Goal: Task Accomplishment & Management: Use online tool/utility

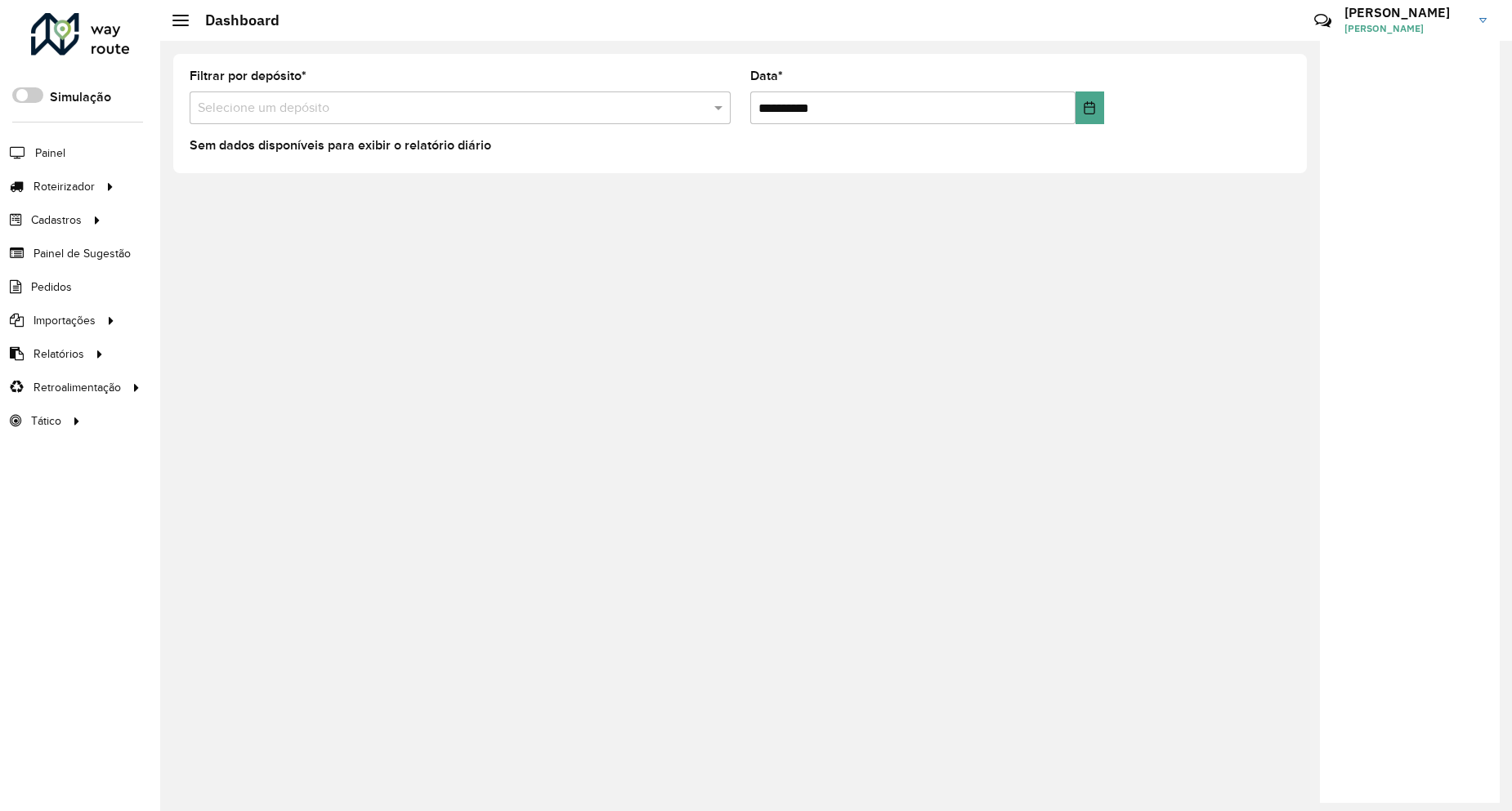
click at [1397, 26] on span "[PERSON_NAME]" at bounding box center [1405, 28] width 122 height 15
click at [1459, 184] on span at bounding box center [1458, 181] width 31 height 16
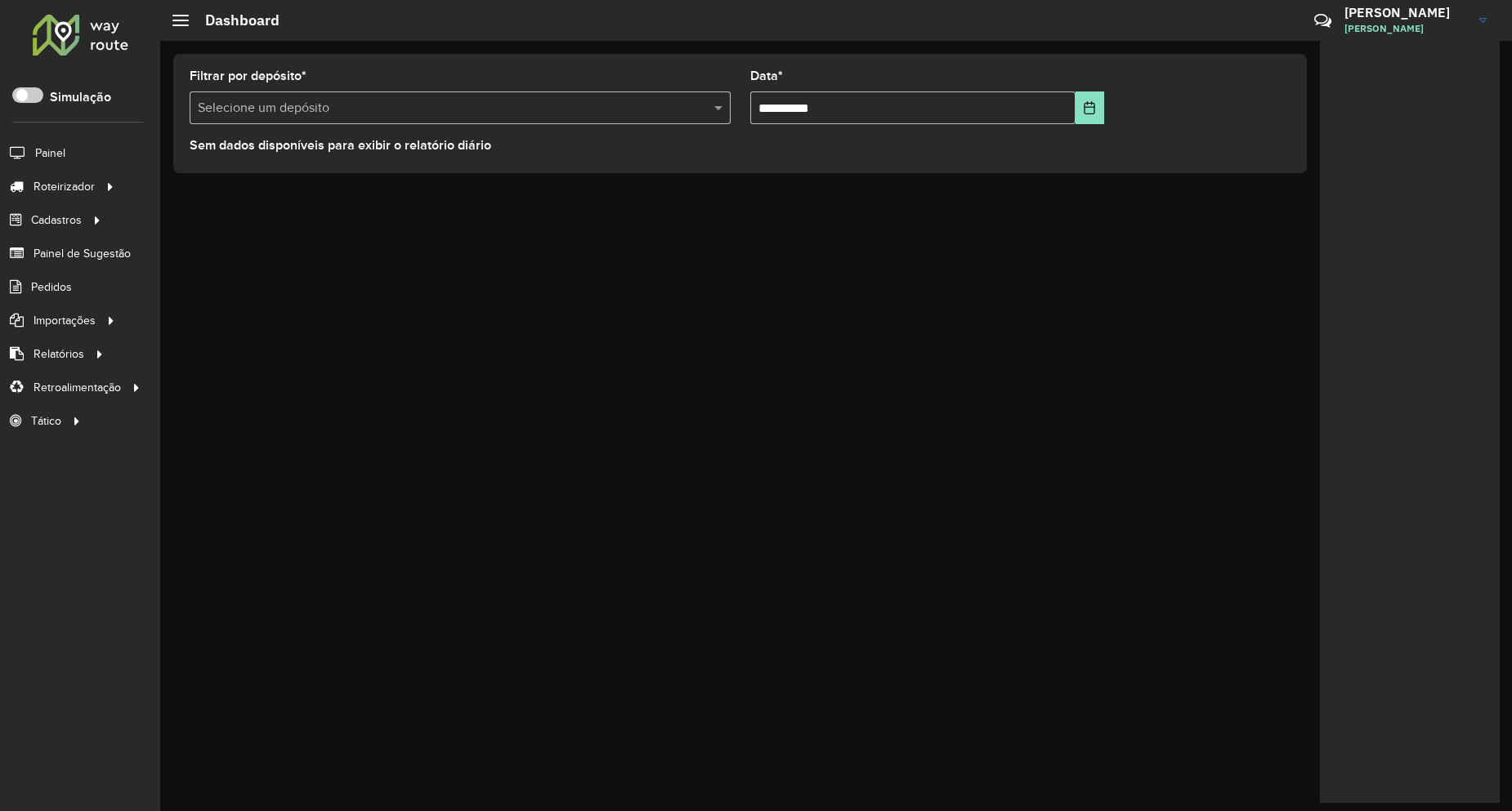
click at [310, 221] on div "**********" at bounding box center [836, 425] width 1352 height 770
click at [260, 194] on link "Entregas" at bounding box center [272, 186] width 200 height 33
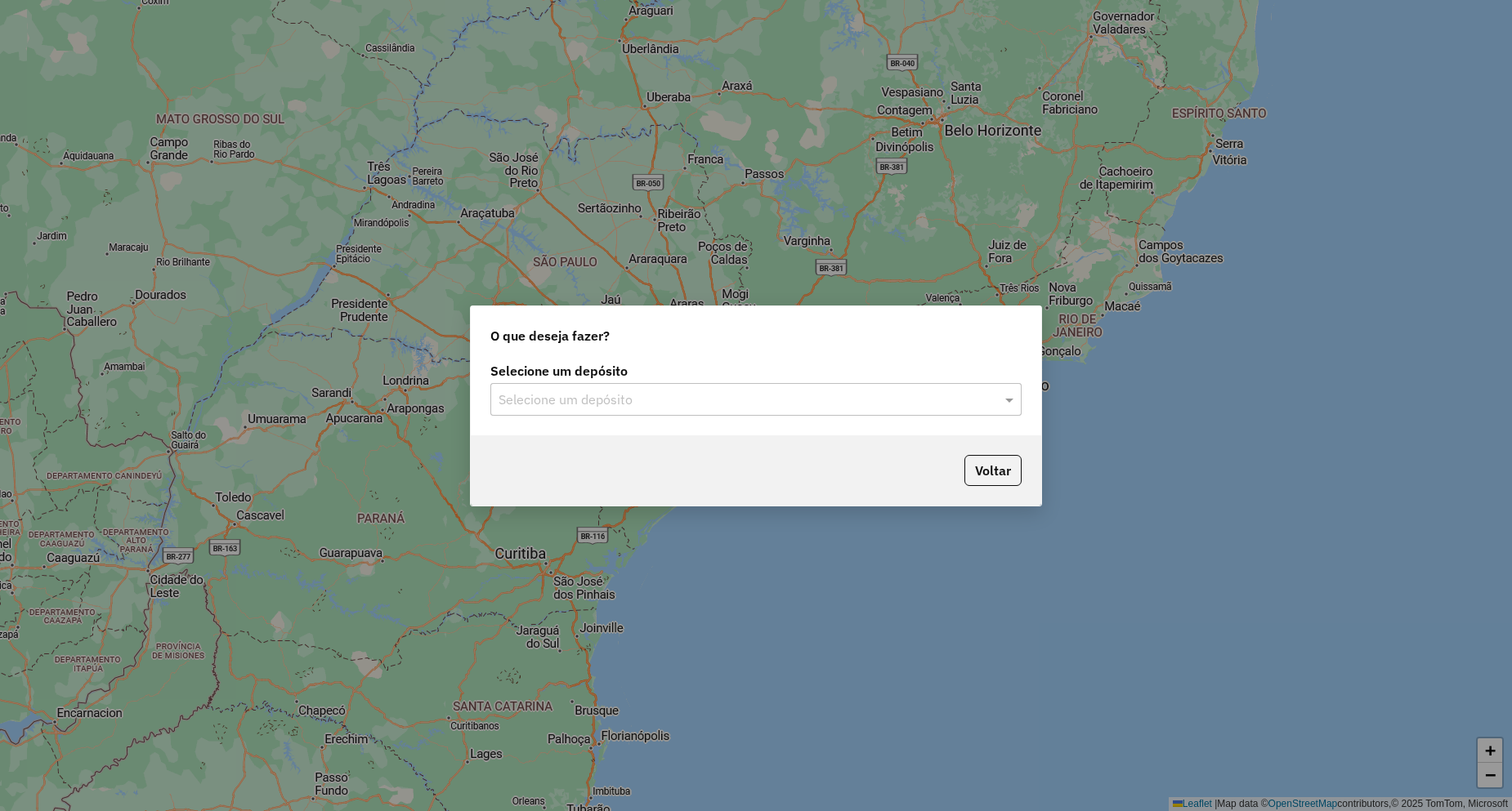
click at [521, 406] on input "text" at bounding box center [739, 401] width 482 height 19
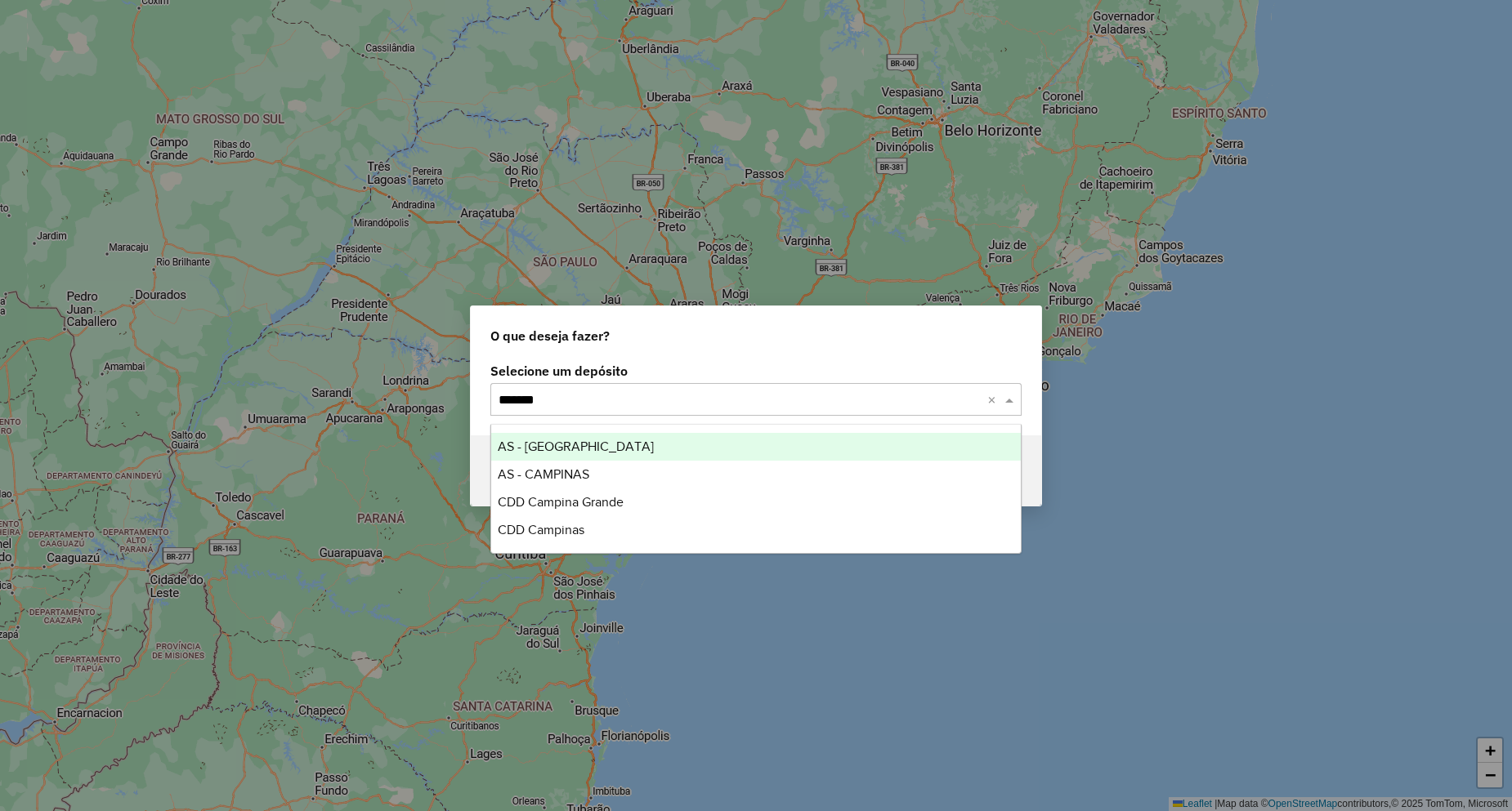
type input "********"
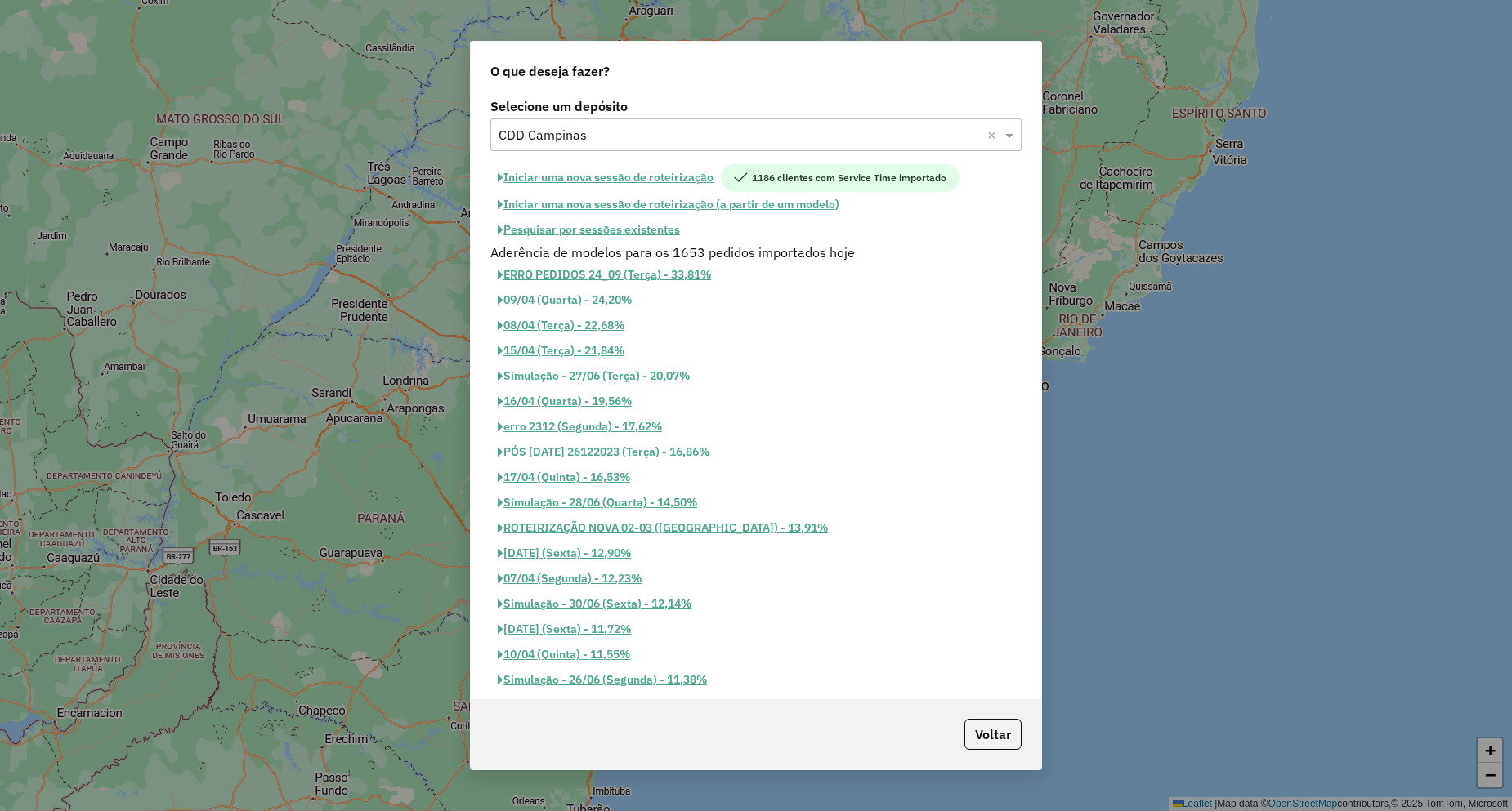
click at [640, 229] on button "Pesquisar por sessões existentes" at bounding box center [589, 230] width 197 height 26
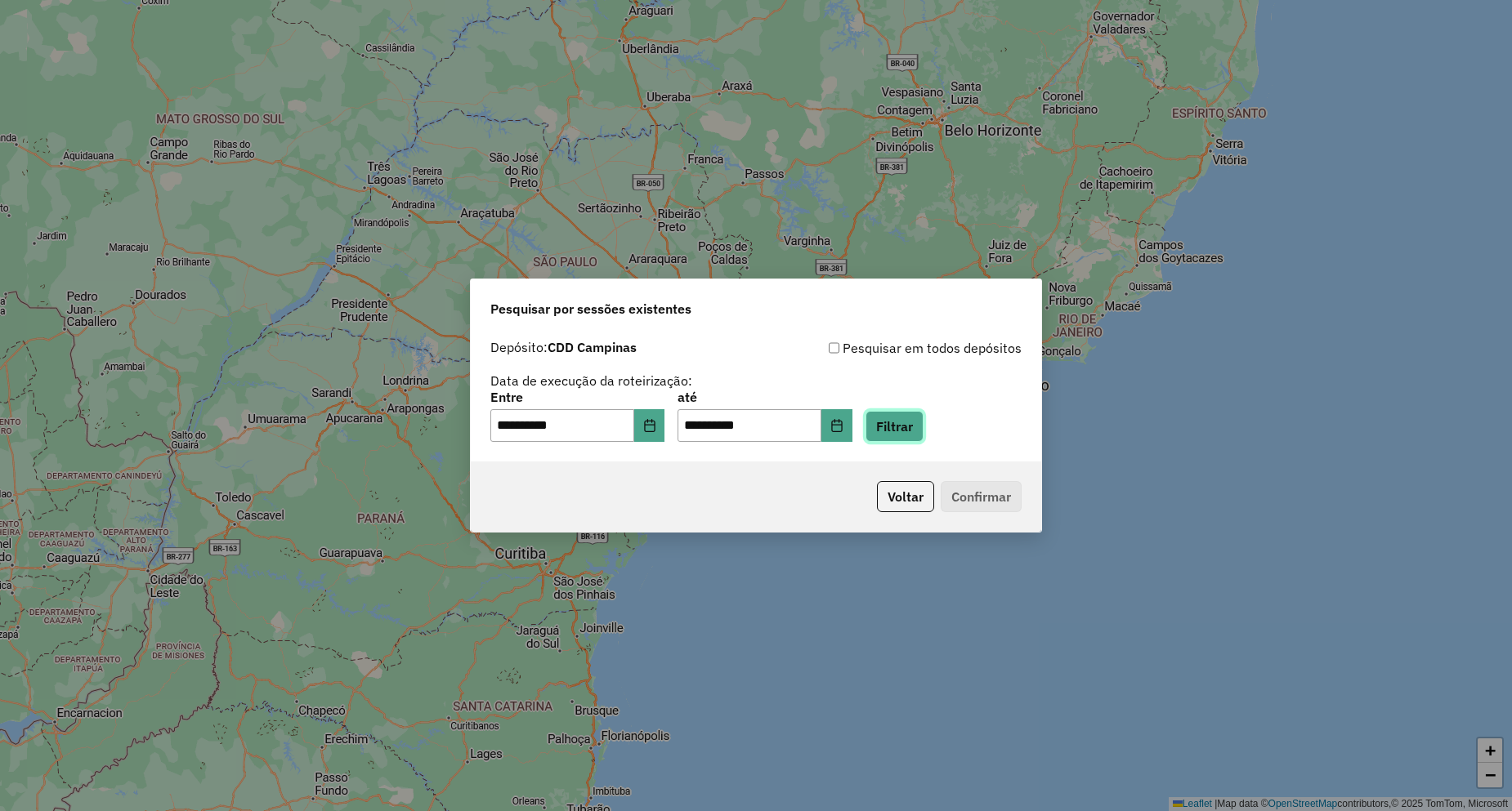
click at [917, 431] on button "Filtrar" at bounding box center [895, 426] width 58 height 31
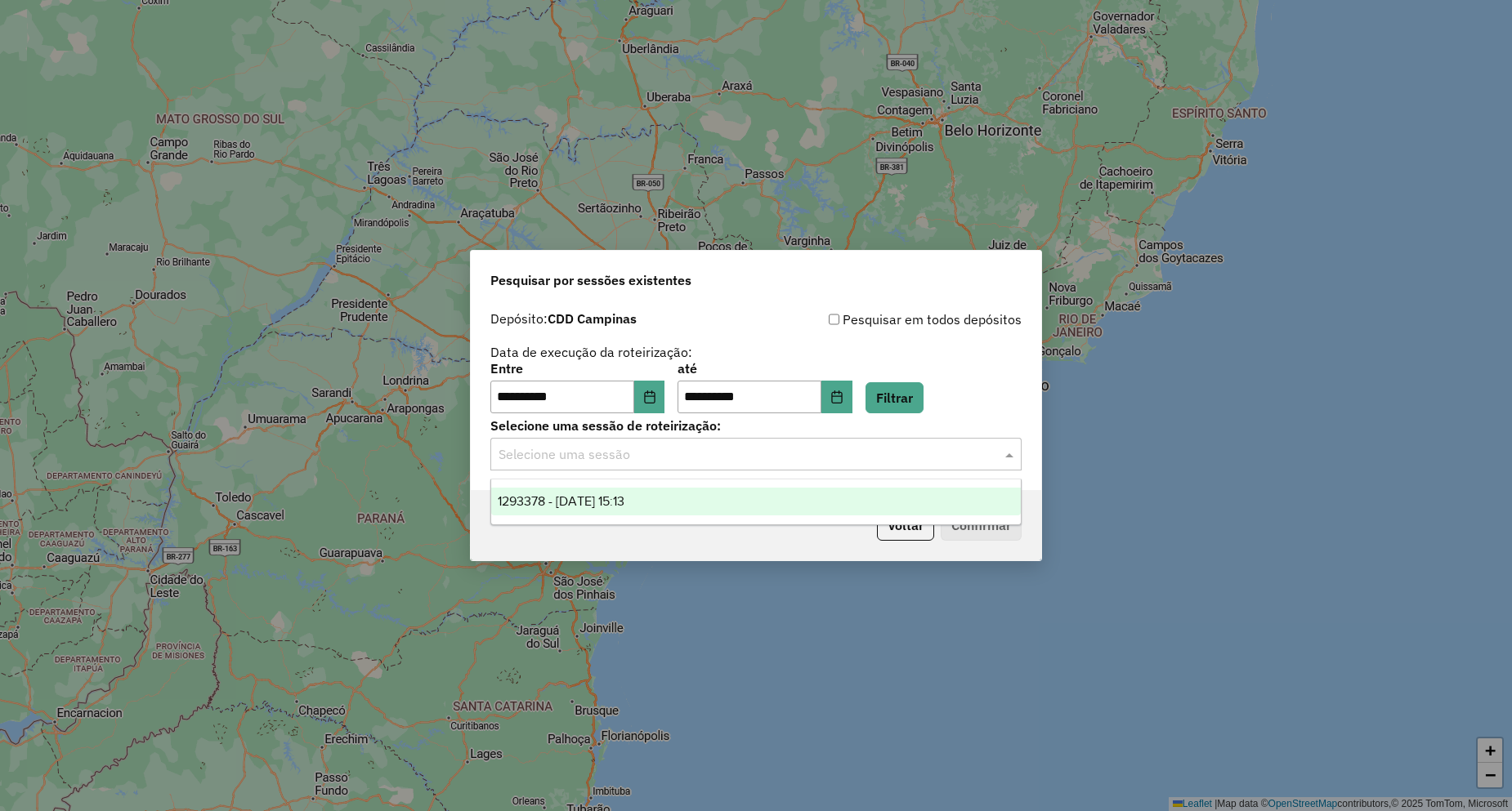
click at [549, 461] on input "text" at bounding box center [739, 455] width 482 height 19
click at [594, 515] on div "1293378 - 13/10/2025 15:13" at bounding box center [756, 502] width 529 height 28
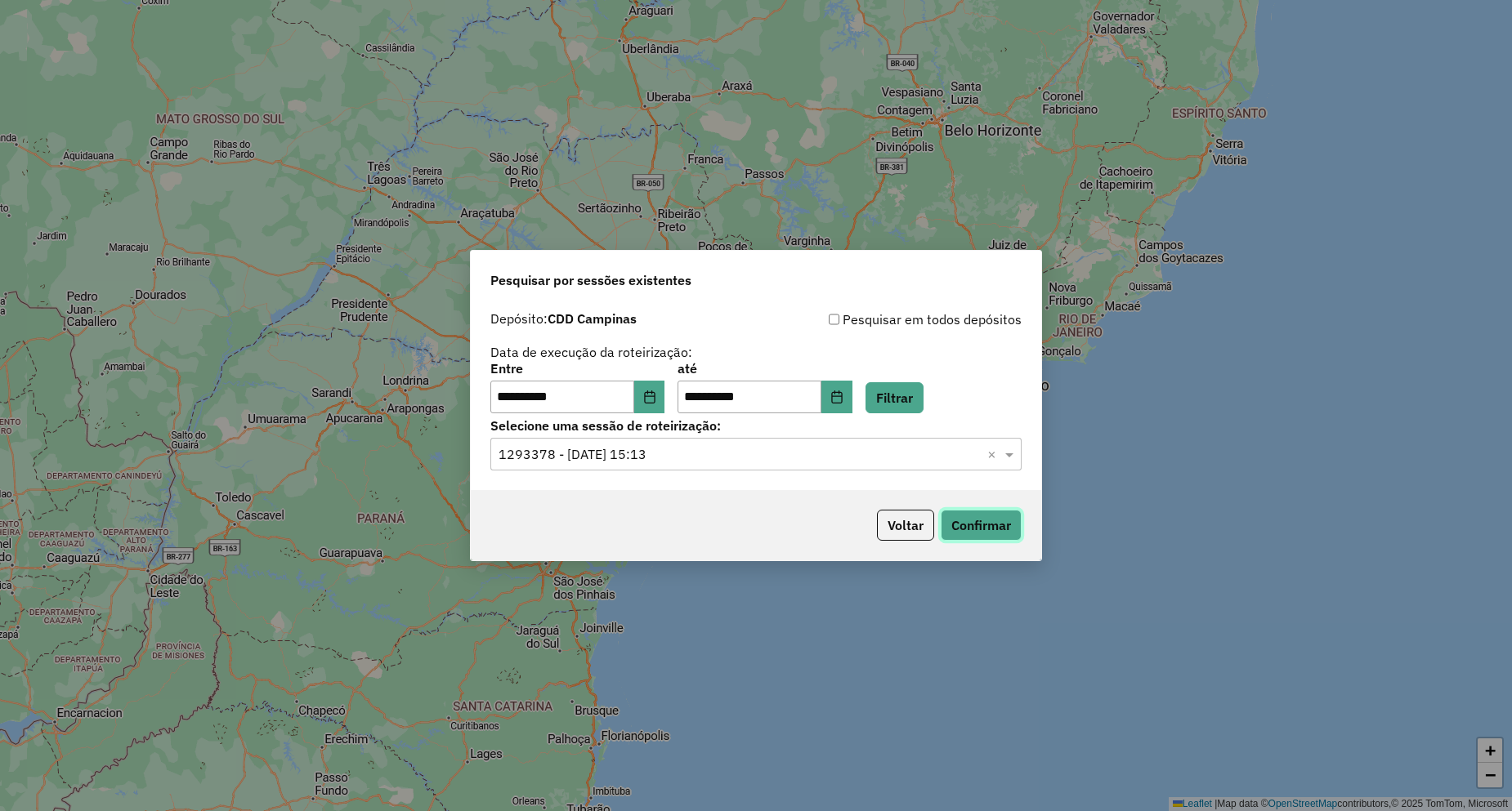
click at [991, 527] on button "Confirmar" at bounding box center [981, 525] width 81 height 31
click at [765, 451] on input "text" at bounding box center [739, 455] width 482 height 19
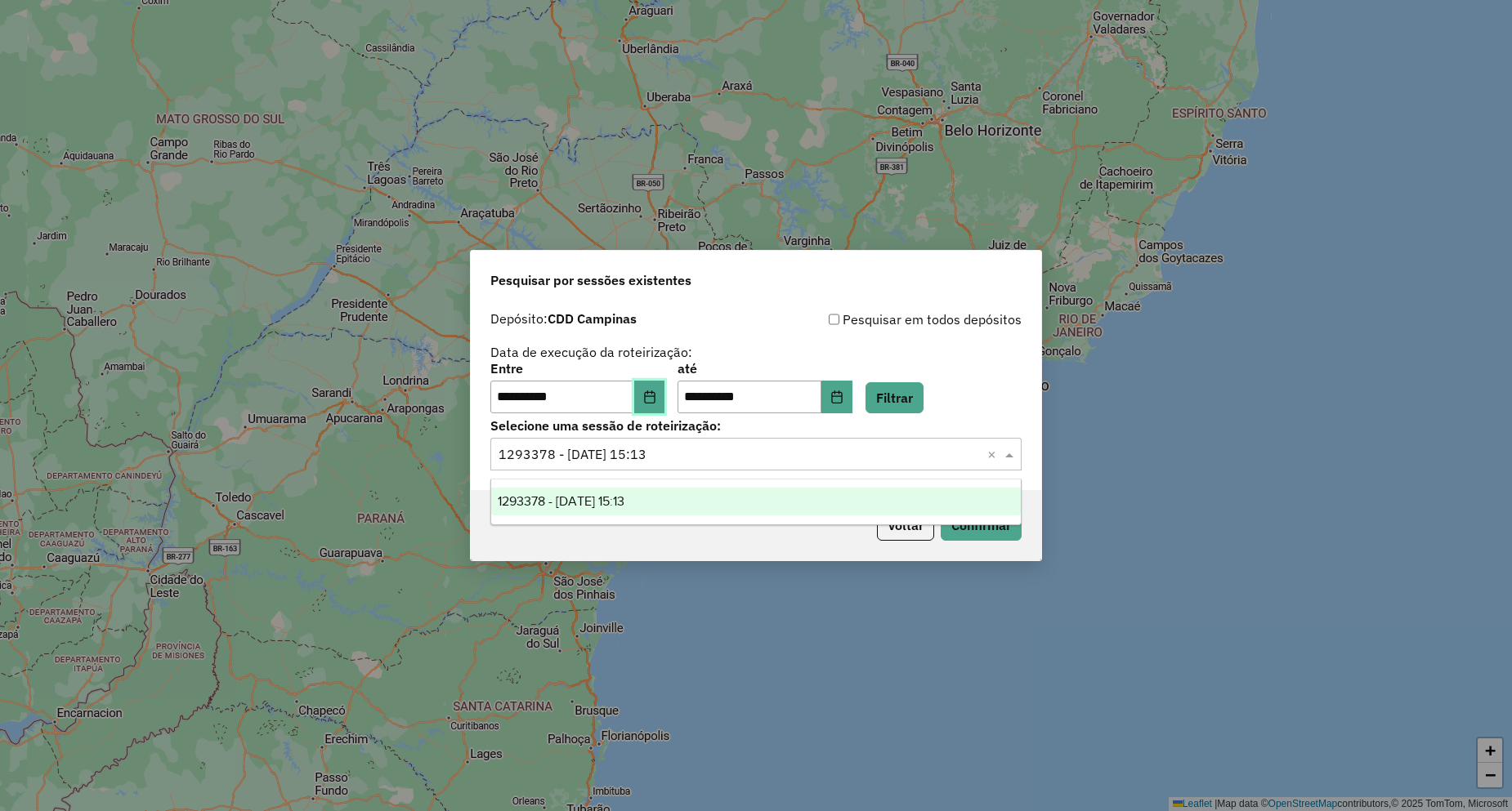
click at [665, 391] on button "Choose Date" at bounding box center [649, 396] width 31 height 33
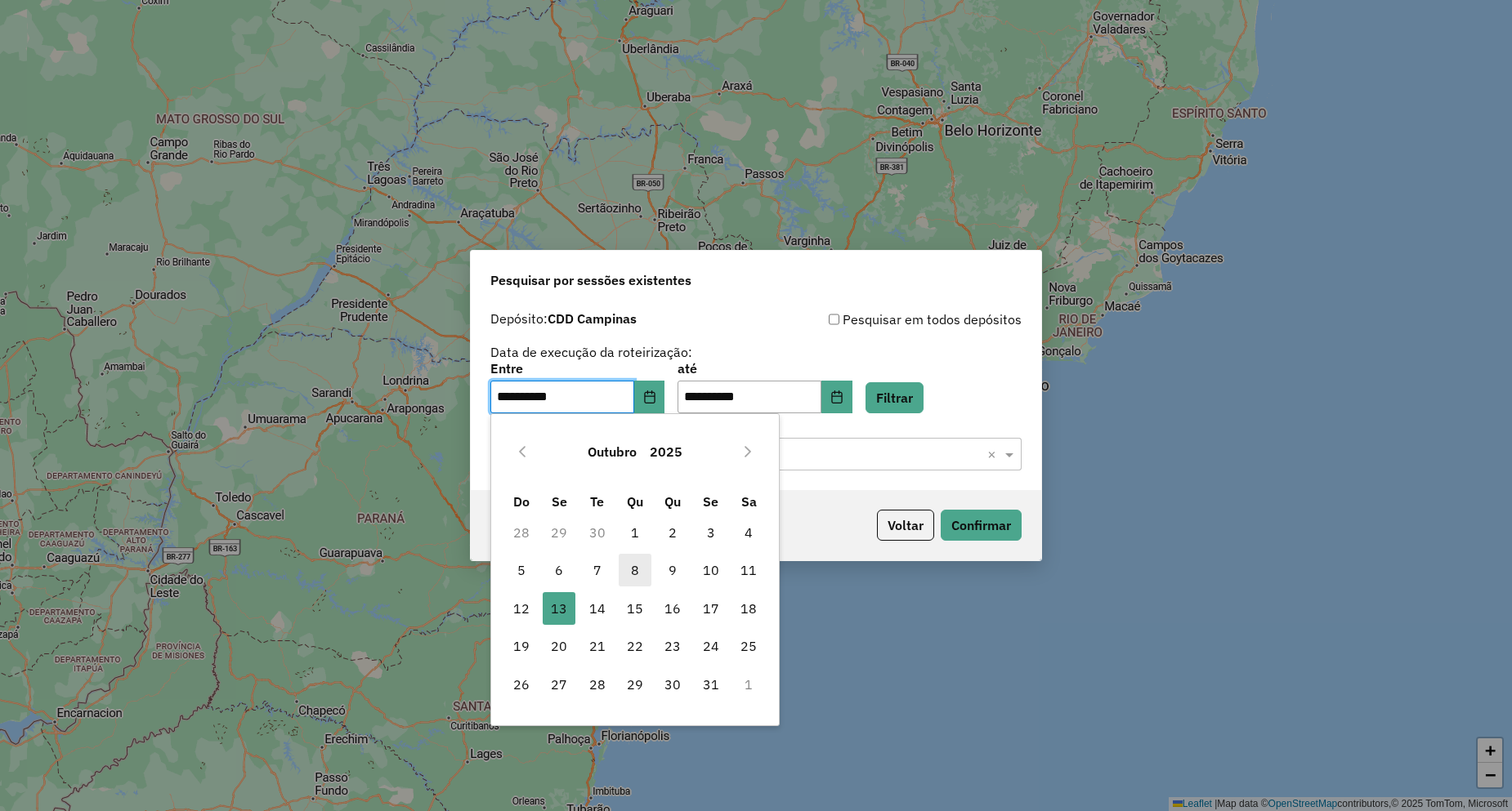
click at [642, 564] on span "8" at bounding box center [634, 570] width 33 height 33
type input "**********"
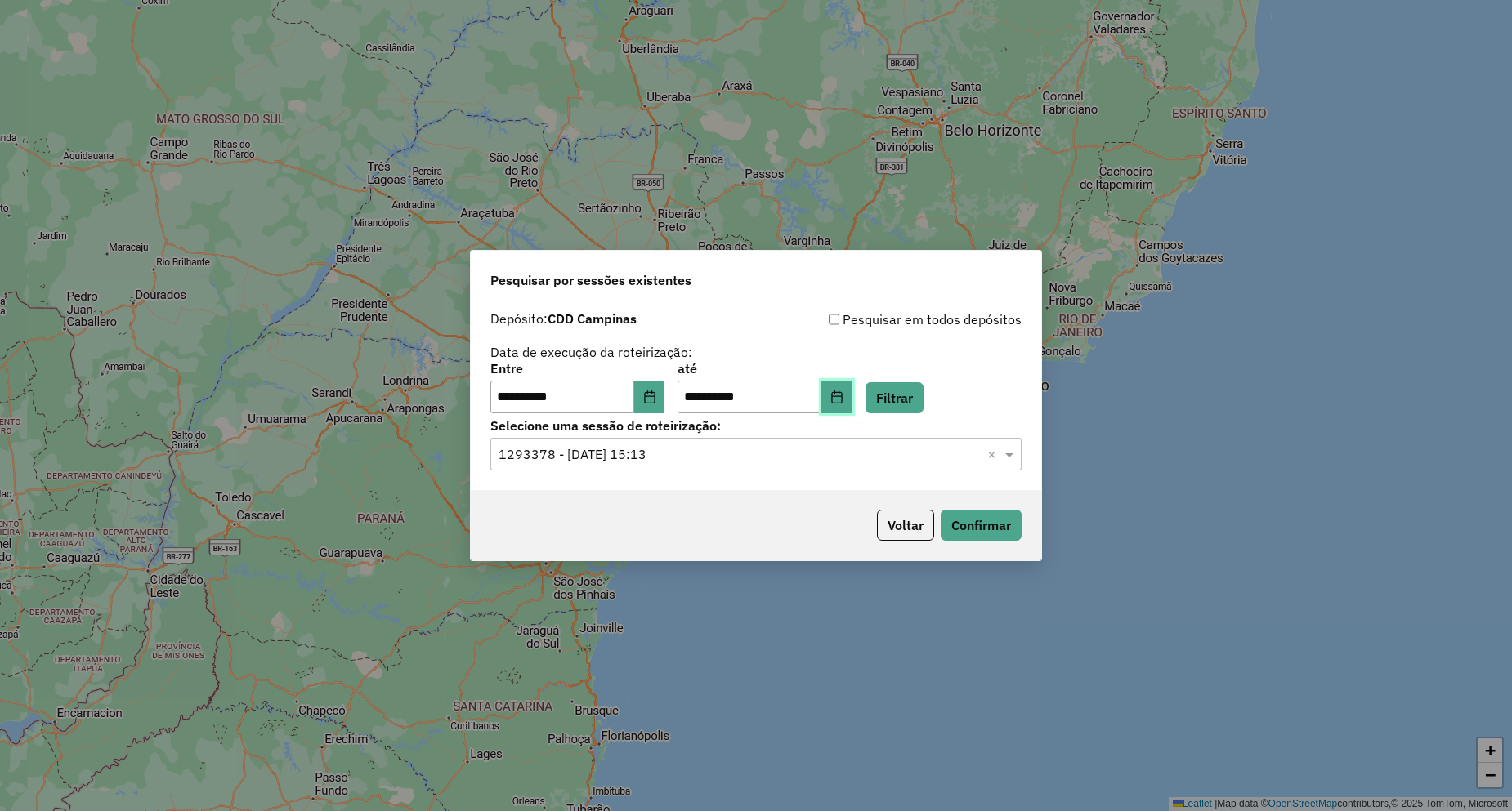
click at [852, 392] on button "Choose Date" at bounding box center [837, 396] width 31 height 33
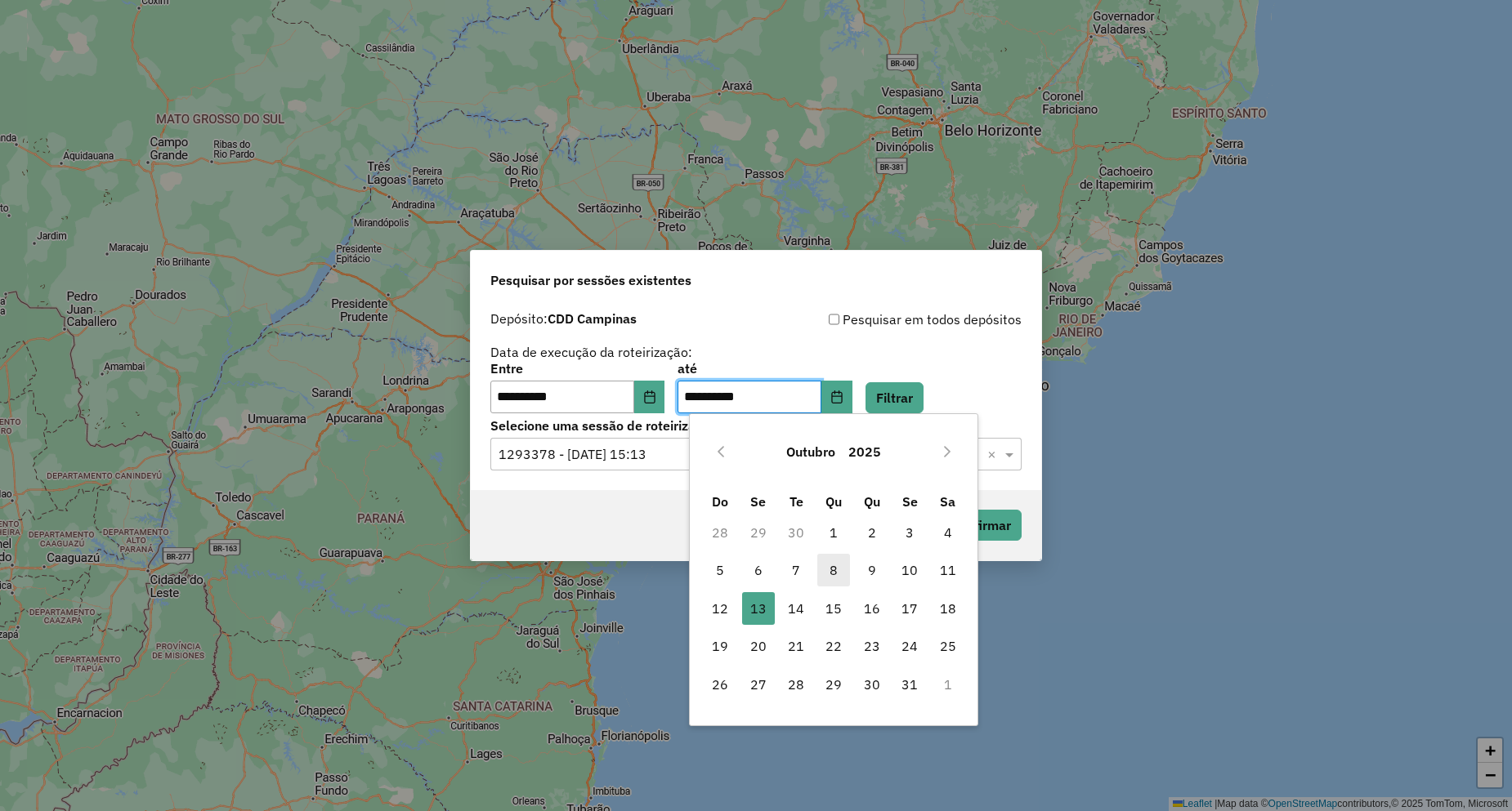
click at [829, 570] on span "8" at bounding box center [833, 570] width 33 height 33
type input "**********"
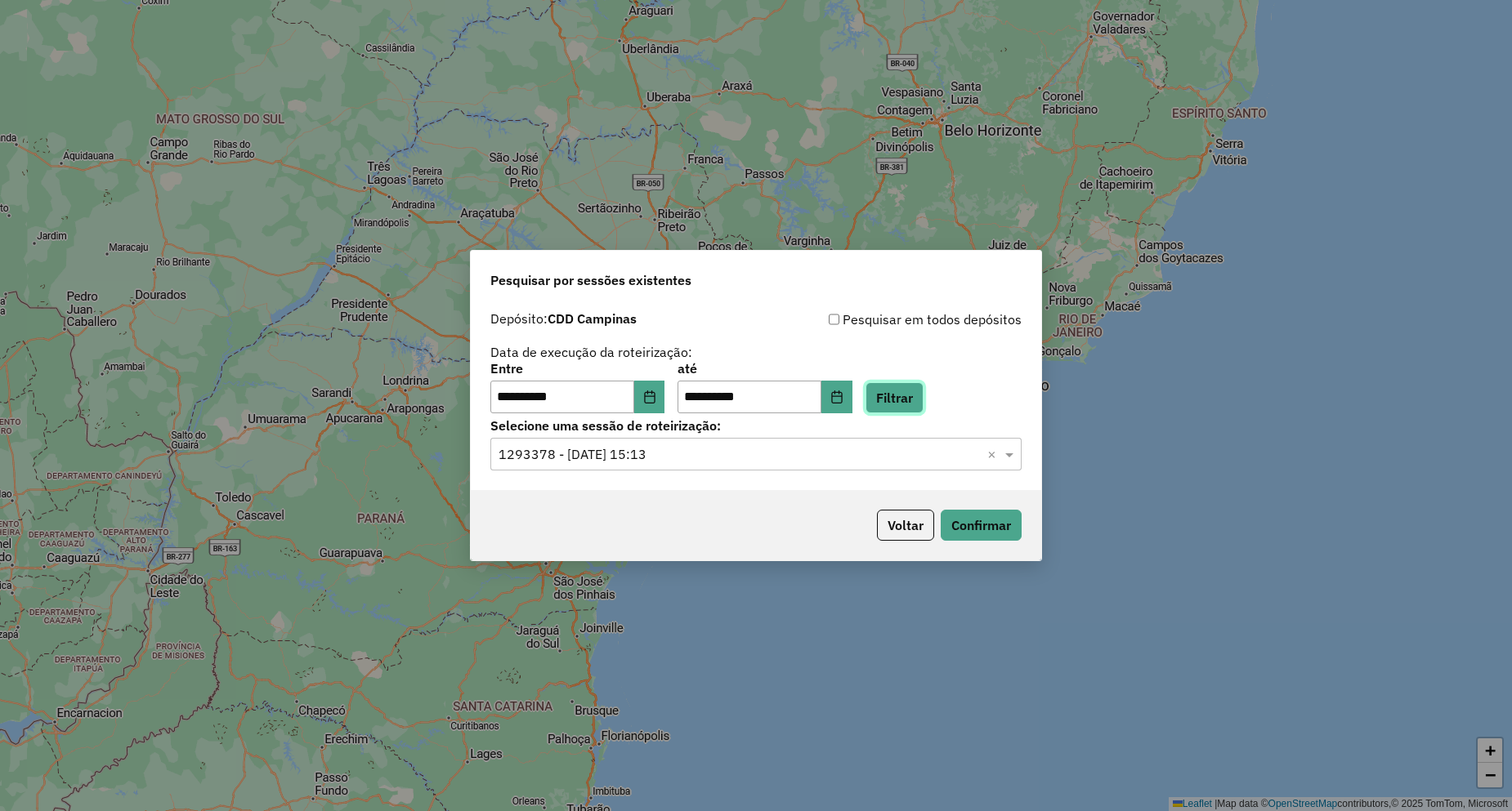
click at [901, 391] on button "Filtrar" at bounding box center [895, 397] width 58 height 31
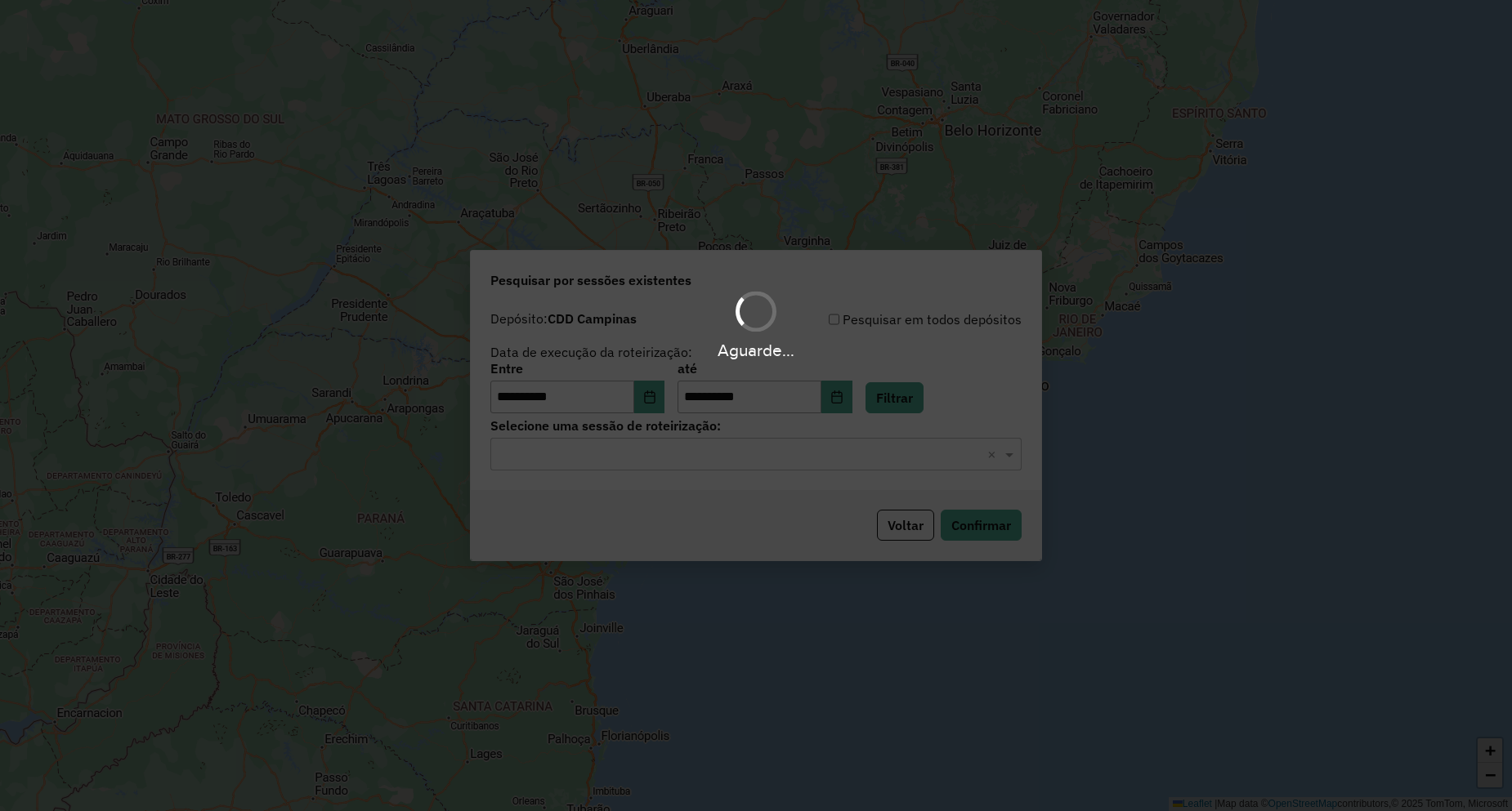
click at [638, 460] on input "text" at bounding box center [739, 455] width 482 height 19
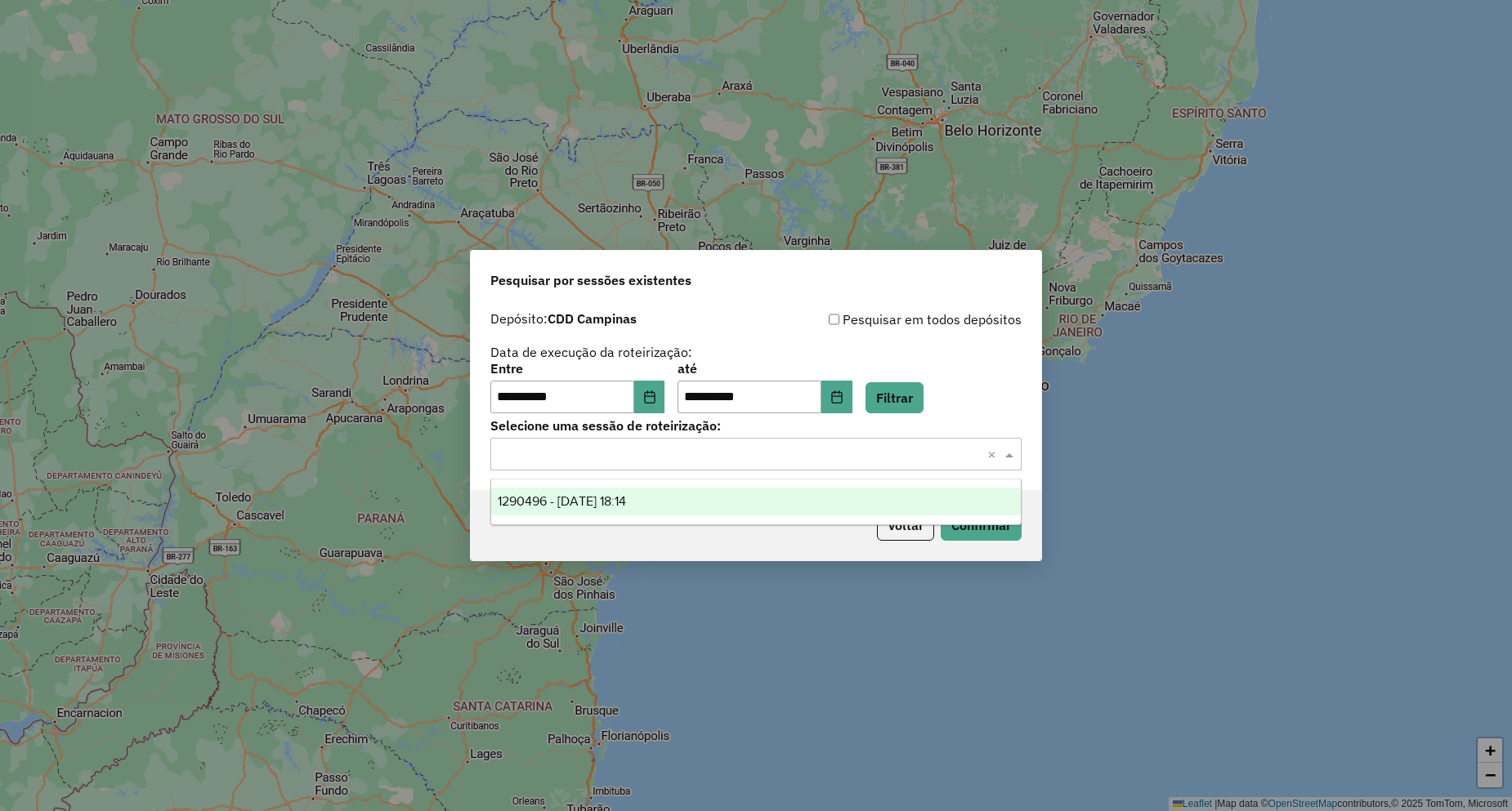
click at [626, 494] on span "1290496 - 08/10/2025 18:14" at bounding box center [562, 501] width 129 height 14
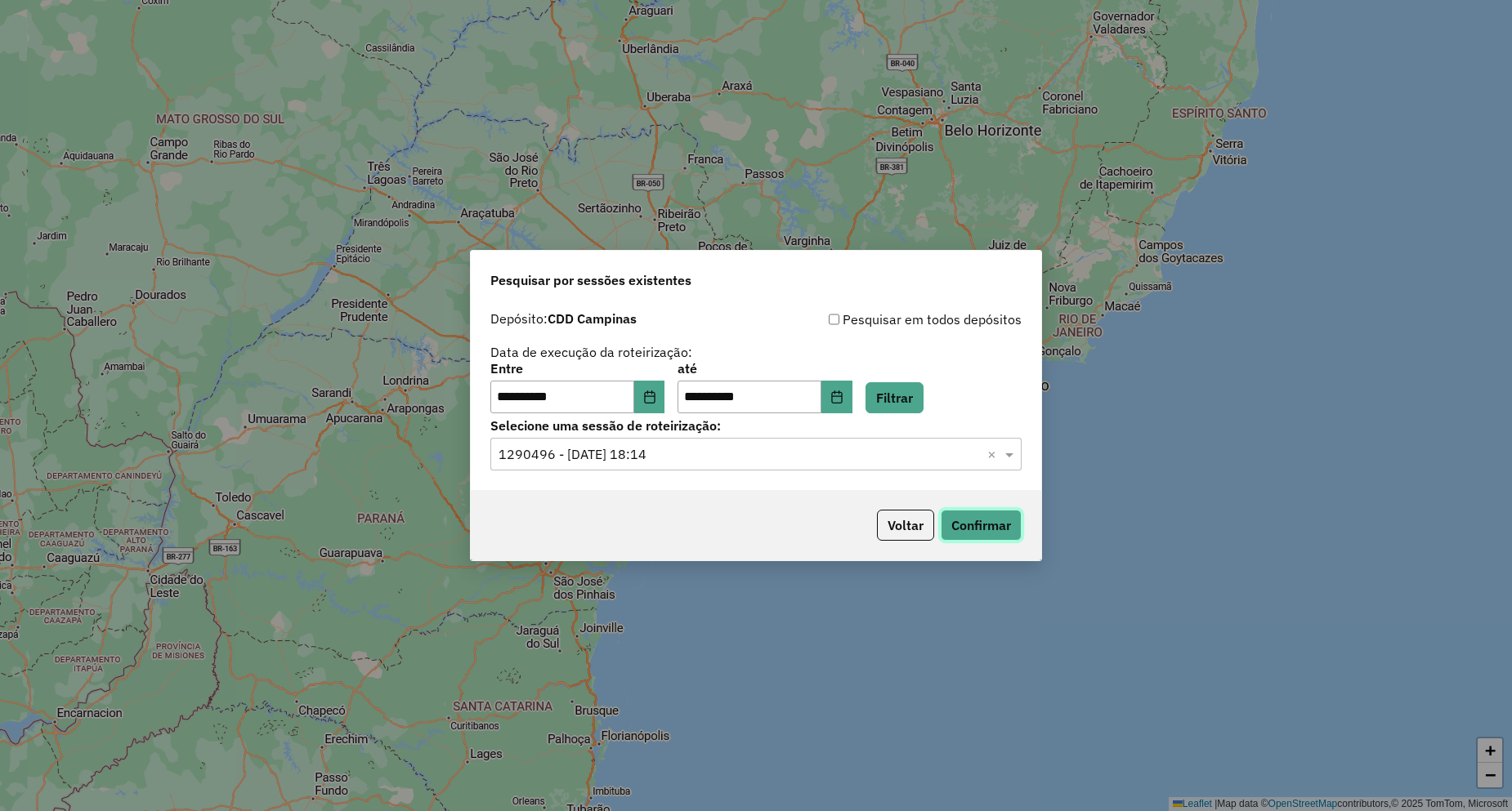
click at [972, 527] on button "Confirmar" at bounding box center [981, 525] width 81 height 31
click at [645, 397] on button "Choose Date" at bounding box center [649, 396] width 31 height 33
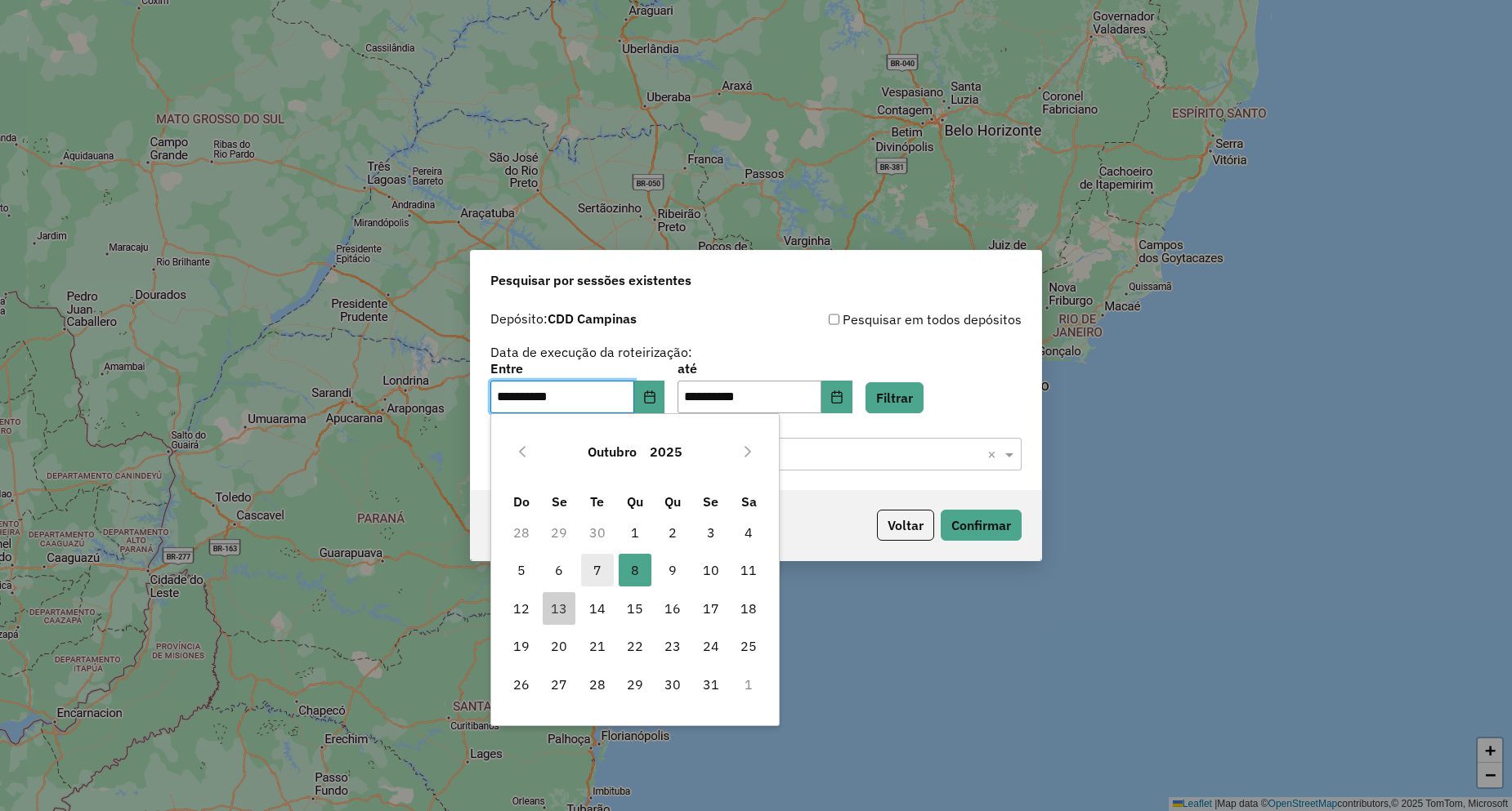
click at [606, 575] on span "7" at bounding box center [597, 570] width 33 height 33
type input "**********"
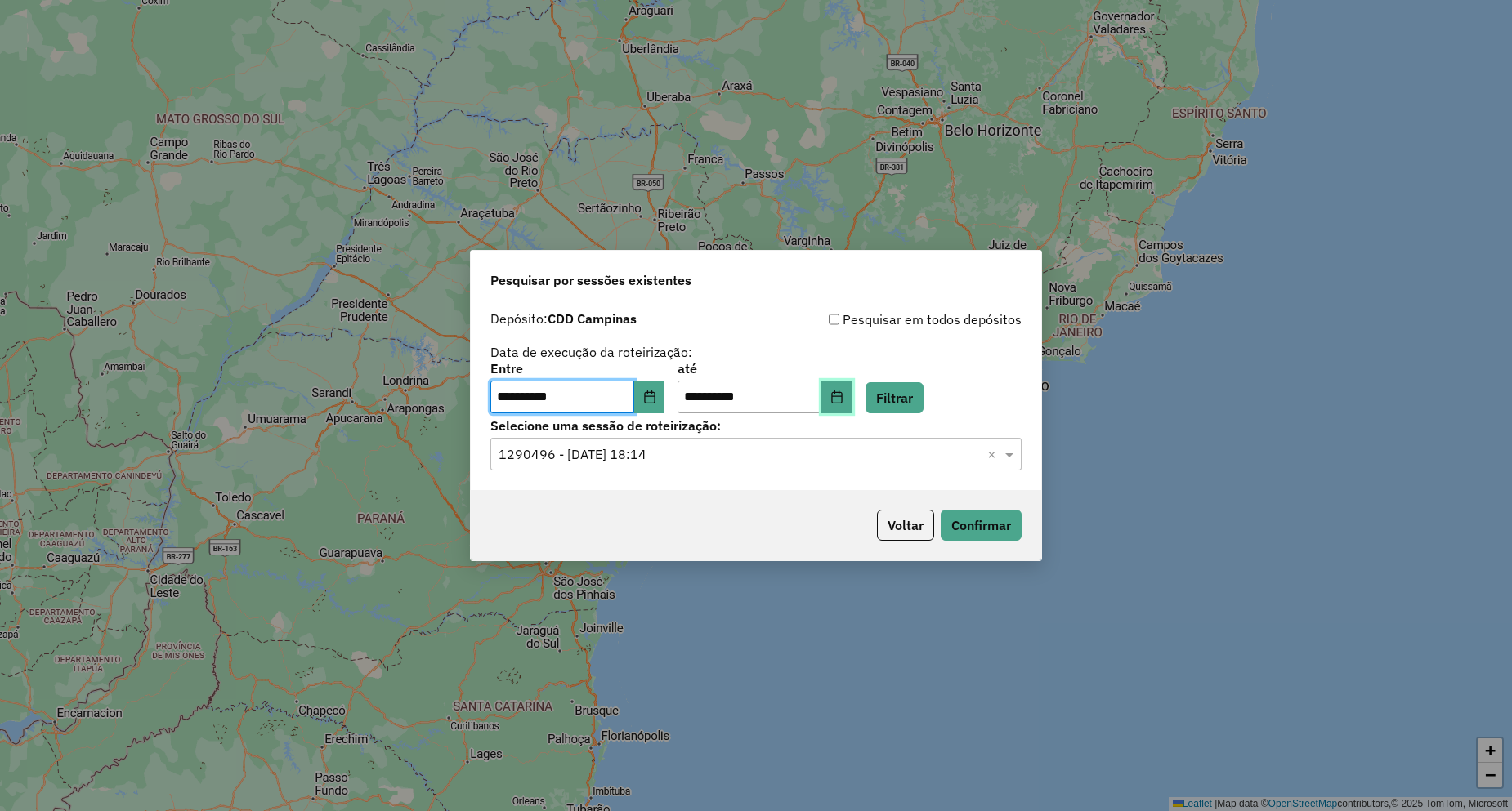
click at [852, 390] on button "Choose Date" at bounding box center [837, 396] width 31 height 33
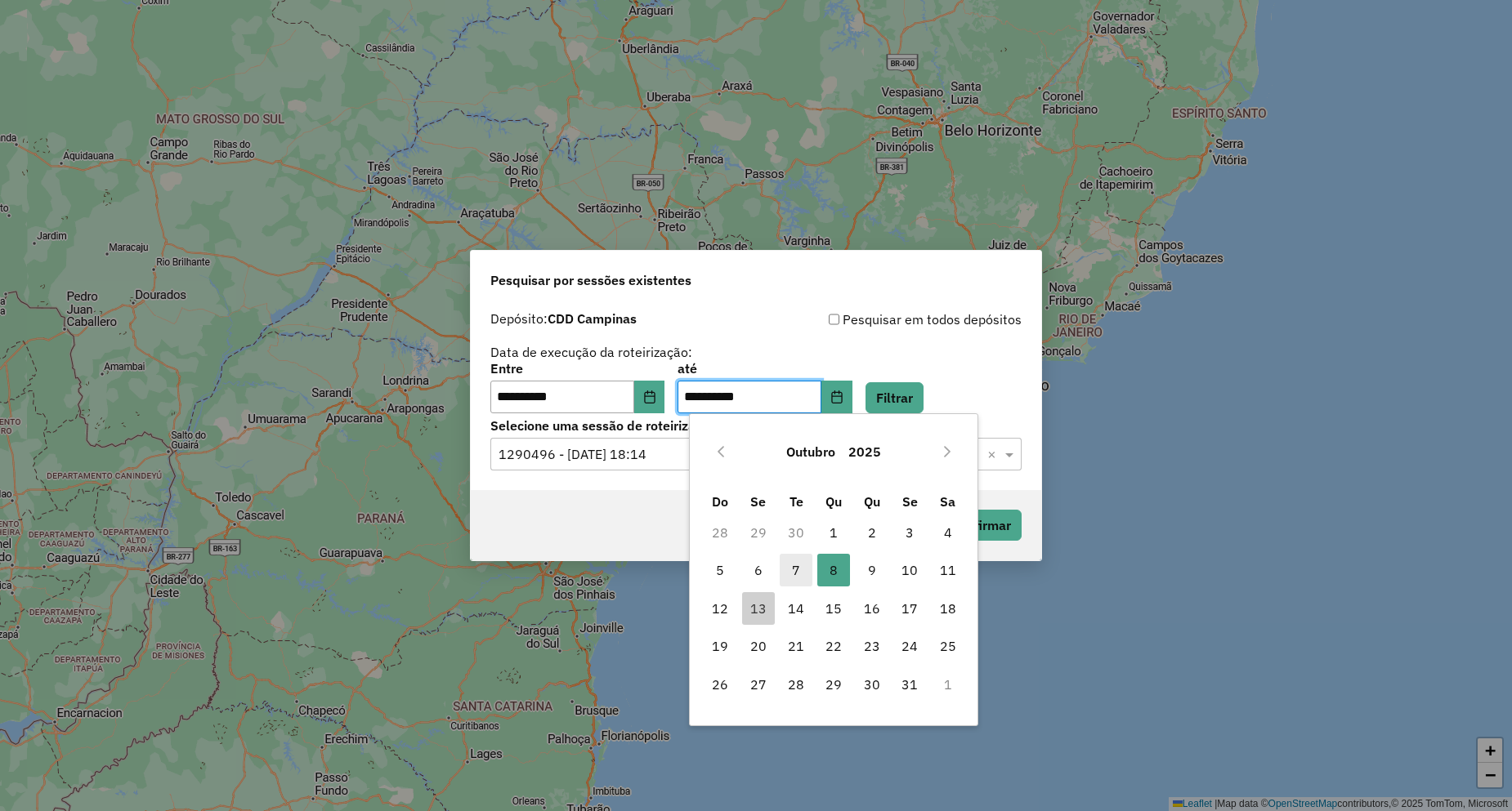
click at [793, 569] on span "7" at bounding box center [795, 570] width 33 height 33
type input "**********"
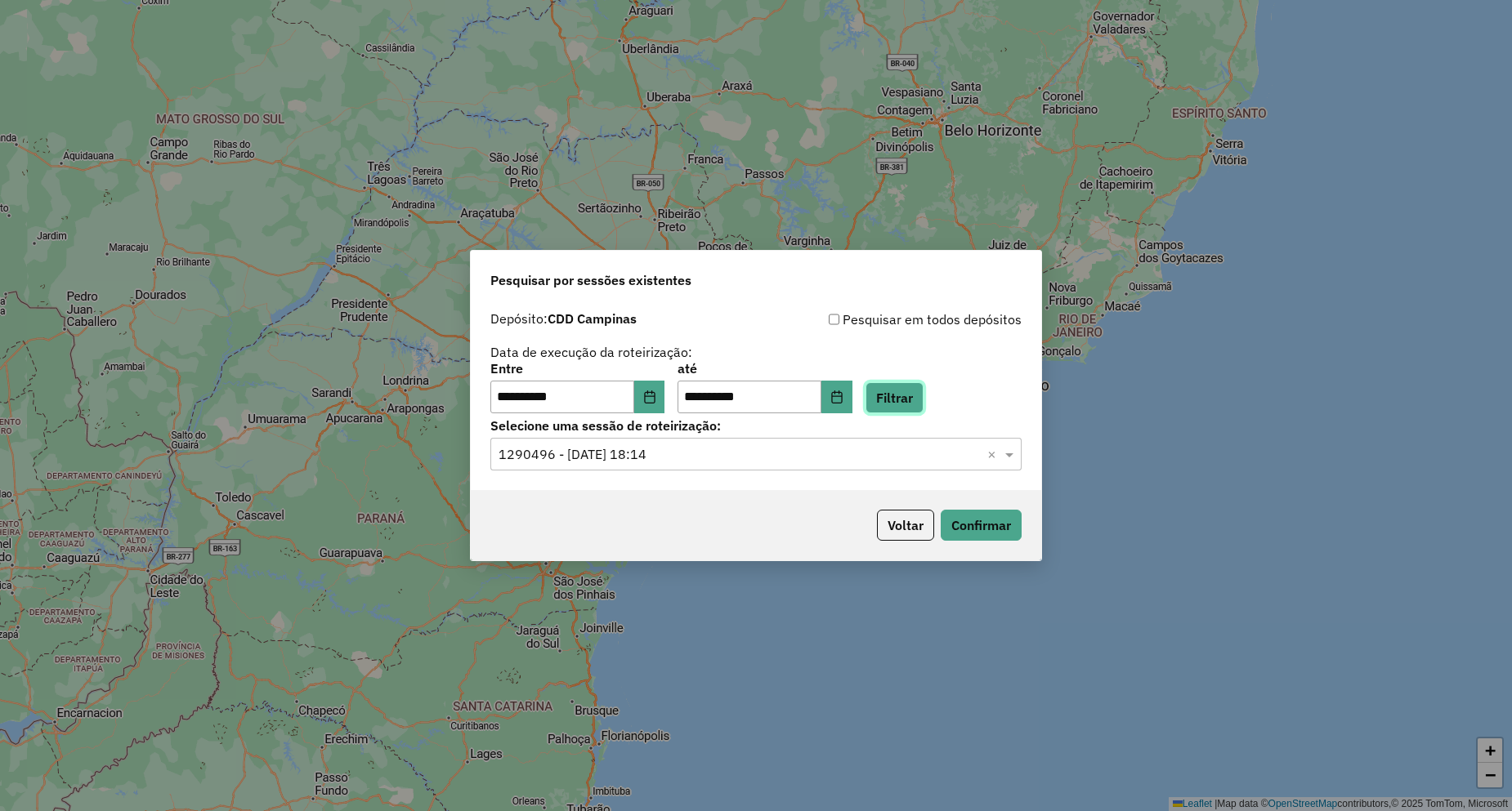
click at [921, 392] on button "Filtrar" at bounding box center [895, 397] width 58 height 31
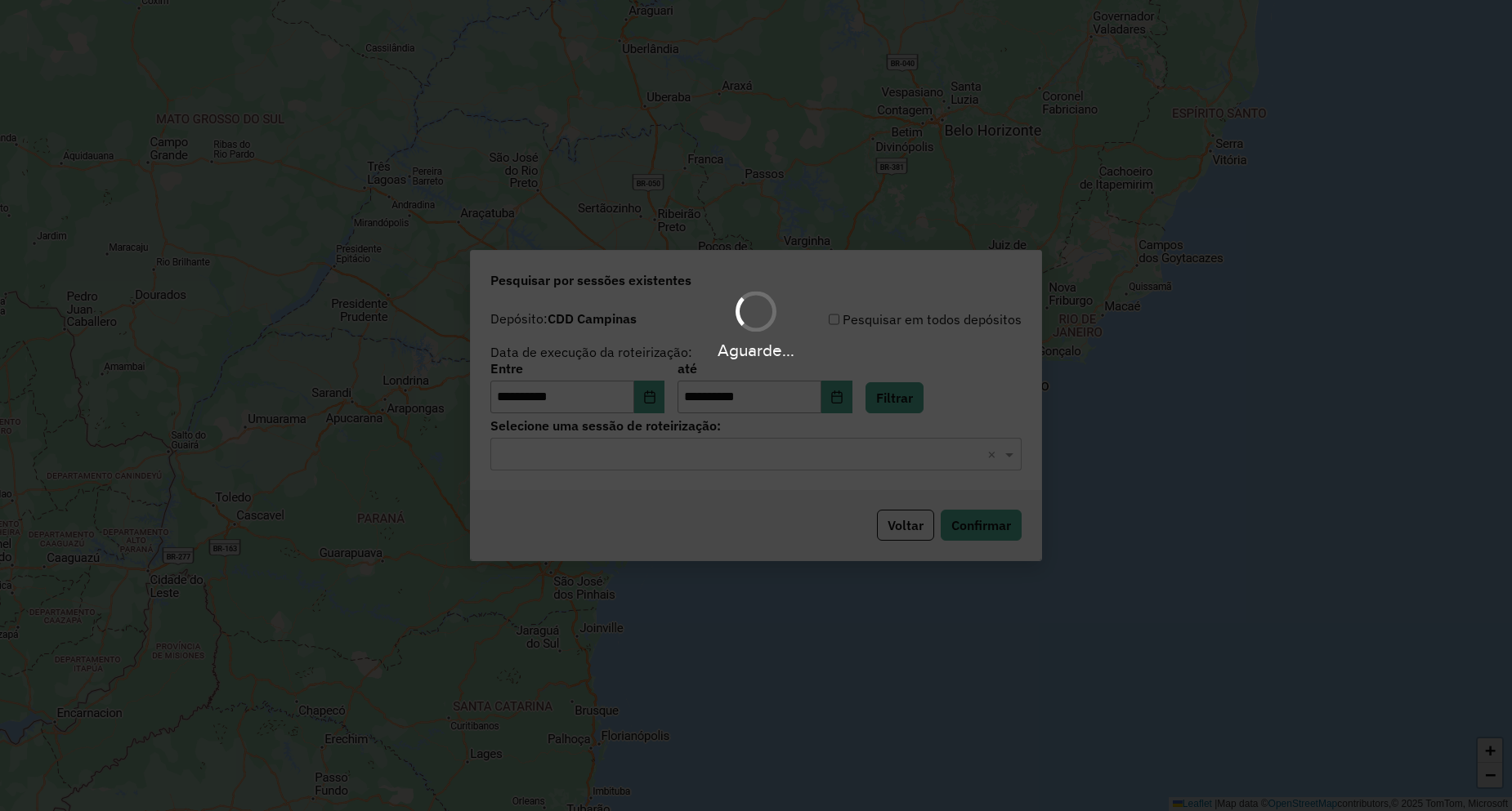
click at [616, 461] on hb-app "**********" at bounding box center [756, 405] width 1512 height 811
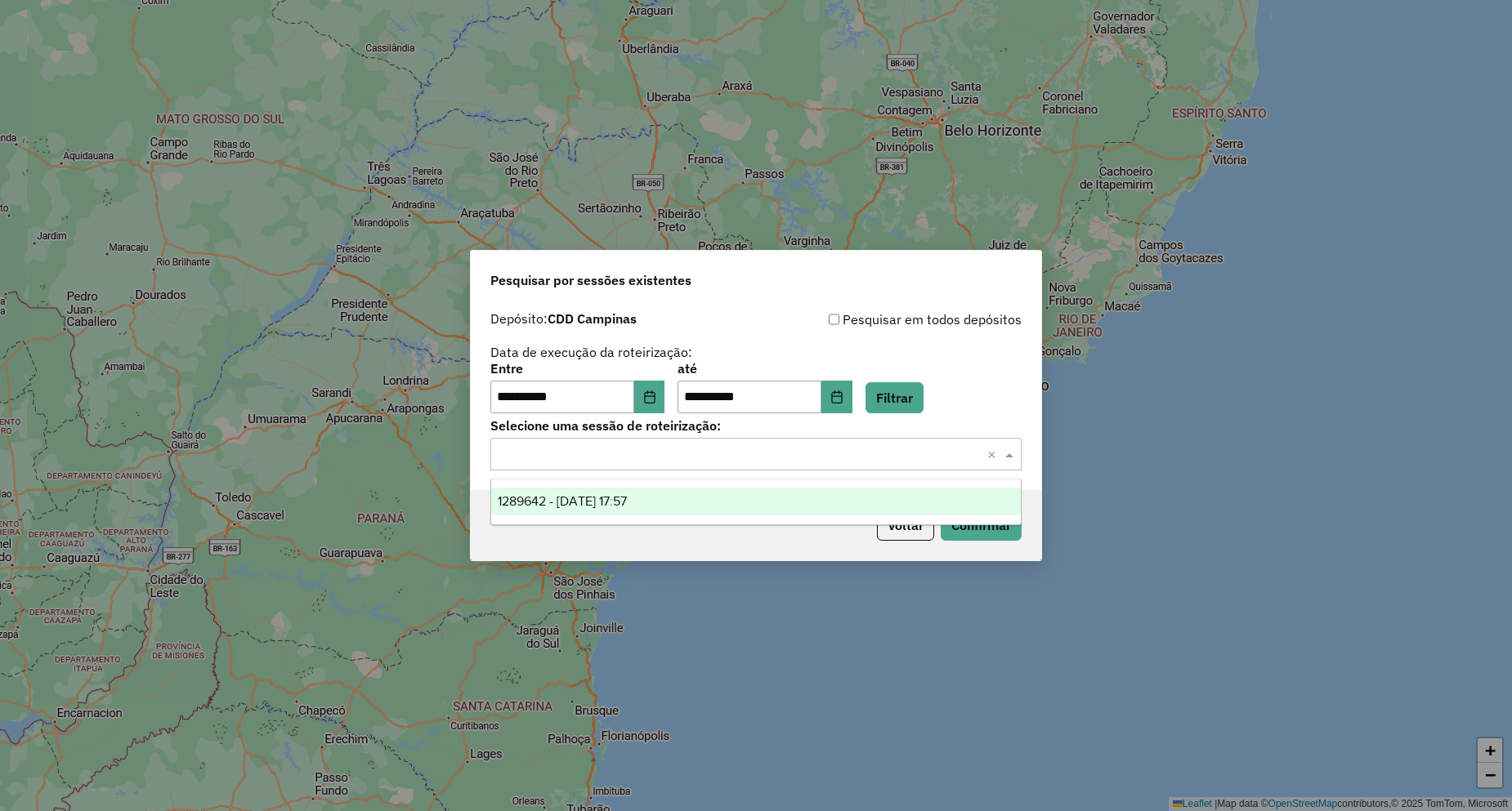
click at [622, 461] on input "text" at bounding box center [739, 455] width 482 height 19
click at [652, 508] on div "1289642 - 07/10/2025 17:57" at bounding box center [756, 502] width 529 height 28
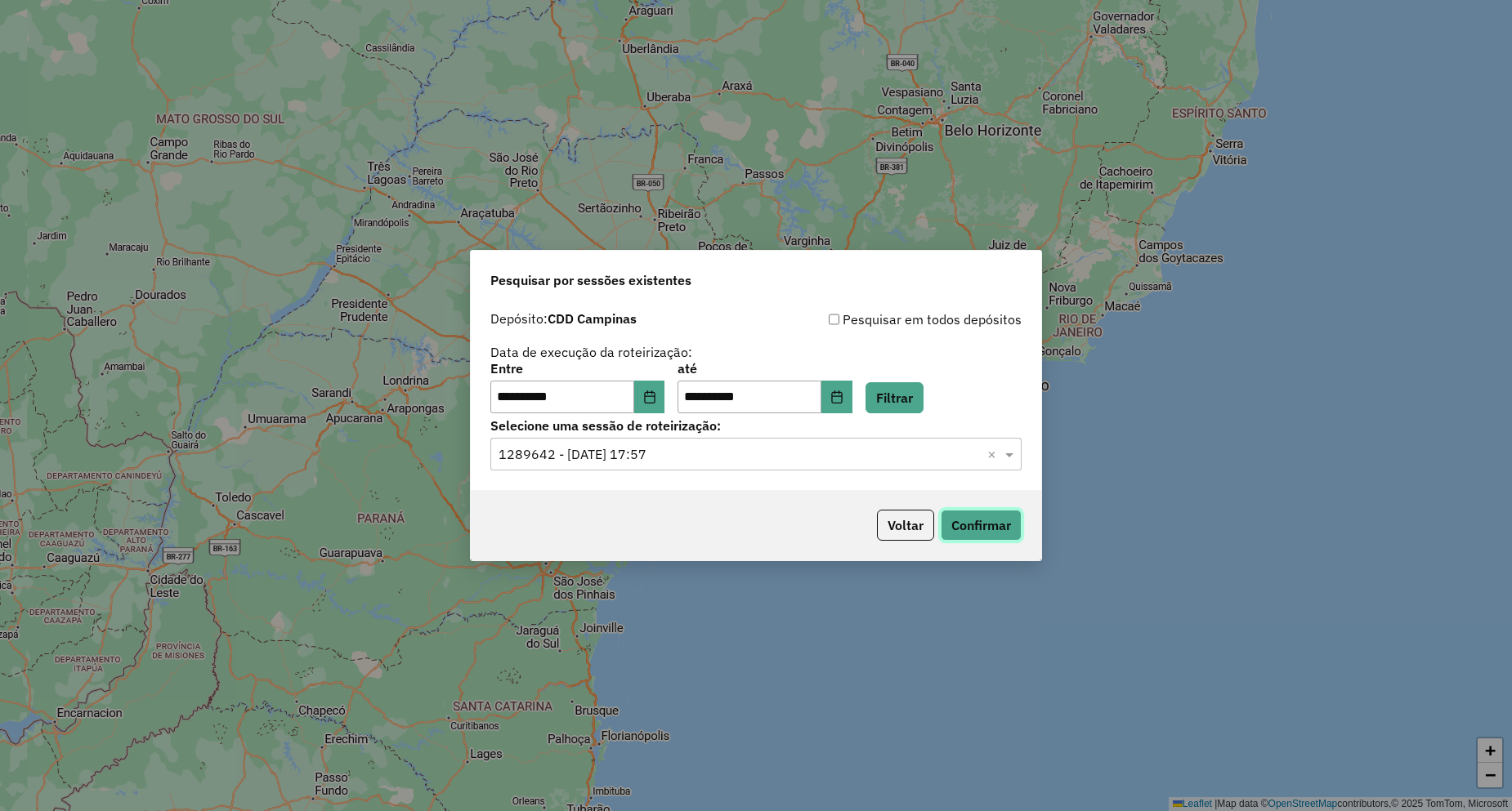
click at [998, 526] on button "Confirmar" at bounding box center [981, 525] width 81 height 31
click at [654, 402] on icon "Choose Date" at bounding box center [649, 397] width 11 height 13
click at [727, 335] on div "**********" at bounding box center [756, 362] width 531 height 104
click at [660, 386] on button "Choose Date" at bounding box center [649, 396] width 31 height 33
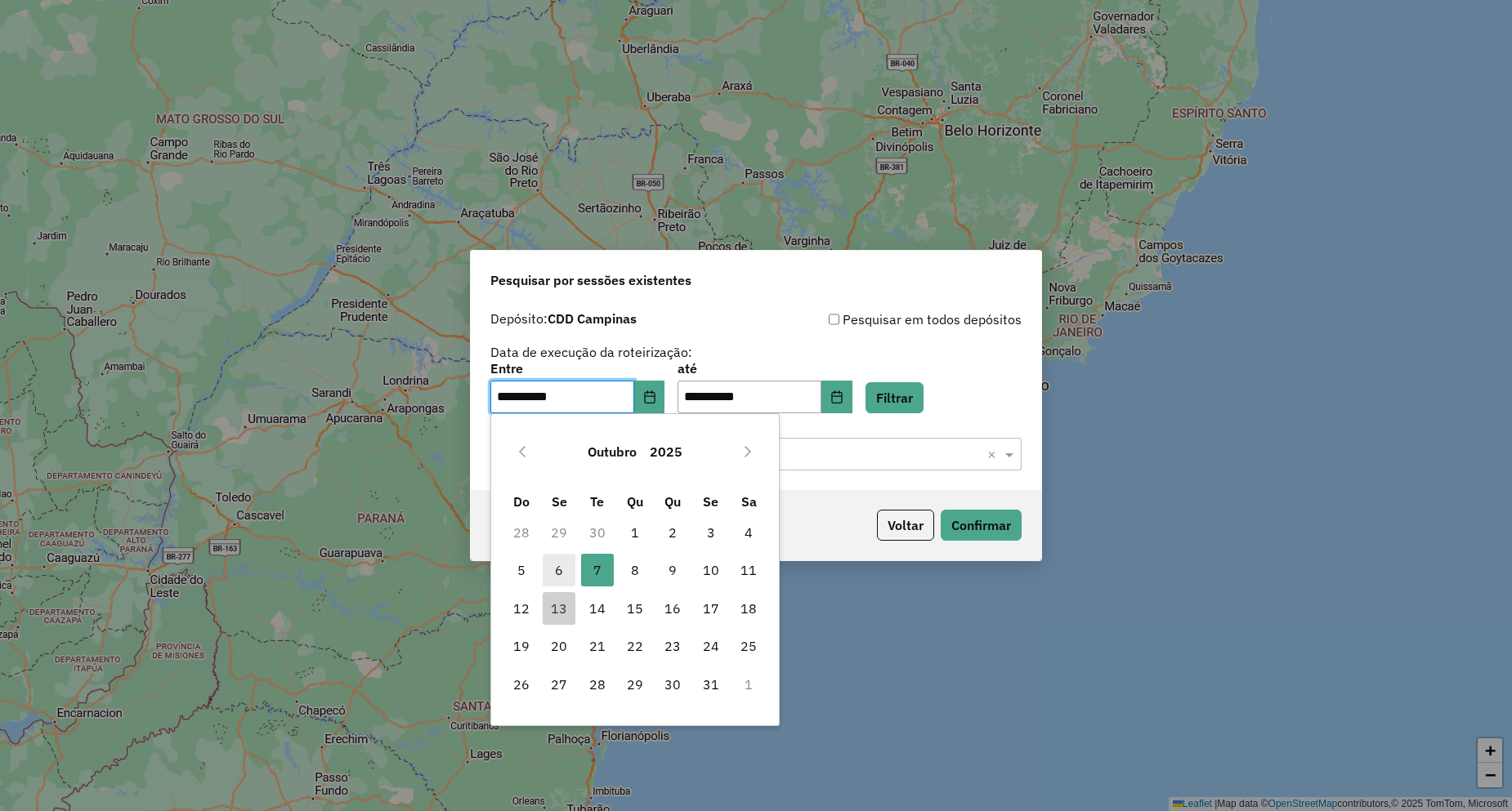
click at [551, 571] on span "6" at bounding box center [558, 570] width 33 height 33
type input "**********"
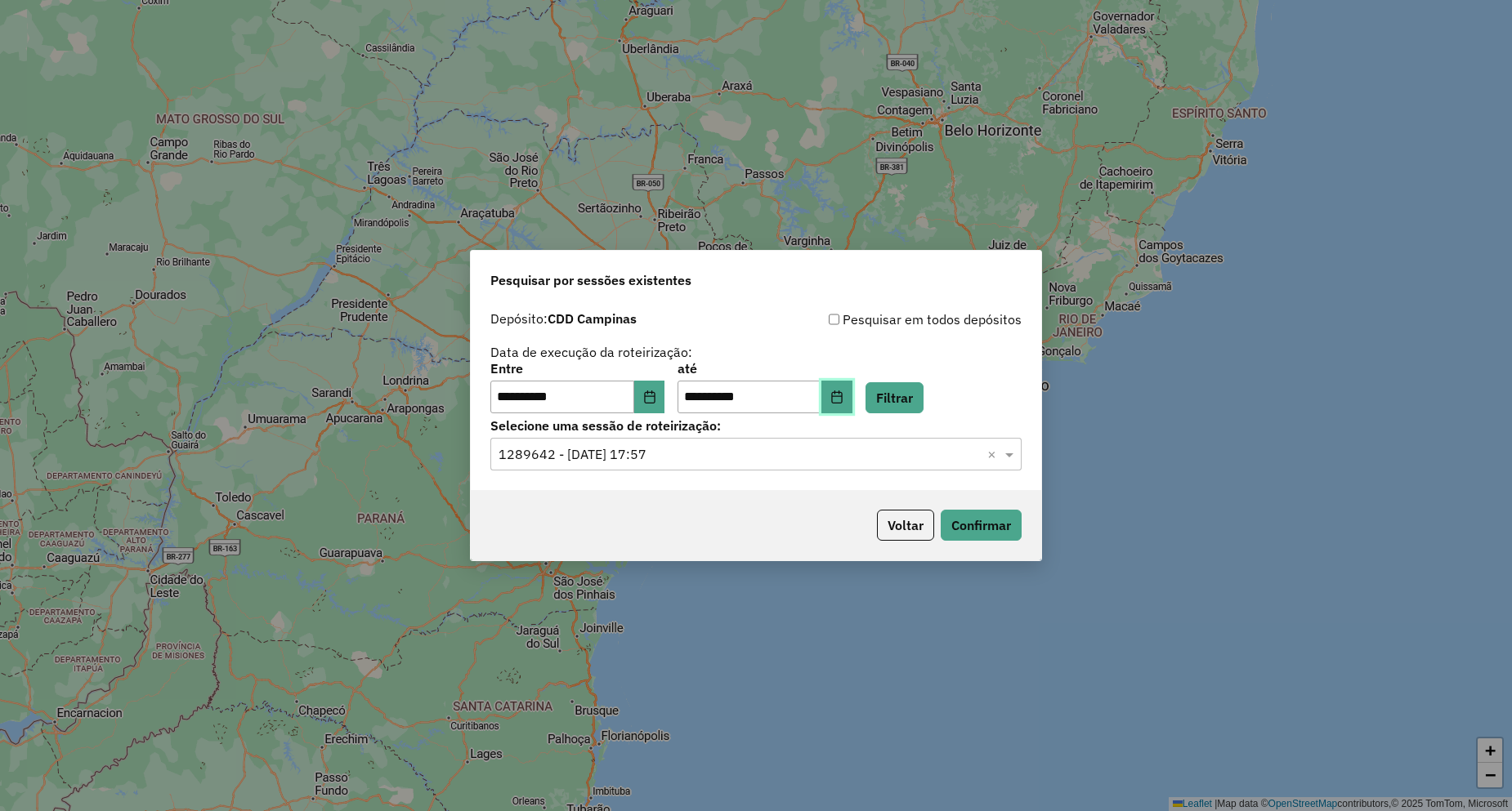
click at [844, 394] on icon "Choose Date" at bounding box center [837, 397] width 13 height 13
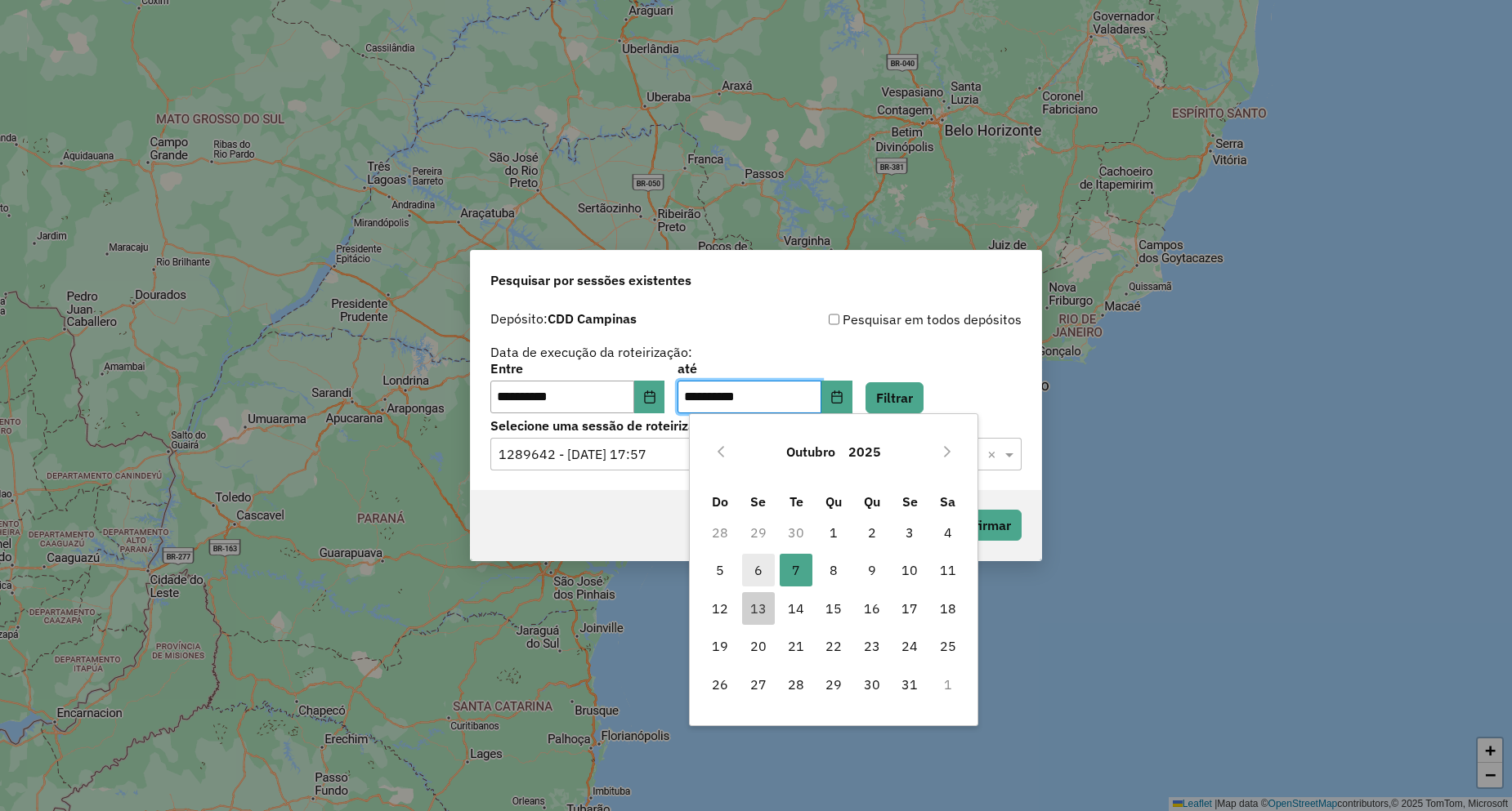
click at [760, 571] on span "6" at bounding box center [758, 570] width 33 height 33
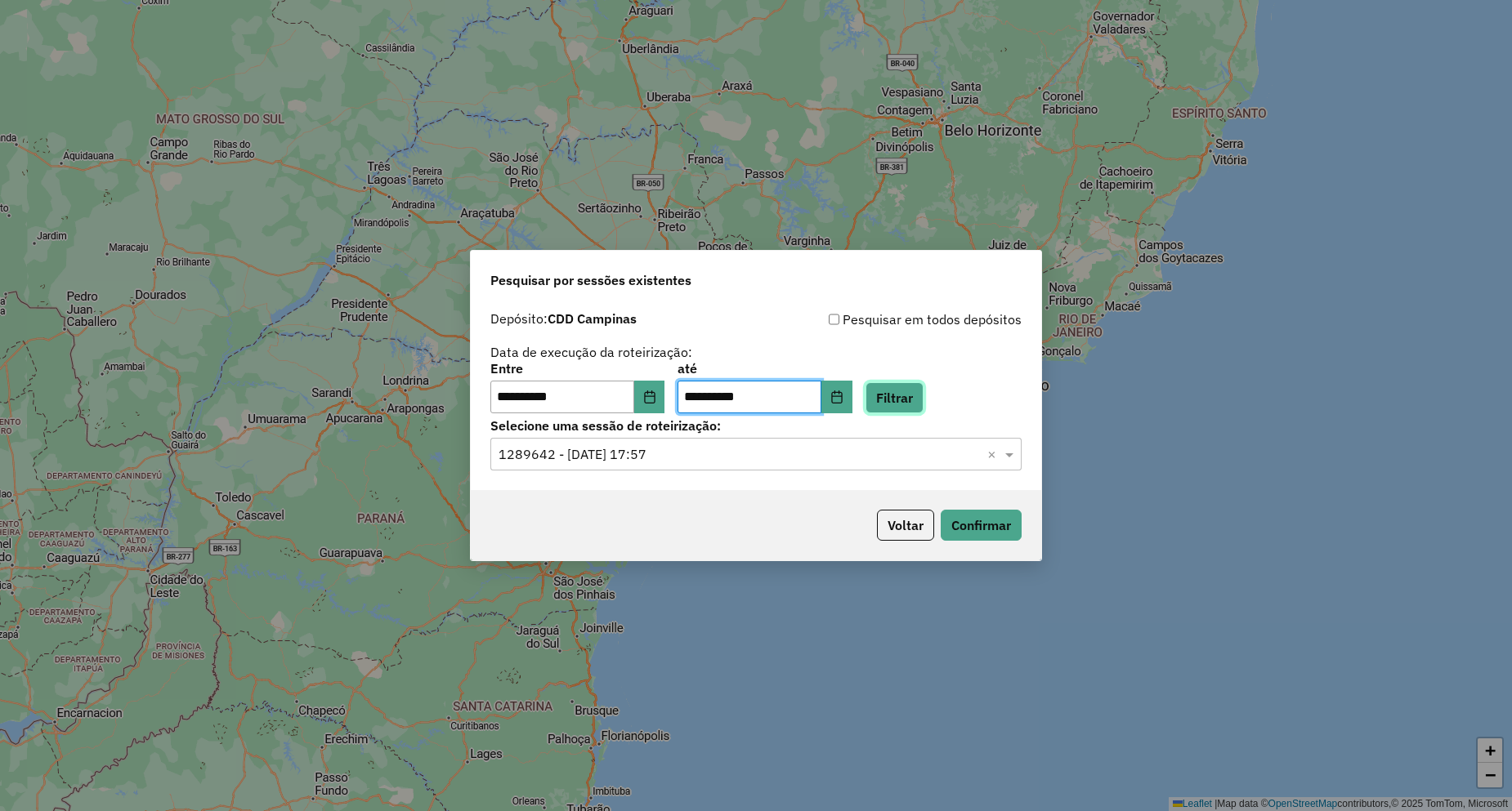
click at [923, 389] on button "Filtrar" at bounding box center [895, 397] width 58 height 31
drag, startPoint x: 678, startPoint y: 451, endPoint x: 672, endPoint y: 470, distance: 19.9
click at [678, 452] on input "text" at bounding box center [739, 455] width 482 height 19
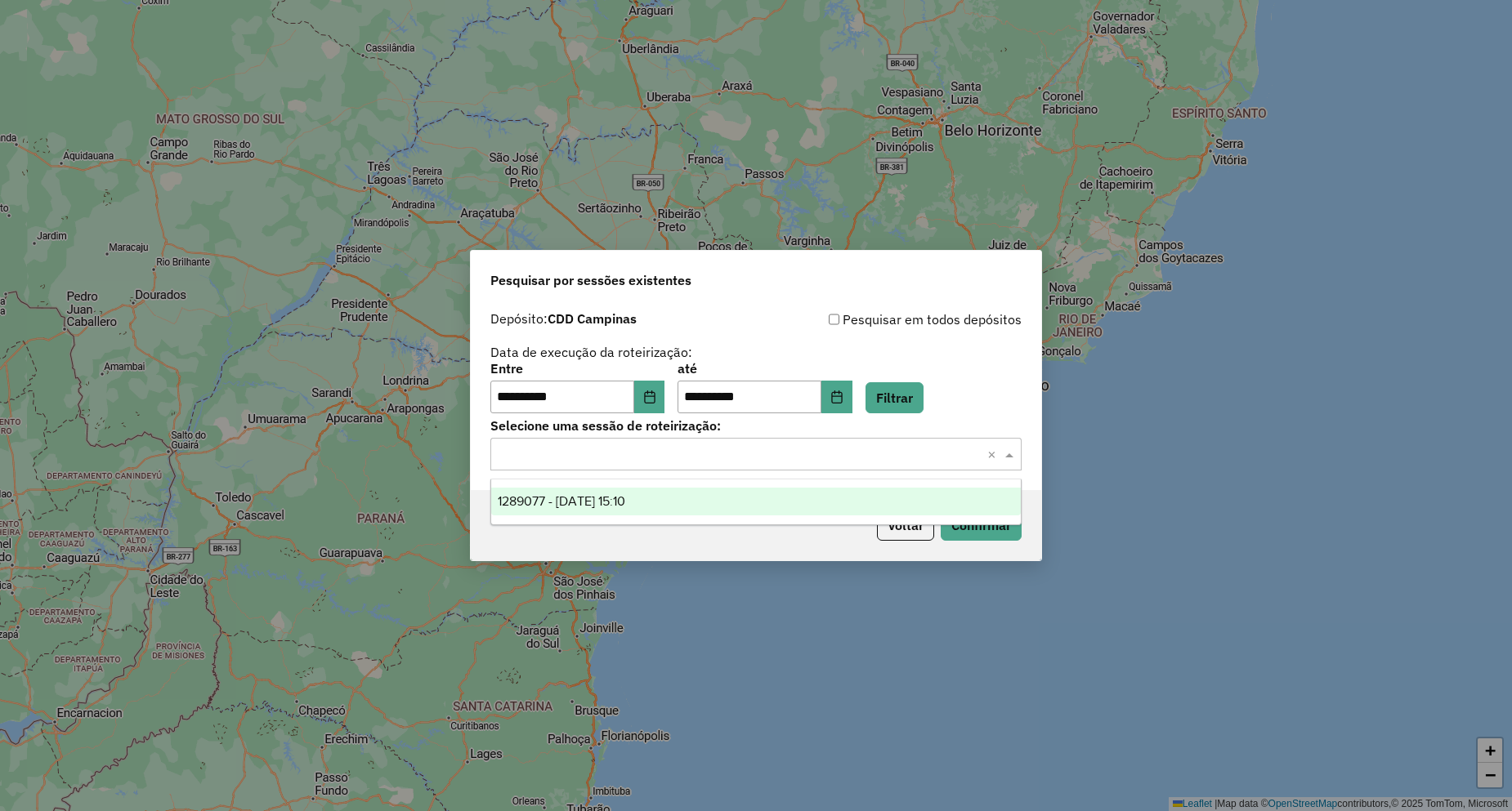
click at [668, 497] on div "1289077 - 06/10/2025 15:10" at bounding box center [756, 502] width 529 height 28
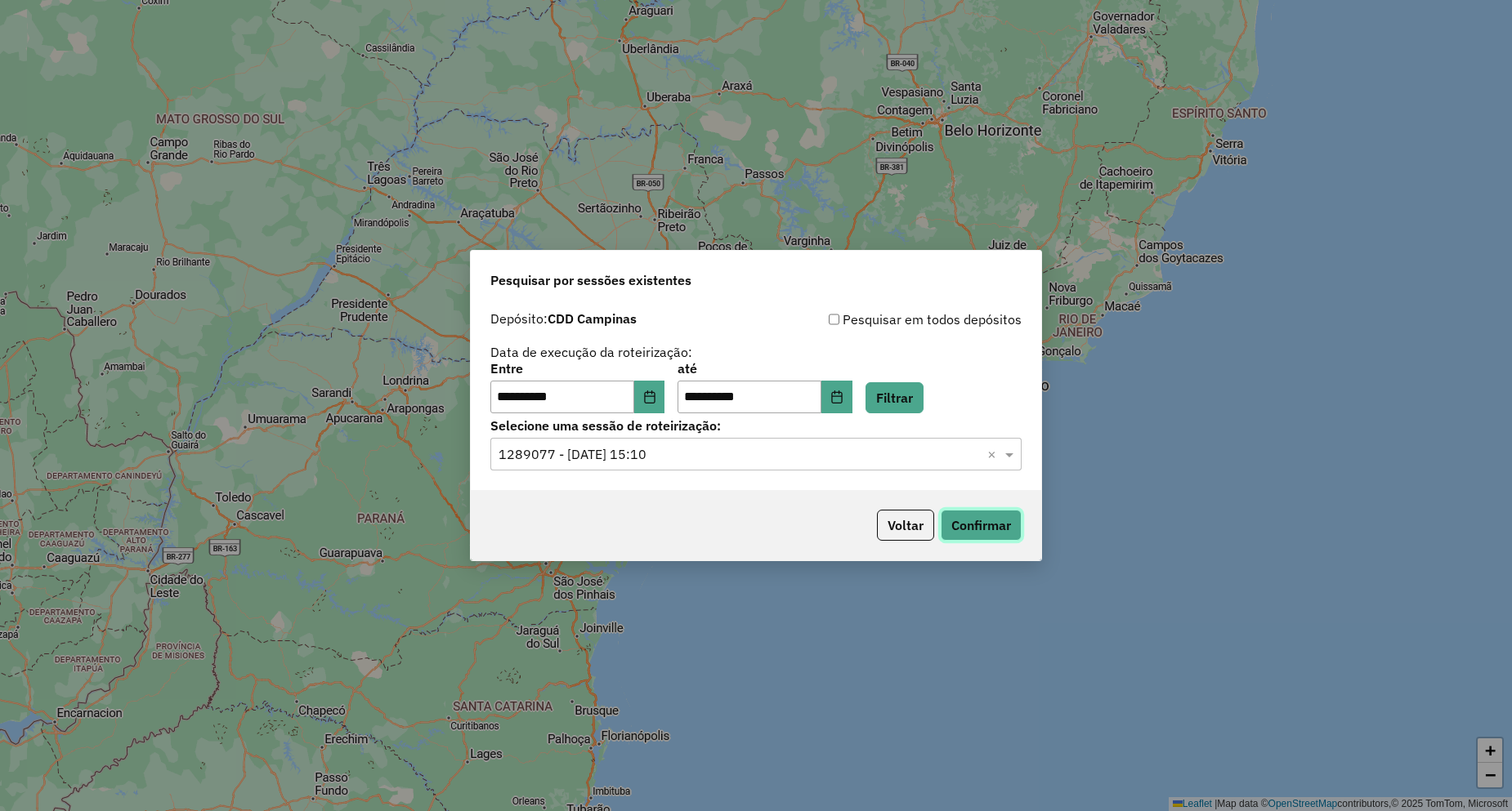
click at [1000, 538] on button "Confirmar" at bounding box center [981, 525] width 81 height 31
click at [852, 392] on button "Choose Date" at bounding box center [837, 396] width 31 height 33
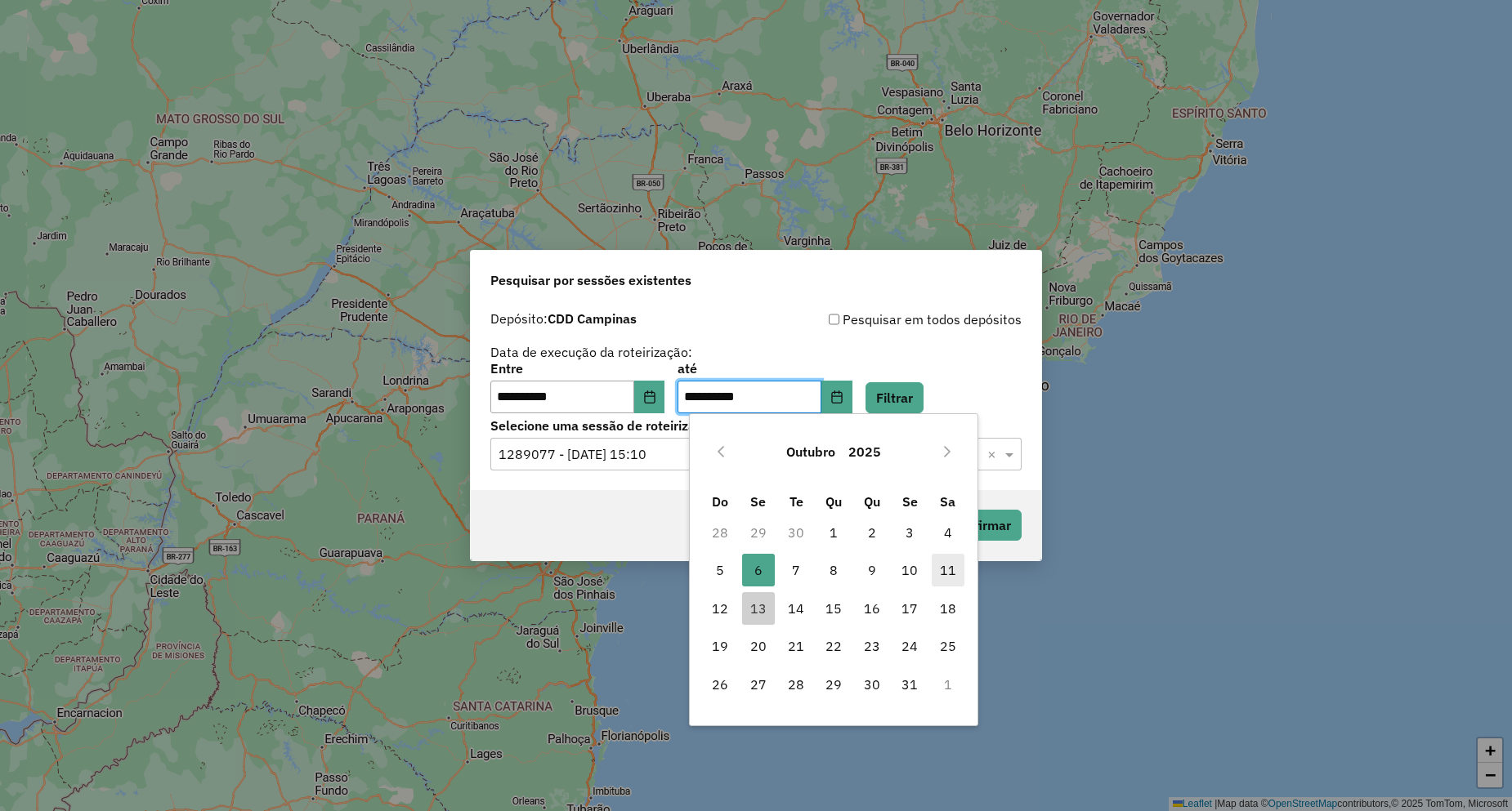
click at [942, 572] on span "11" at bounding box center [948, 570] width 33 height 33
type input "**********"
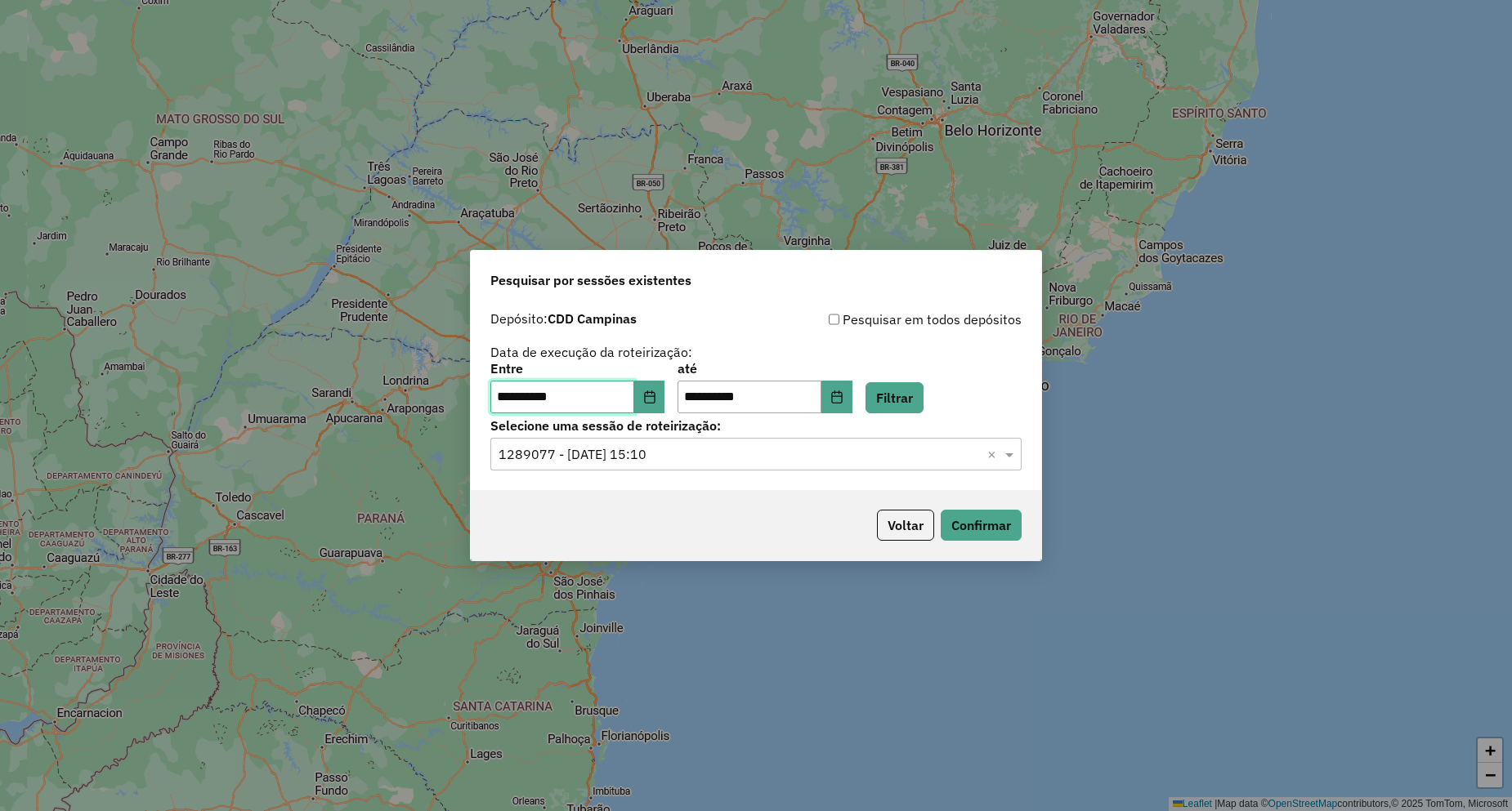
click at [634, 398] on input "**********" at bounding box center [562, 396] width 144 height 33
click at [656, 391] on icon "Choose Date" at bounding box center [649, 397] width 13 height 13
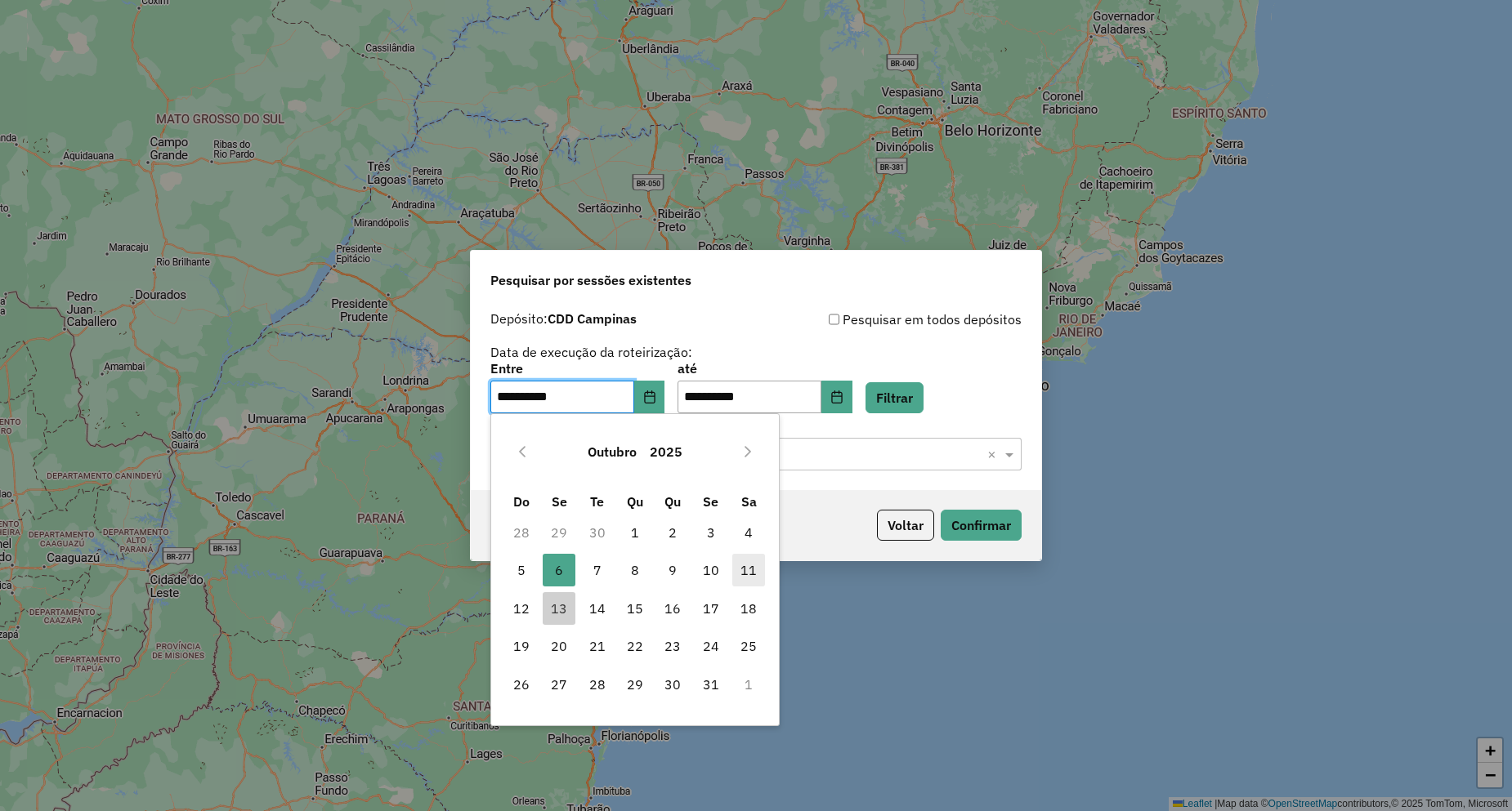
click at [758, 569] on span "11" at bounding box center [748, 570] width 33 height 33
type input "**********"
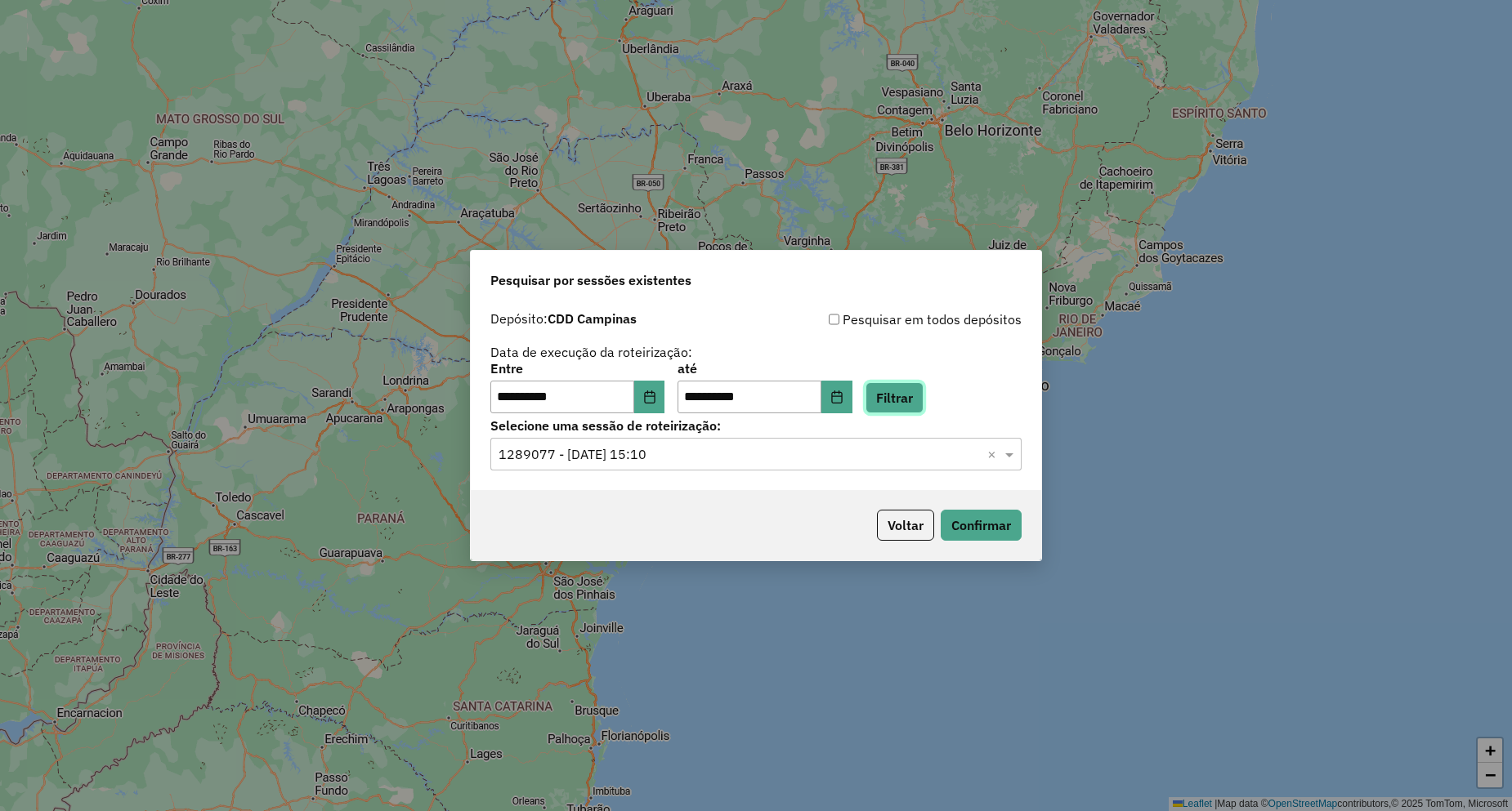
click at [923, 402] on button "Filtrar" at bounding box center [895, 397] width 58 height 31
click at [585, 456] on input "text" at bounding box center [739, 455] width 482 height 19
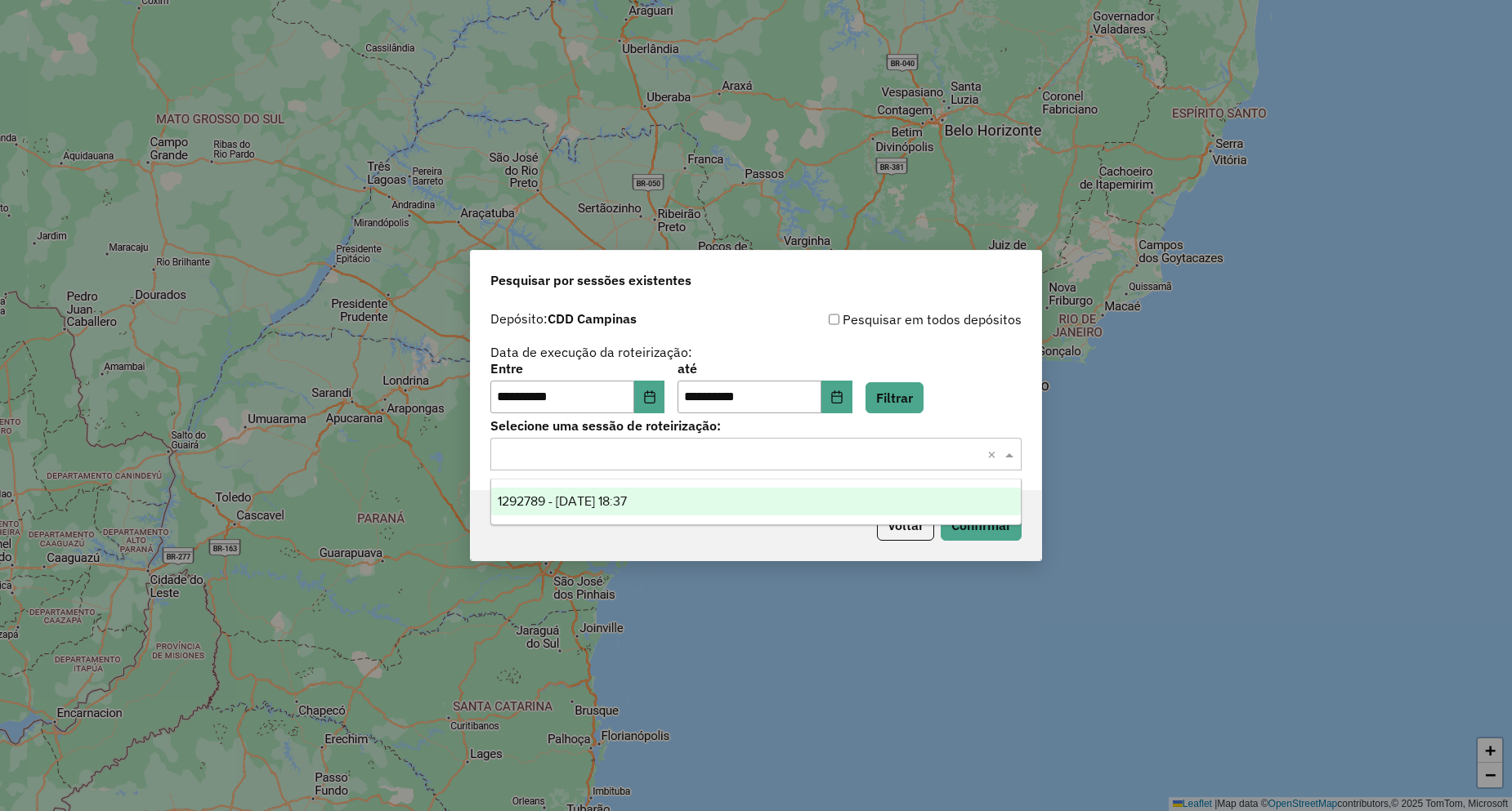
click at [611, 492] on div "1292789 - 11/10/2025 18:37" at bounding box center [756, 502] width 529 height 28
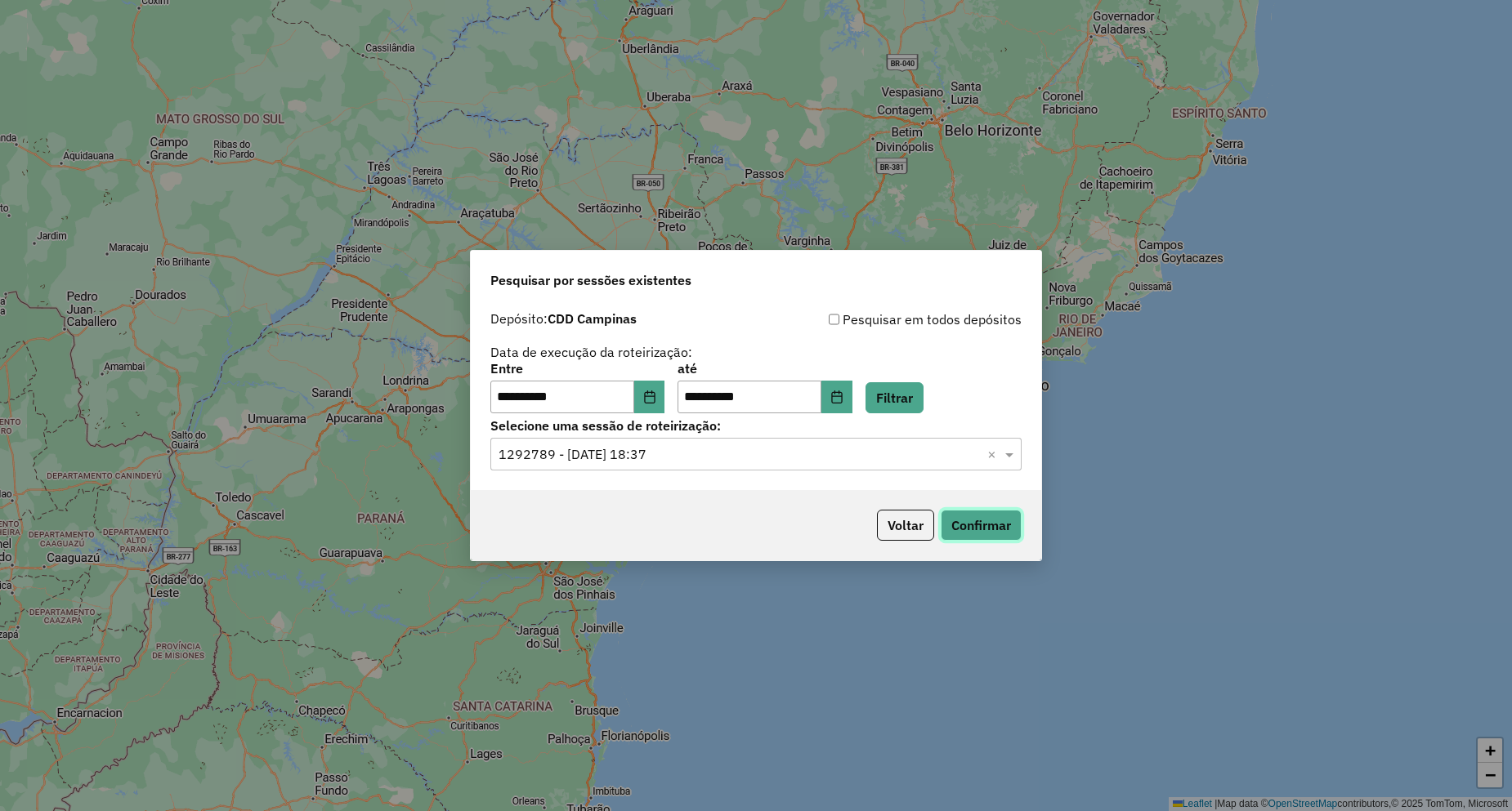
click at [974, 527] on button "Confirmar" at bounding box center [981, 525] width 81 height 31
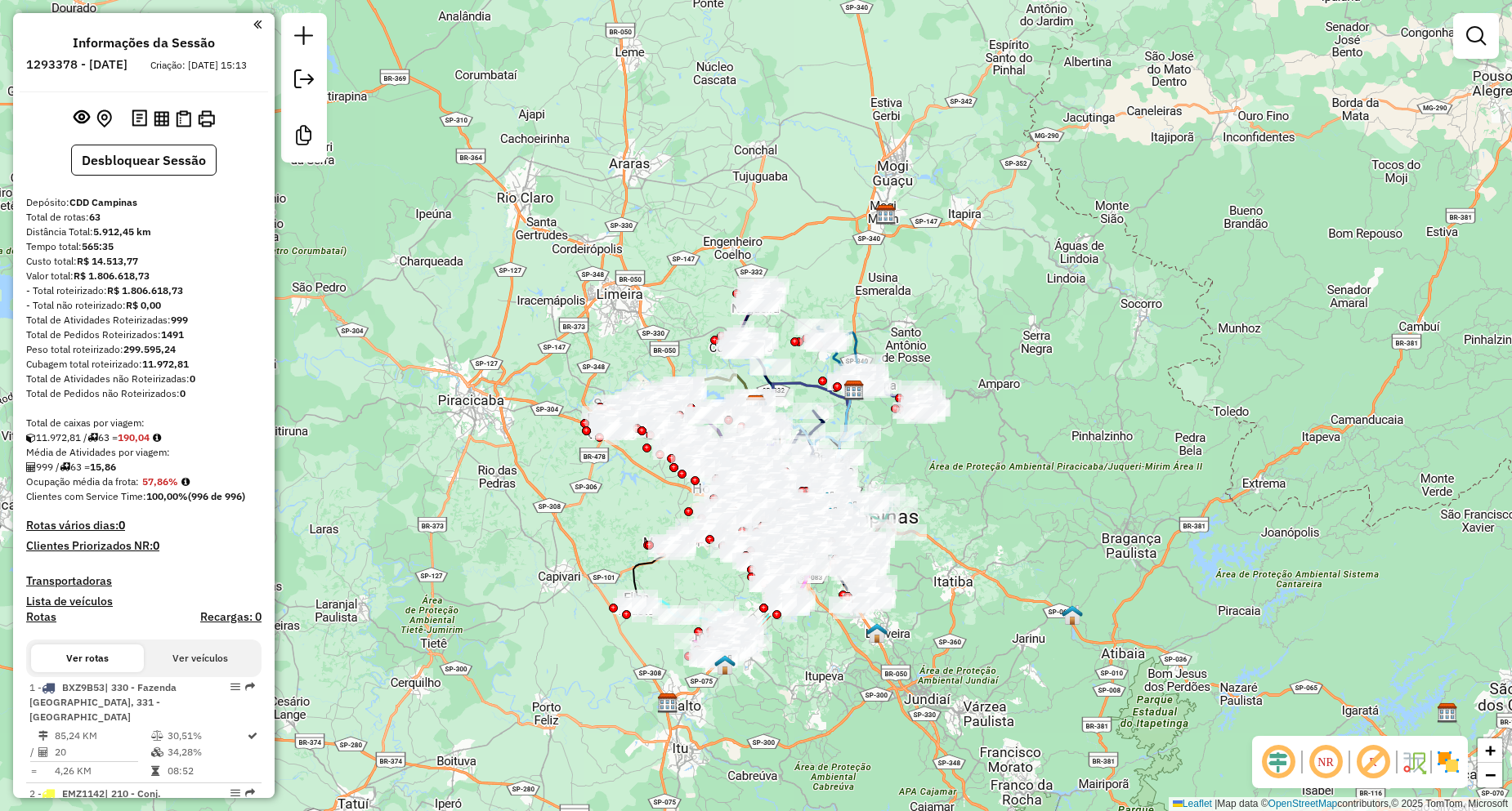
drag, startPoint x: 1238, startPoint y: 422, endPoint x: 1036, endPoint y: 468, distance: 207.2
click at [1163, 477] on div "Janela de atendimento Grade de atendimento Capacidade Transportadoras Veículos …" at bounding box center [756, 405] width 1512 height 811
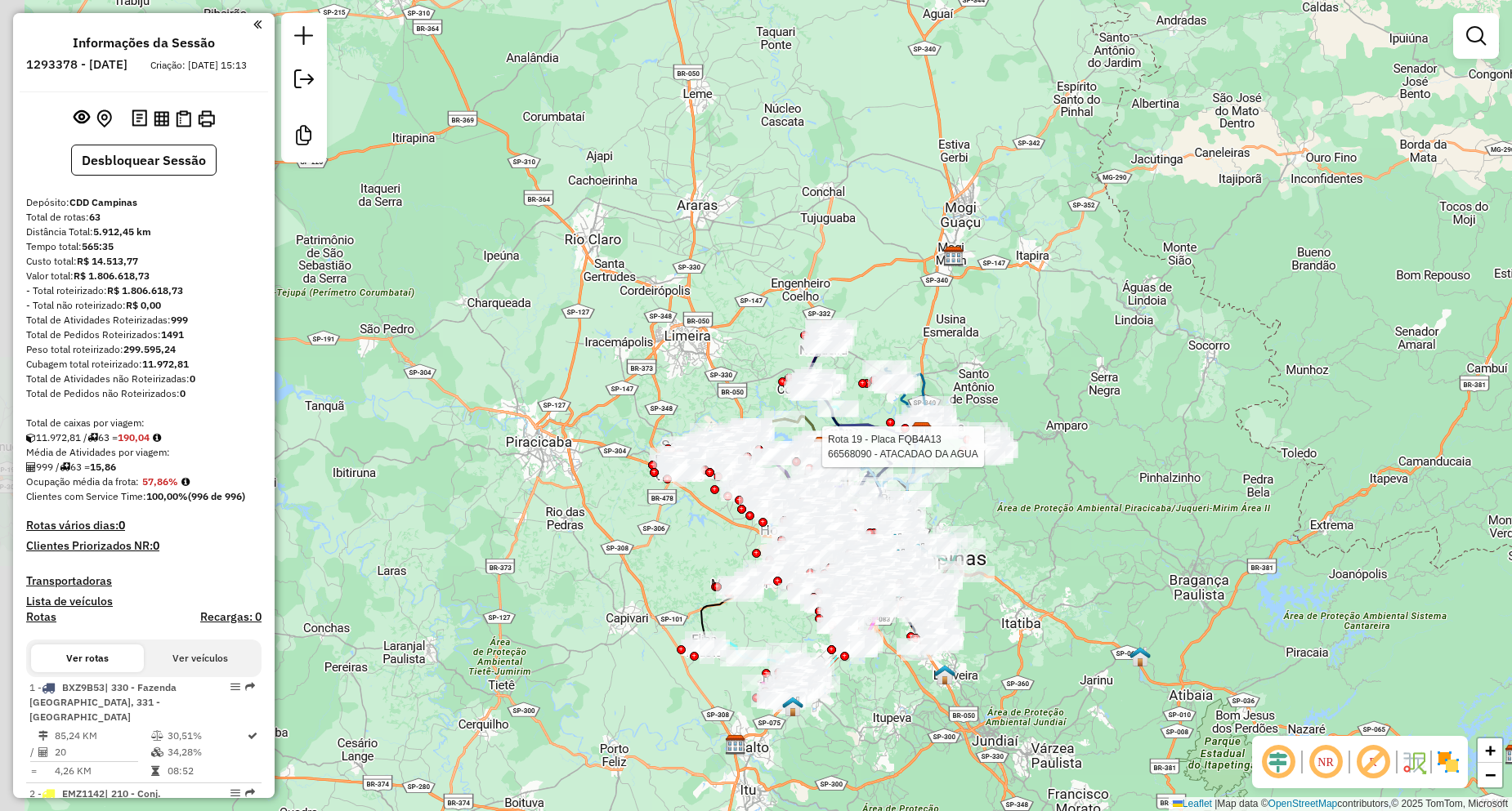
click at [873, 423] on icon at bounding box center [902, 439] width 157 height 33
select select "**********"
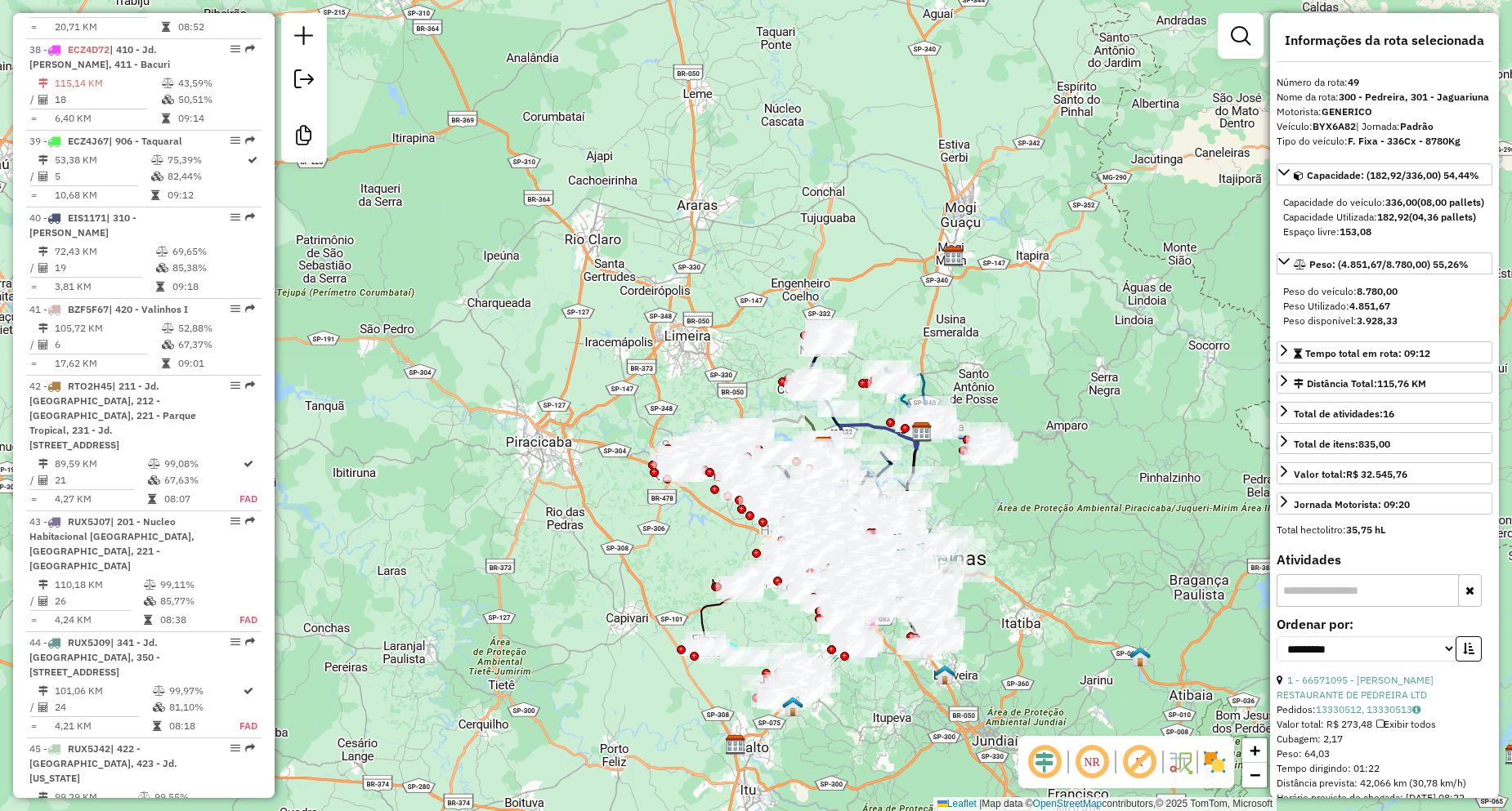
scroll to position [5380, 0]
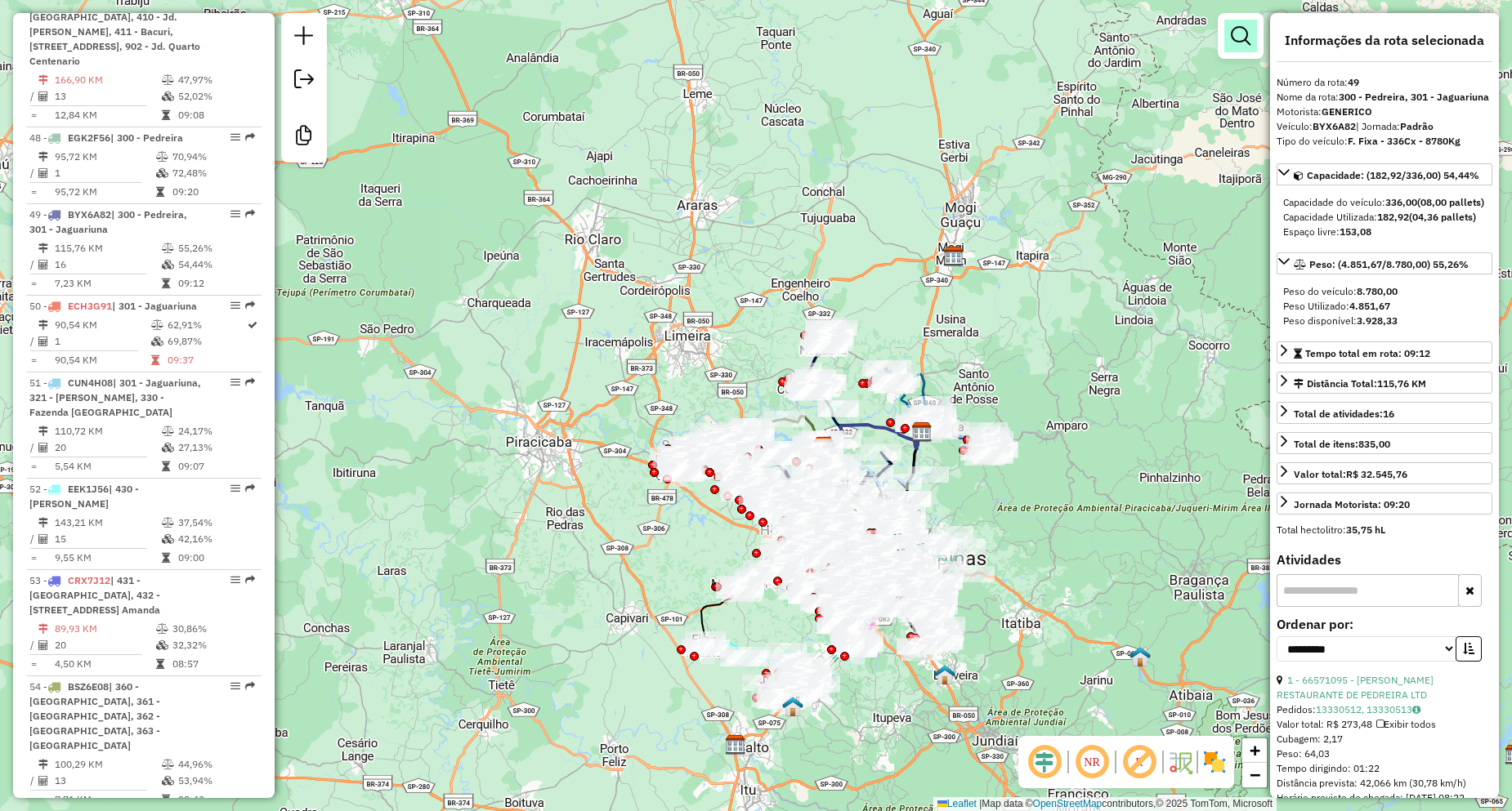
click at [1235, 33] on em at bounding box center [1240, 36] width 19 height 19
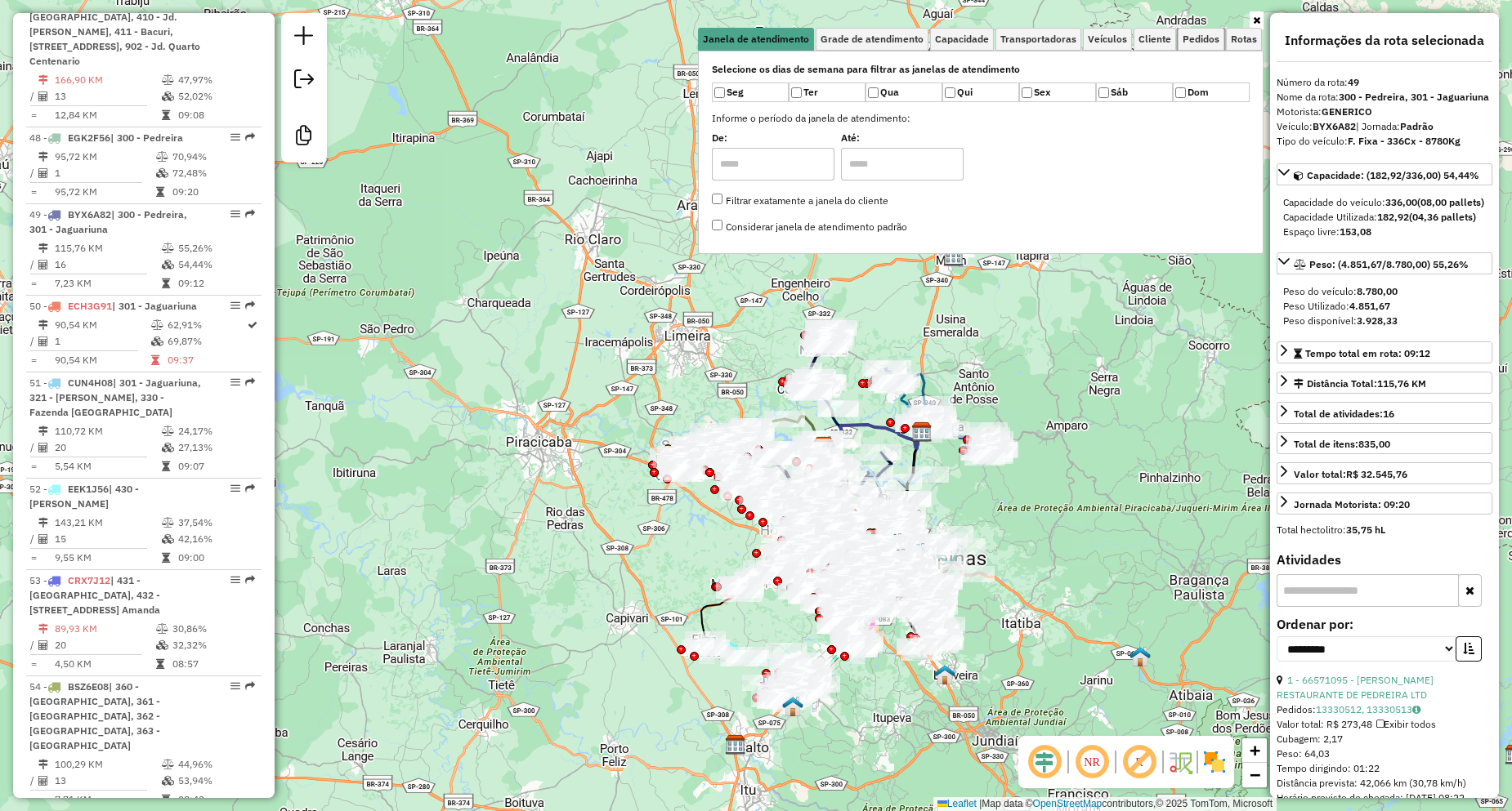
click at [1195, 41] on span "Pedidos" at bounding box center [1201, 39] width 37 height 10
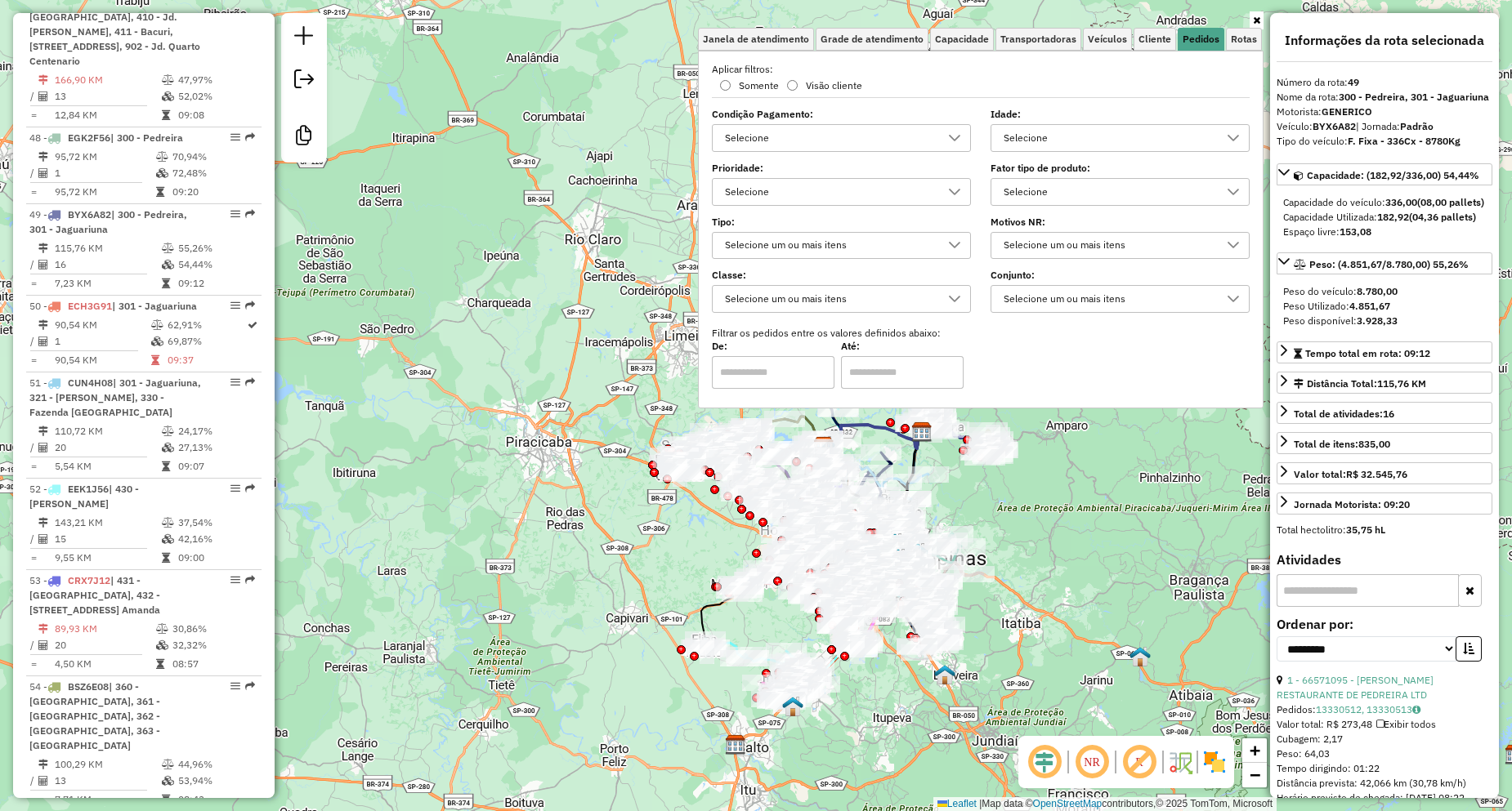
click at [801, 179] on div "Selecione" at bounding box center [830, 192] width 220 height 26
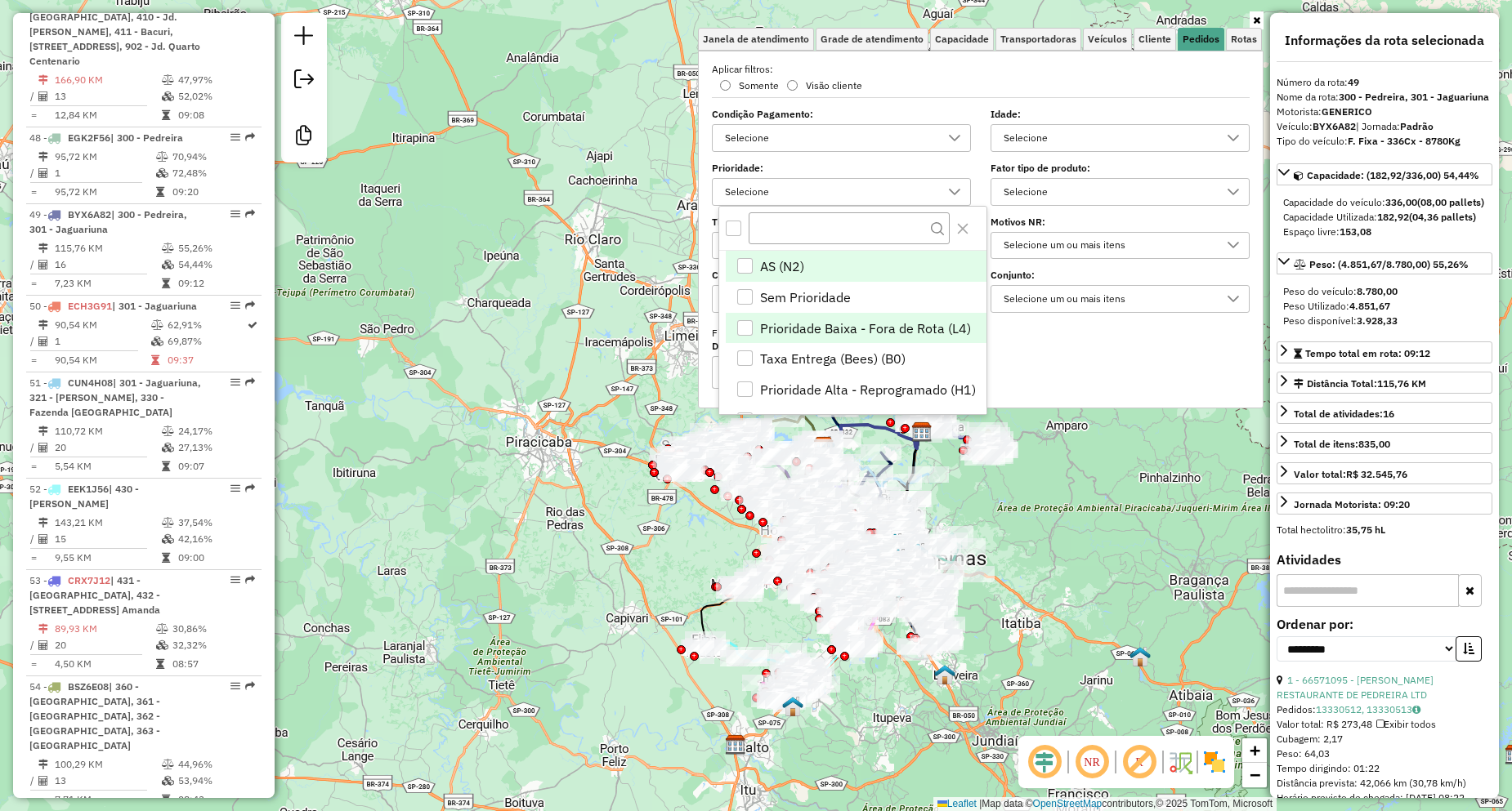
scroll to position [82, 0]
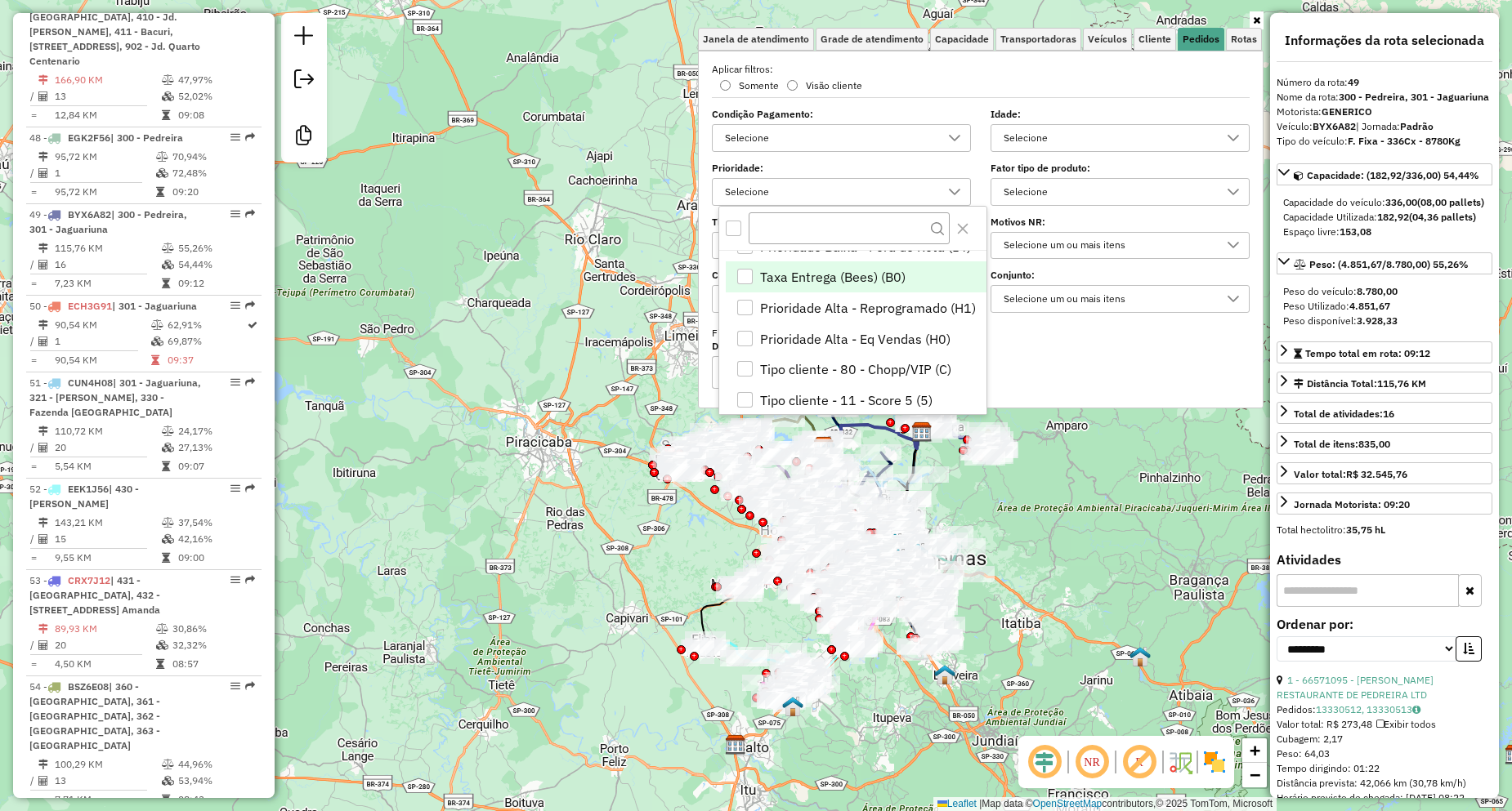
click at [820, 276] on span "Taxa Entrega (Bees) (B0)" at bounding box center [832, 276] width 145 height 19
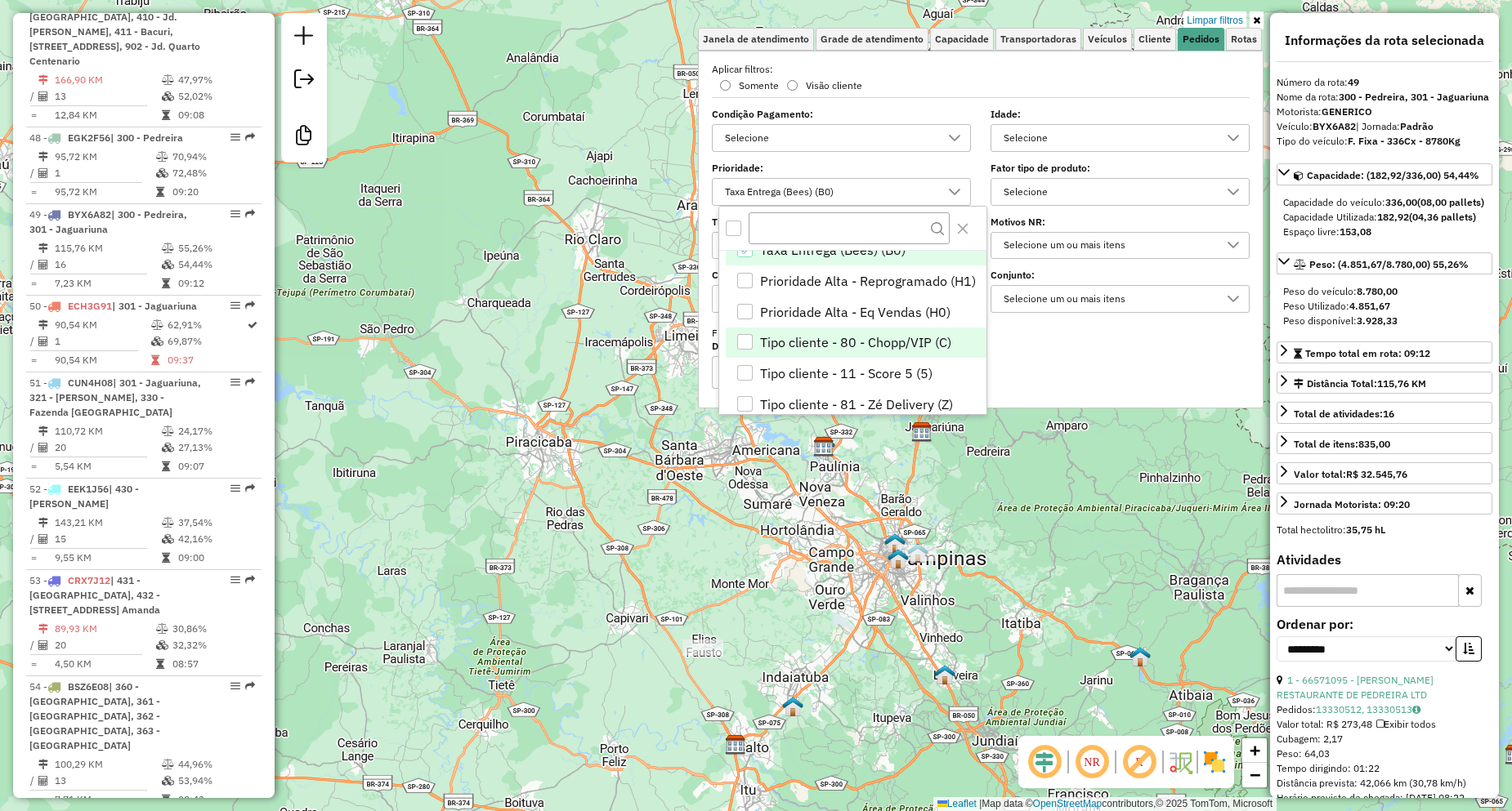
scroll to position [127, 0]
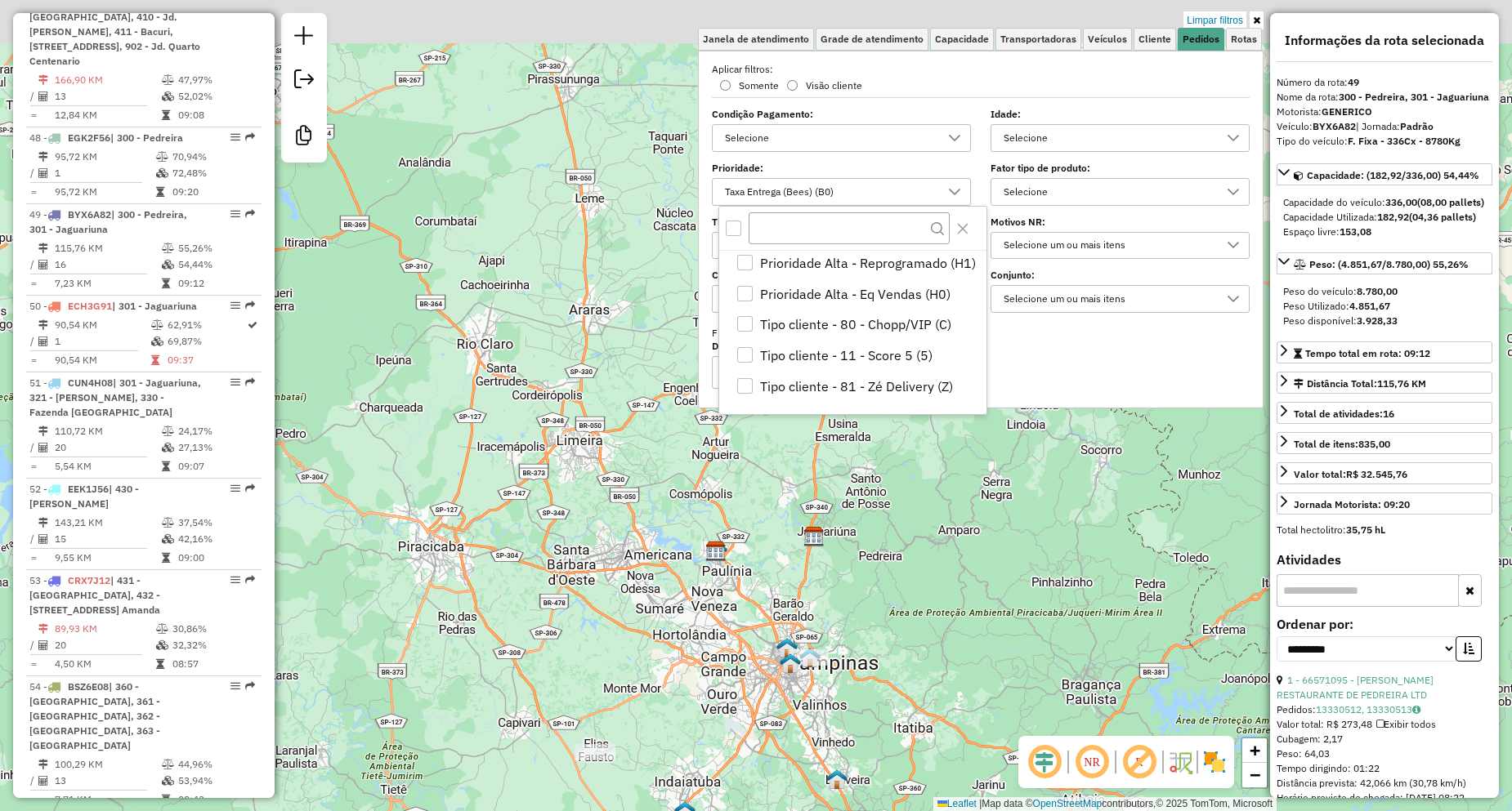
drag, startPoint x: 1039, startPoint y: 508, endPoint x: 920, endPoint y: 601, distance: 151.0
click at [925, 620] on div "Limpar filtros Janela de atendimento Grade de atendimento Capacidade Transporta…" at bounding box center [756, 405] width 1512 height 811
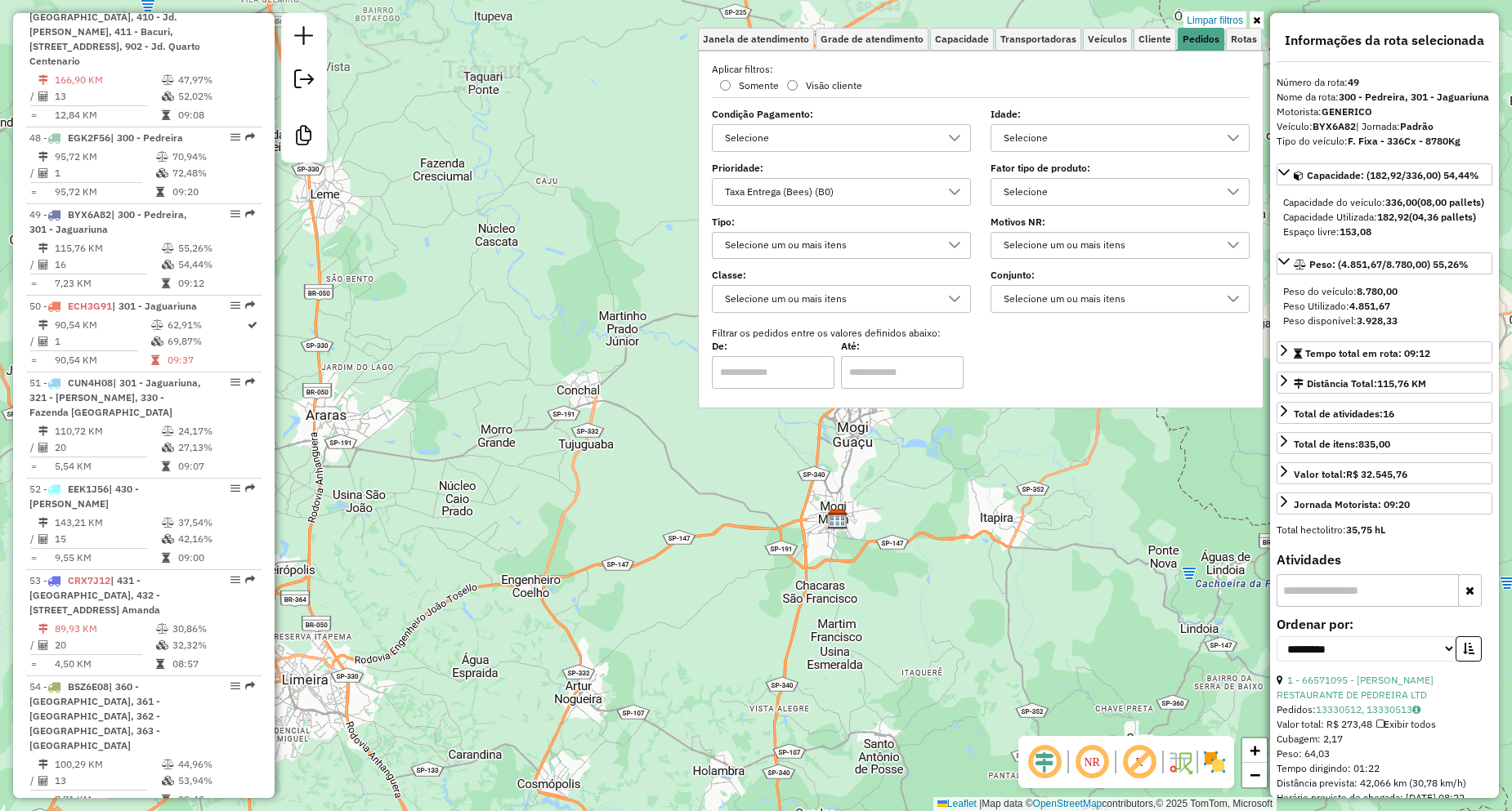
click at [786, 180] on div "Taxa Entrega (Bees) (B0)" at bounding box center [830, 192] width 220 height 26
type input "*"
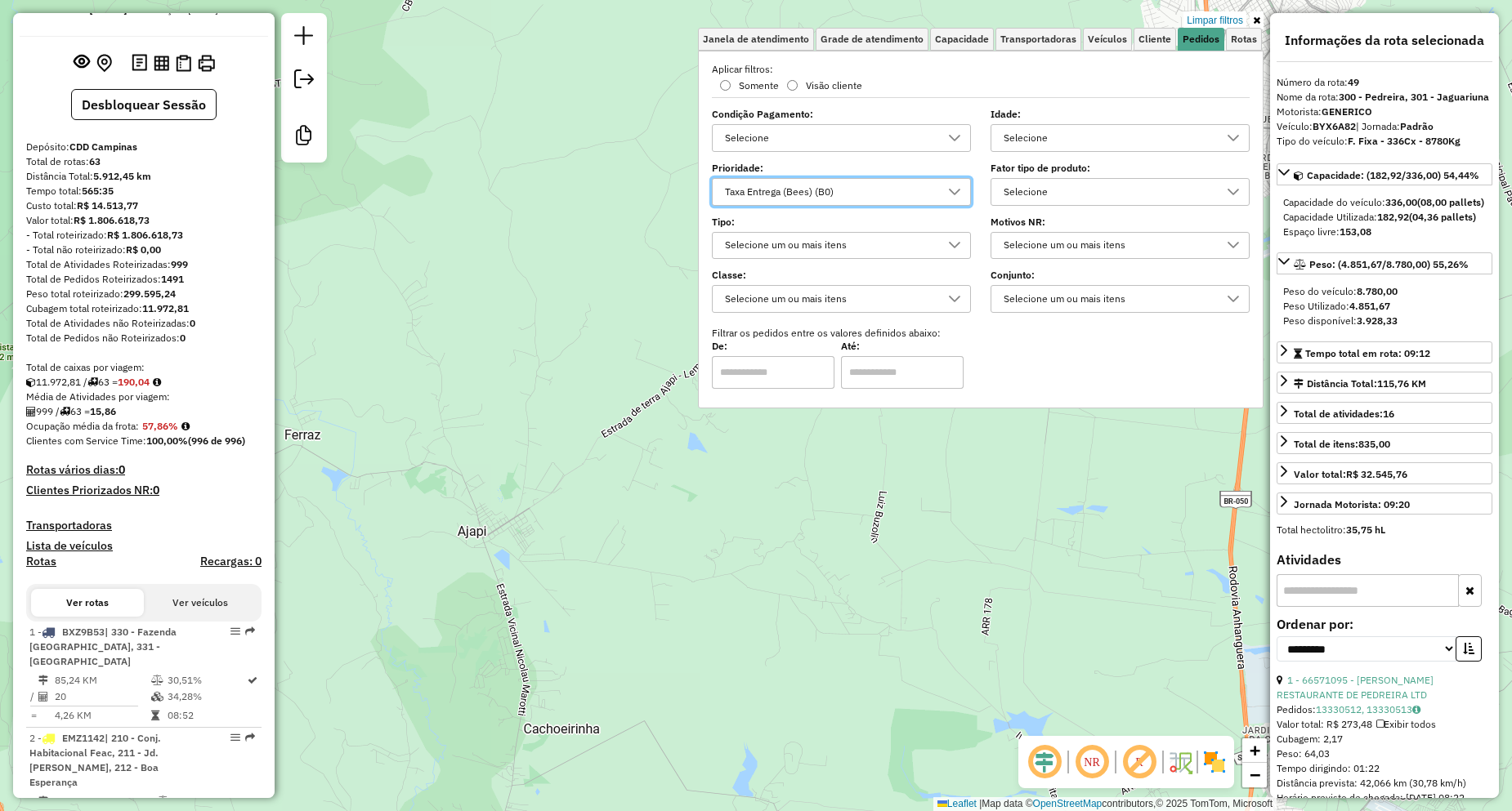
scroll to position [0, 0]
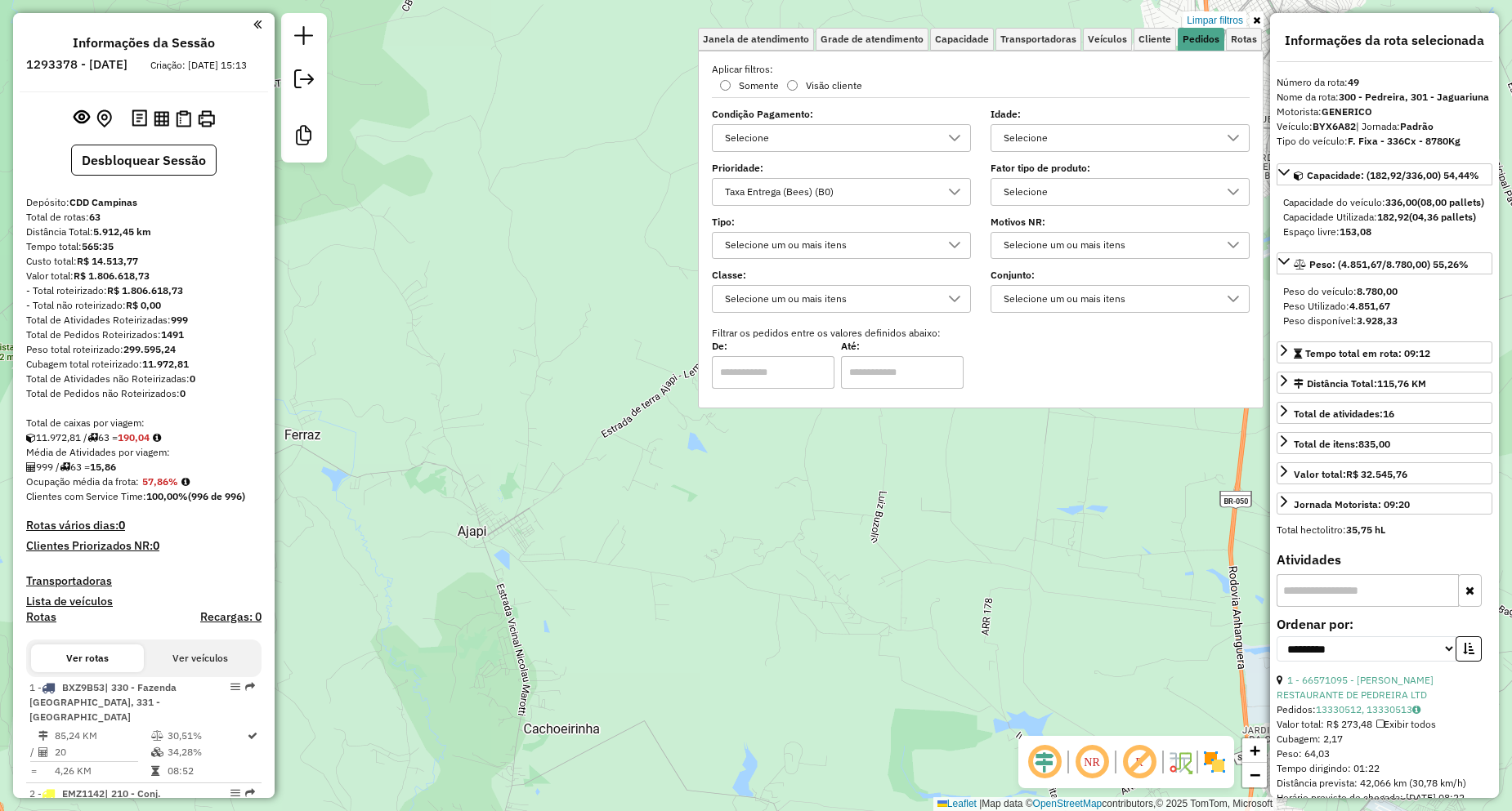
click at [848, 447] on div "Limpar filtros Janela de atendimento Grade de atendimento Capacidade Transporta…" at bounding box center [756, 405] width 1512 height 811
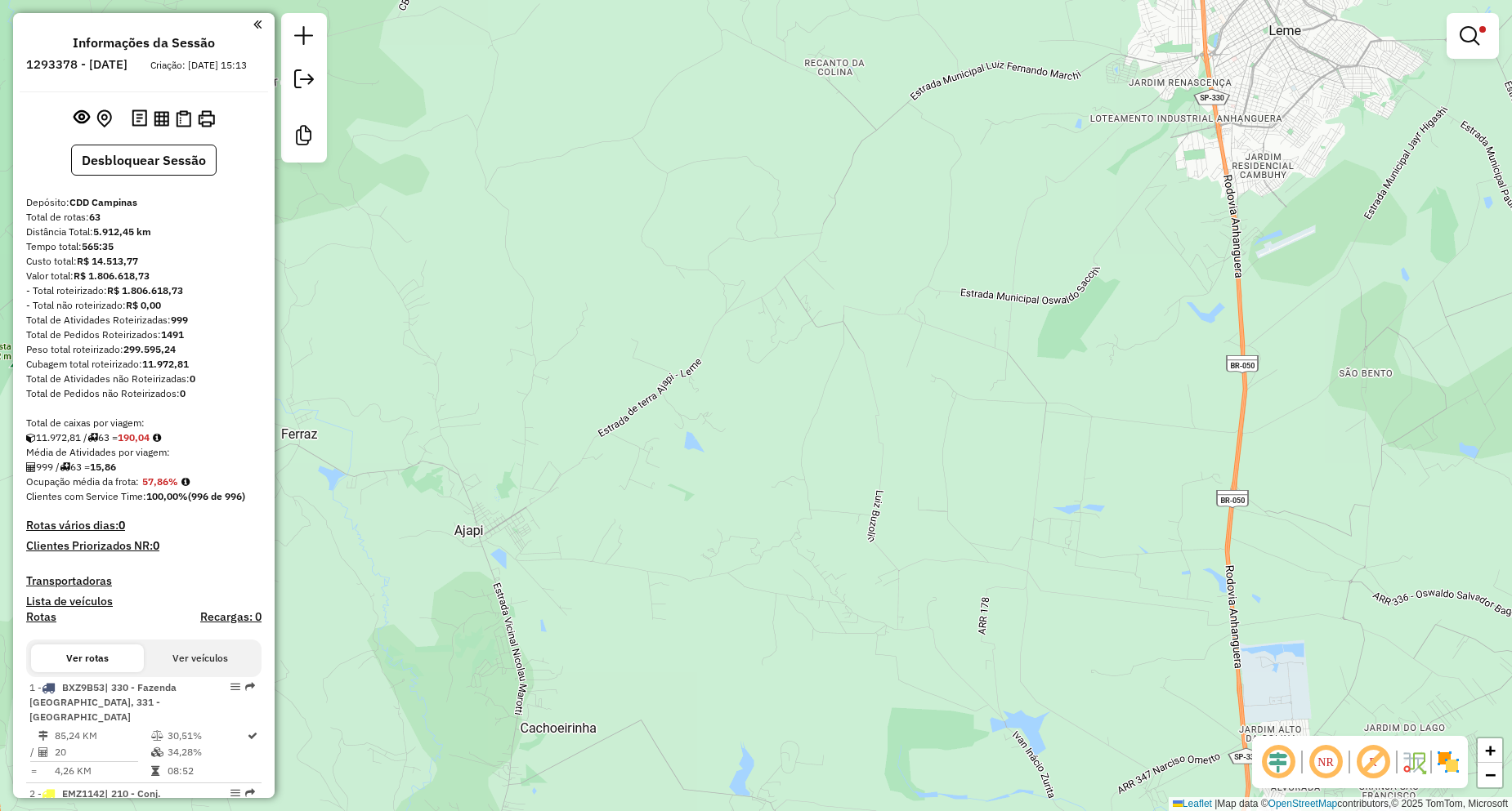
drag, startPoint x: 889, startPoint y: 467, endPoint x: 672, endPoint y: 456, distance: 217.3
click at [672, 456] on div "Limpar filtros Janela de atendimento Grade de atendimento Capacidade Transporta…" at bounding box center [756, 405] width 1512 height 811
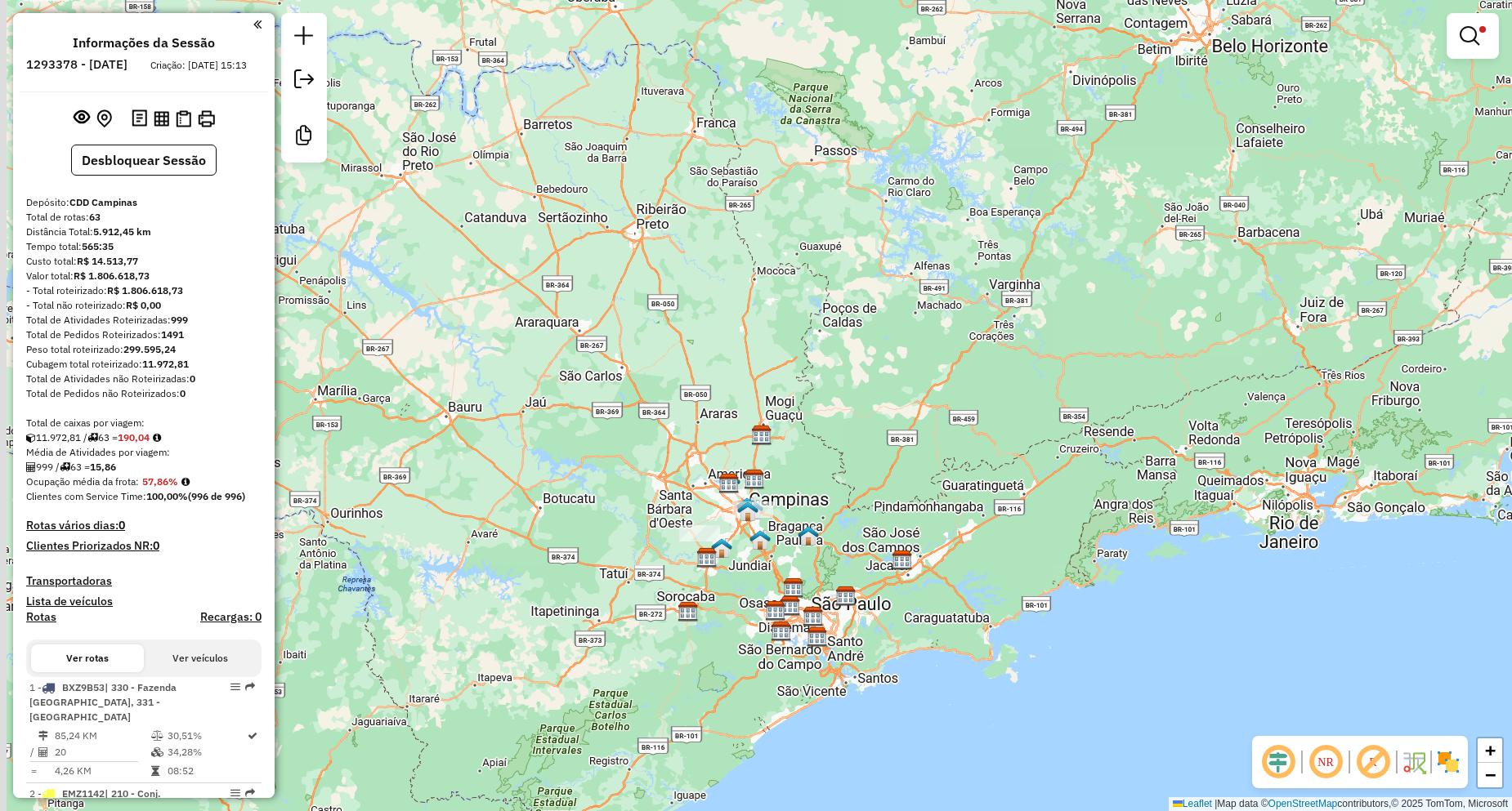
drag, startPoint x: 724, startPoint y: 431, endPoint x: 878, endPoint y: 499, distance: 168.3
click at [878, 499] on div "Limpar filtros Janela de atendimento Grade de atendimento Capacidade Transporta…" at bounding box center [756, 405] width 1512 height 811
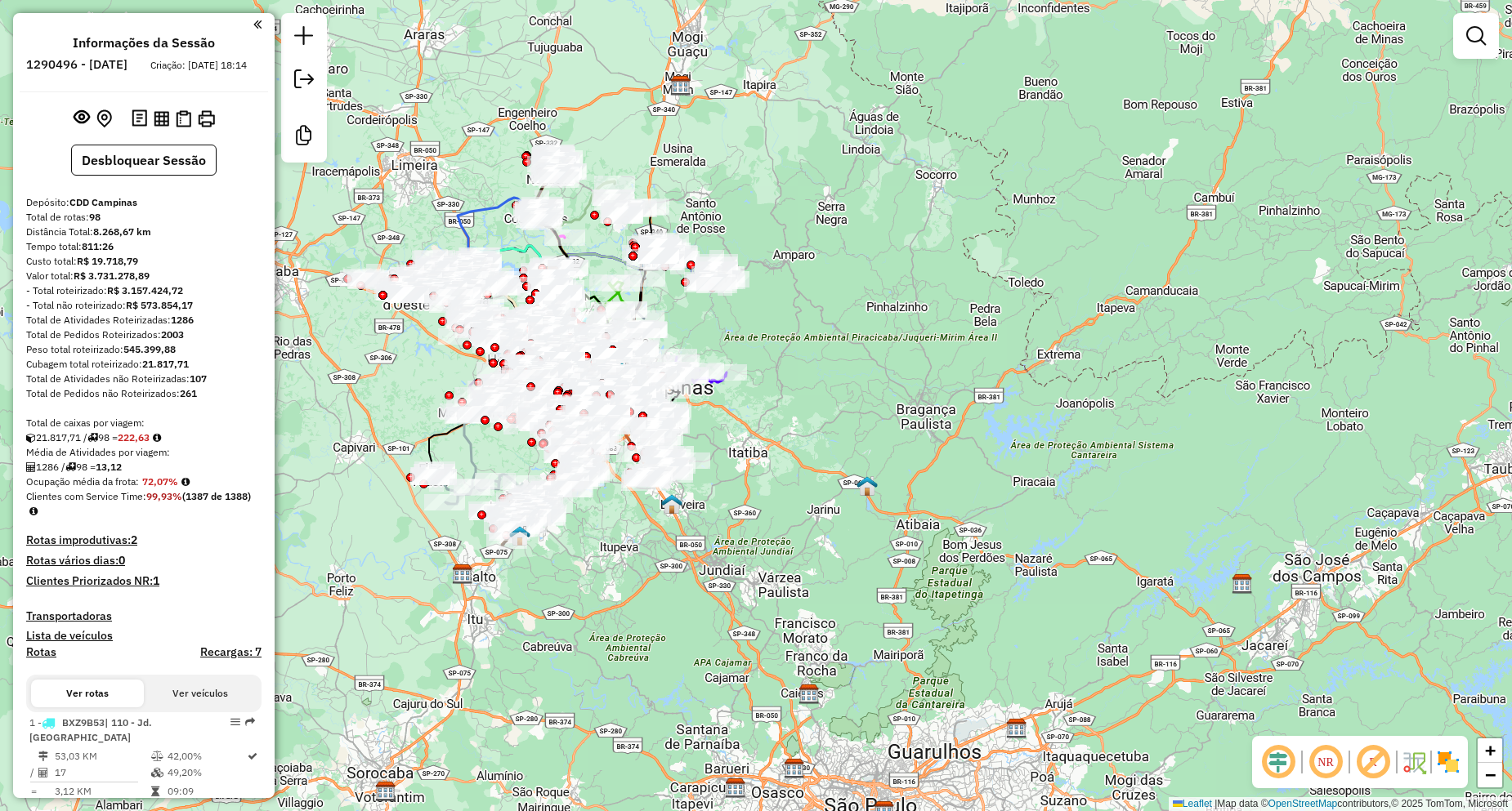
drag, startPoint x: 1036, startPoint y: 375, endPoint x: 831, endPoint y: 245, distance: 242.7
click at [831, 245] on div "Janela de atendimento Grade de atendimento Capacidade Transportadoras Veículos …" at bounding box center [756, 405] width 1512 height 811
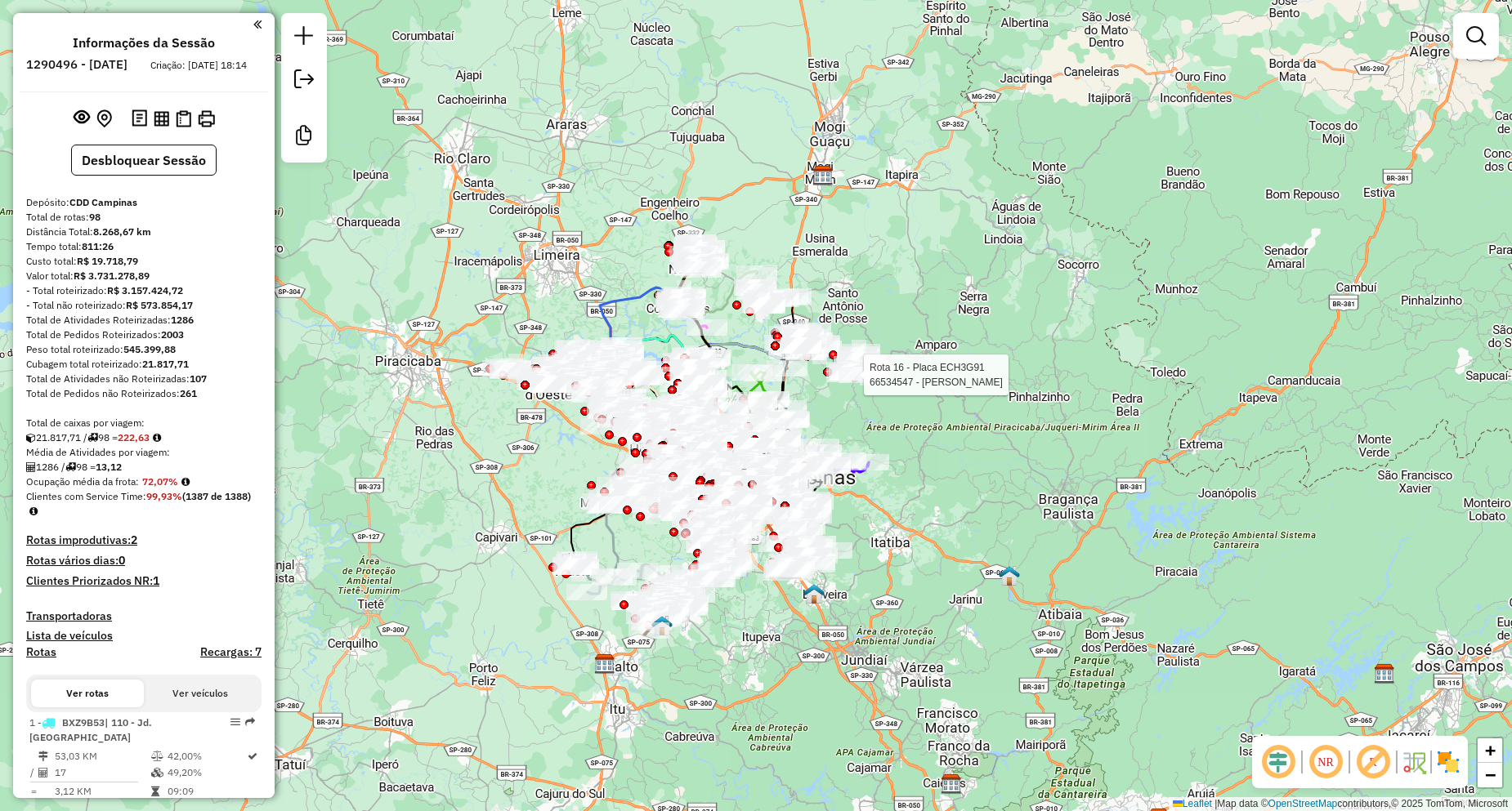
drag, startPoint x: 690, startPoint y: 629, endPoint x: 1001, endPoint y: 277, distance: 469.7
click at [867, 731] on div "Rota 16 - Placa ECH3G91 66534547 - CRISTIAN VAINER VALE Janela de atendimento G…" at bounding box center [756, 405] width 1512 height 811
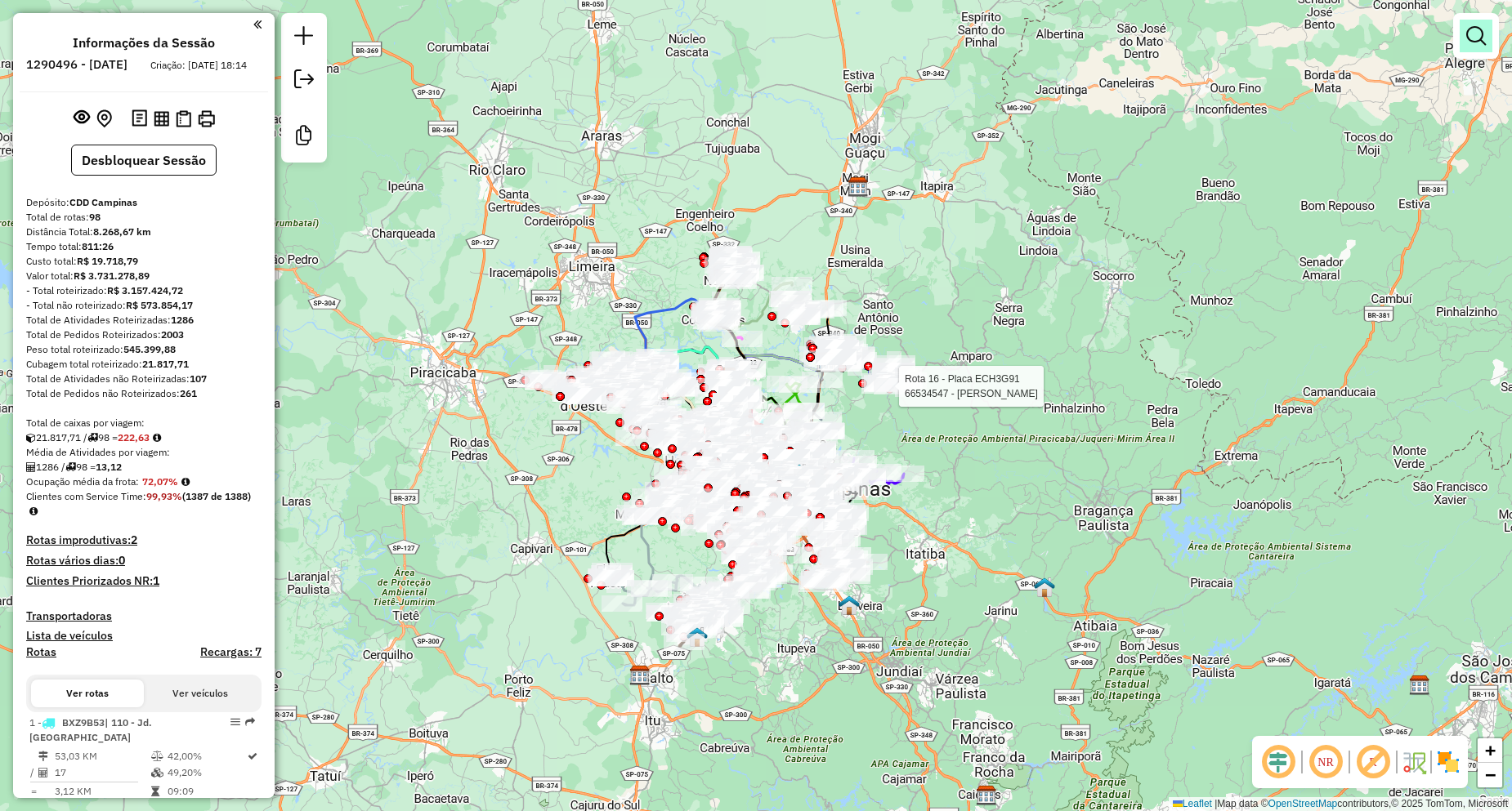
click at [1474, 48] on link at bounding box center [1475, 35] width 33 height 33
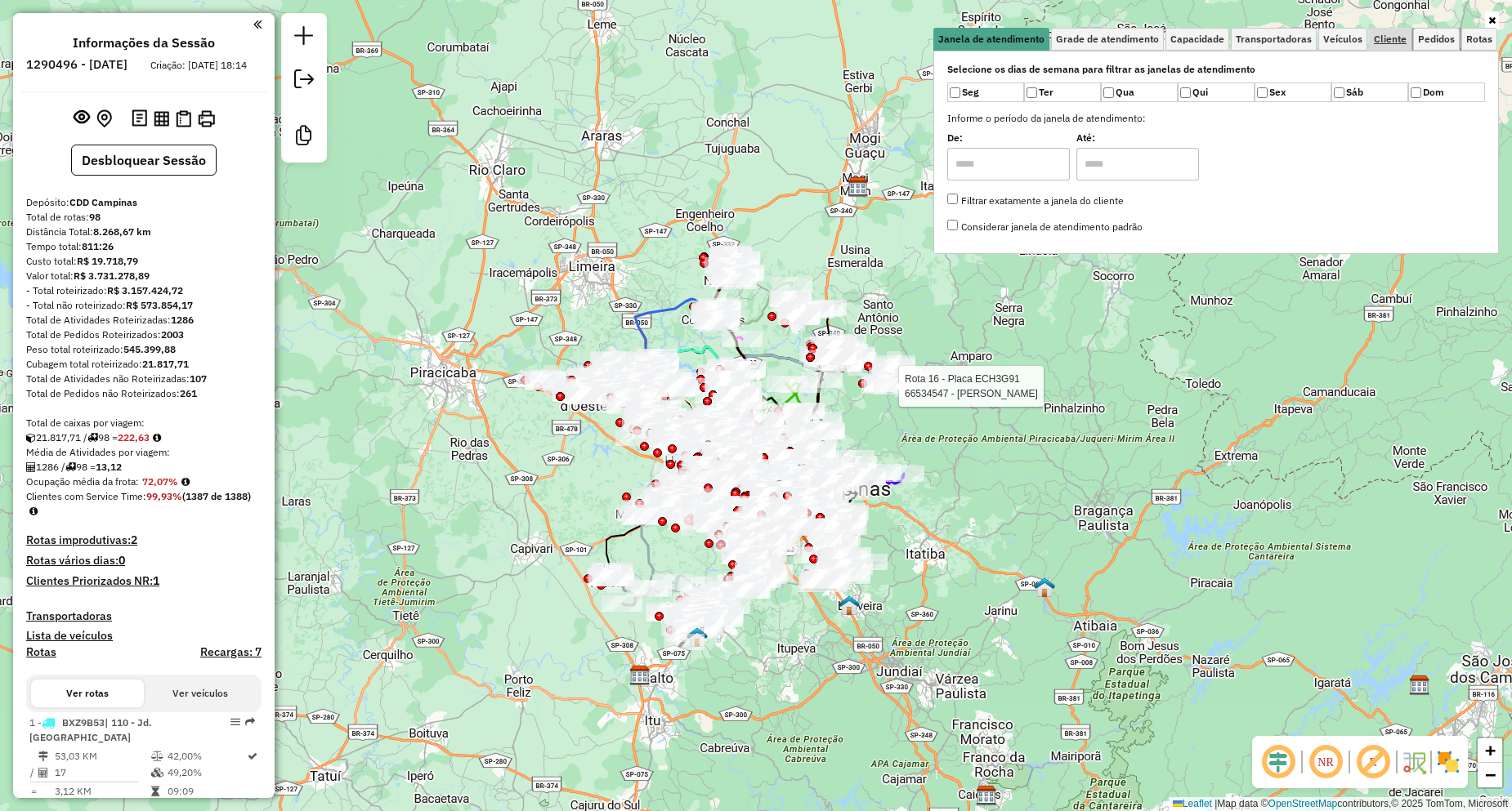
click at [1429, 41] on span "Pedidos" at bounding box center [1436, 39] width 37 height 10
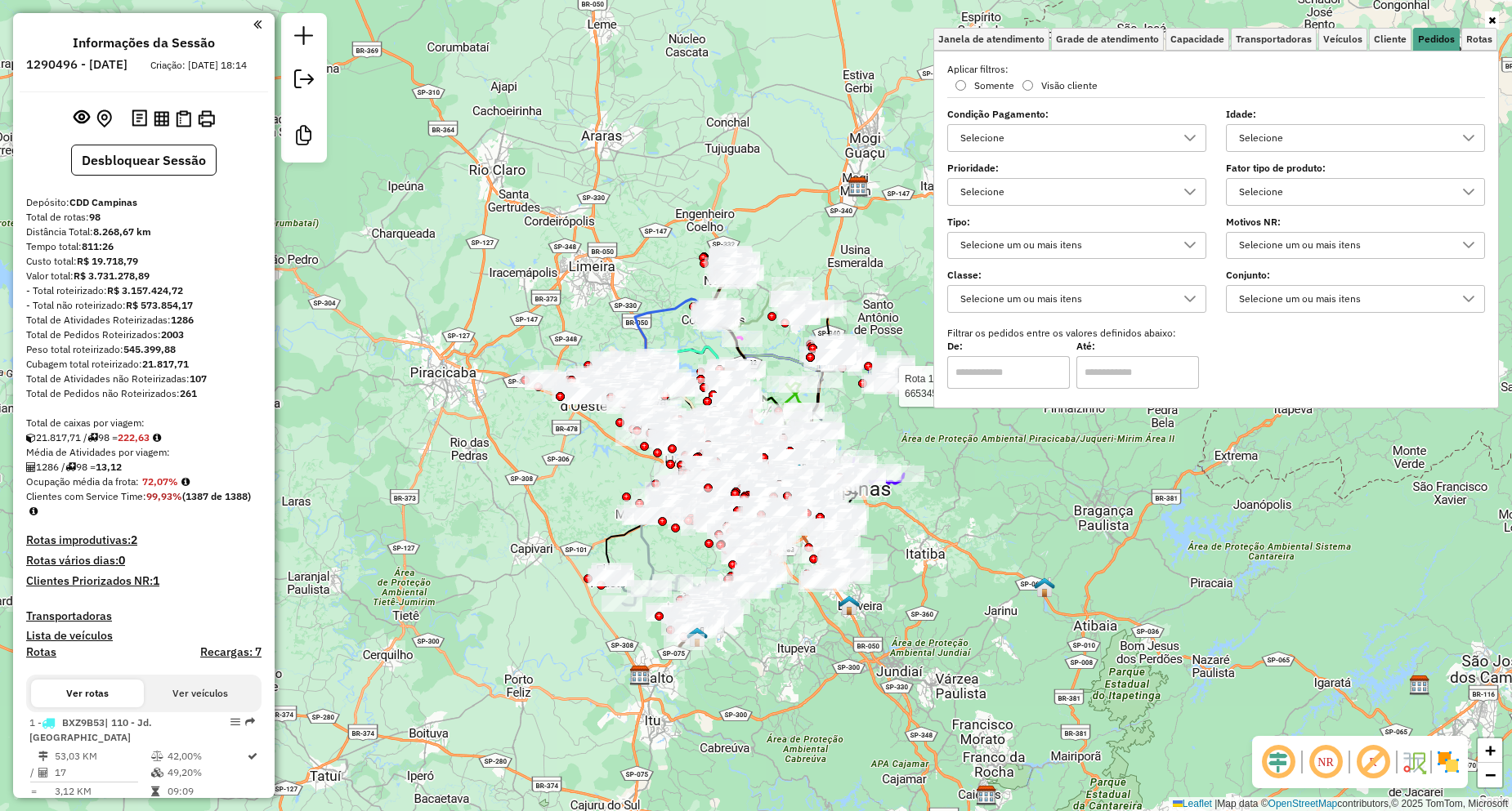
click at [1036, 185] on div "Selecione" at bounding box center [1065, 192] width 220 height 26
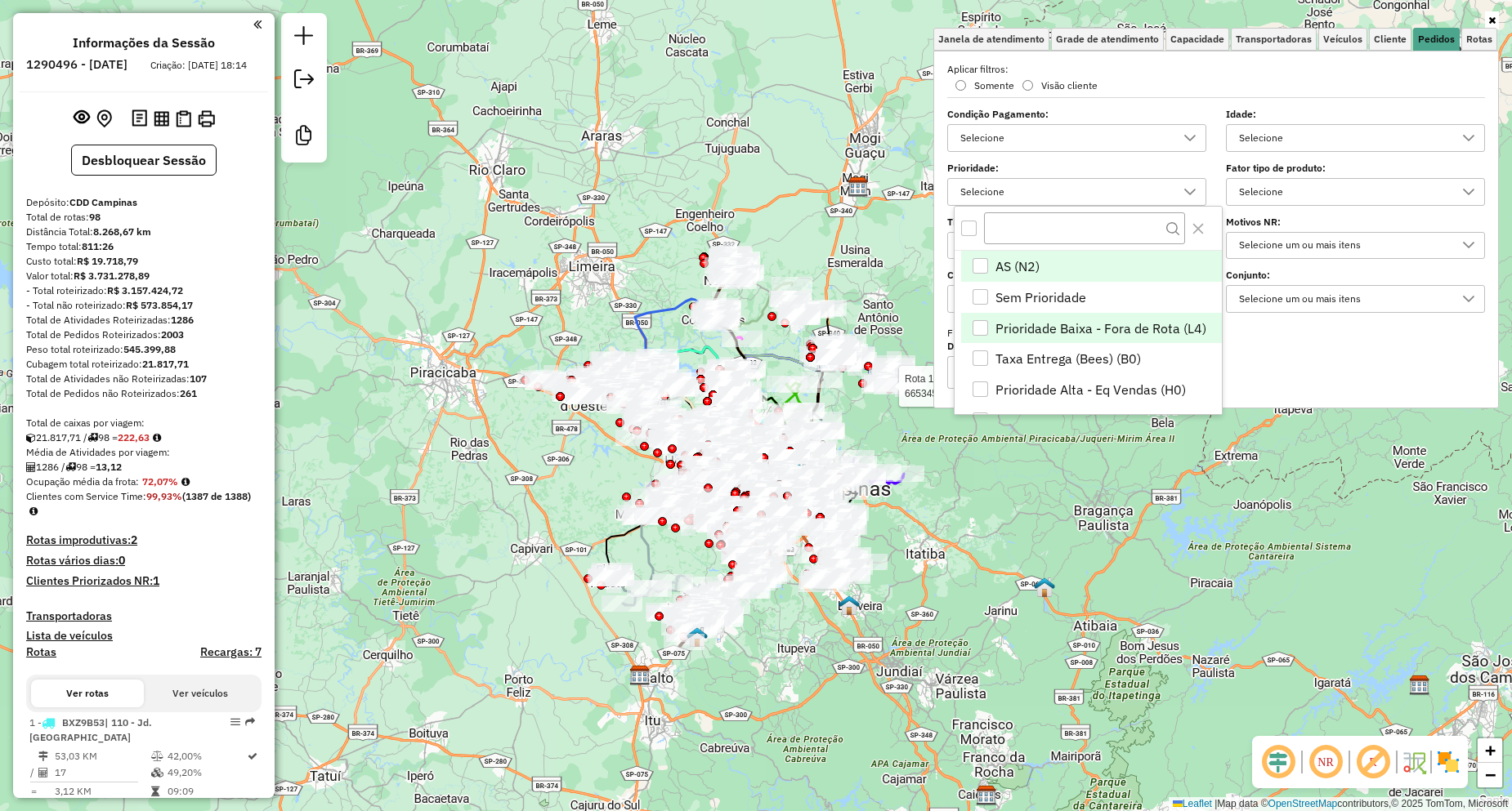
click at [1097, 331] on span "Prioridade Baixa - Fora de Rota (L4)" at bounding box center [1100, 328] width 210 height 19
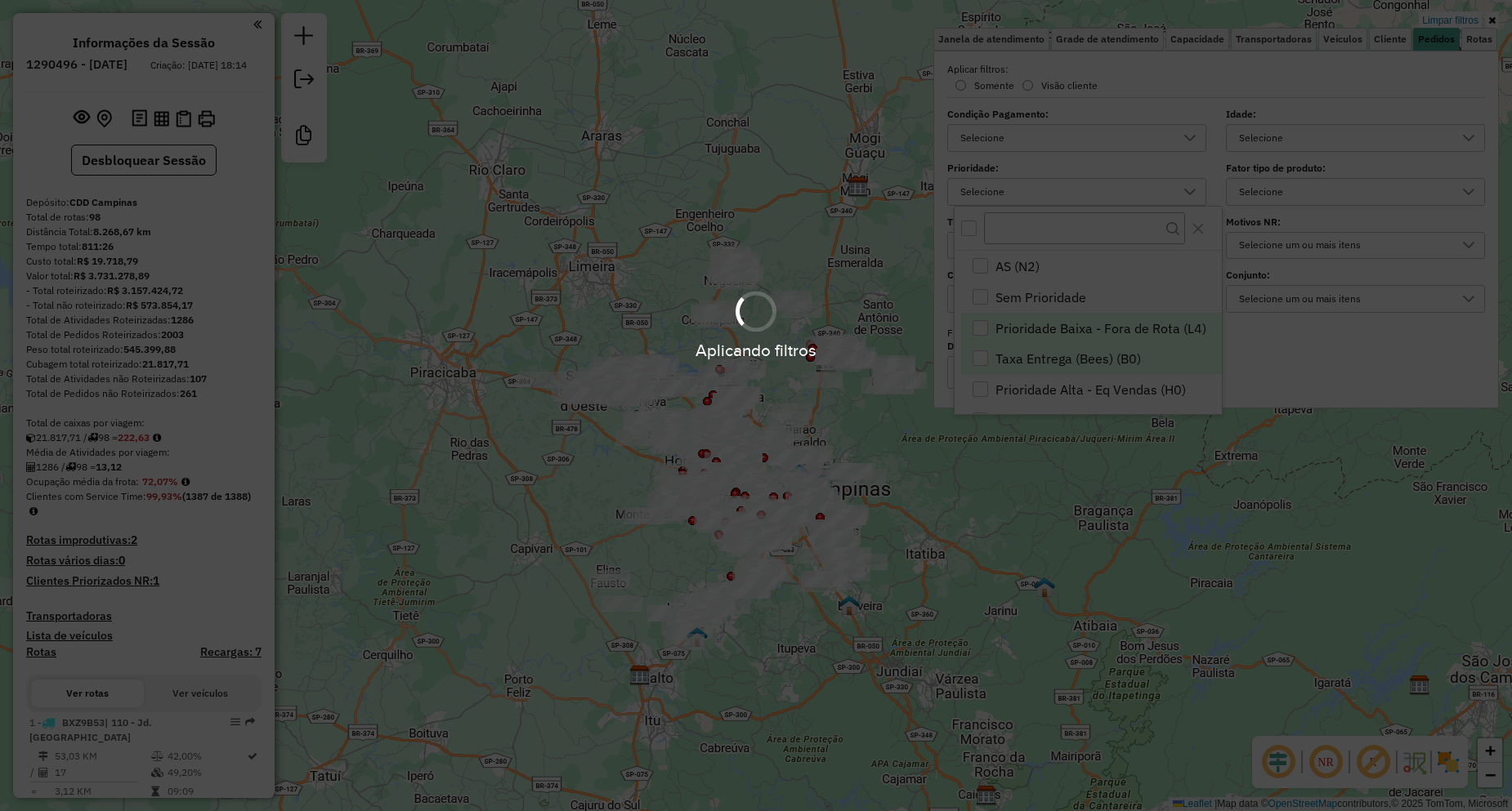
click at [975, 360] on div "Taxa Entrega (Bees) (B0)" at bounding box center [980, 358] width 16 height 16
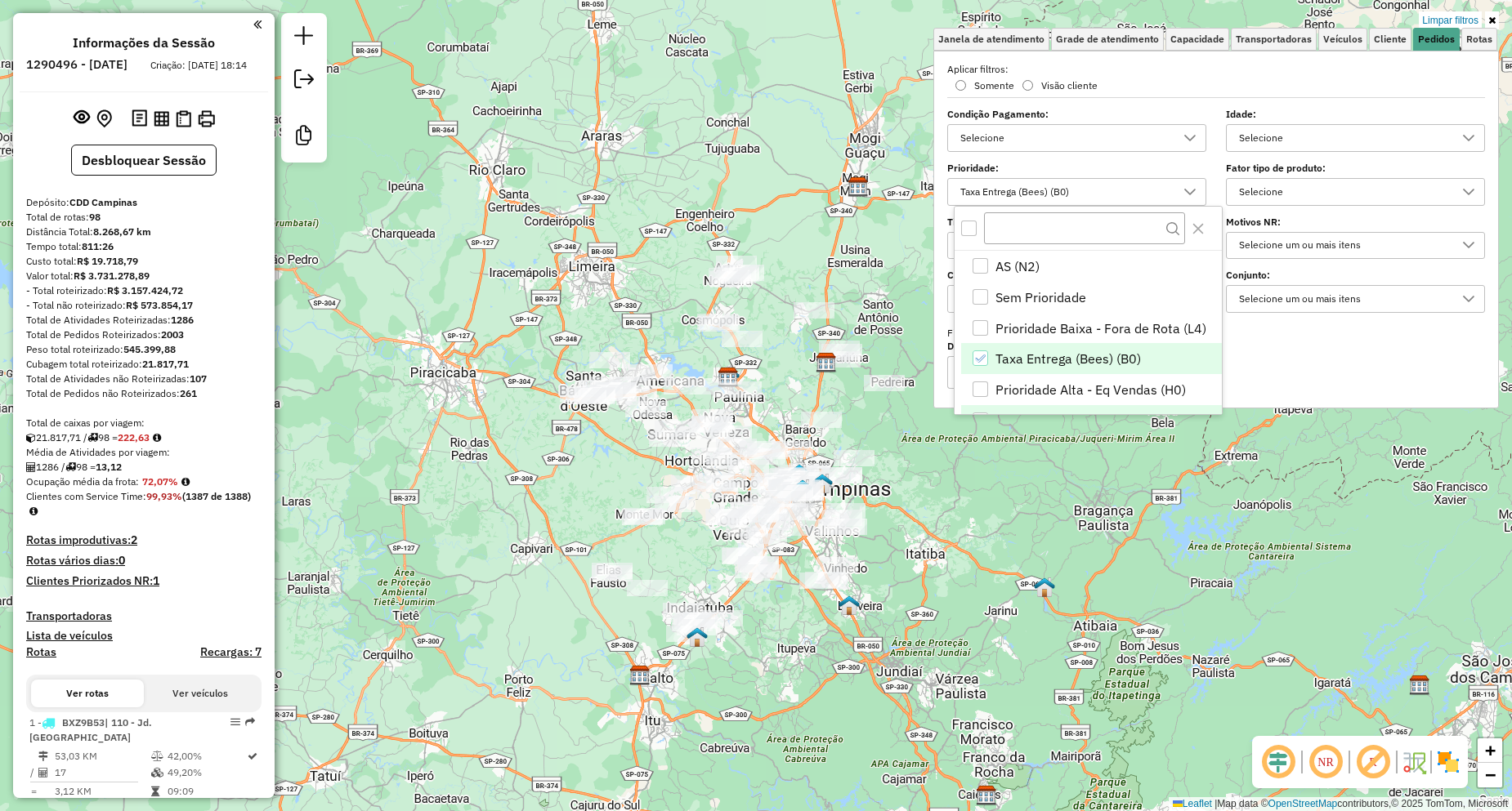
scroll to position [82, 0]
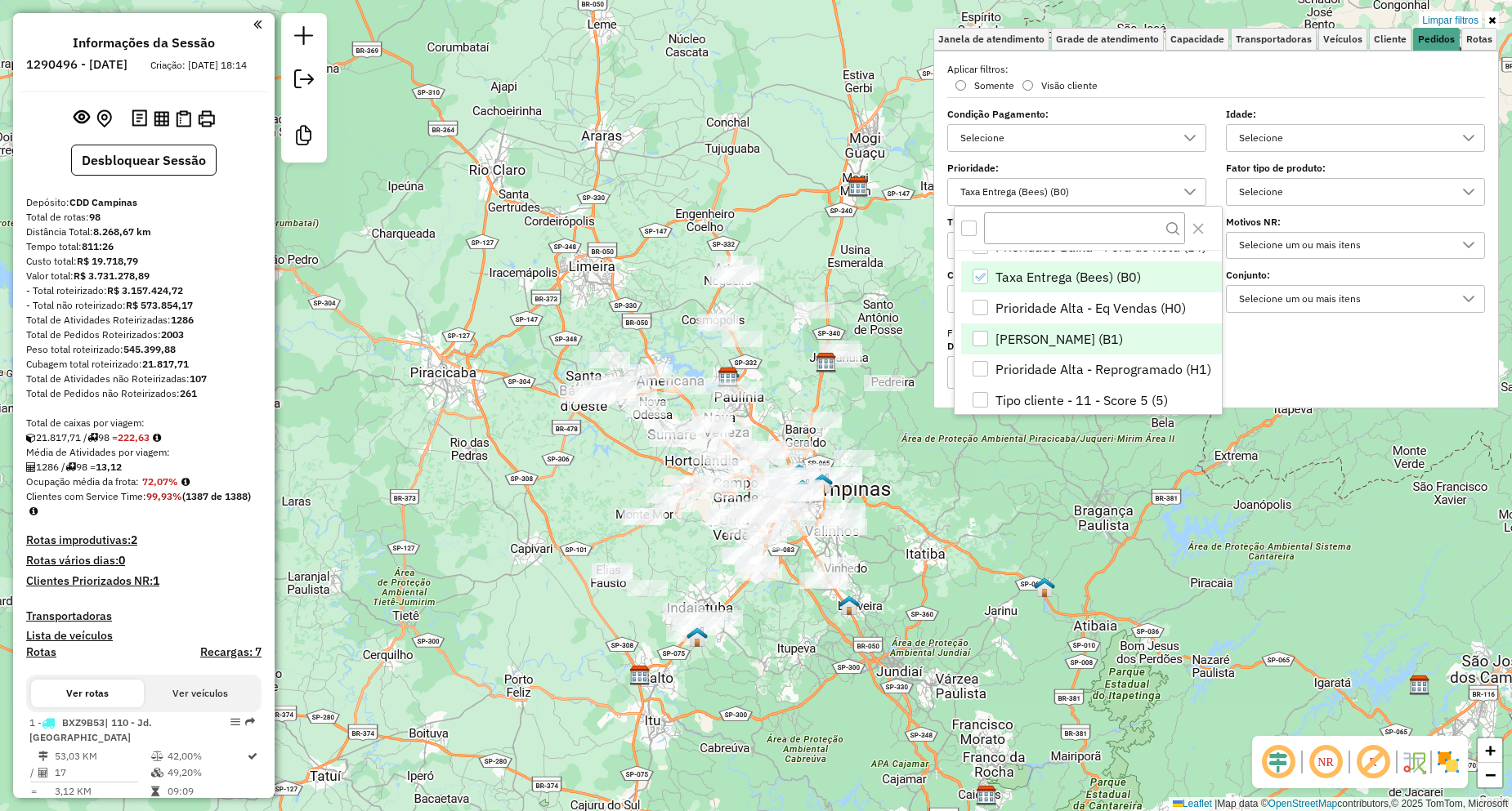
click at [988, 335] on body "Aplicando filtros Pop-up bloqueado! Seu navegador bloqueou automáticamente a ab…" at bounding box center [756, 405] width 1512 height 811
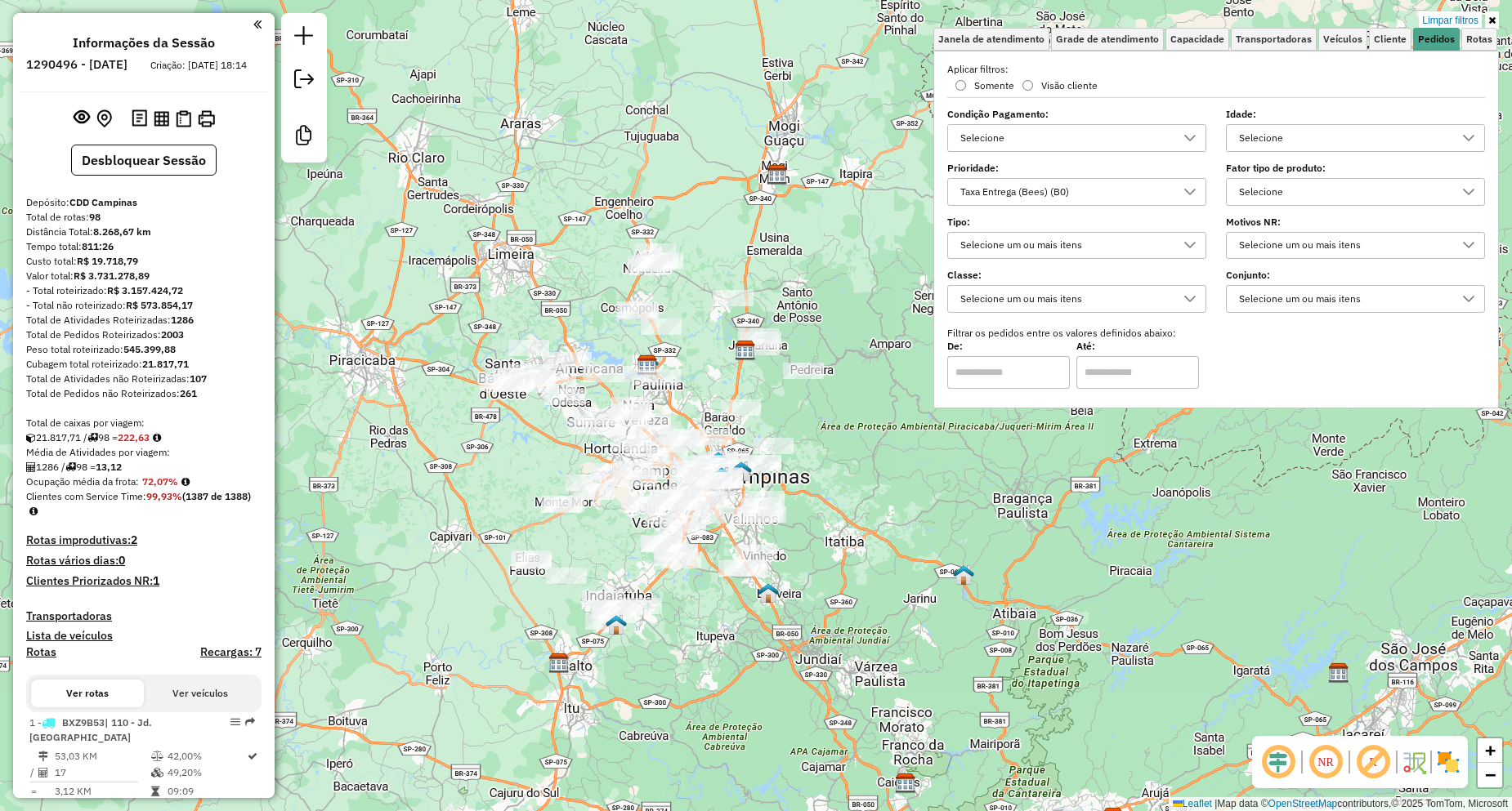
drag, startPoint x: 1022, startPoint y: 508, endPoint x: 946, endPoint y: 493, distance: 77.5
click at [946, 493] on div "Limpar filtros Janela de atendimento Grade de atendimento Capacidade Transporta…" at bounding box center [756, 405] width 1512 height 811
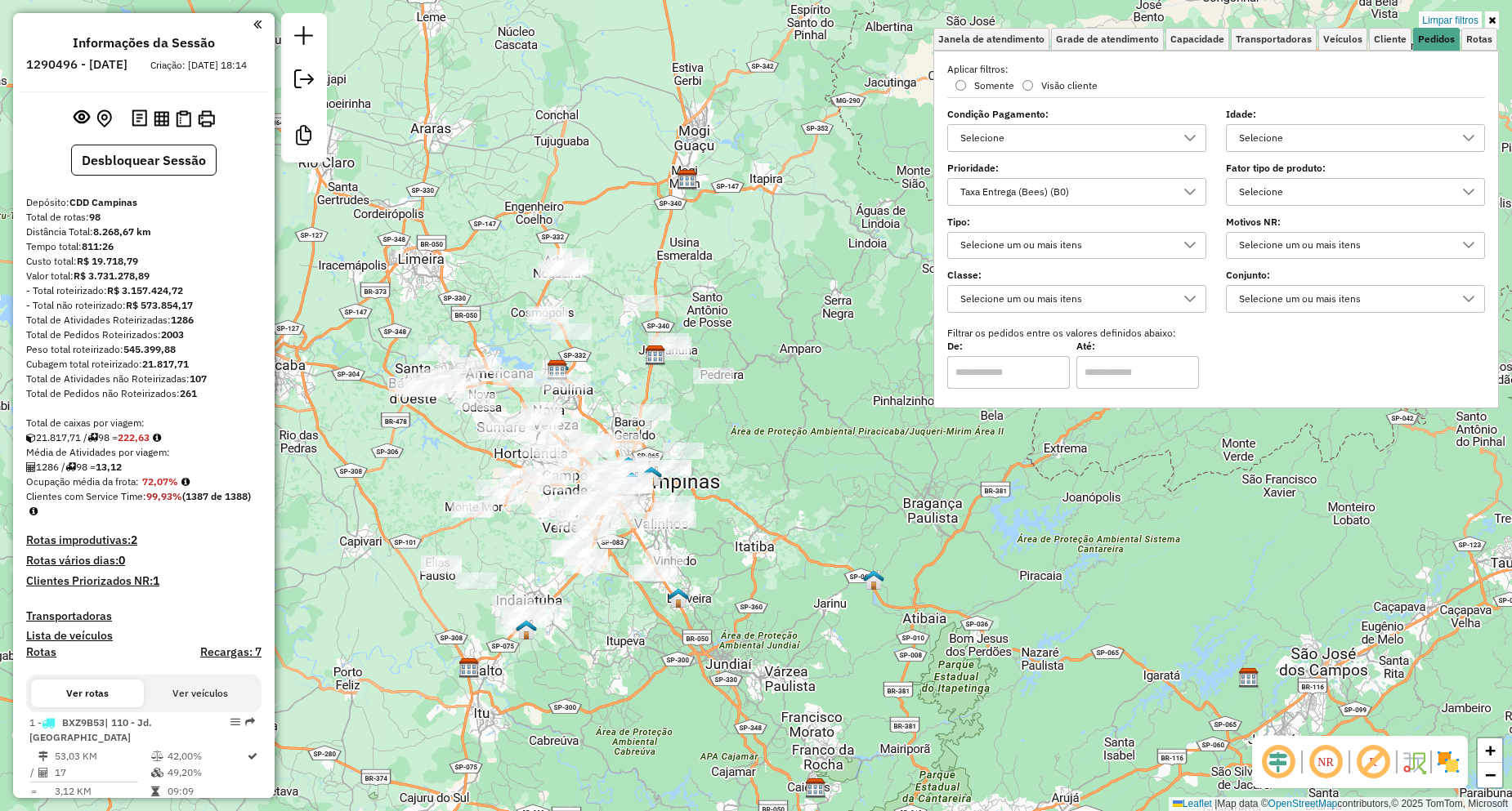
drag, startPoint x: 867, startPoint y: 394, endPoint x: 769, endPoint y: 372, distance: 100.4
click at [769, 372] on div "Limpar filtros Janela de atendimento Grade de atendimento Capacidade Transporta…" at bounding box center [756, 405] width 1512 height 811
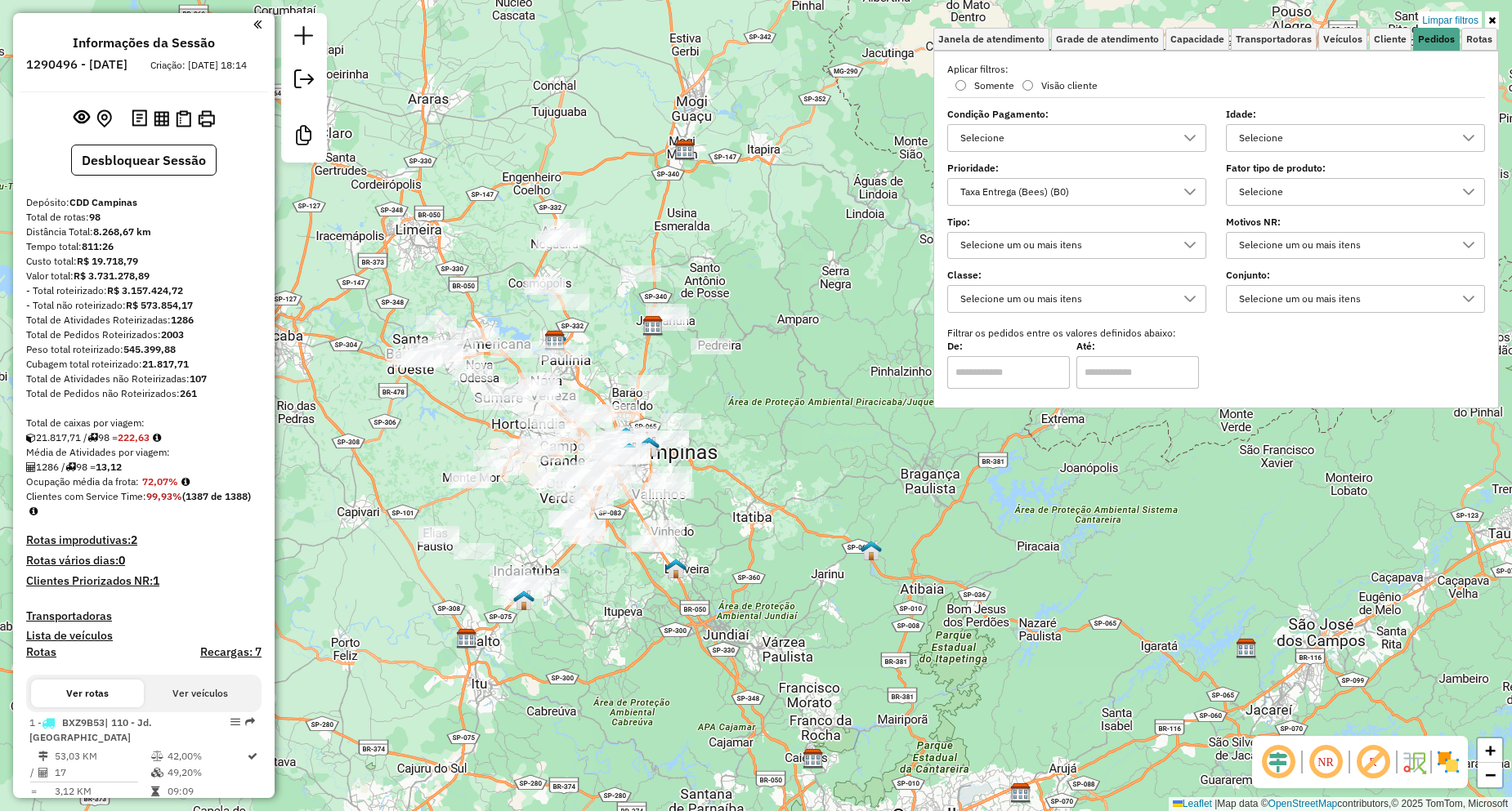
click at [1112, 199] on div "Taxa Entrega (Bees) (B0)" at bounding box center [1065, 192] width 220 height 26
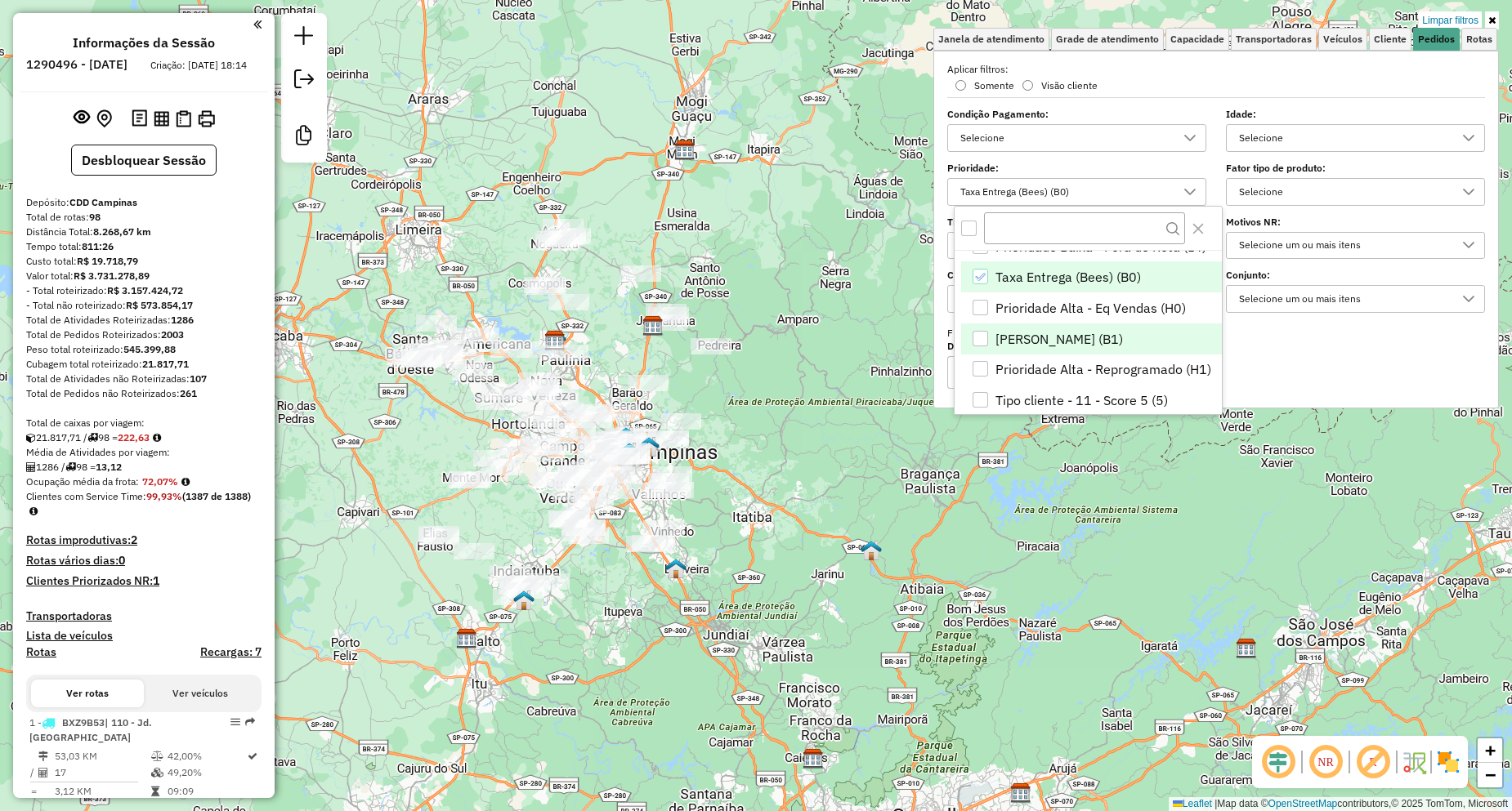
click at [1057, 342] on span "Pedido Mínimo (B1)" at bounding box center [1058, 339] width 128 height 19
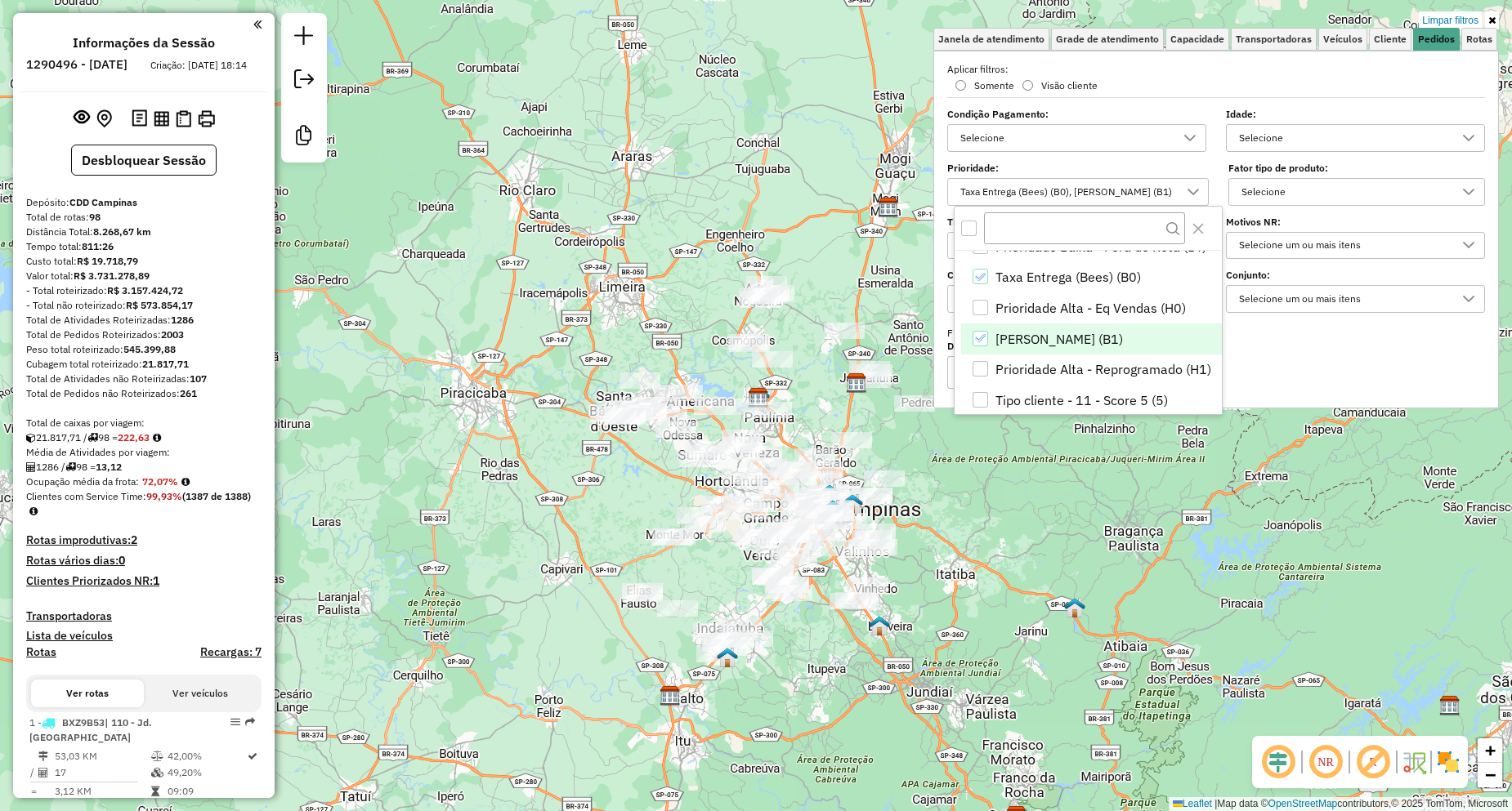
drag, startPoint x: 856, startPoint y: 454, endPoint x: 1059, endPoint y: 511, distance: 210.9
click at [1059, 511] on div "Limpar filtros Janela de atendimento Grade de atendimento Capacidade Transporta…" at bounding box center [756, 405] width 1512 height 811
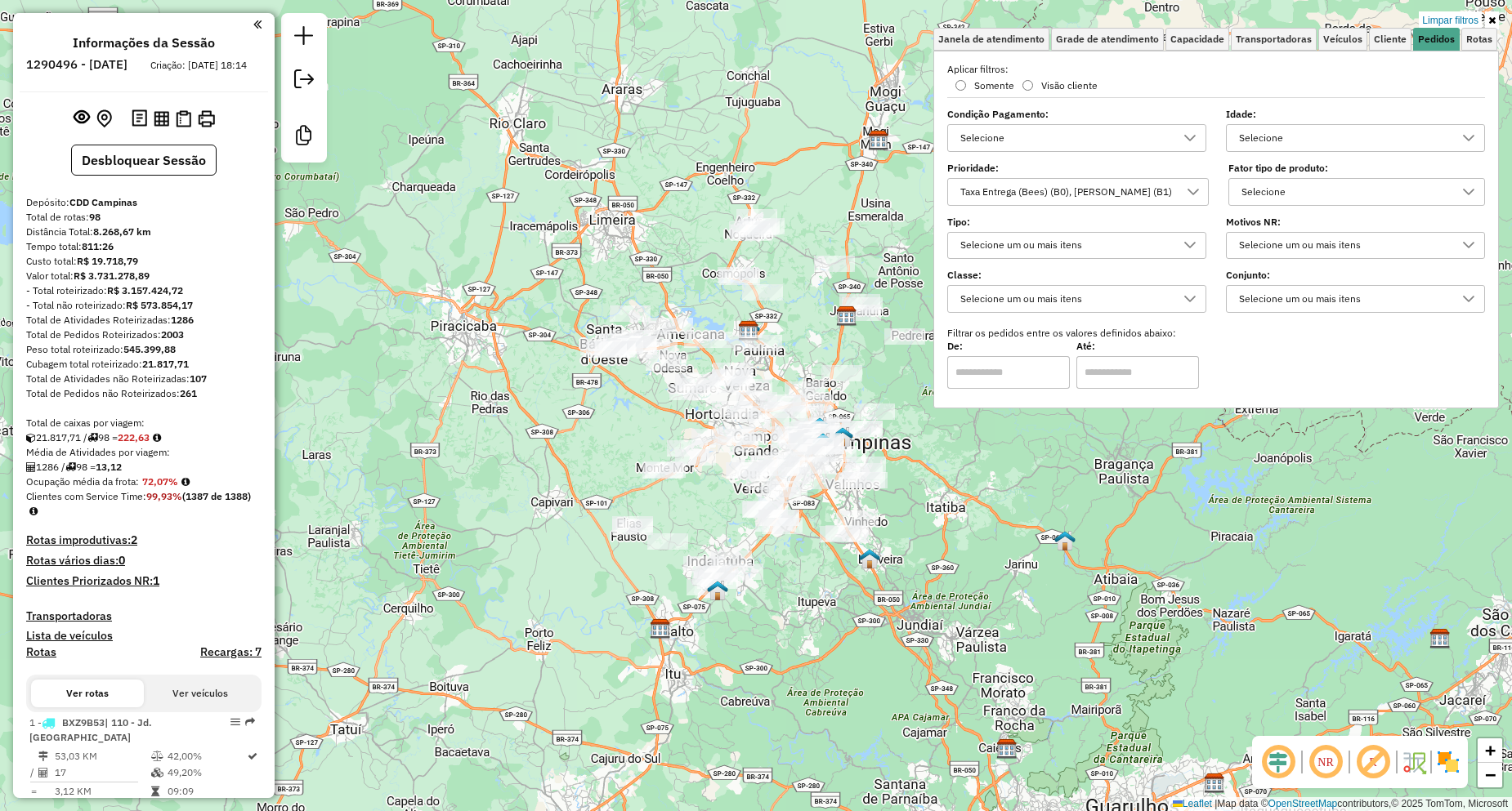
drag, startPoint x: 957, startPoint y: 513, endPoint x: 955, endPoint y: 492, distance: 21.1
click at [955, 492] on div "Limpar filtros Janela de atendimento Grade de atendimento Capacidade Transporta…" at bounding box center [756, 405] width 1512 height 811
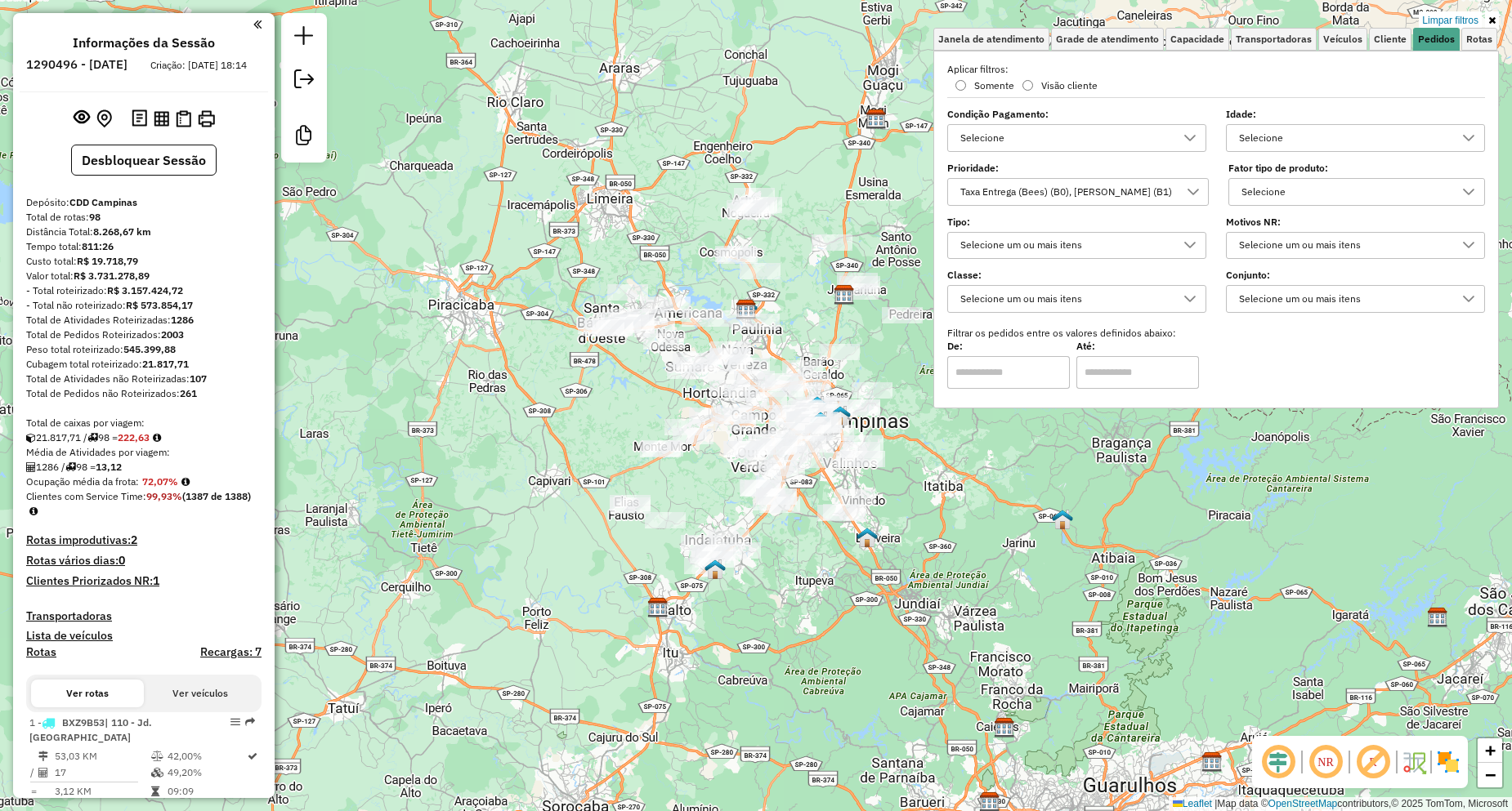
click at [1048, 181] on div "Taxa Entrega (Bees) (B0), Pedido Mínimo (B1)" at bounding box center [1066, 192] width 223 height 26
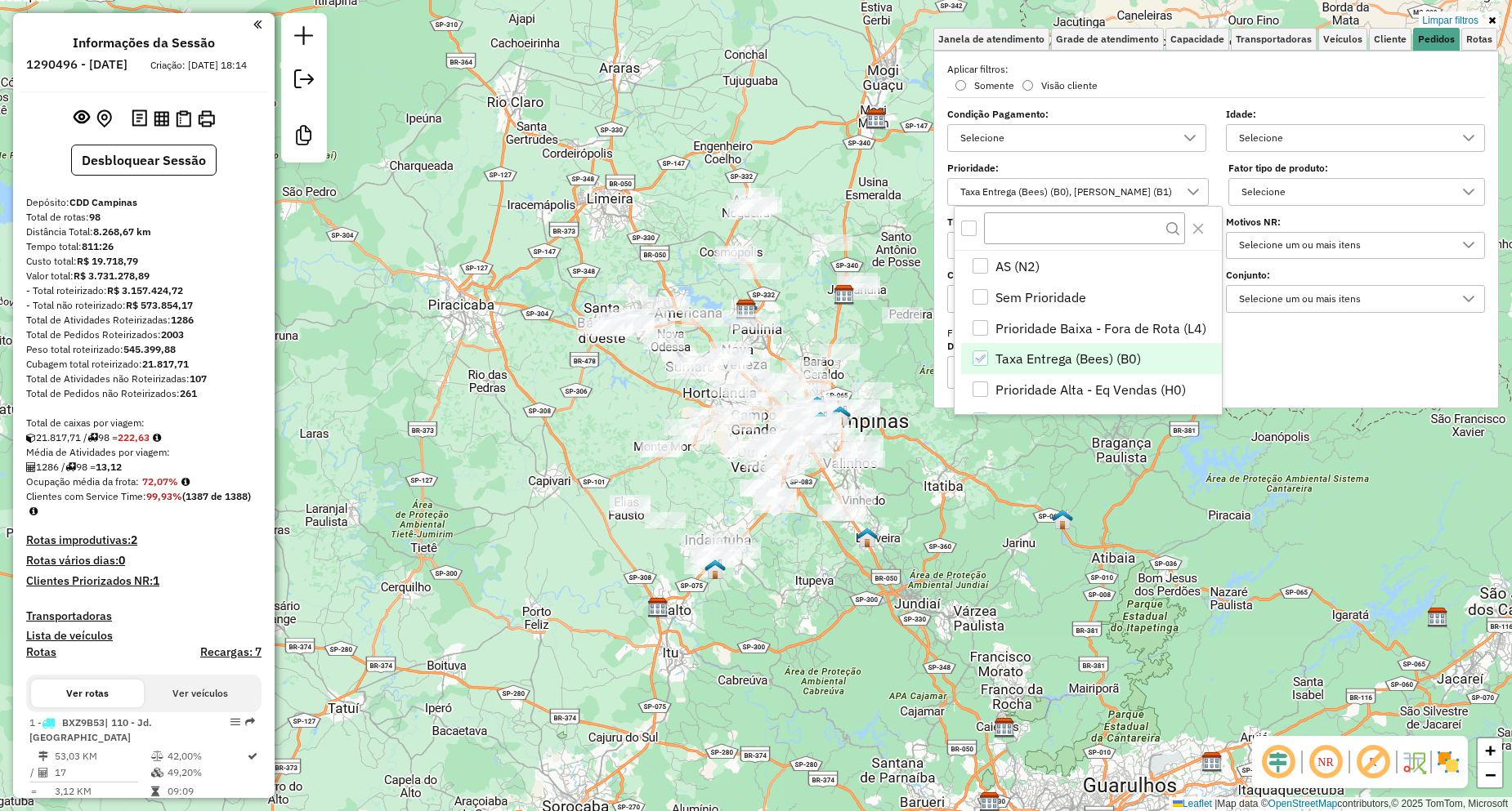
click at [512, 118] on div "Limpar filtros Janela de atendimento Grade de atendimento Capacidade Transporta…" at bounding box center [756, 405] width 1512 height 811
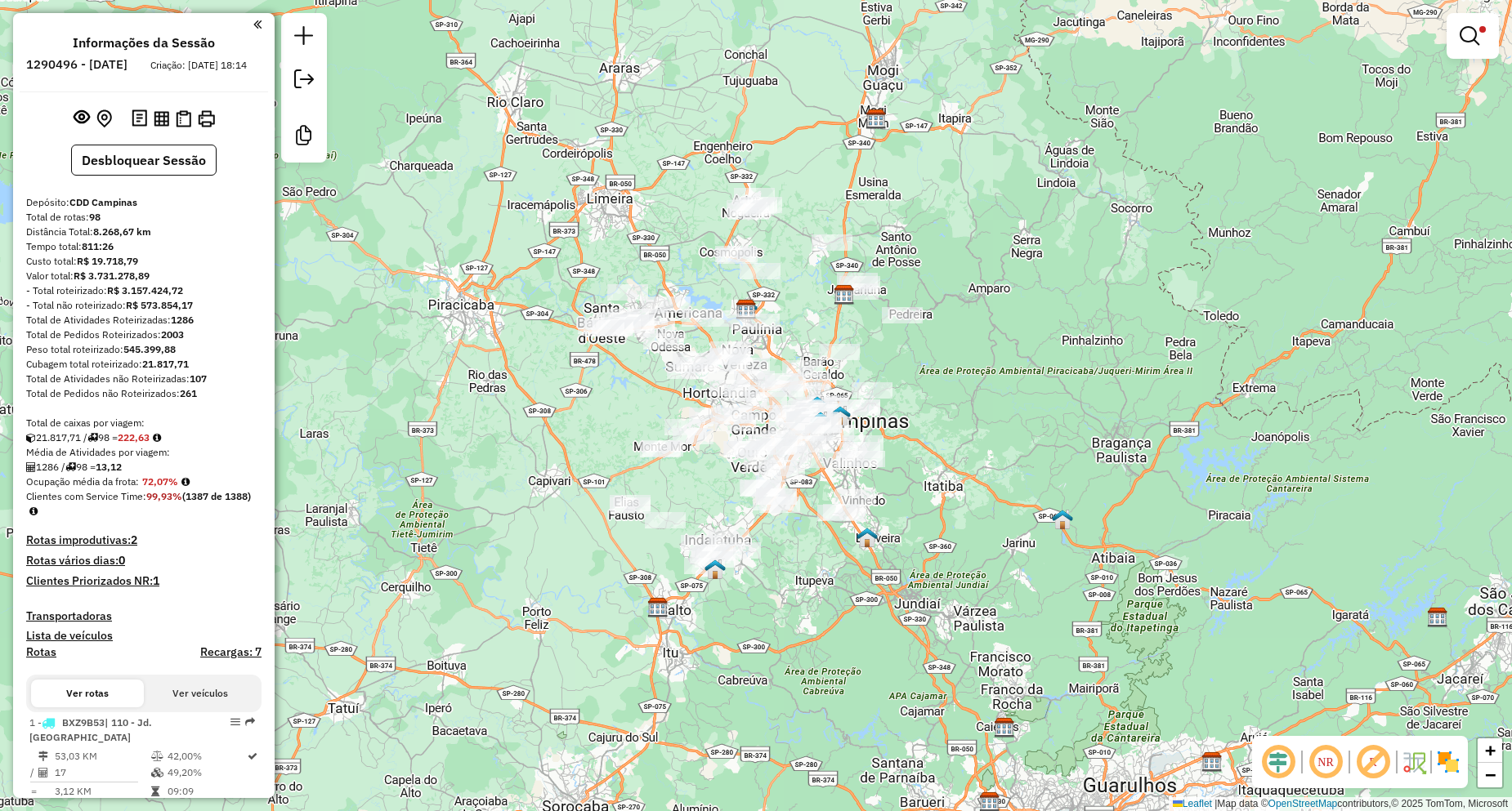
click at [131, 58] on li "1290496 - 08/10/2025" at bounding box center [77, 68] width 109 height 21
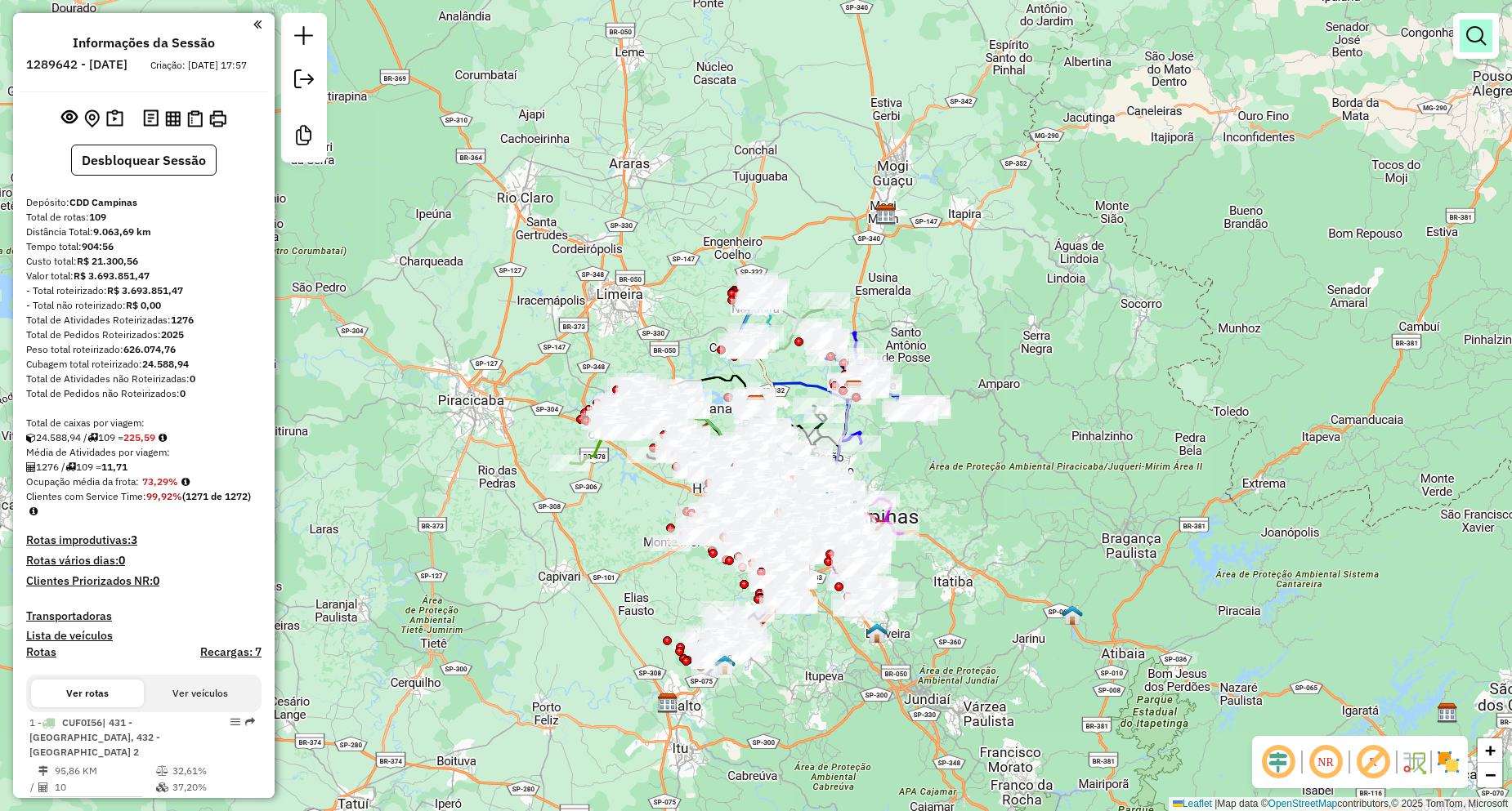
click at [1467, 36] on em at bounding box center [1476, 36] width 19 height 19
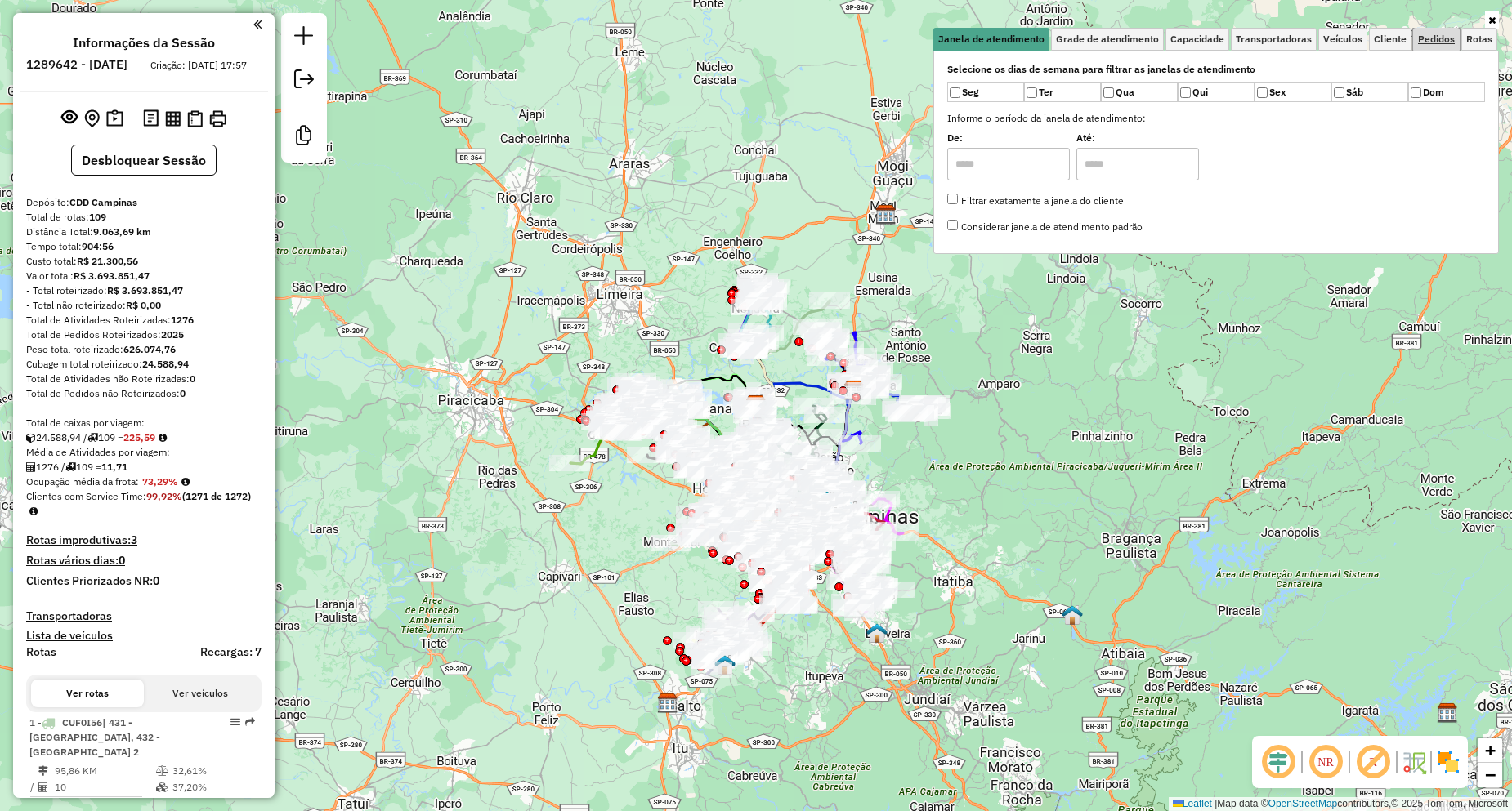
click at [1425, 41] on span "Pedidos" at bounding box center [1436, 39] width 37 height 10
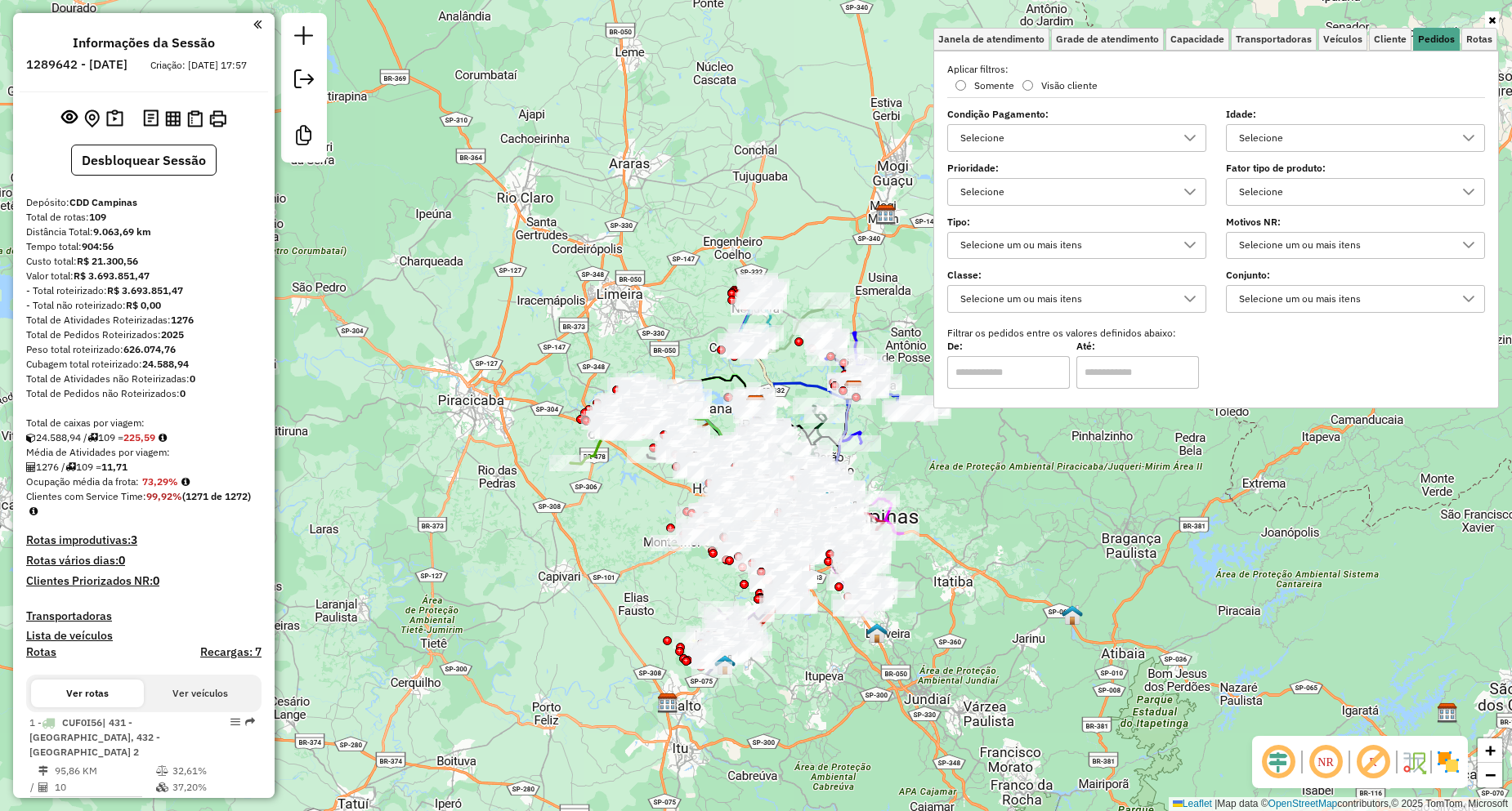
click at [1044, 186] on div "Selecione" at bounding box center [1065, 192] width 220 height 26
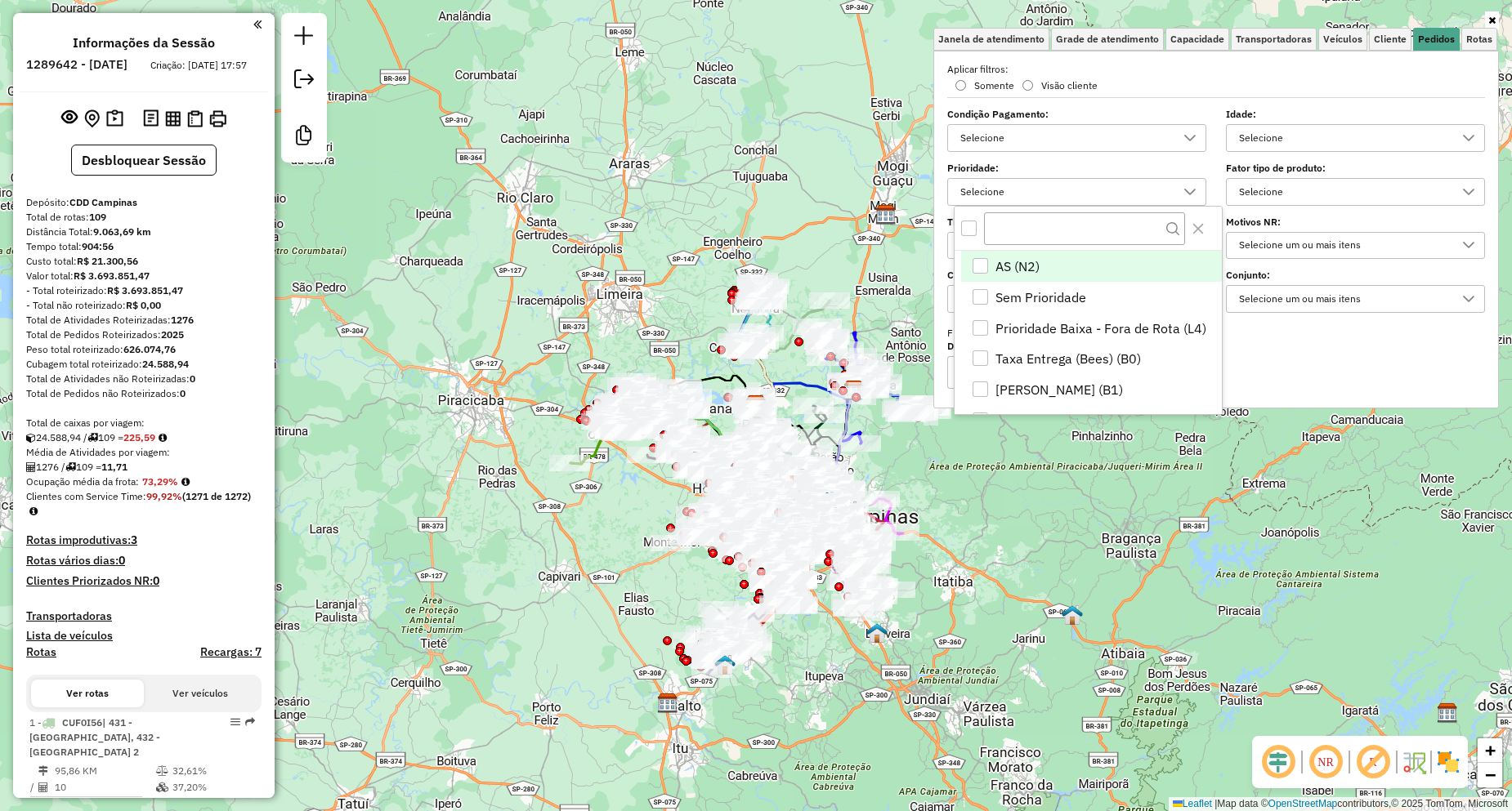
scroll to position [10, 56]
click at [1044, 186] on div "Selecione" at bounding box center [1065, 192] width 220 height 26
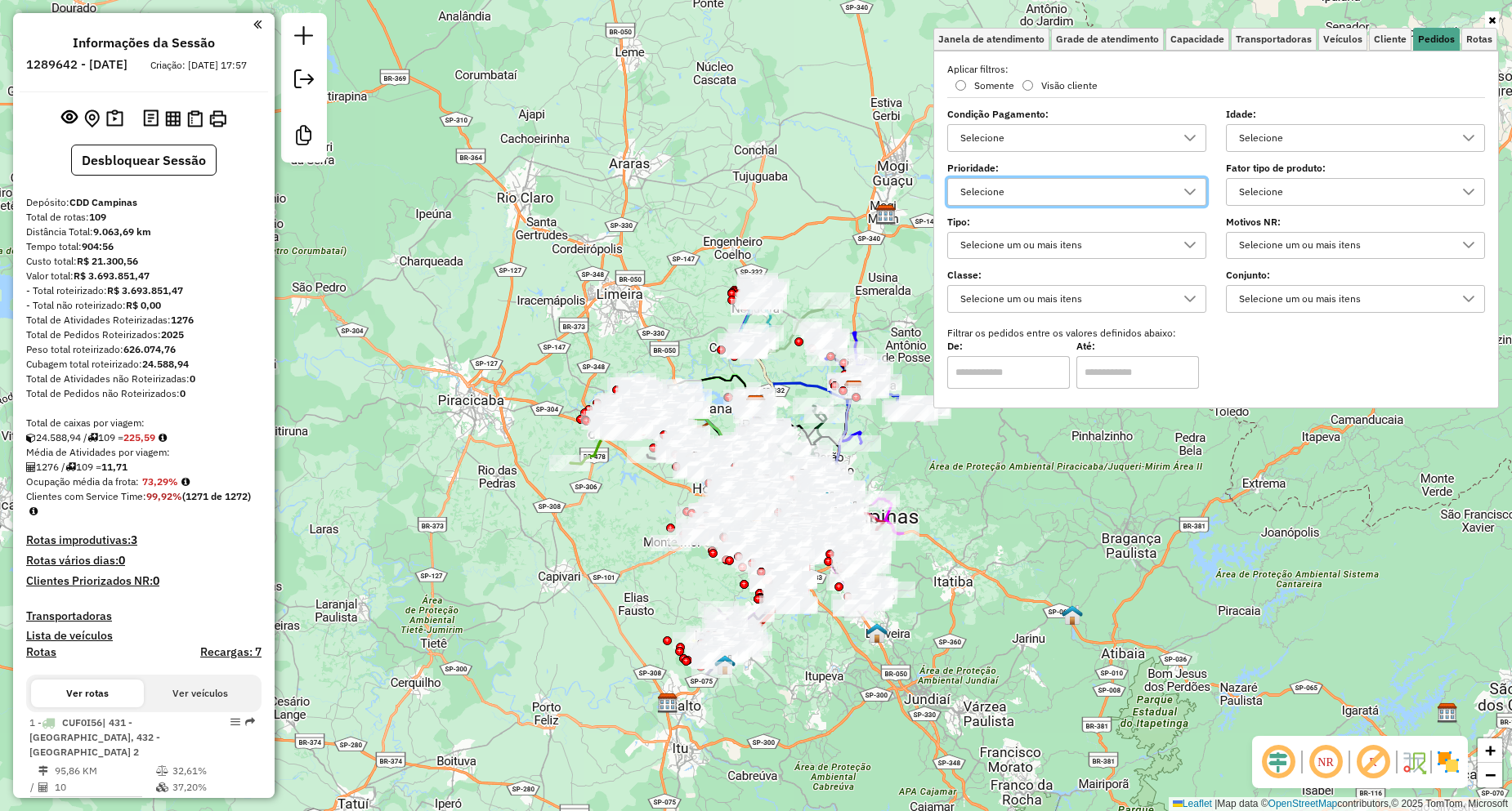
click at [1048, 188] on div "Selecione" at bounding box center [1065, 192] width 220 height 26
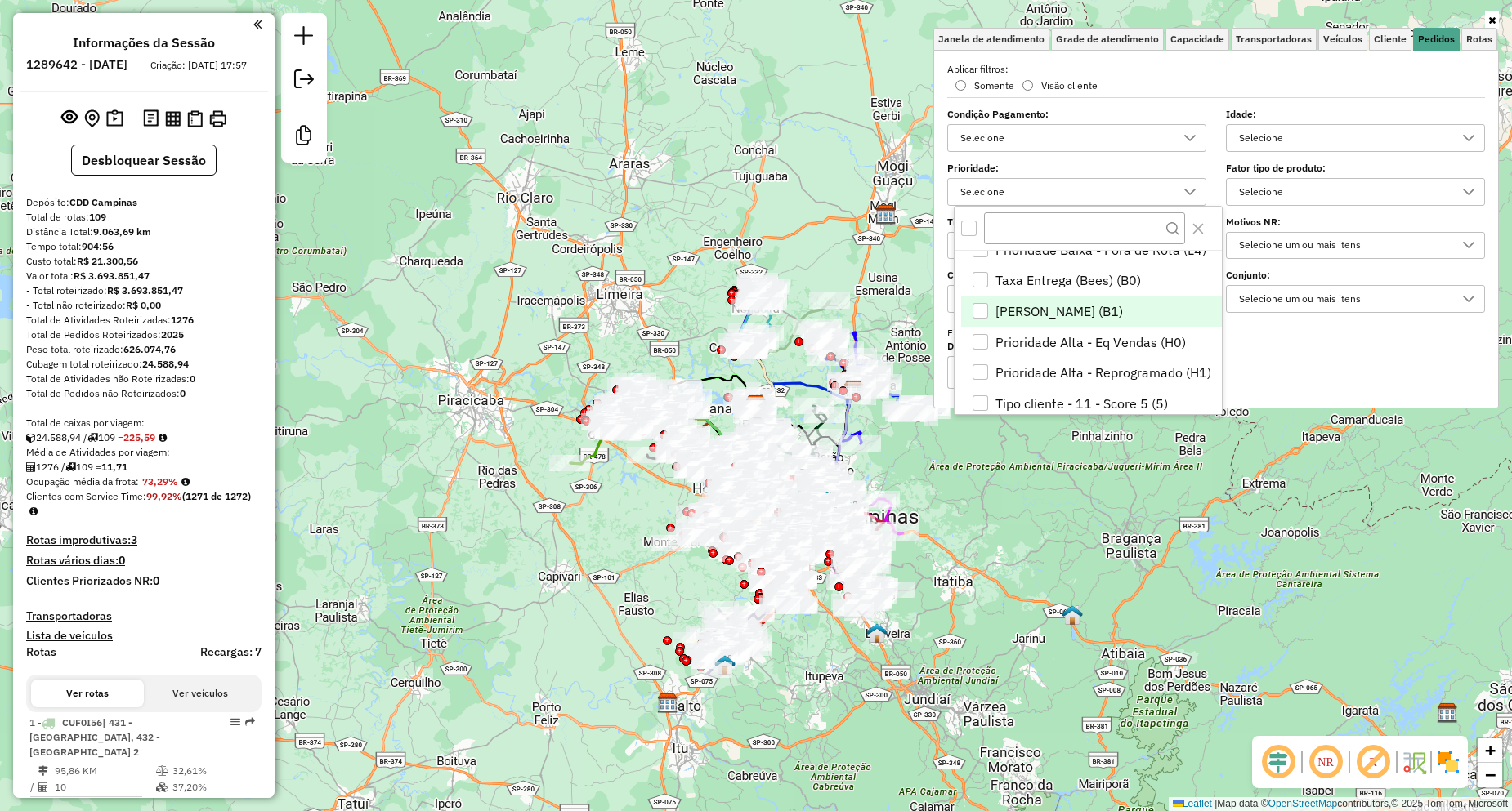
scroll to position [82, 0]
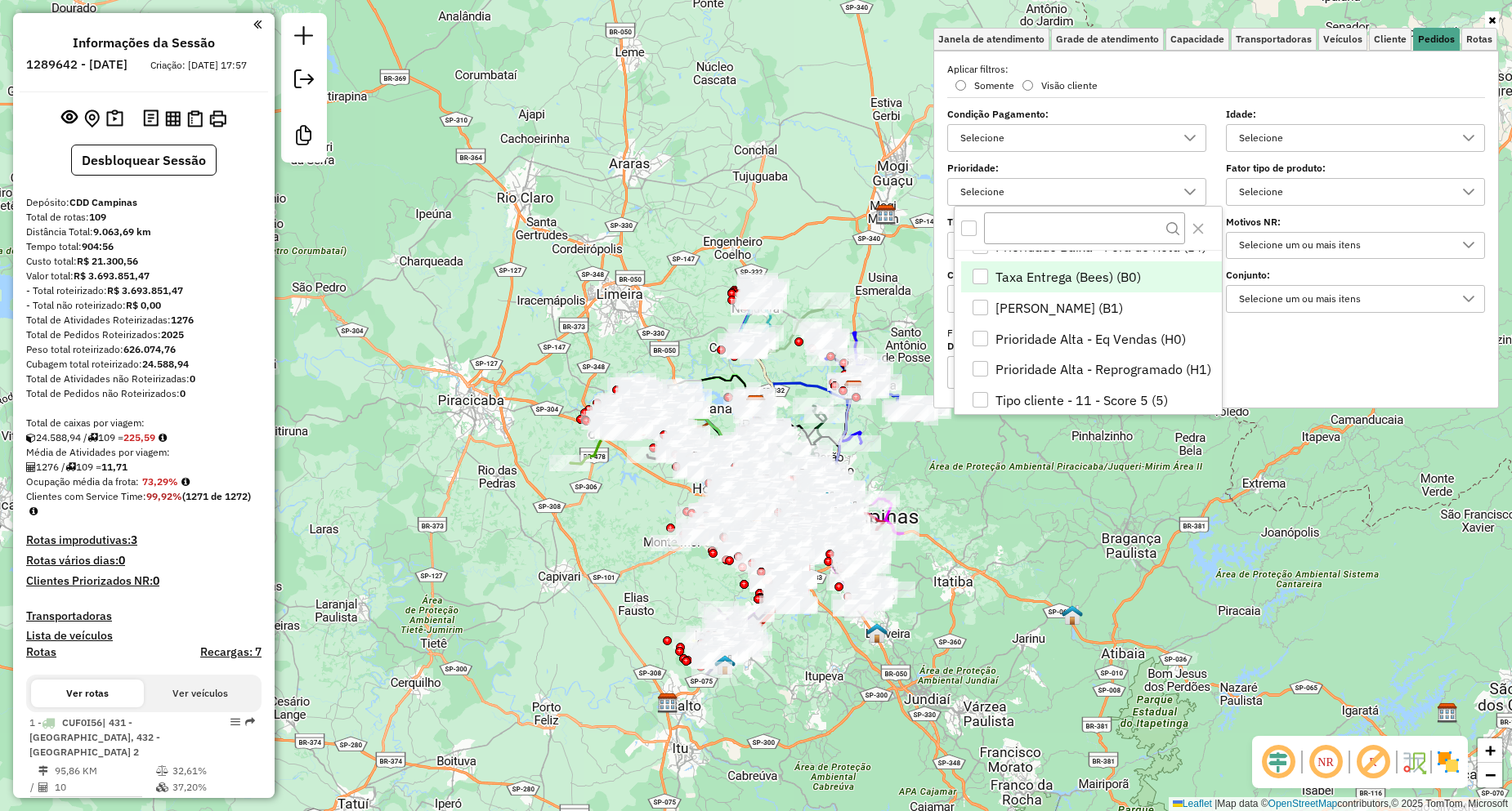
click at [1048, 278] on span "Taxa Entrega (Bees) (B0)" at bounding box center [1067, 276] width 145 height 19
click at [1053, 308] on span "Pedido Mínimo (B1)" at bounding box center [1058, 308] width 128 height 19
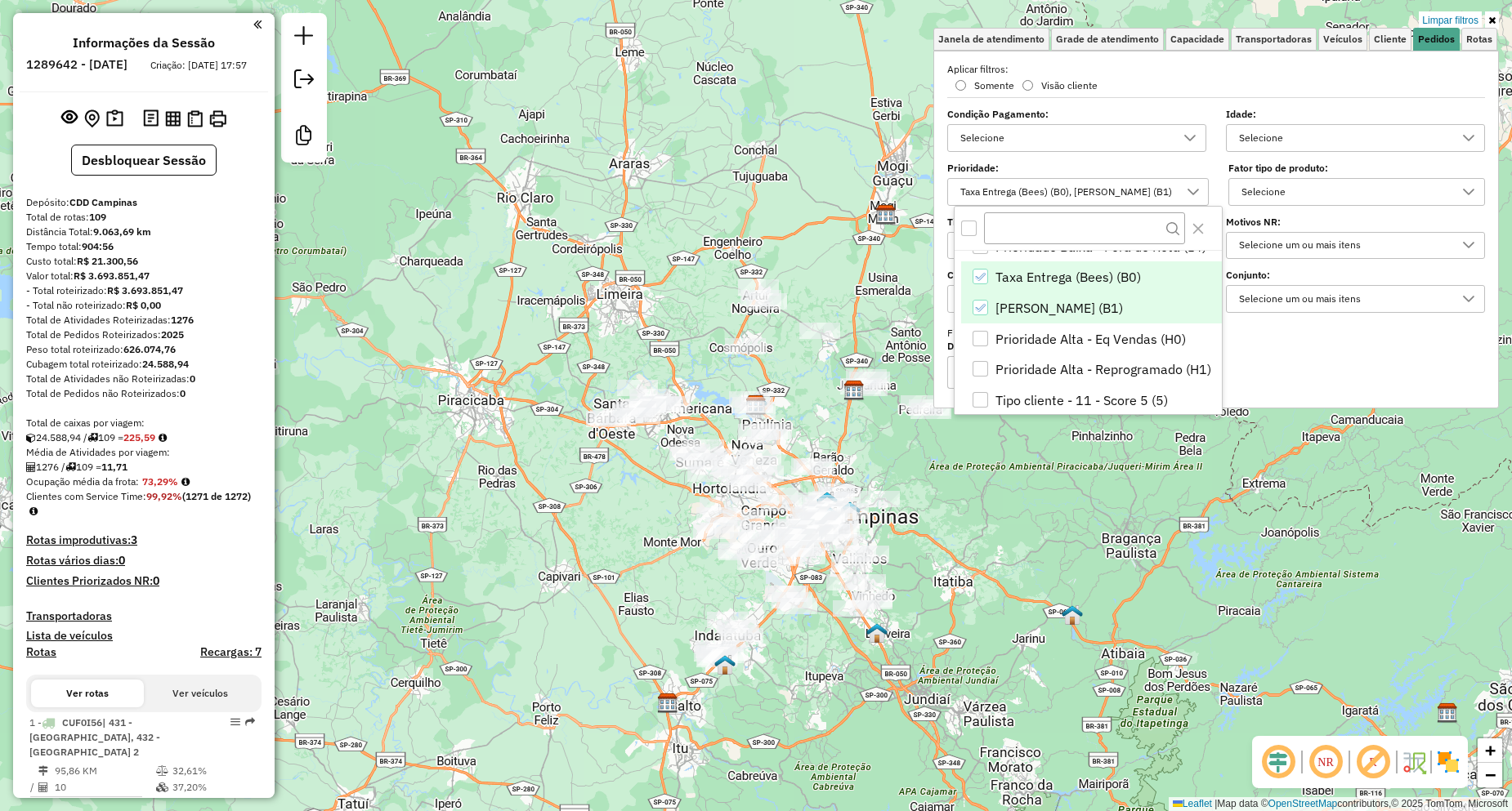
click at [980, 277] on icon "Taxa Entrega (Bees) (B0)" at bounding box center [979, 276] width 11 height 11
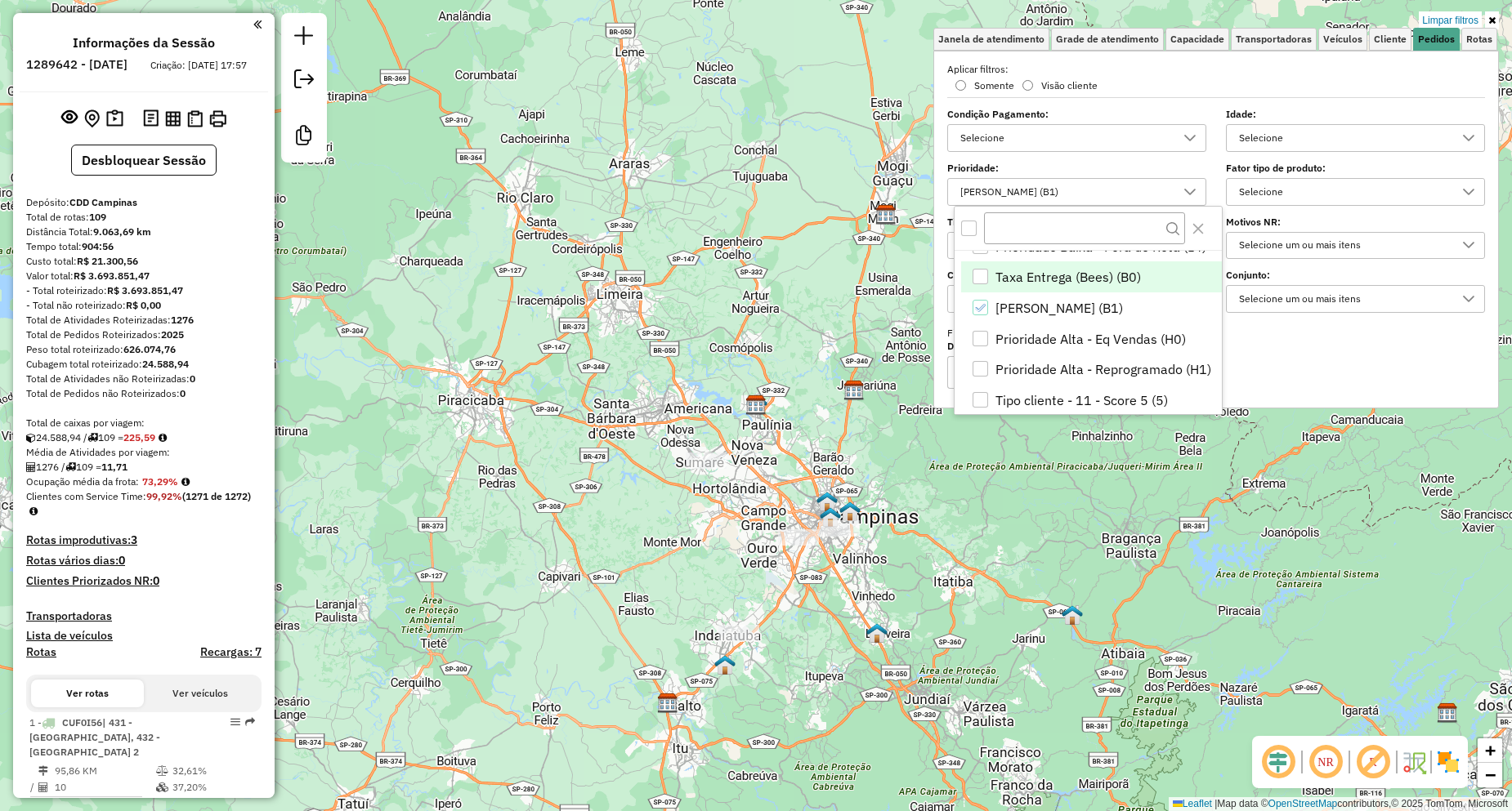
click at [985, 284] on div "Taxa Entrega (Bees) (B0)" at bounding box center [980, 276] width 16 height 16
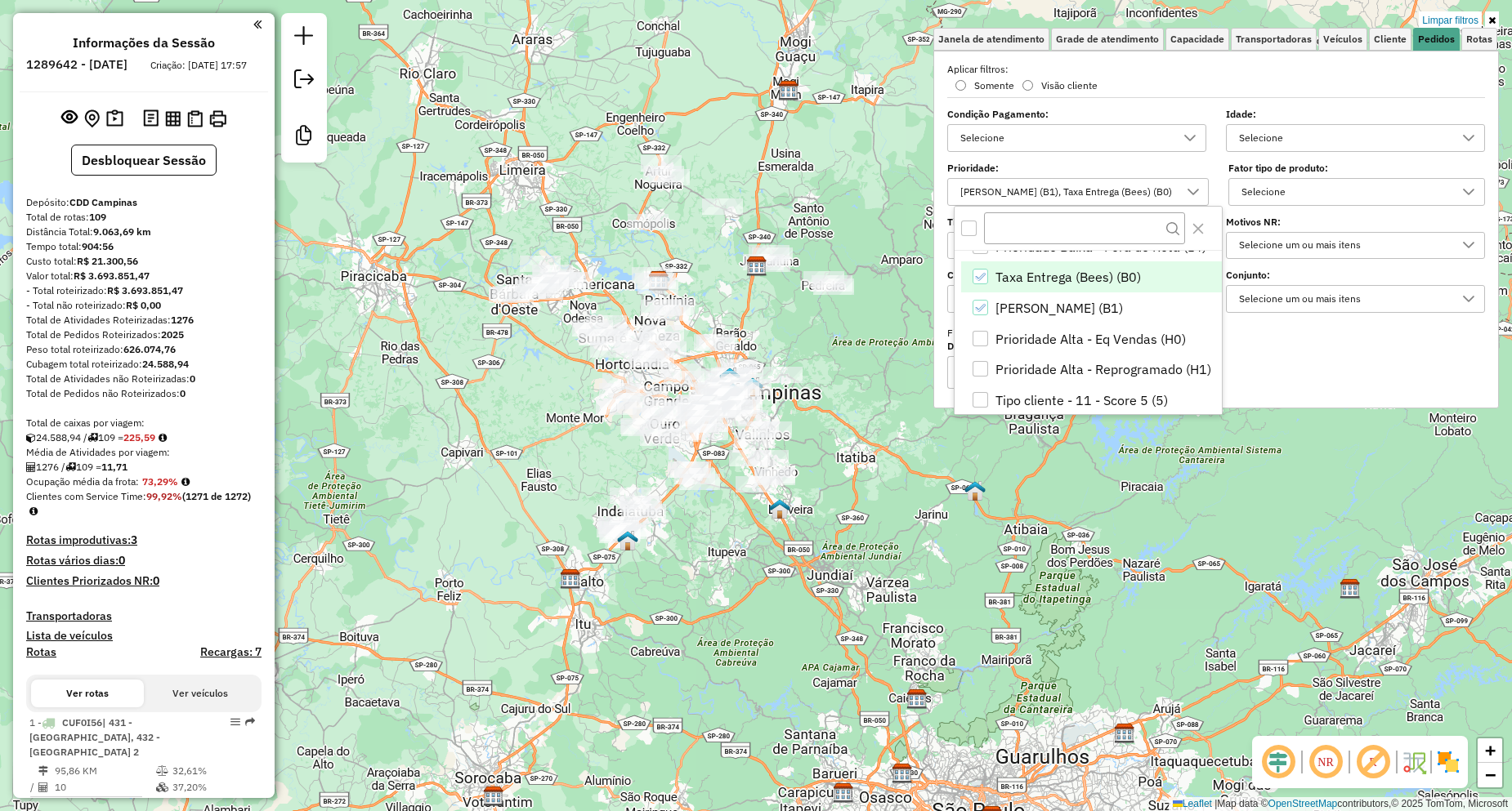
drag, startPoint x: 1036, startPoint y: 551, endPoint x: 940, endPoint y: 427, distance: 156.8
click at [940, 427] on div "Limpar filtros Janela de atendimento Grade de atendimento Capacidade Transporta…" at bounding box center [756, 405] width 1512 height 811
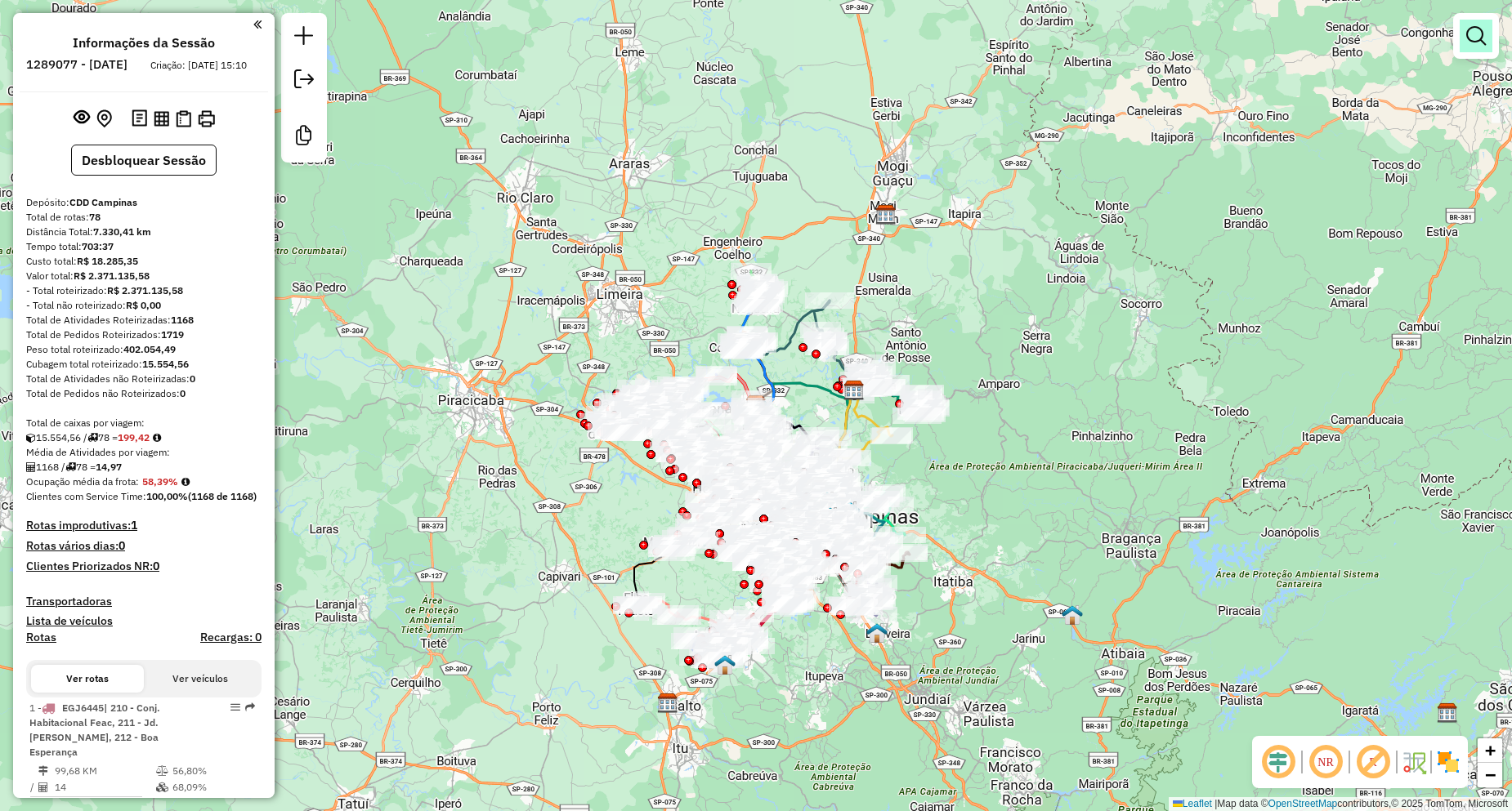
click at [1489, 40] on link at bounding box center [1475, 35] width 33 height 33
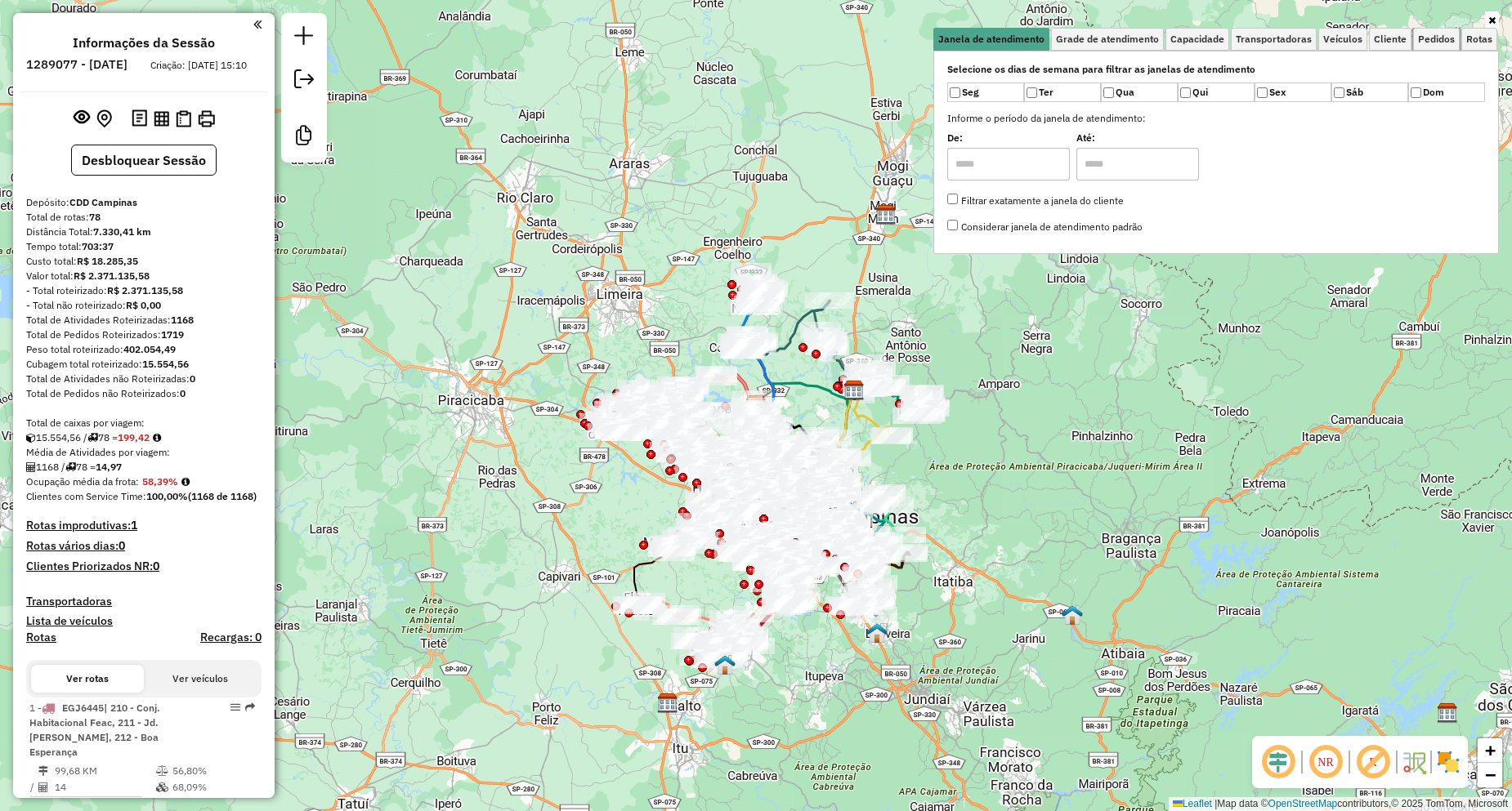
click at [1426, 36] on span "Pedidos" at bounding box center [1436, 39] width 37 height 10
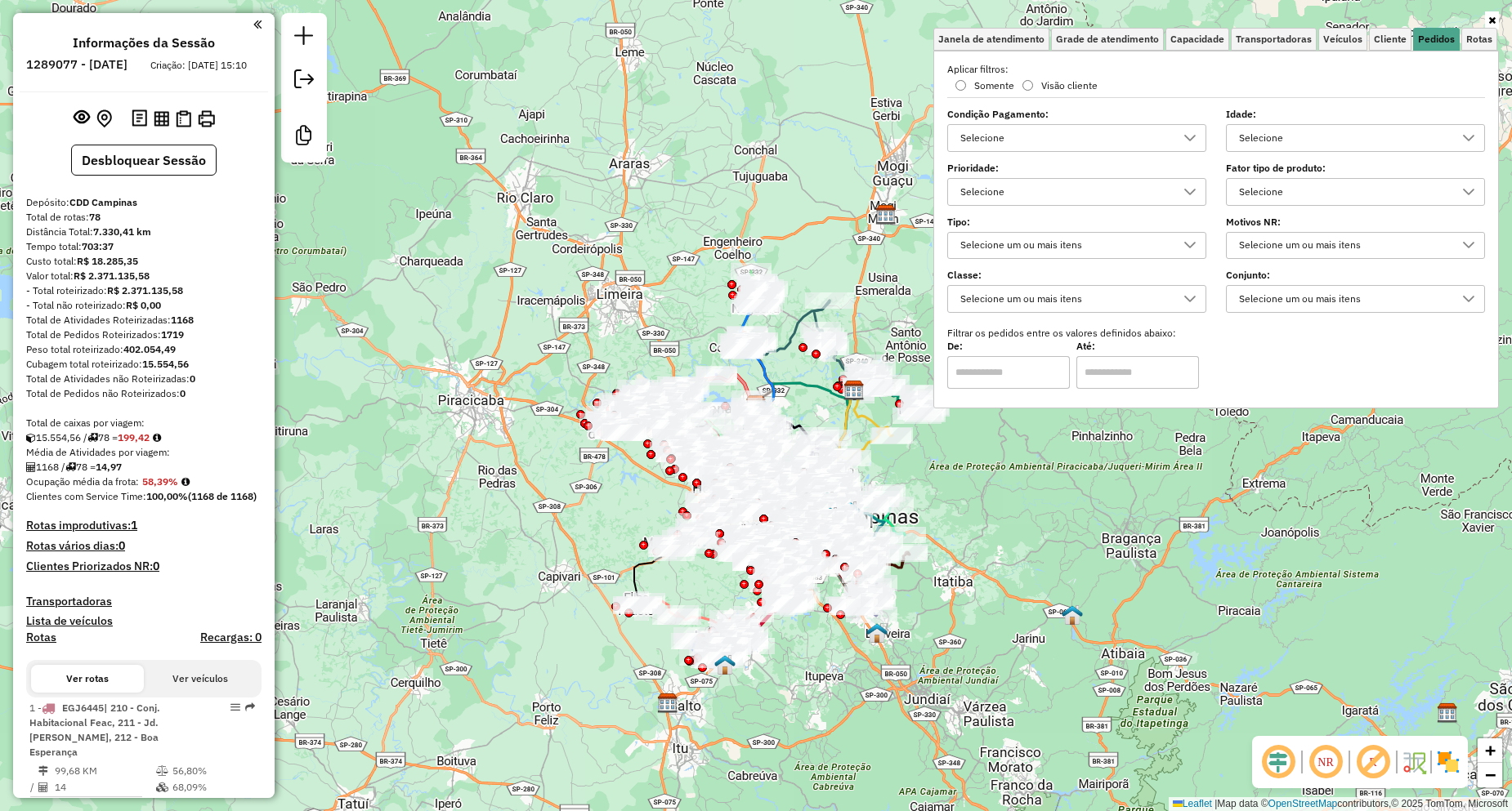
click at [1014, 189] on div "Selecione" at bounding box center [1065, 192] width 220 height 26
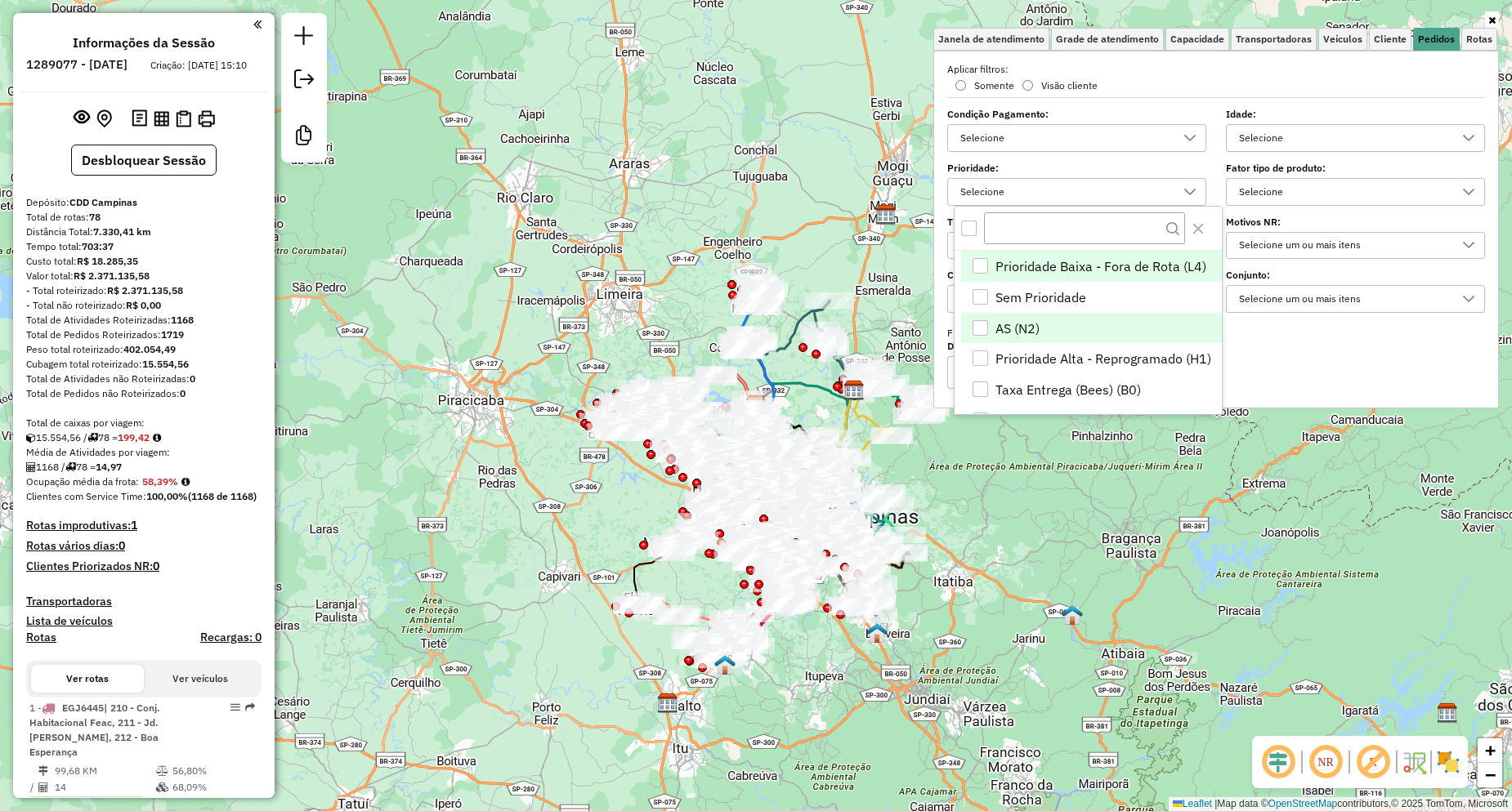
scroll to position [82, 0]
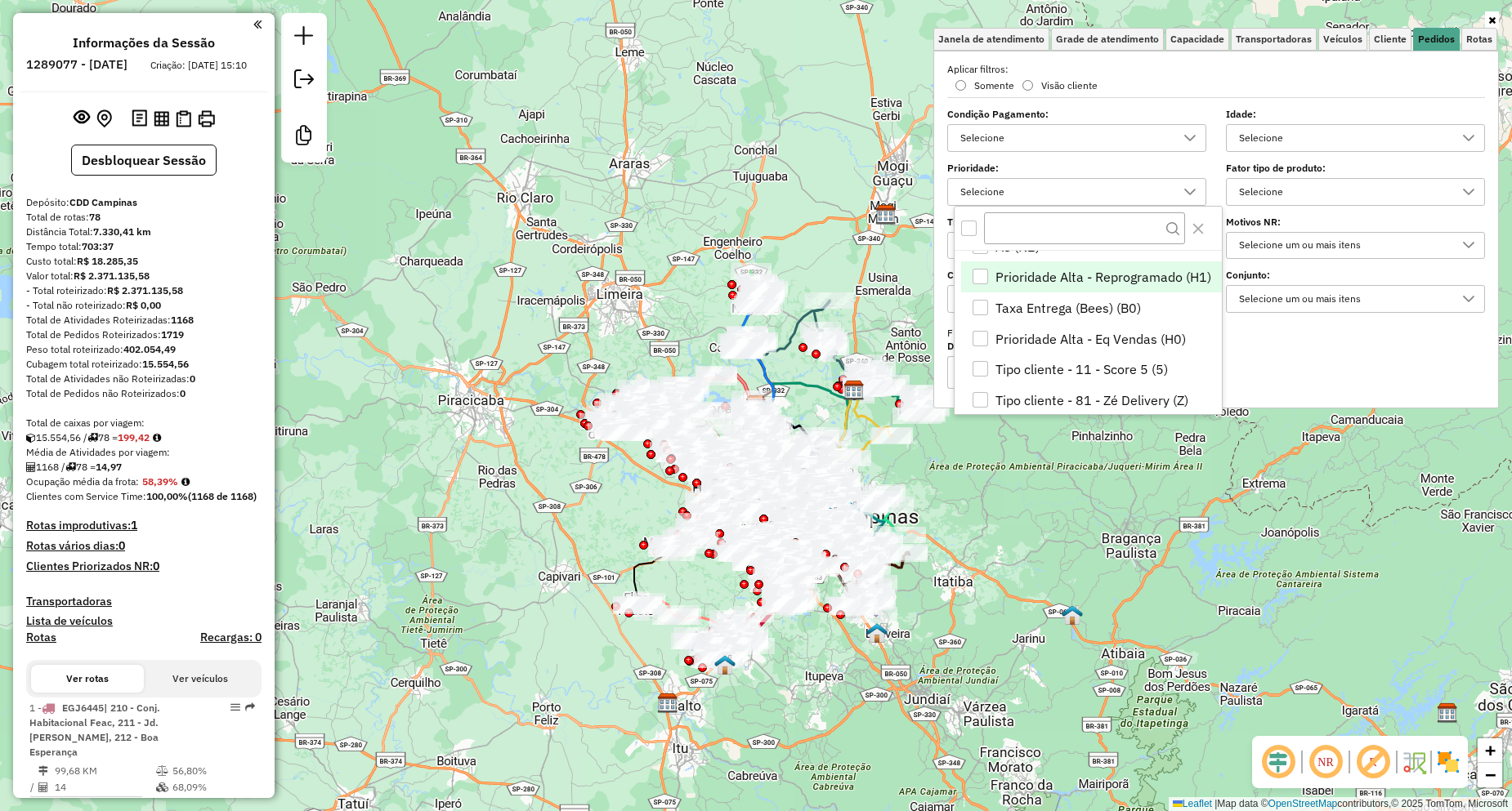
click at [1059, 277] on span "Prioridade Alta - Reprogramado (H1)" at bounding box center [1103, 276] width 216 height 19
click at [1059, 279] on span "Prioridade Alta - Reprogramado (H1)" at bounding box center [1103, 276] width 216 height 19
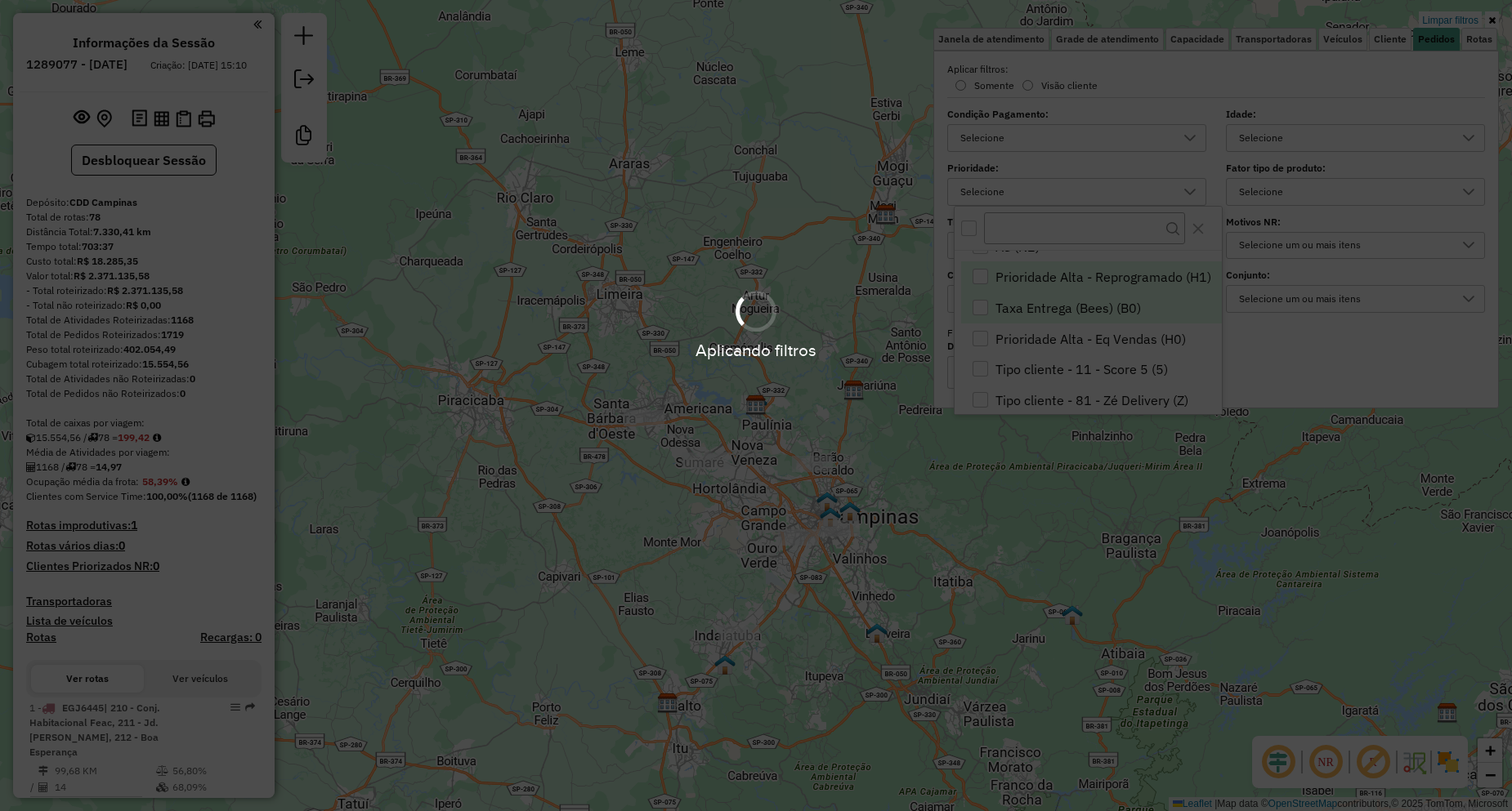
click at [978, 307] on div "Taxa Entrega (Bees) (B0)" at bounding box center [980, 308] width 16 height 16
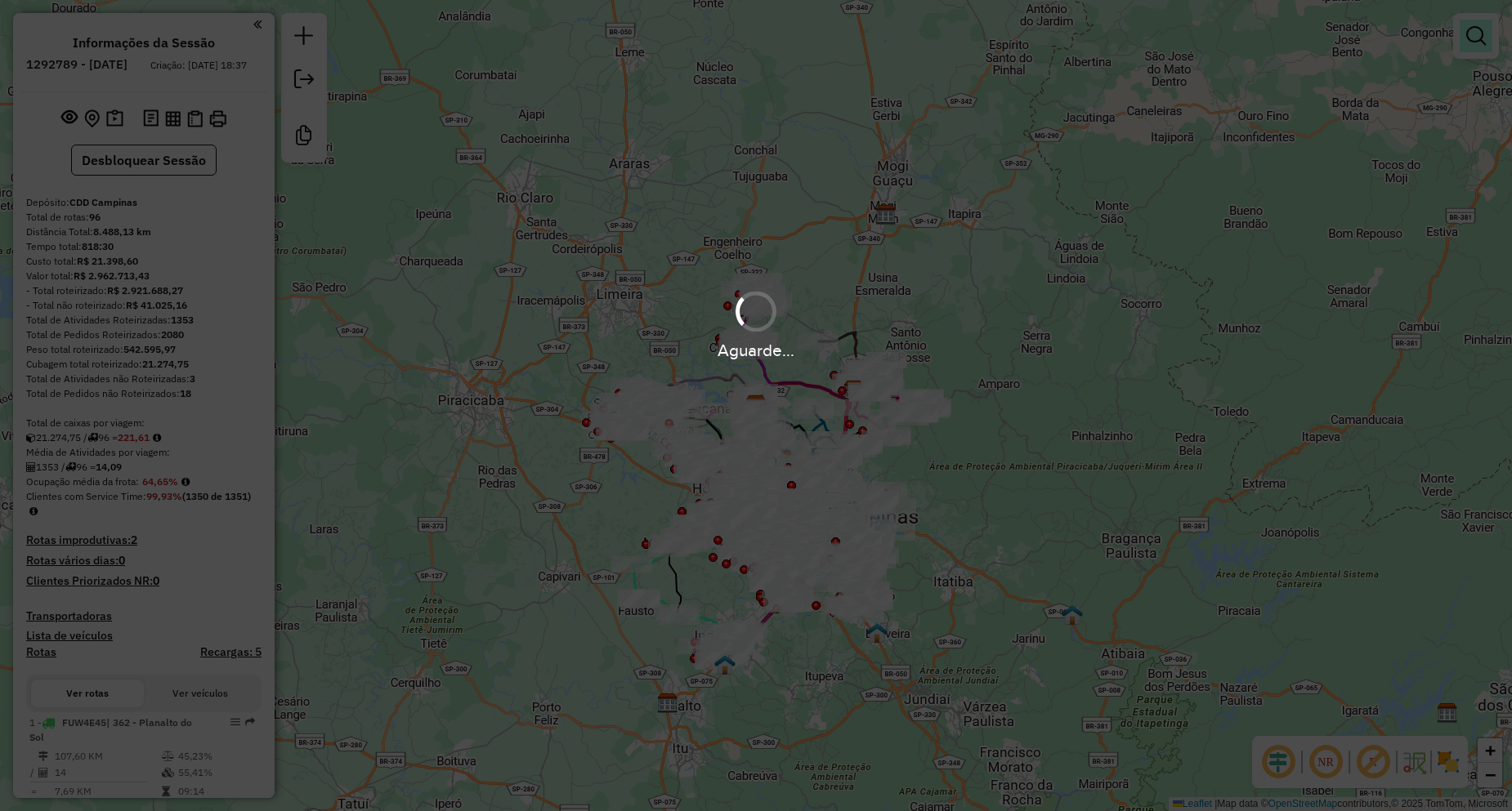
click at [1472, 42] on em at bounding box center [1476, 36] width 19 height 19
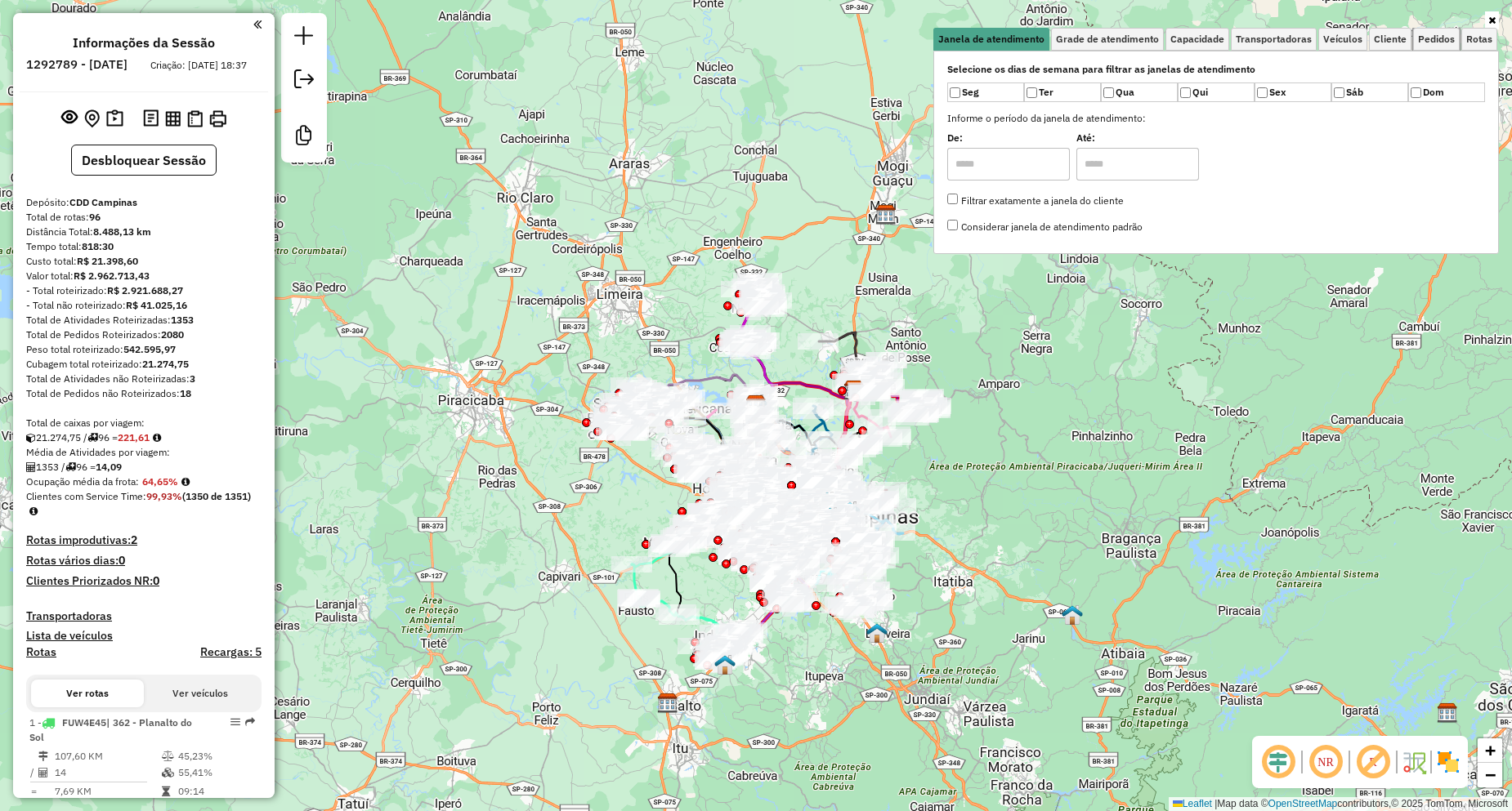
click at [1437, 46] on link "Pedidos" at bounding box center [1435, 40] width 47 height 23
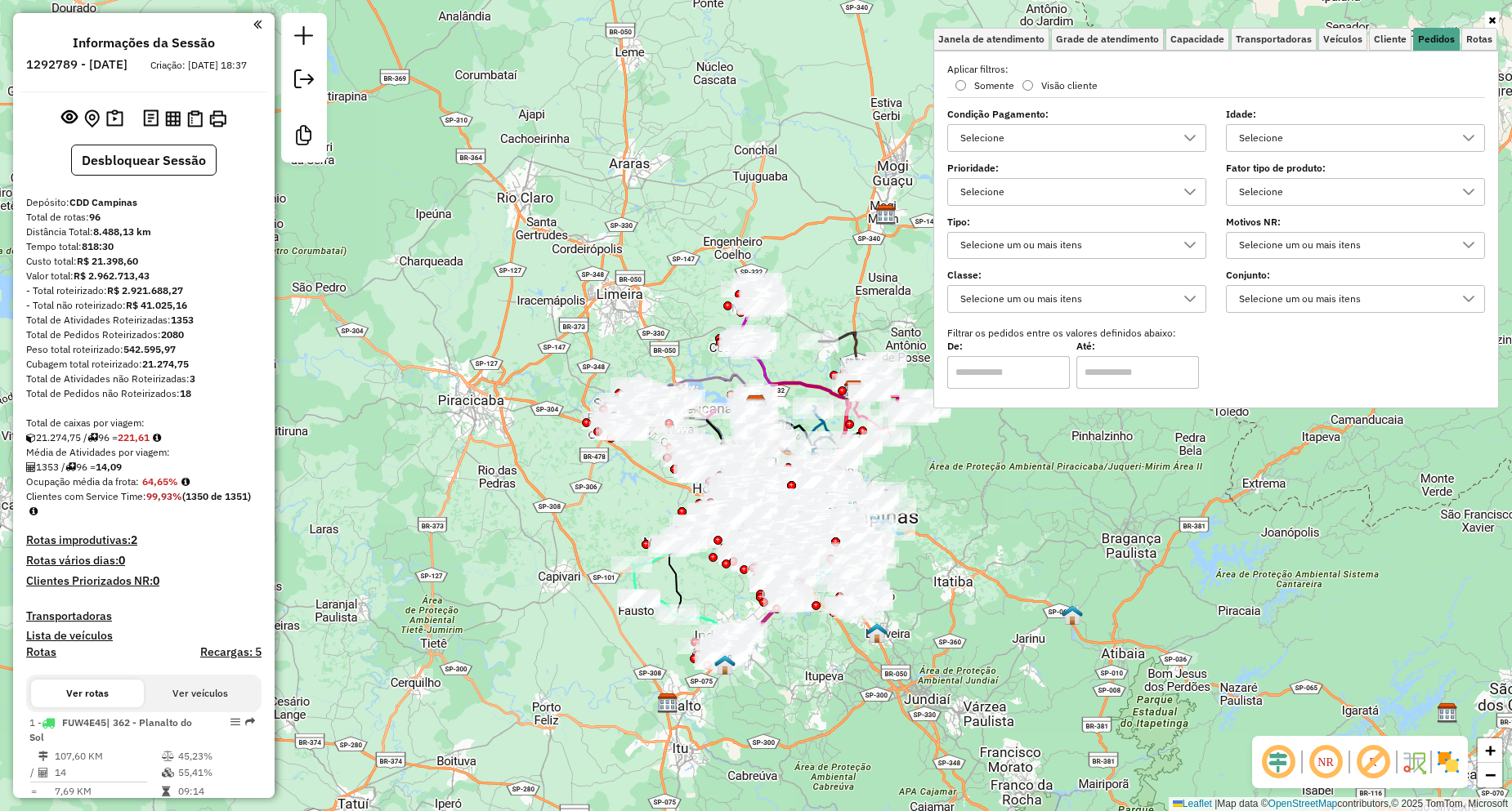
click at [1050, 184] on div "Selecione" at bounding box center [1065, 192] width 220 height 26
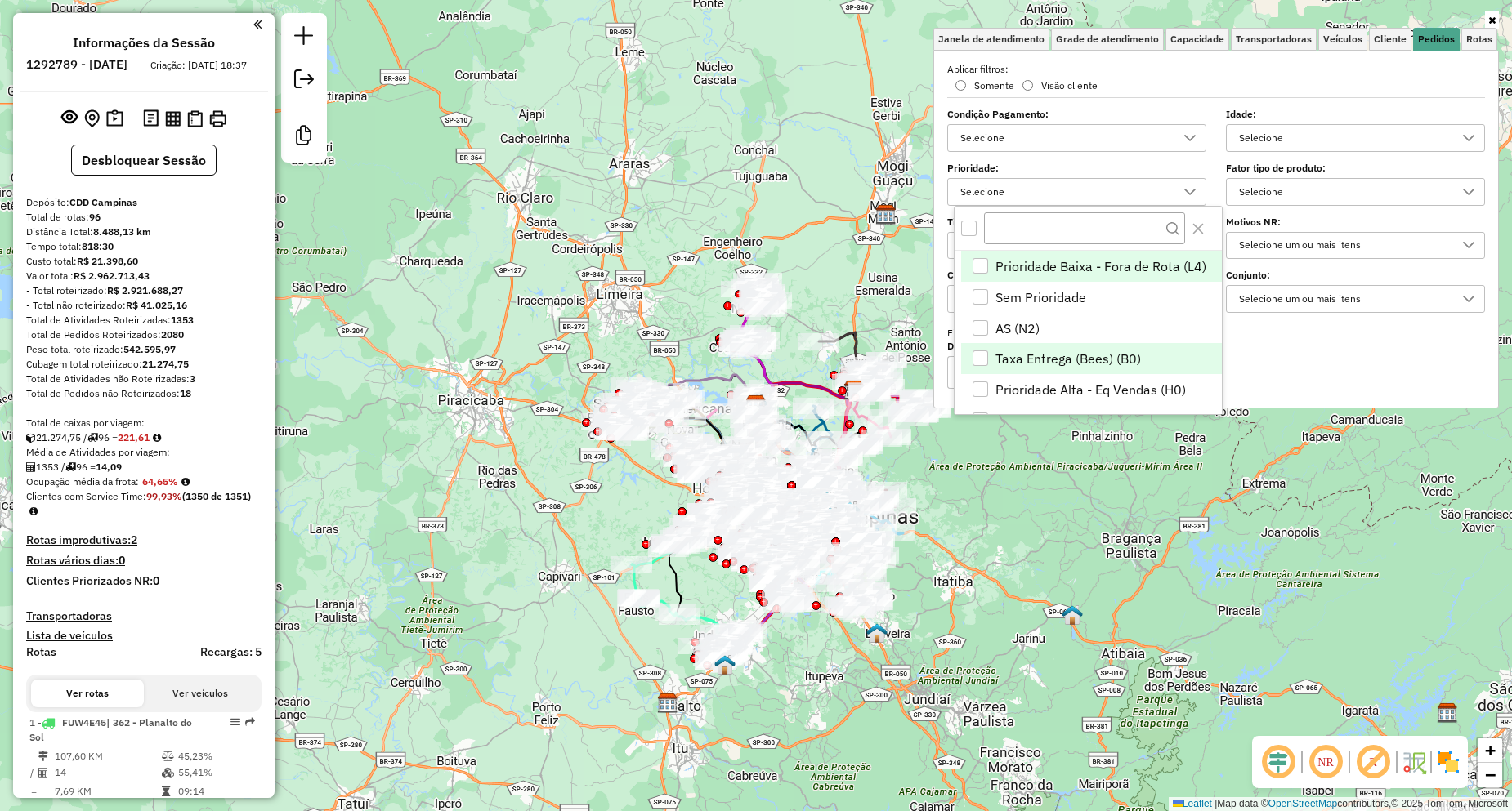
scroll to position [82, 0]
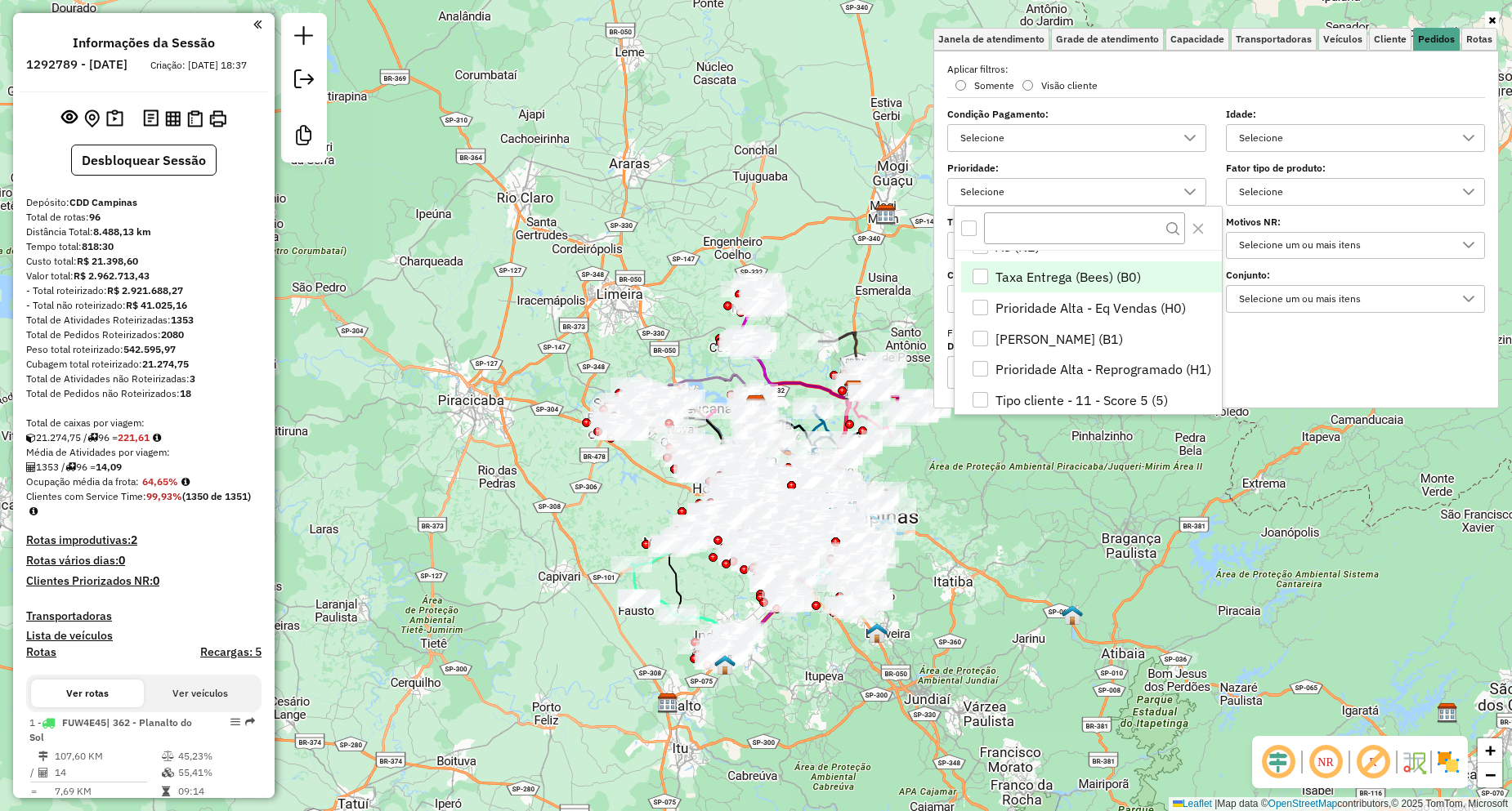
click at [1074, 282] on span "Taxa Entrega (Bees) (B0)" at bounding box center [1067, 276] width 145 height 19
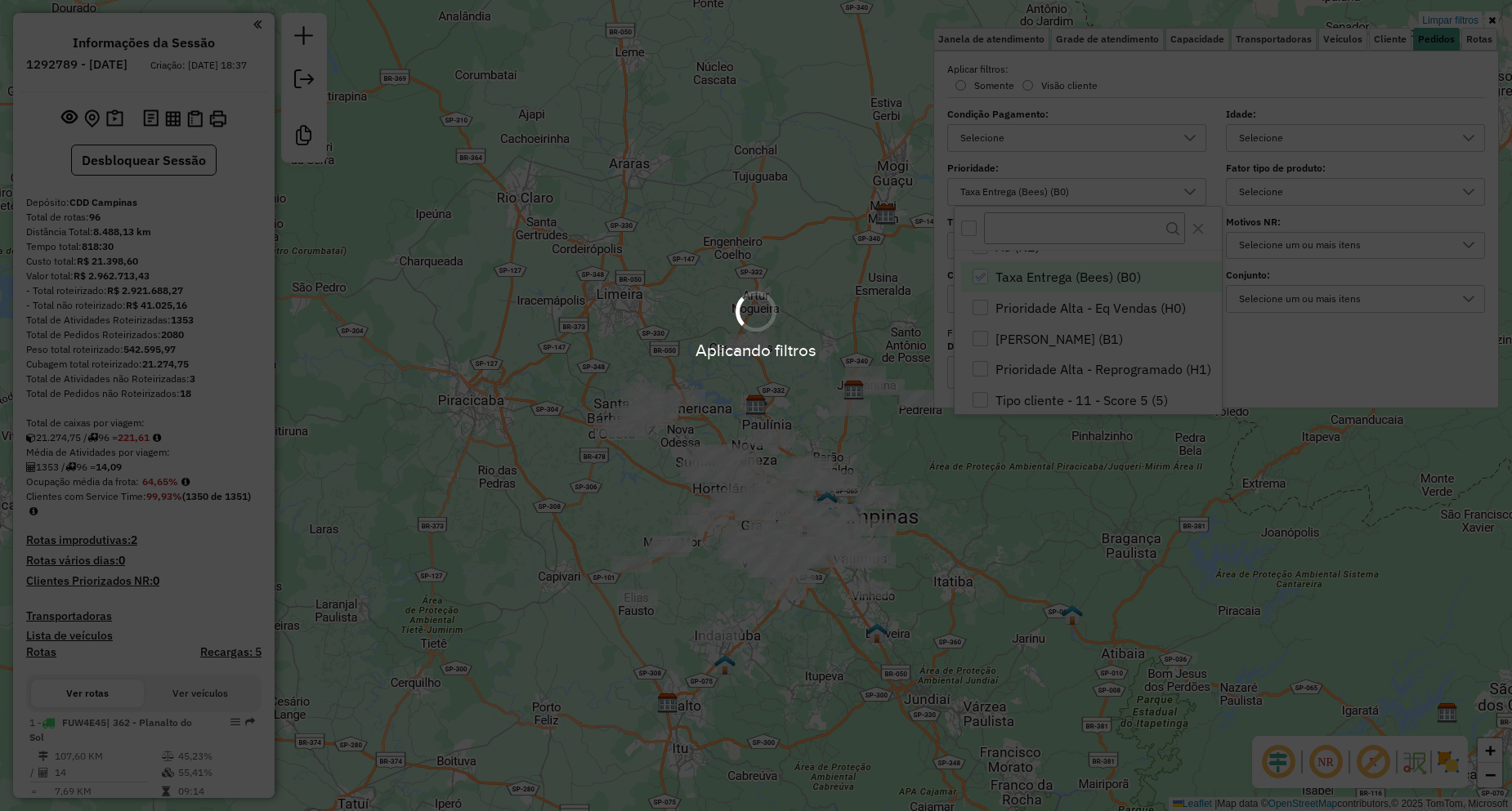
click at [1058, 335] on div "Aplicando filtros" at bounding box center [756, 325] width 1512 height 77
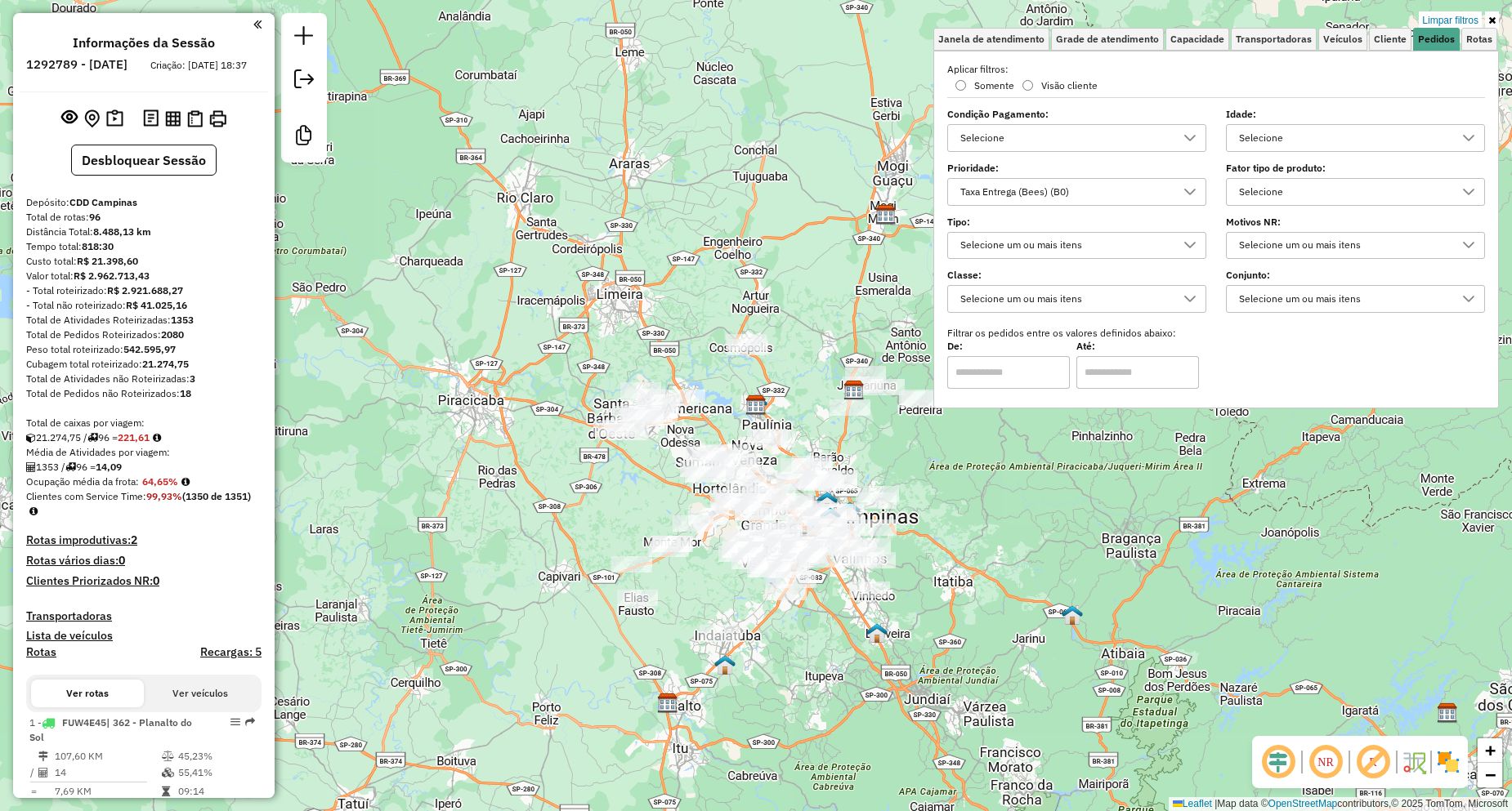
click at [1082, 185] on div "Taxa Entrega (Bees) (B0)" at bounding box center [1065, 192] width 220 height 26
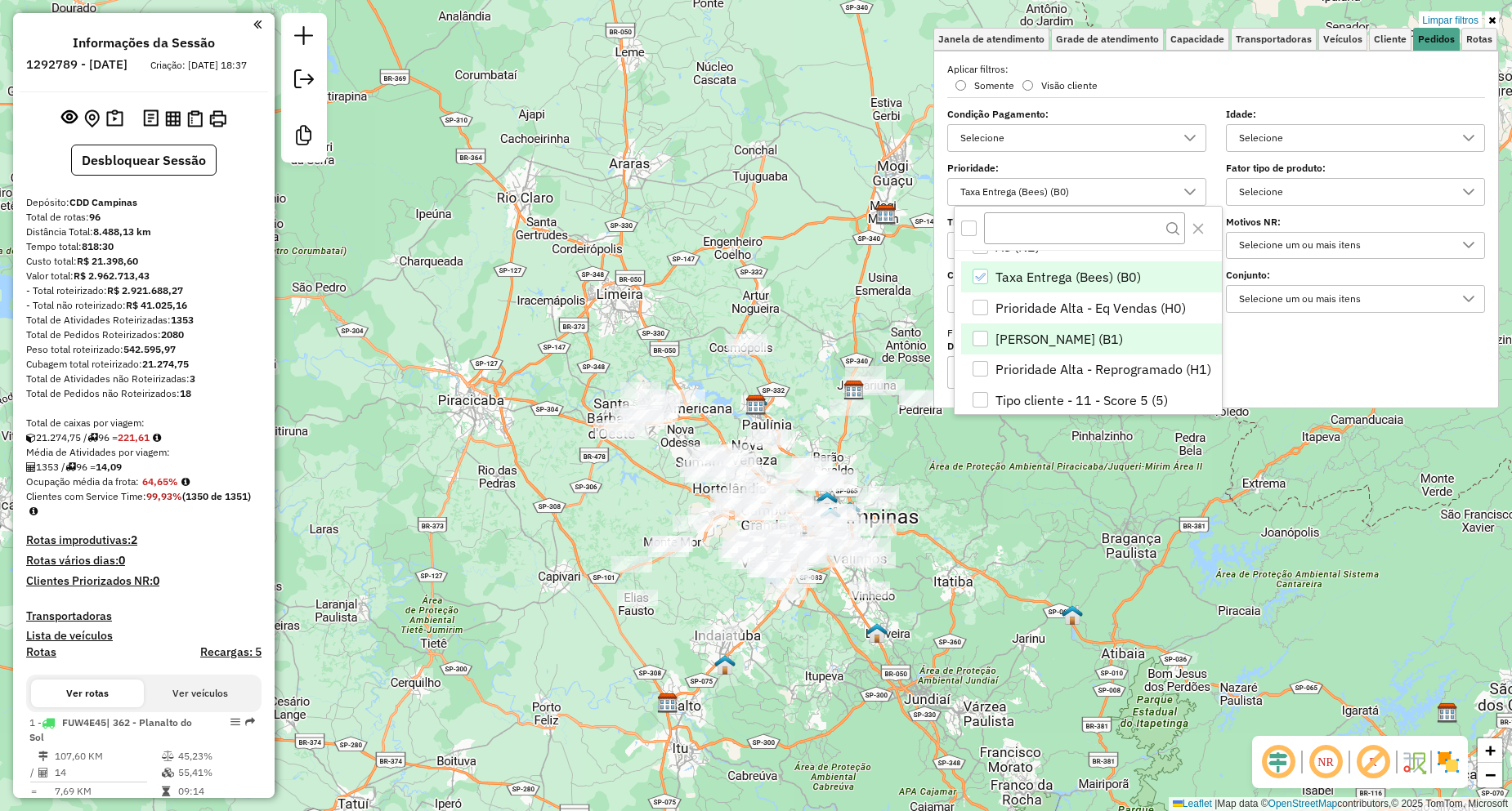
click at [1029, 342] on span "Pedido Mínimo (B1)" at bounding box center [1058, 339] width 128 height 19
click at [1040, 287] on span "Taxa Entrega (Bees) (B0)" at bounding box center [1067, 276] width 145 height 19
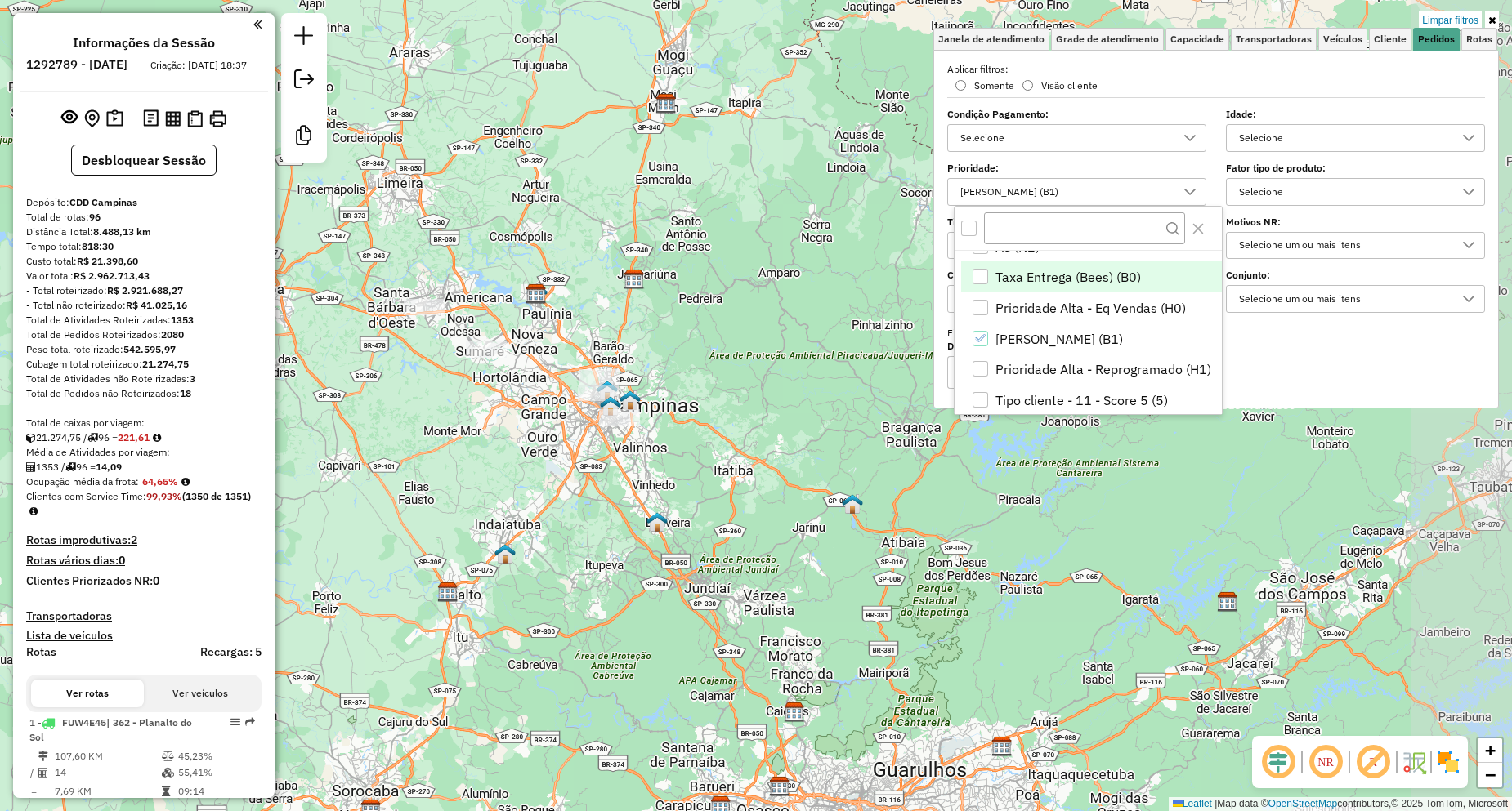
drag, startPoint x: 1010, startPoint y: 531, endPoint x: 790, endPoint y: 420, distance: 246.4
click at [790, 420] on div "Limpar filtros Janela de atendimento Grade de atendimento Capacidade Transporta…" at bounding box center [756, 405] width 1512 height 811
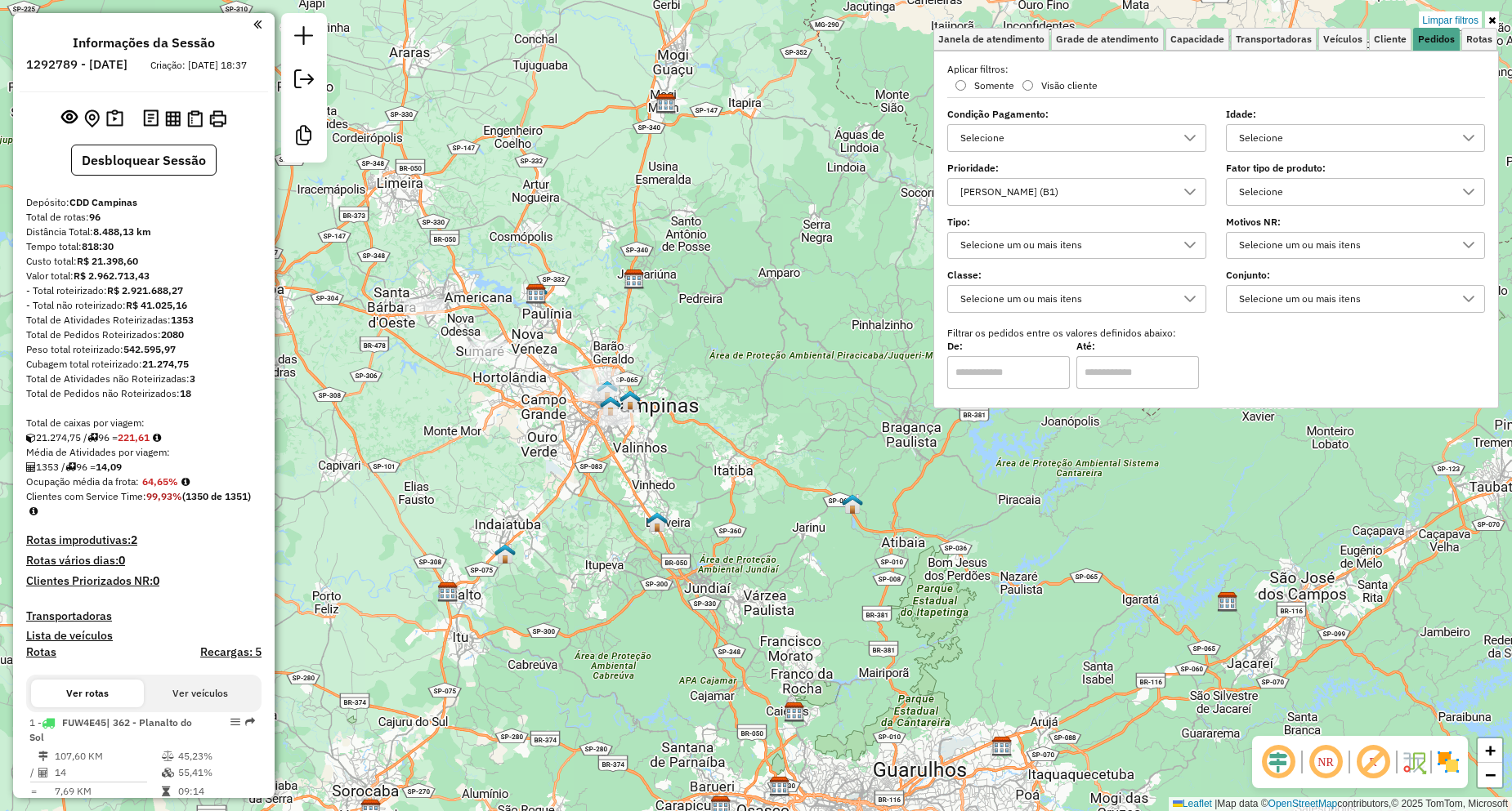
click at [1043, 198] on div "Pedido Mínimo (B1)" at bounding box center [1065, 192] width 220 height 26
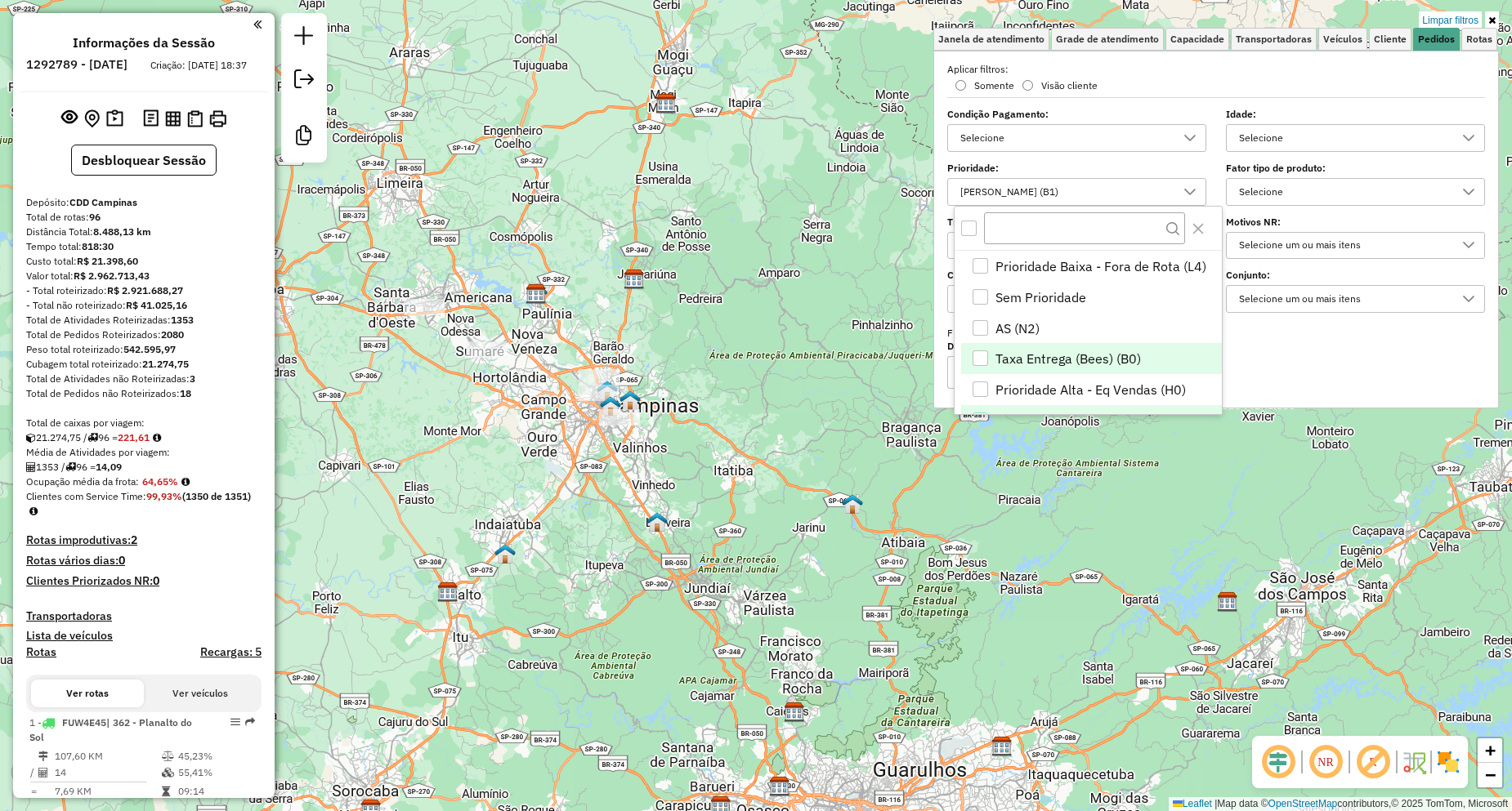
scroll to position [21, 0]
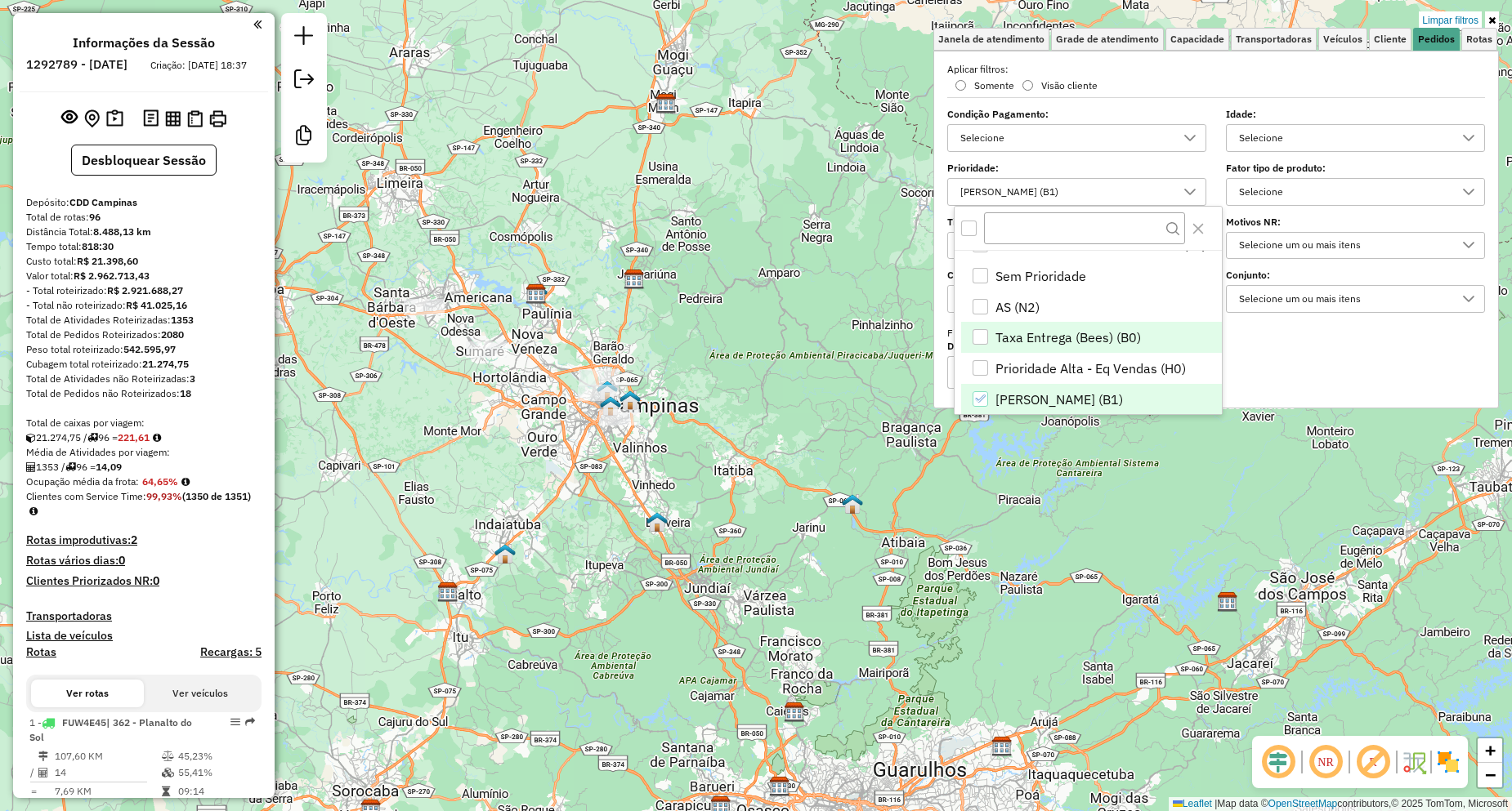
click at [1007, 335] on span "Taxa Entrega (Bees) (B0)" at bounding box center [1067, 337] width 145 height 19
drag, startPoint x: 467, startPoint y: 504, endPoint x: 480, endPoint y: 495, distance: 15.8
click at [468, 504] on div "Limpar filtros Janela de atendimento Grade de atendimento Capacidade Transporta…" at bounding box center [756, 405] width 1512 height 811
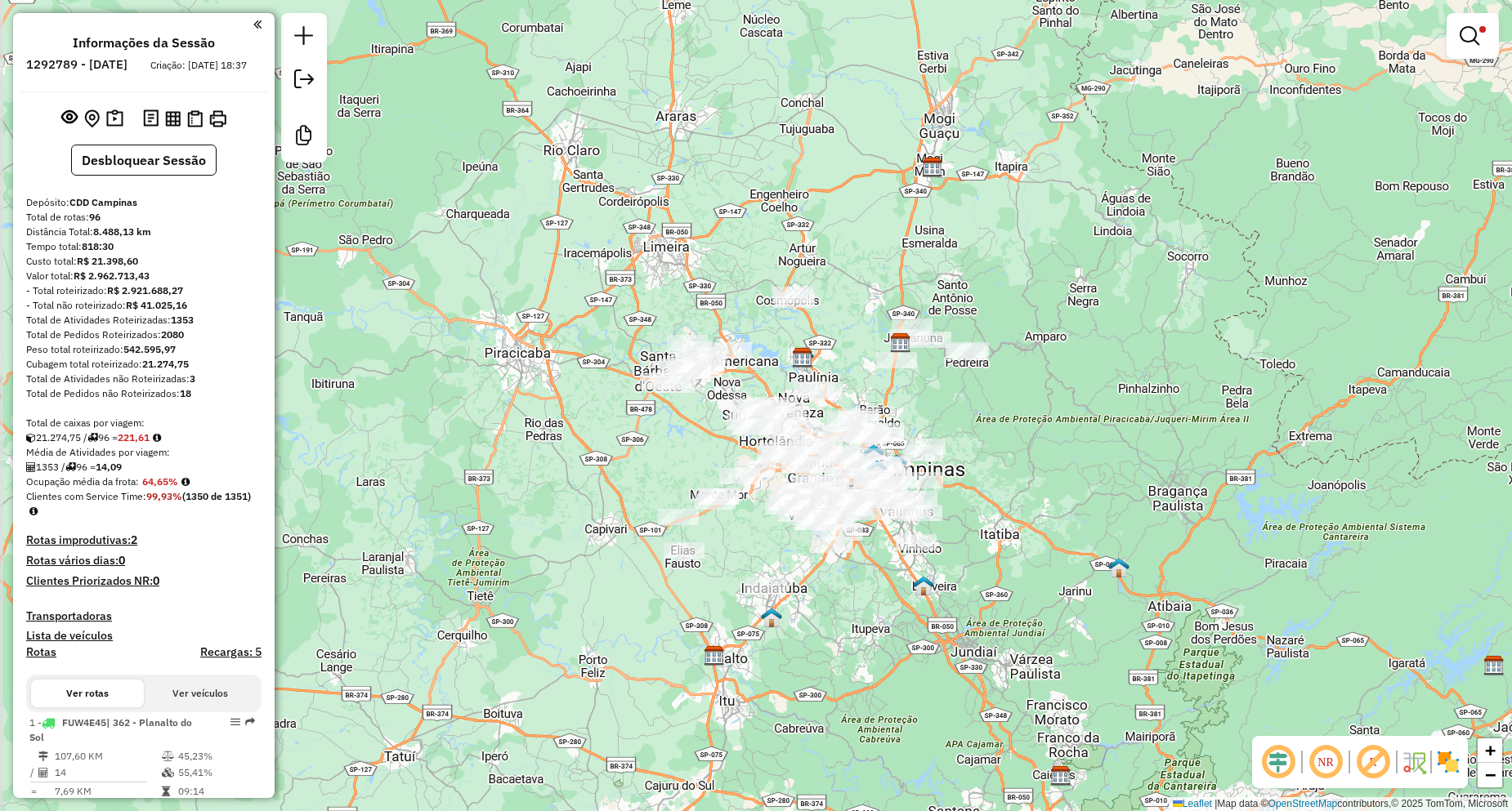
drag, startPoint x: 840, startPoint y: 469, endPoint x: 1061, endPoint y: 531, distance: 229.5
click at [1061, 531] on div "Limpar filtros Janela de atendimento Grade de atendimento Capacidade Transporta…" at bounding box center [756, 405] width 1512 height 811
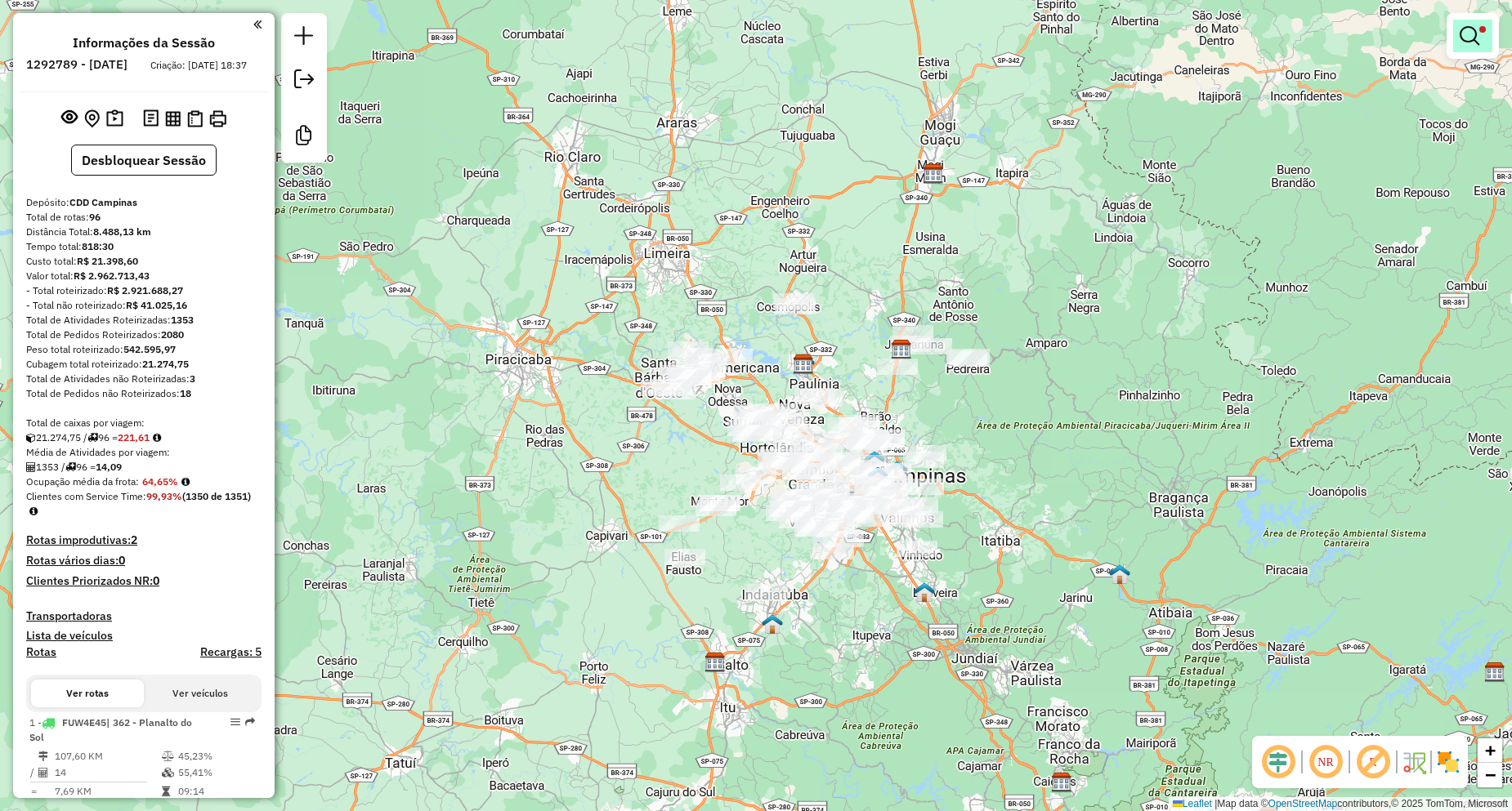
click at [1479, 41] on em at bounding box center [1469, 36] width 19 height 19
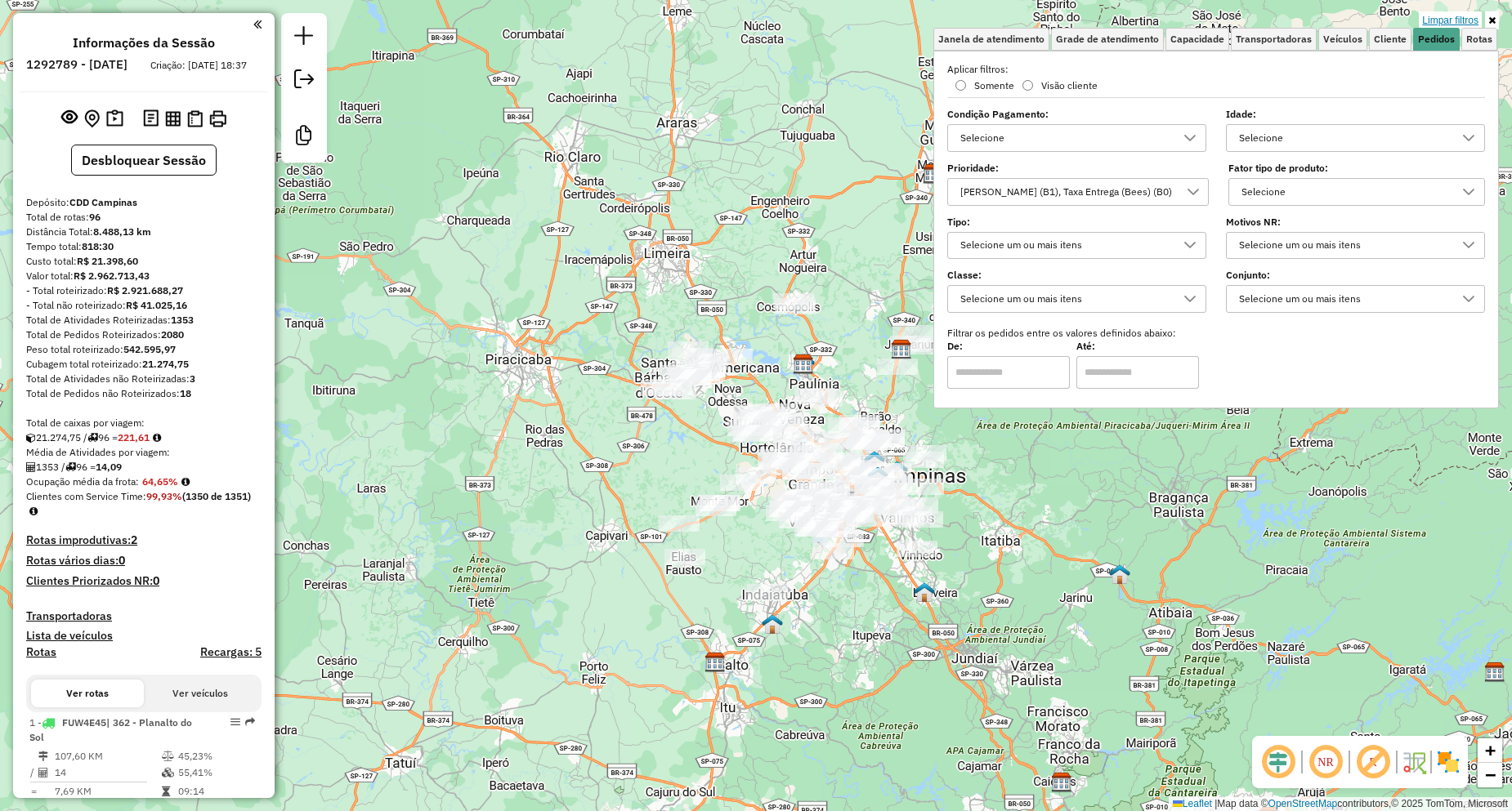
click at [1459, 22] on link "Limpar filtros" at bounding box center [1449, 20] width 63 height 18
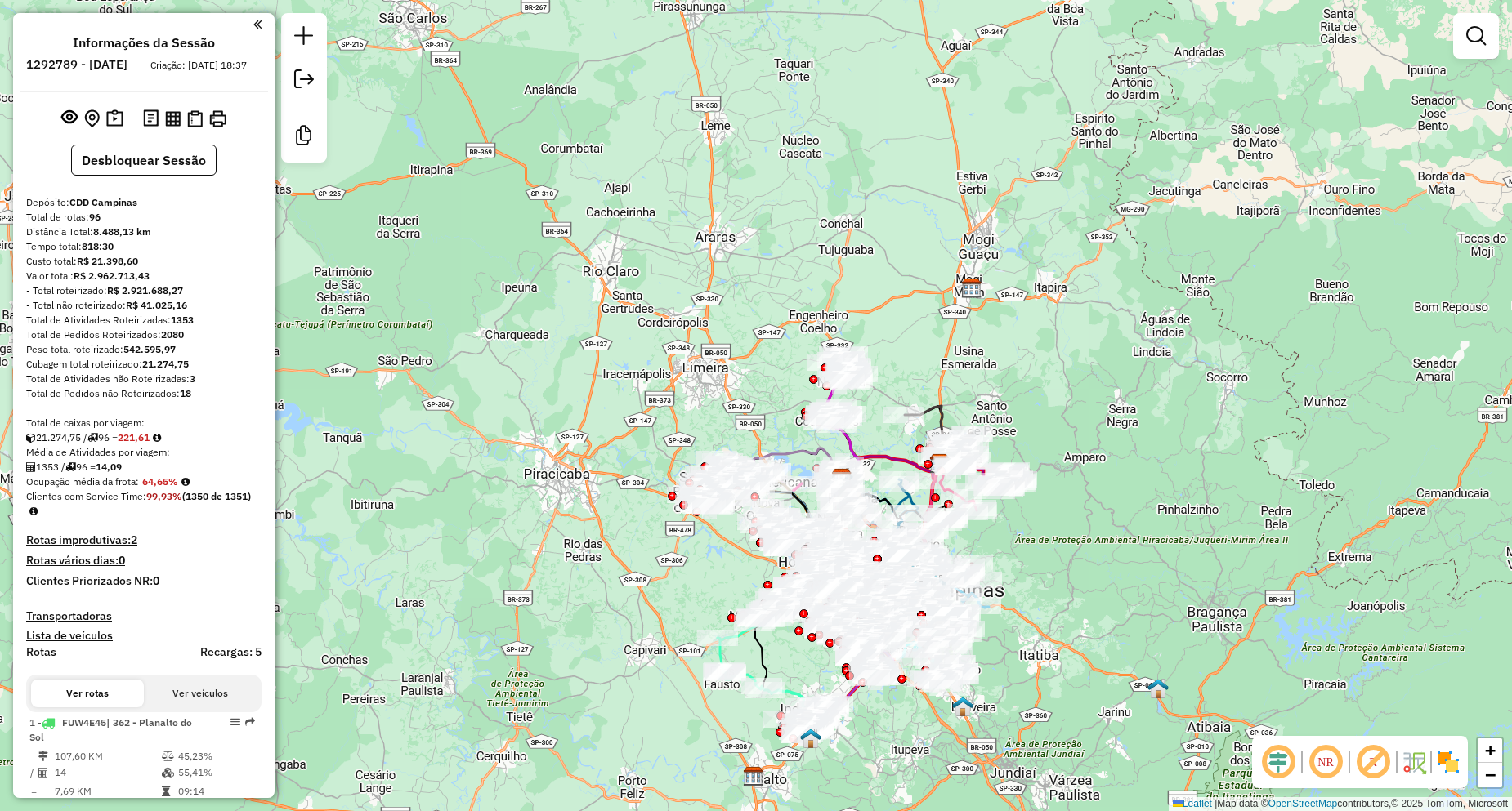
drag, startPoint x: 464, startPoint y: 371, endPoint x: 504, endPoint y: 482, distance: 118.0
click at [504, 482] on div "Janela de atendimento Grade de atendimento Capacidade Transportadoras Veículos …" at bounding box center [756, 405] width 1512 height 811
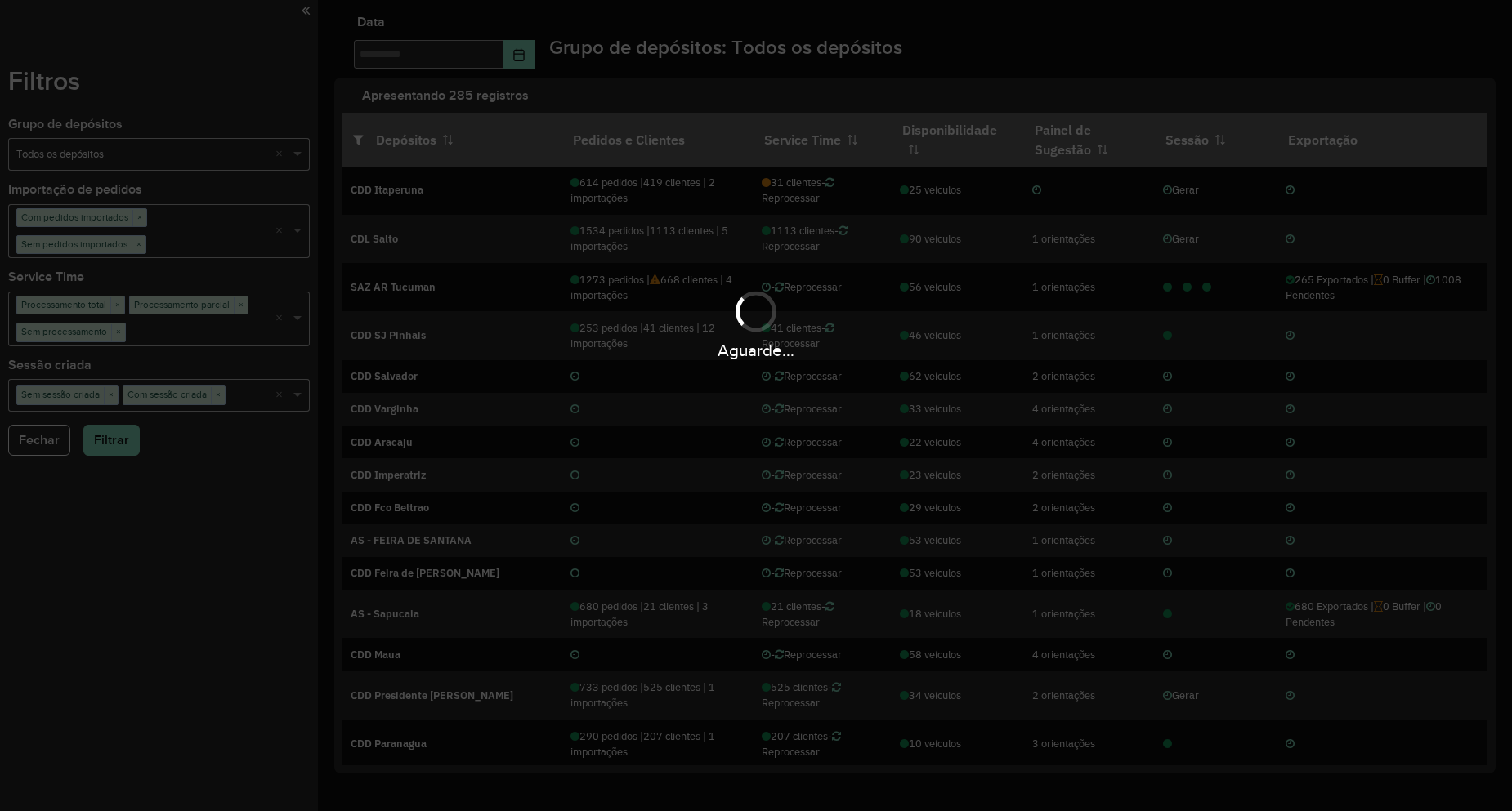
type input "**********"
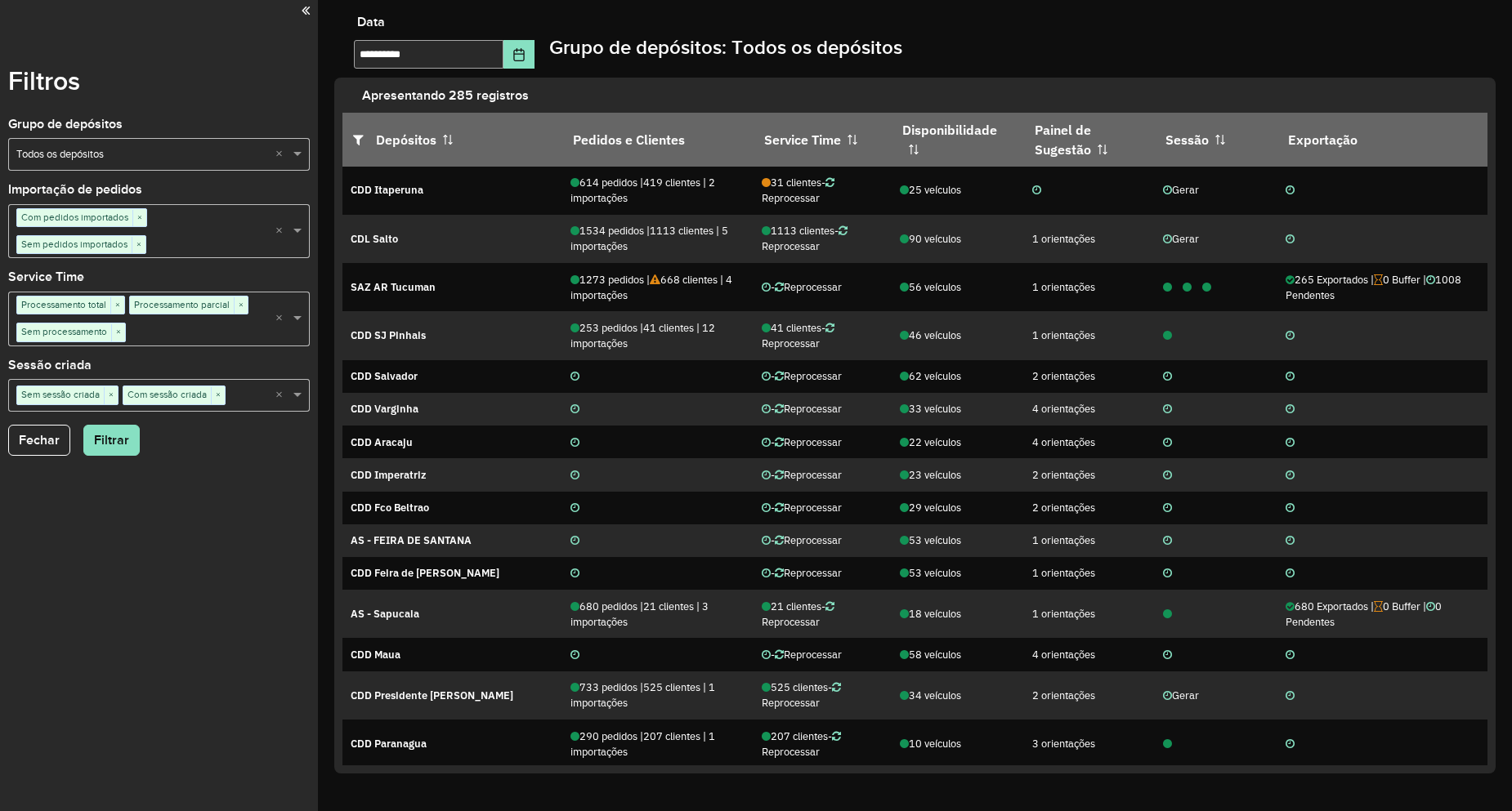
click at [122, 151] on input "text" at bounding box center [143, 155] width 253 height 17
click at [231, 157] on input "text" at bounding box center [143, 155] width 253 height 17
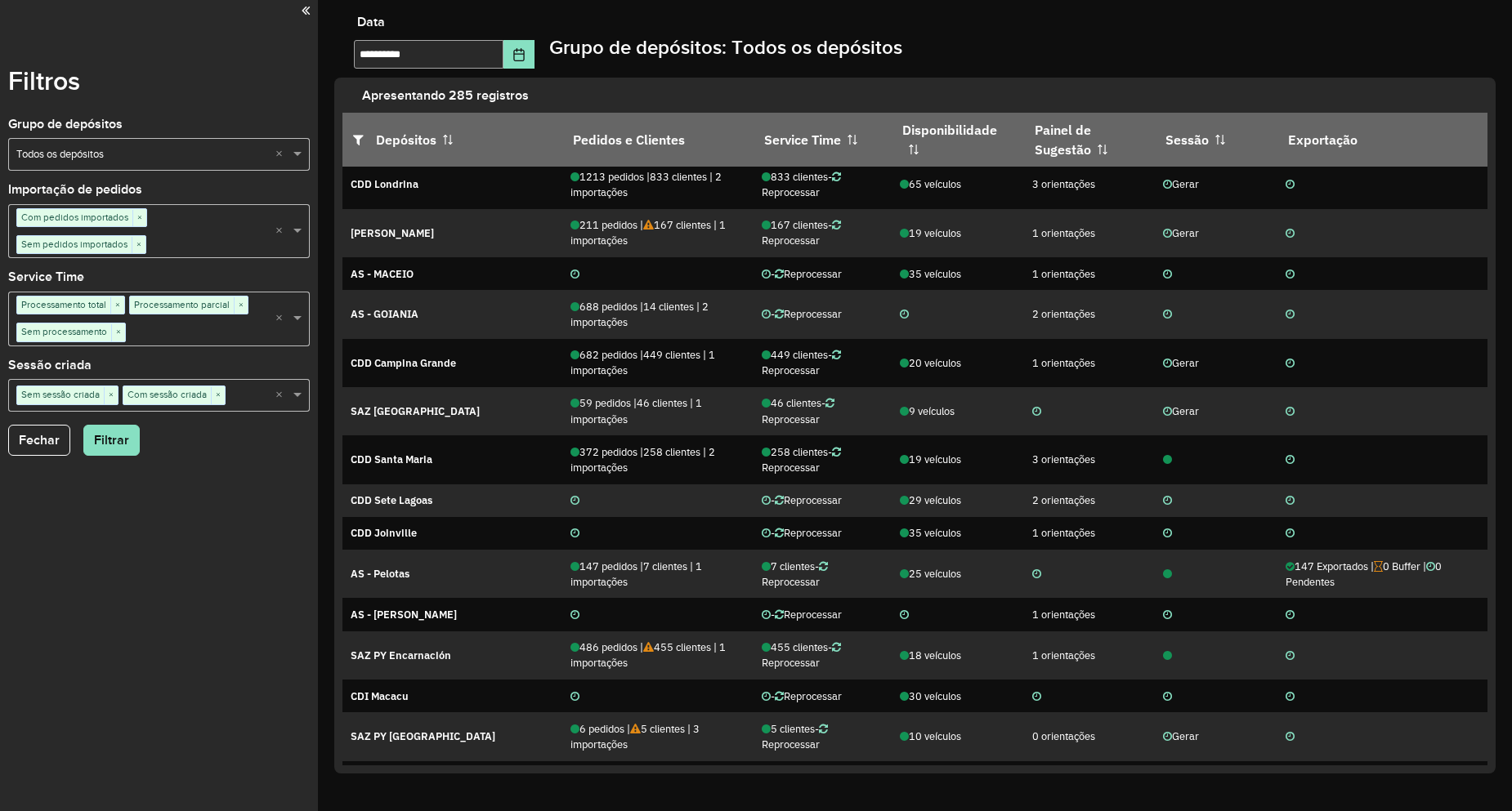
scroll to position [3105, 0]
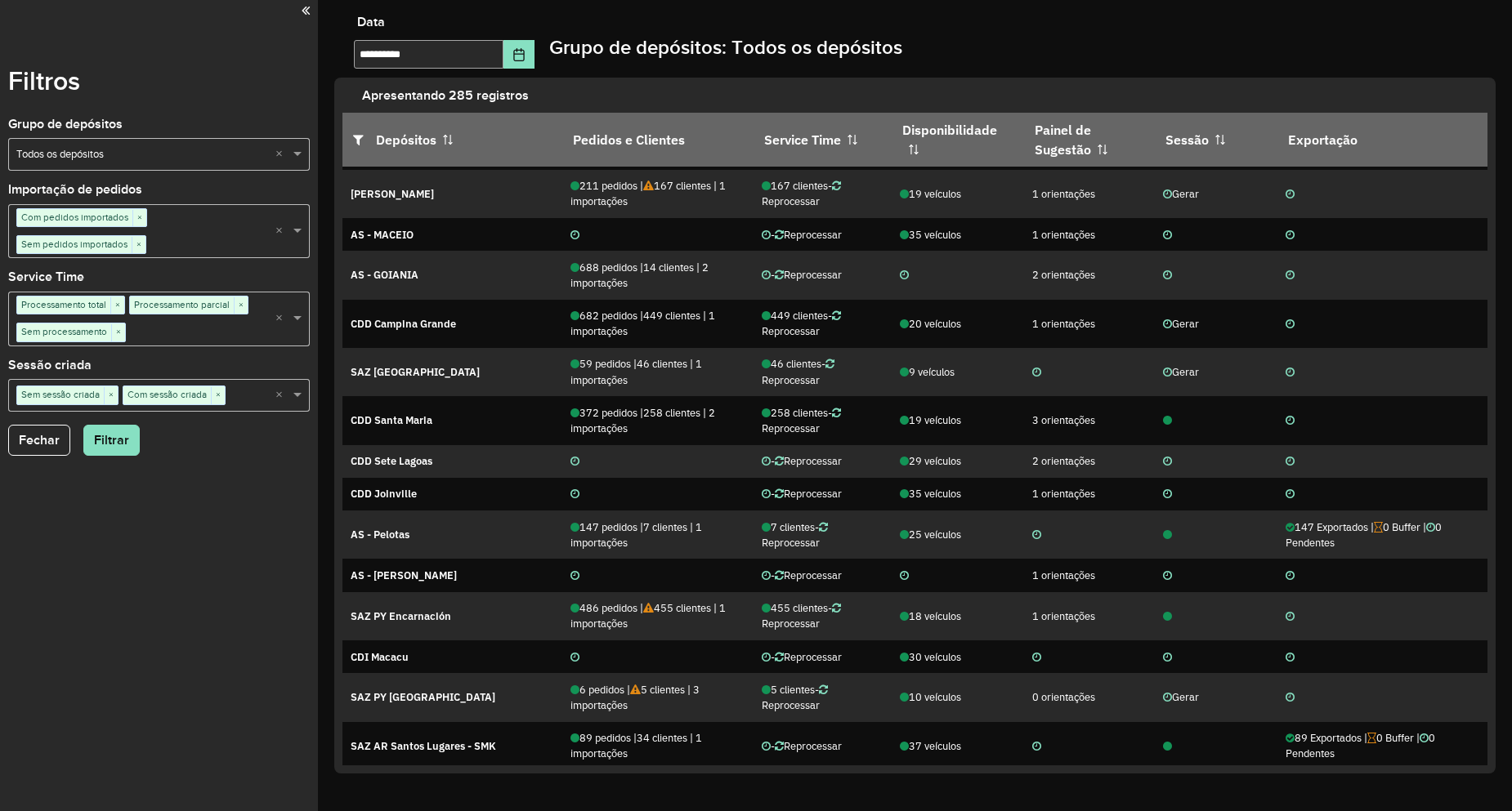
click at [223, 390] on span "×" at bounding box center [218, 395] width 14 height 17
click at [108, 397] on span "×" at bounding box center [111, 395] width 14 height 17
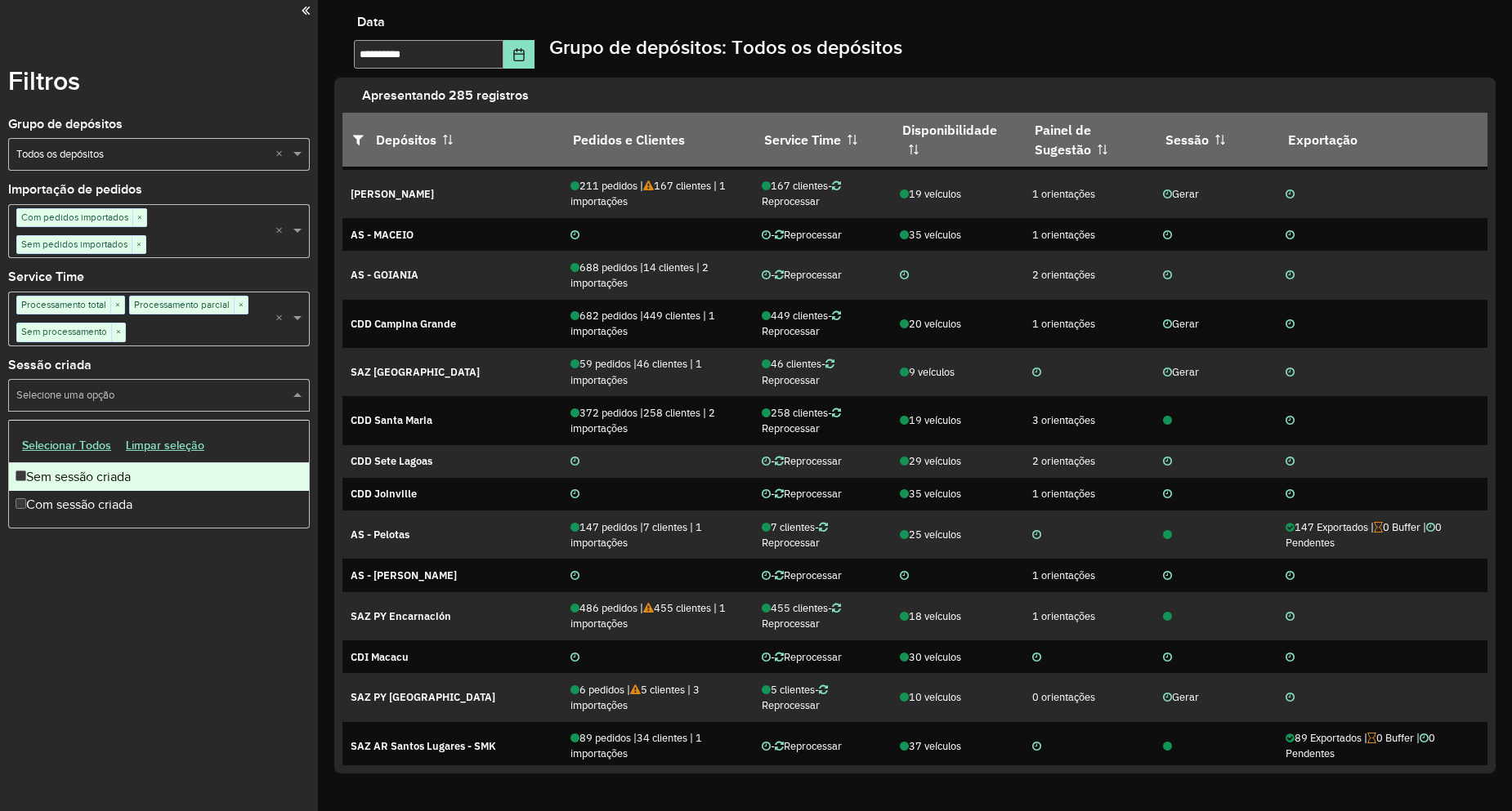
click at [136, 394] on input "text" at bounding box center [151, 396] width 277 height 17
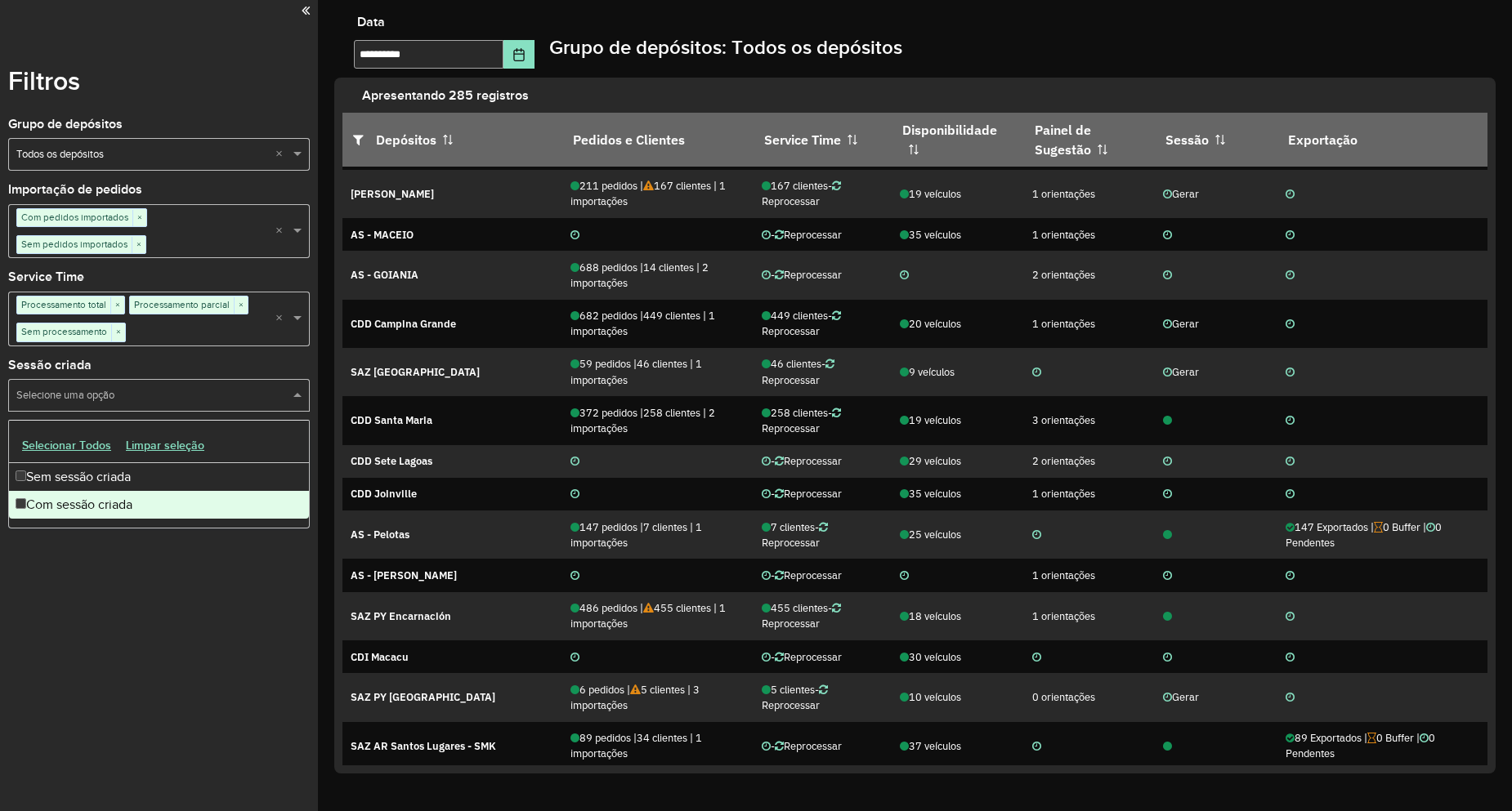
click at [44, 497] on div "Com sessão criada" at bounding box center [159, 505] width 300 height 28
click at [191, 586] on div "Filtros Grupo de depósitos Selecione um grupo × Todos os depósitos × Importação…" at bounding box center [159, 405] width 318 height 811
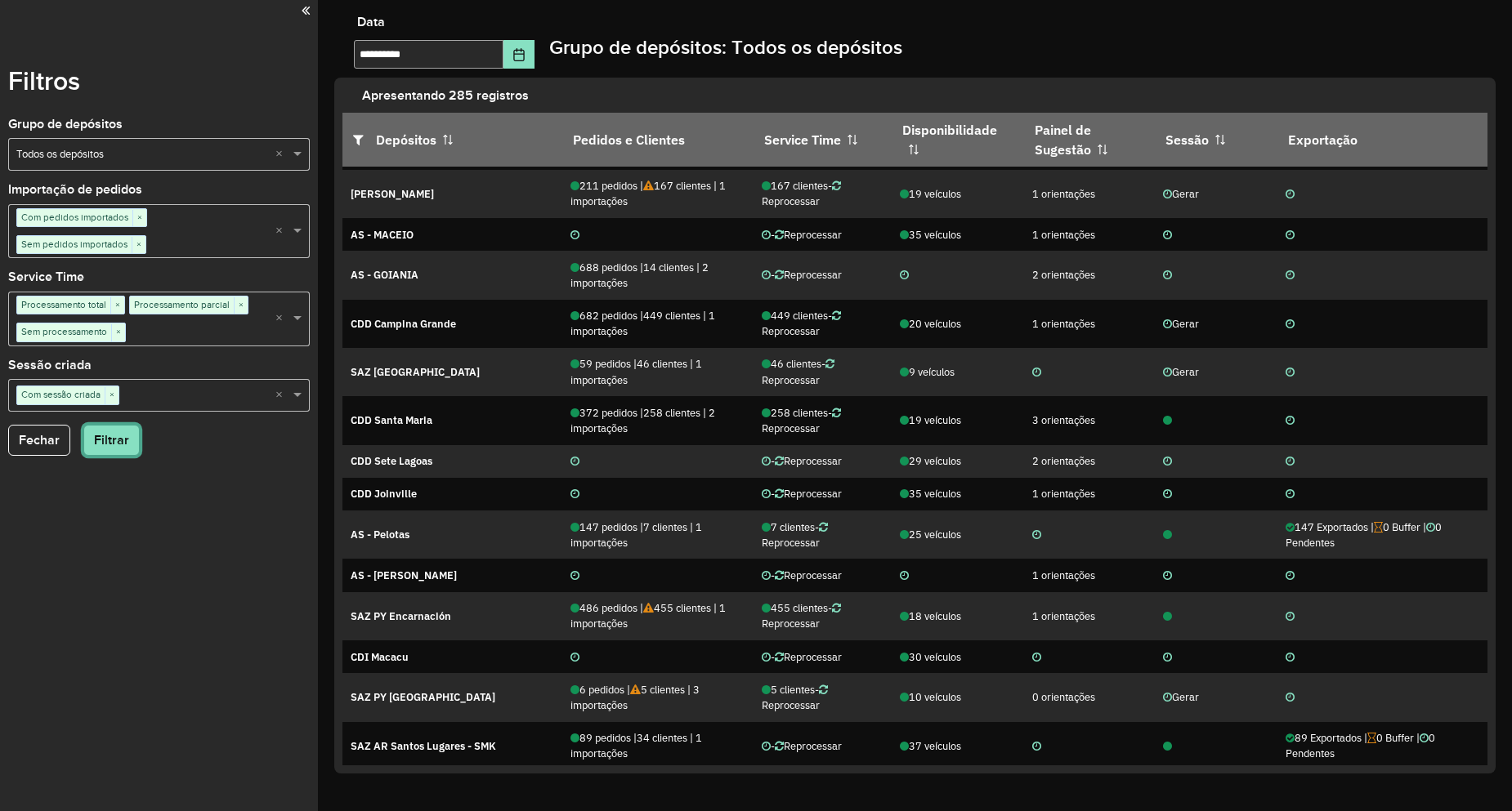
click at [104, 439] on button "Filtrar" at bounding box center [112, 439] width 56 height 31
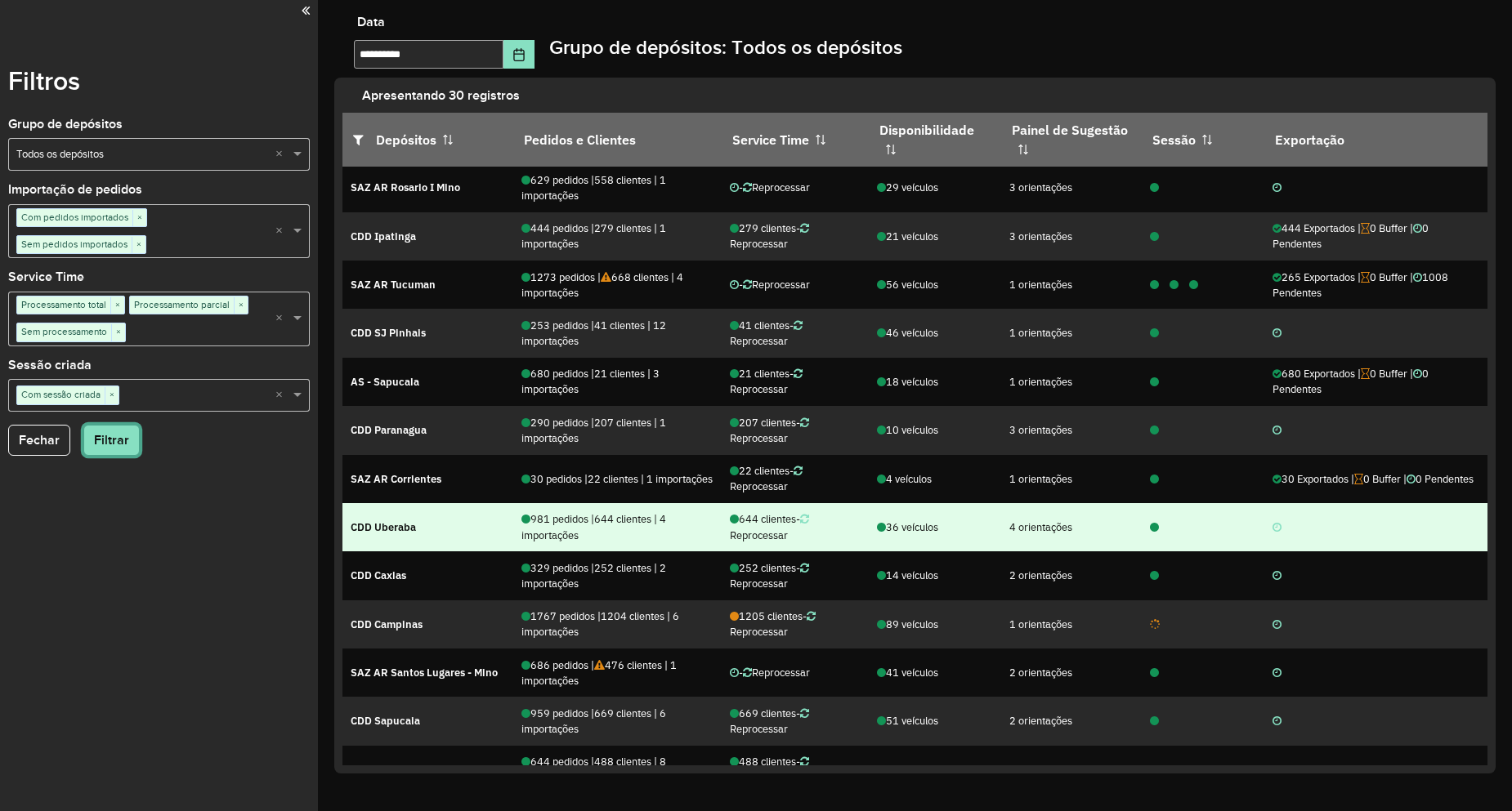
scroll to position [0, 0]
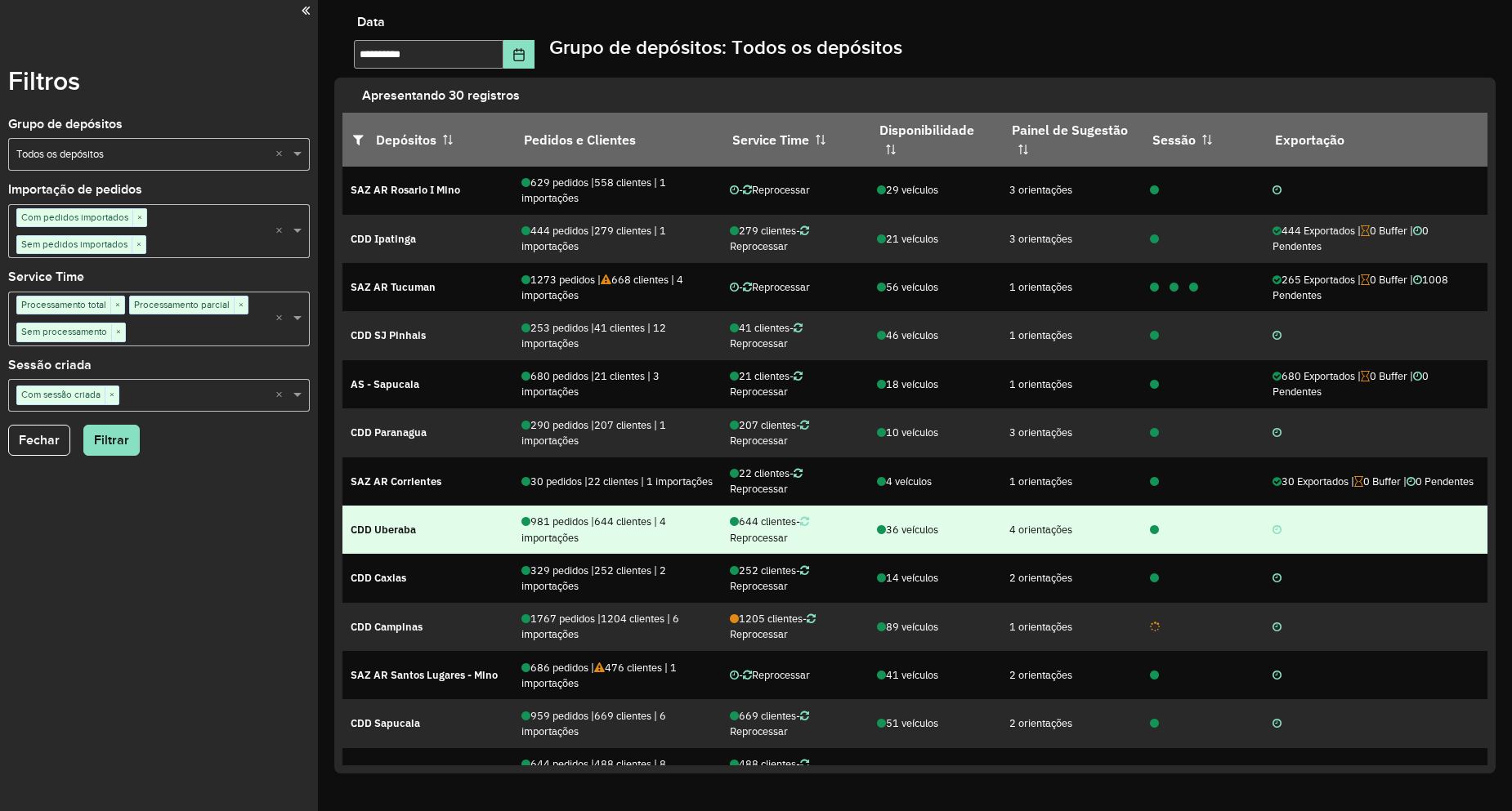
click at [1150, 529] on icon at bounding box center [1154, 531] width 9 height 11
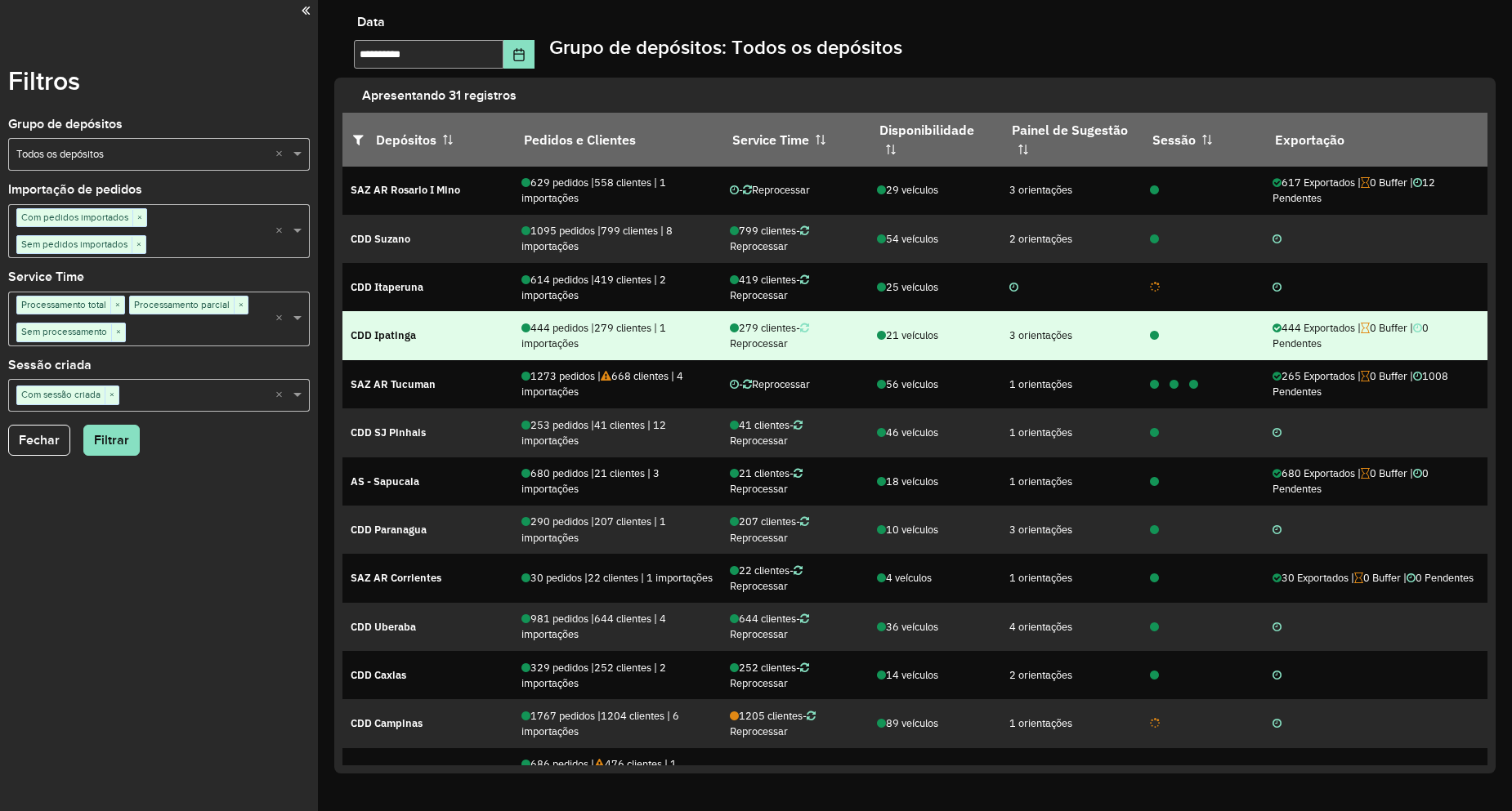
click at [1150, 336] on icon at bounding box center [1154, 336] width 9 height 11
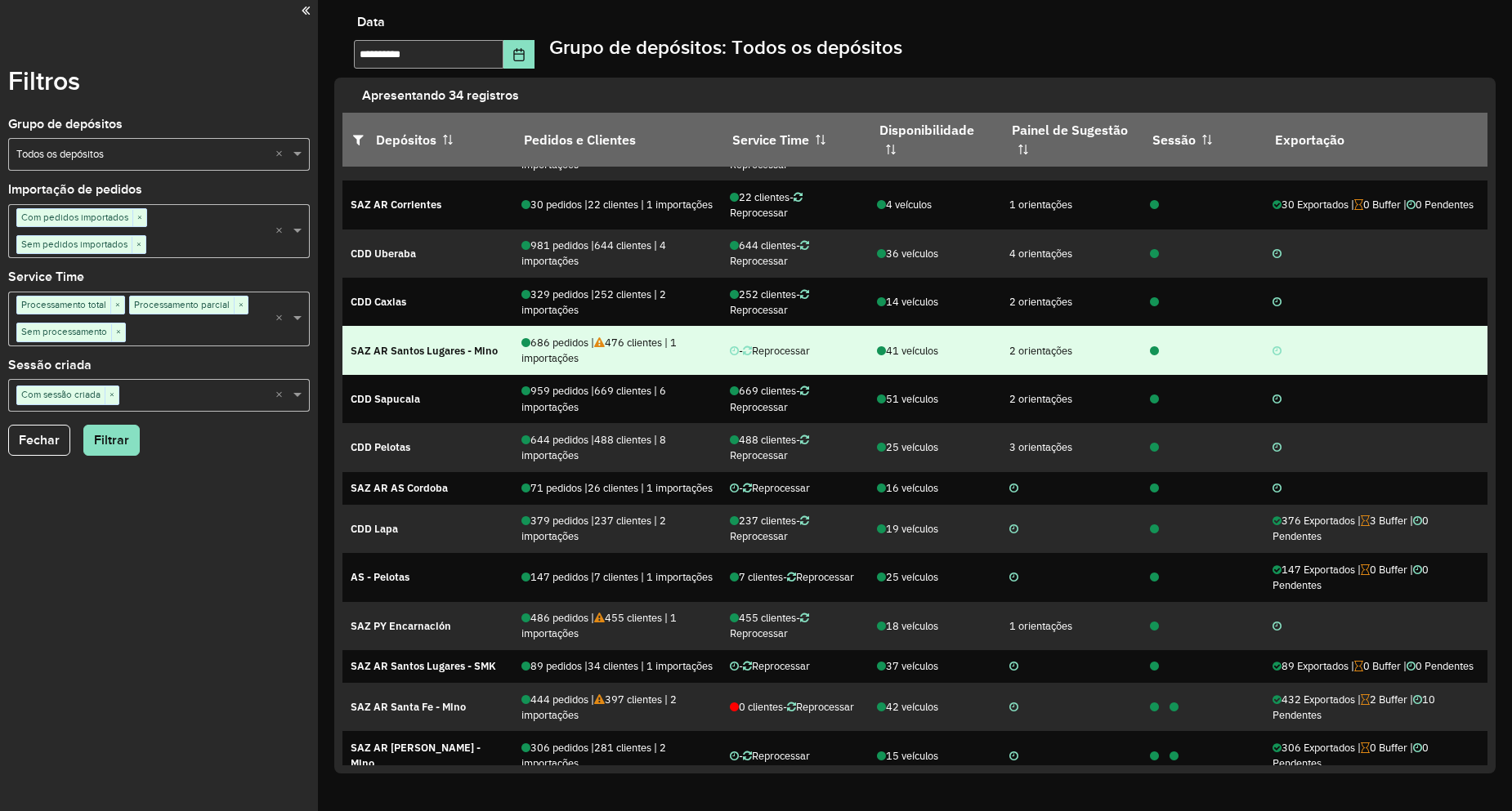
scroll to position [735, 0]
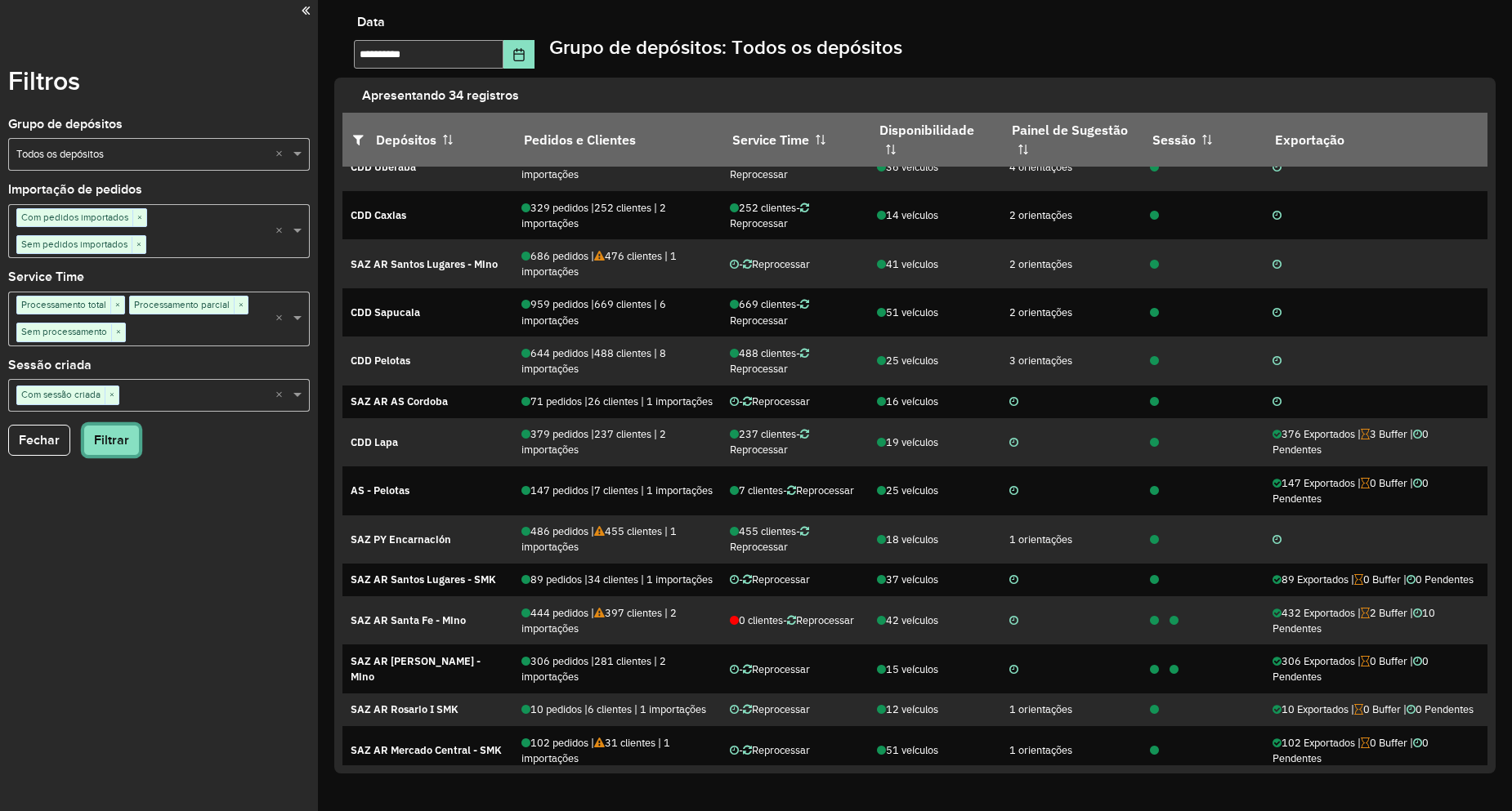
click at [100, 439] on button "Filtrar" at bounding box center [112, 439] width 56 height 31
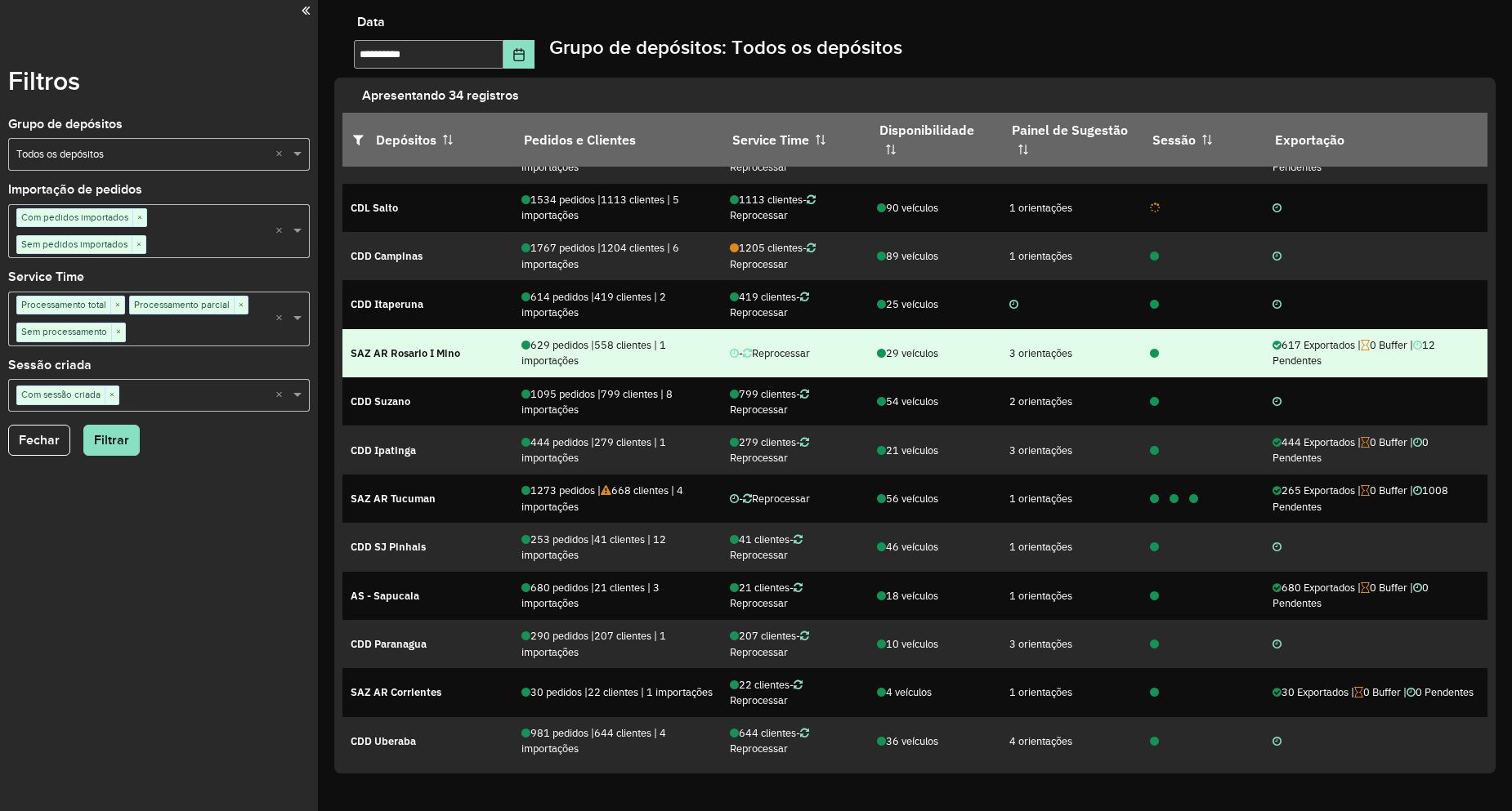
scroll to position [164, 0]
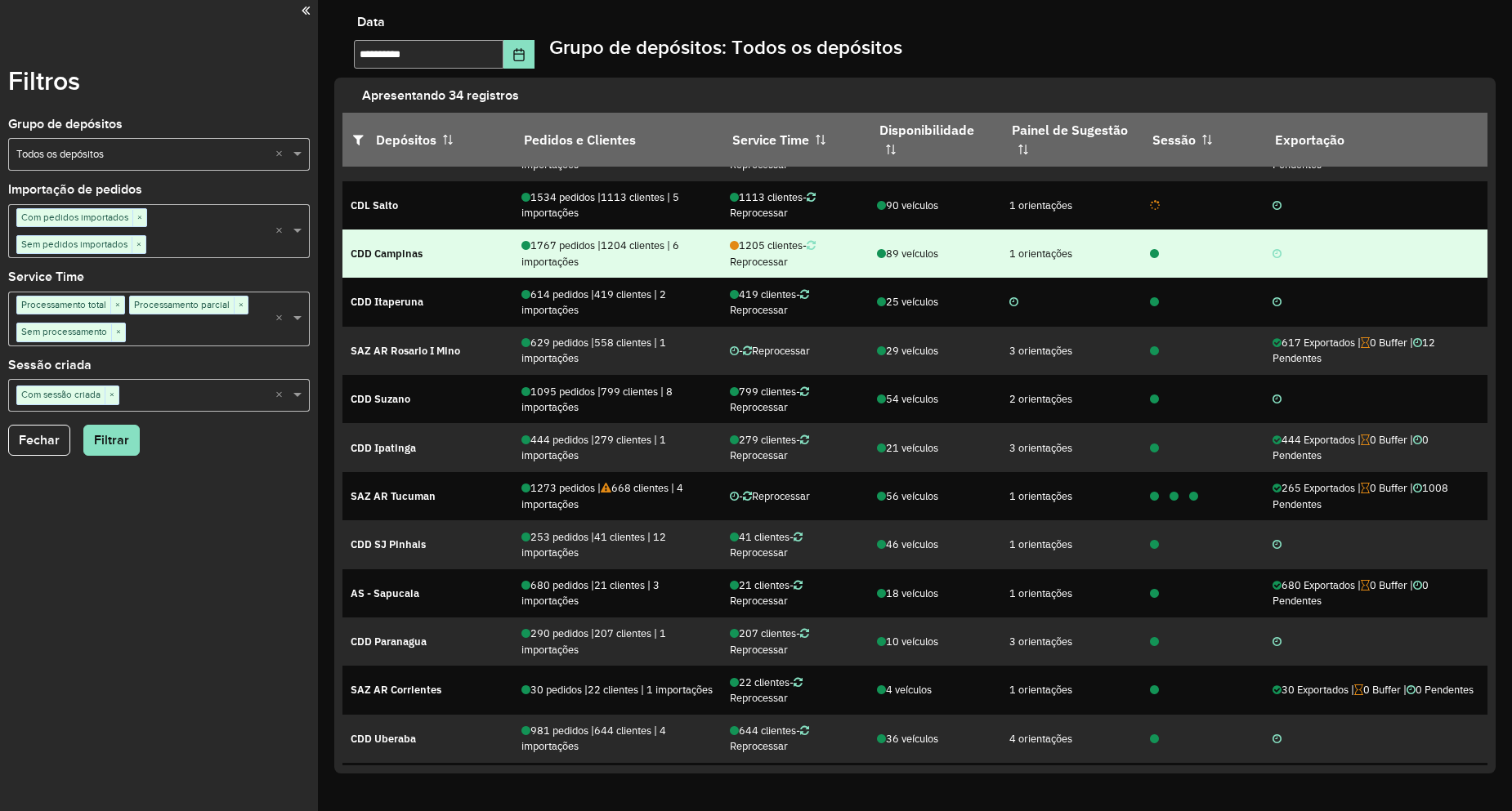
click at [1150, 260] on icon at bounding box center [1154, 254] width 9 height 11
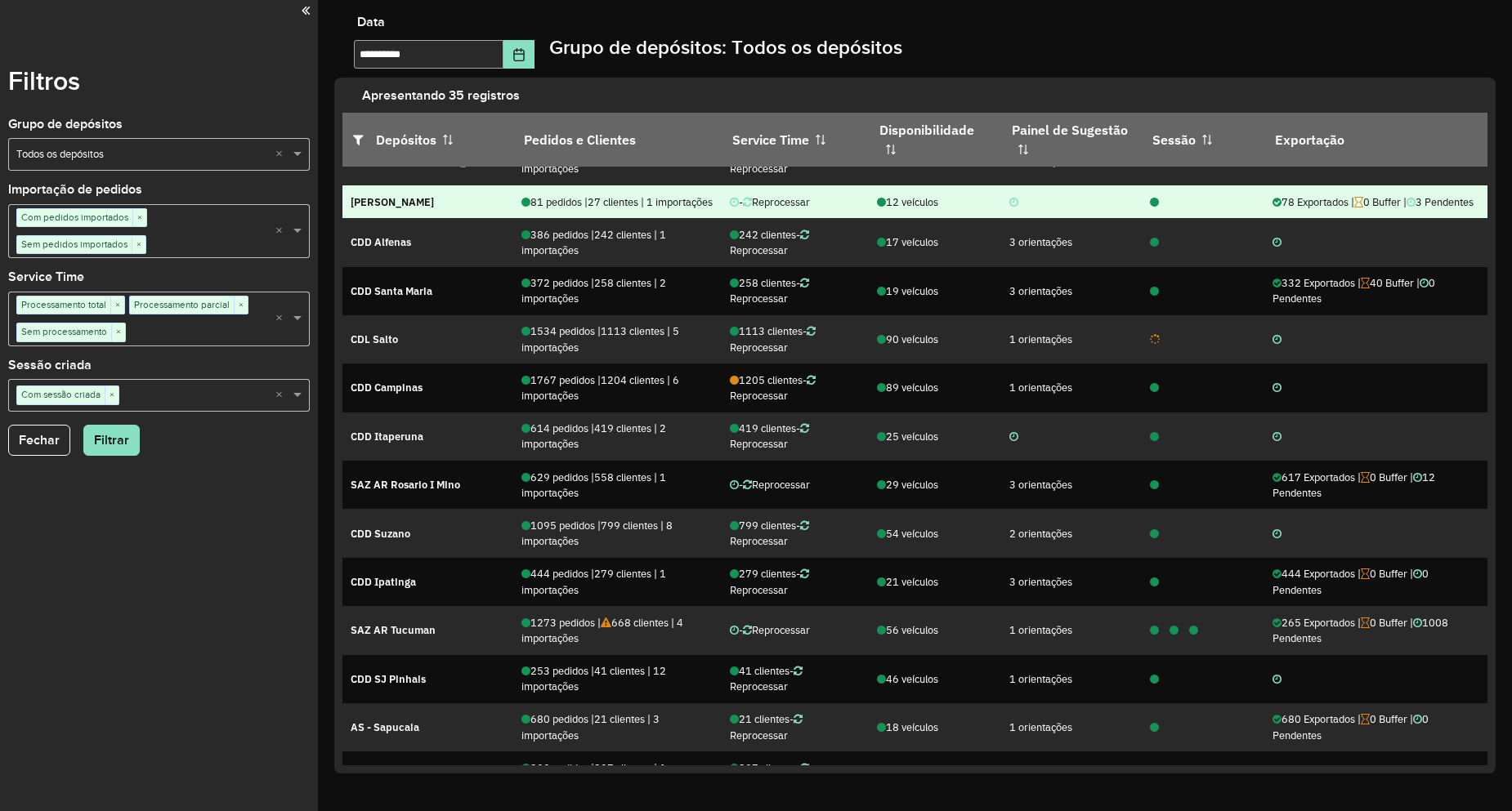
scroll to position [0, 0]
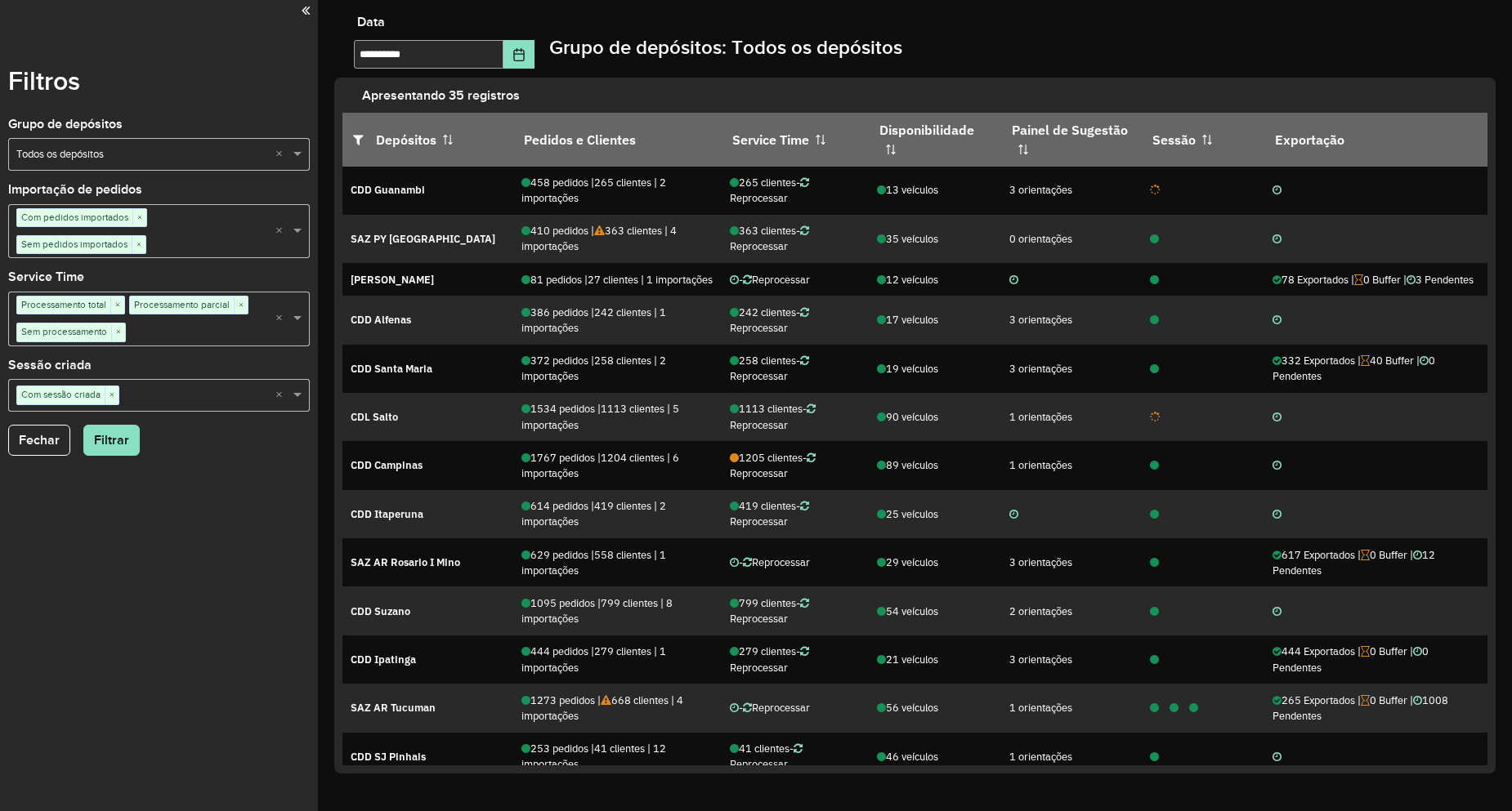
click at [105, 505] on div "Filtros Grupo de depósitos Selecione um grupo × Todos os depósitos × Importação…" at bounding box center [159, 405] width 318 height 811
click at [96, 442] on button "Filtrar" at bounding box center [112, 439] width 56 height 31
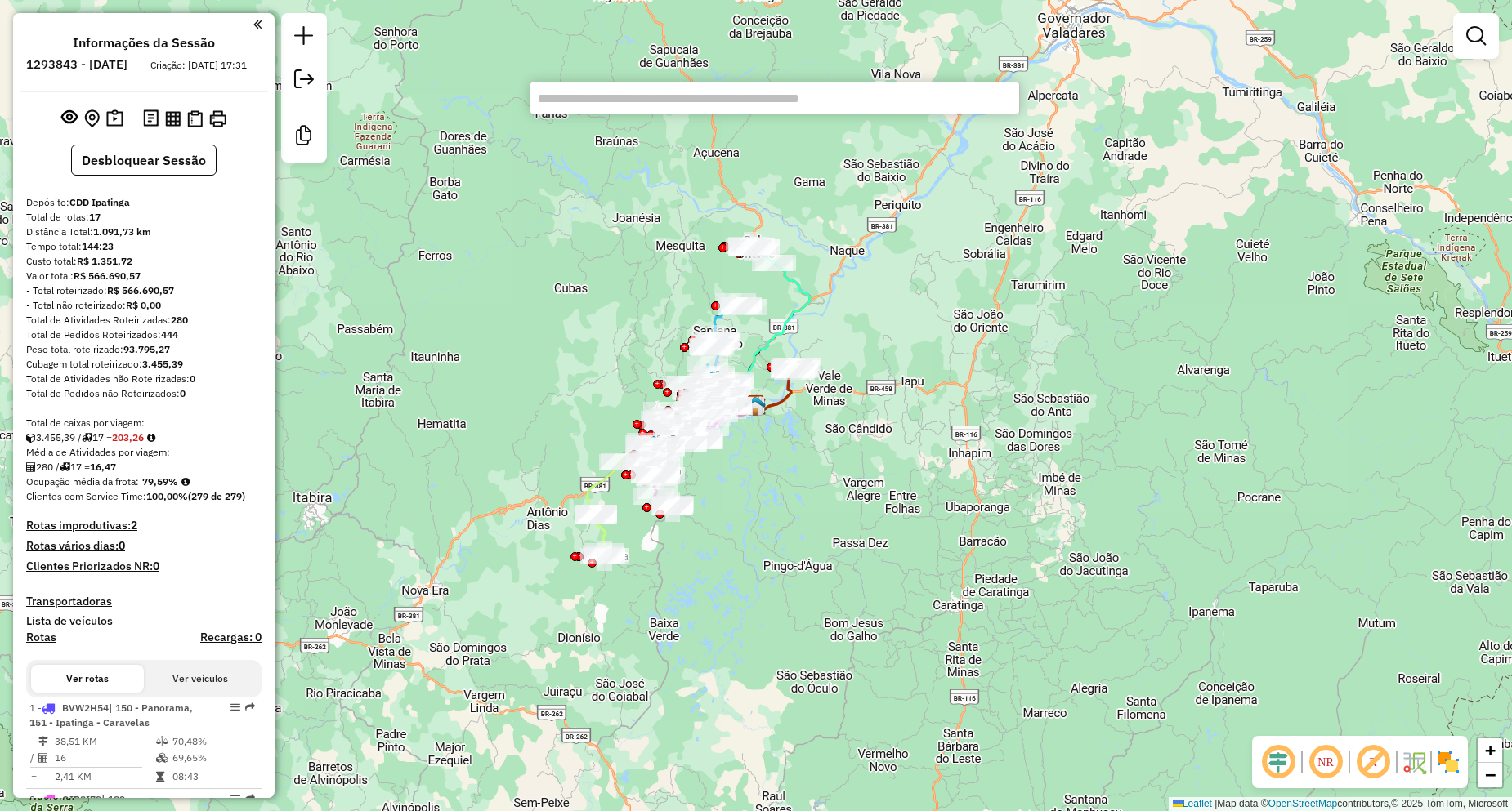
type input "*****"
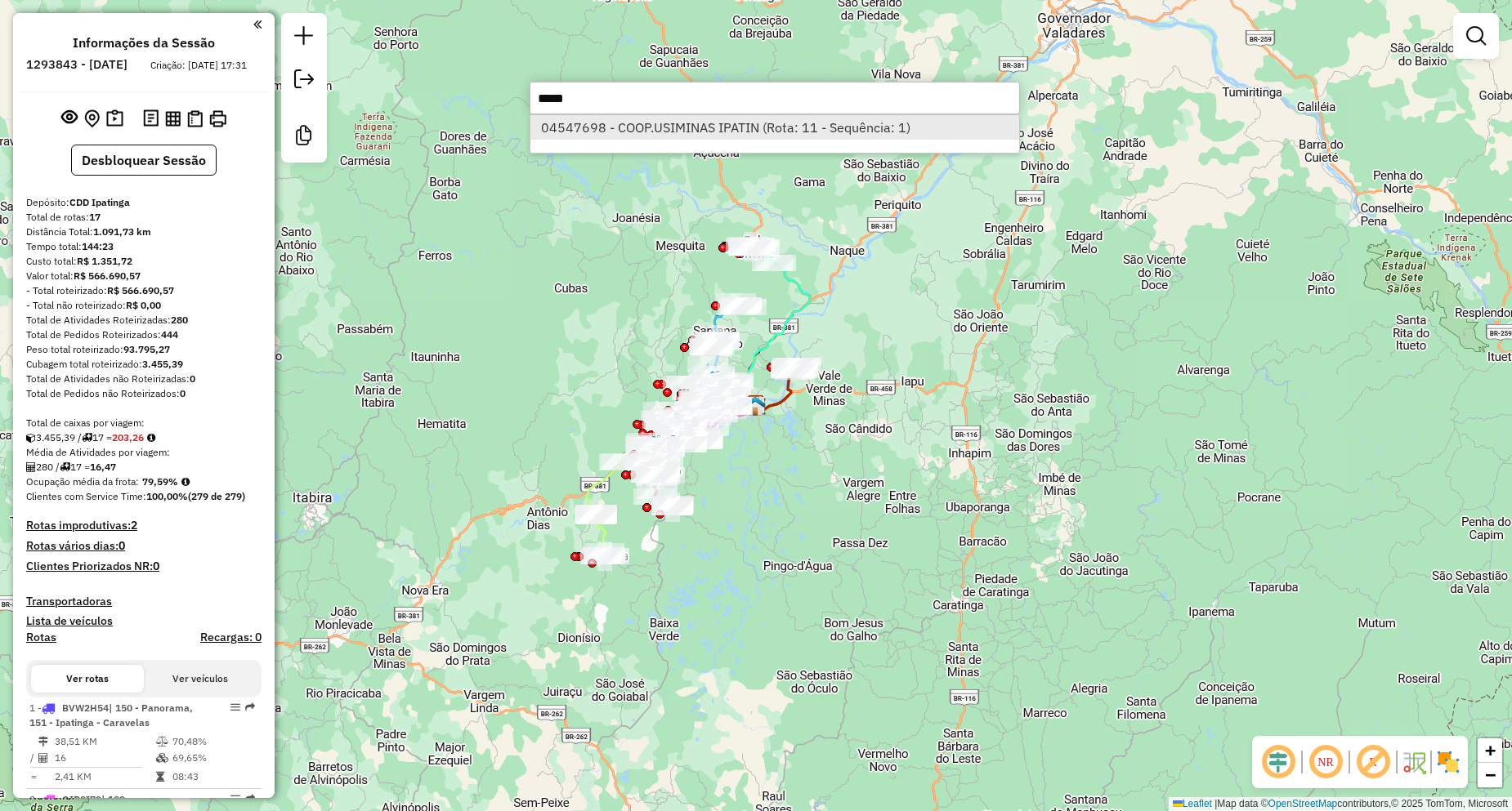
click at [647, 119] on li "04547698 - COOP.USIMINAS IPATIN (Rota: 11 - Sequência: 1)" at bounding box center [774, 128] width 489 height 25
select select "**********"
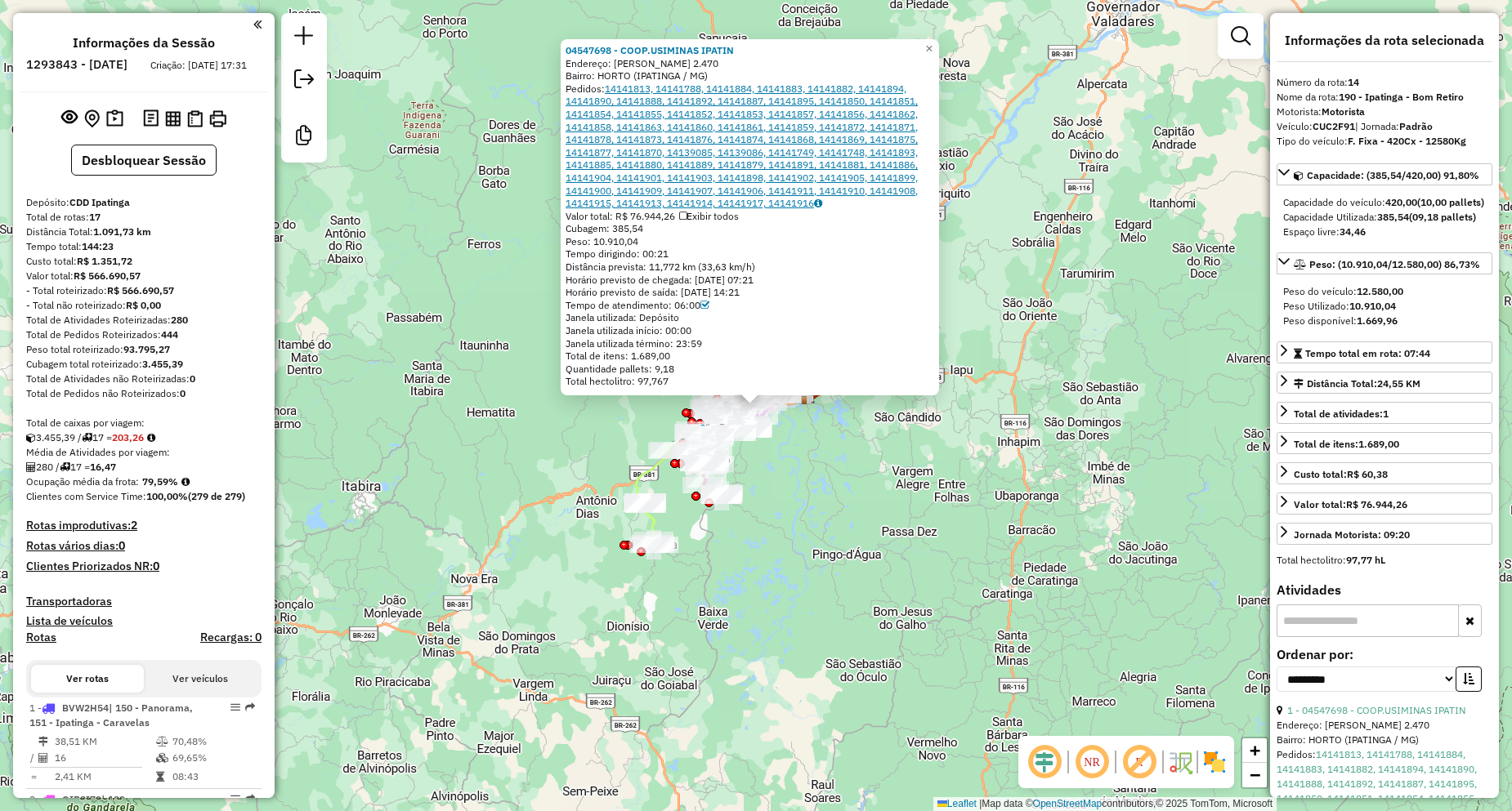
scroll to position [1571, 0]
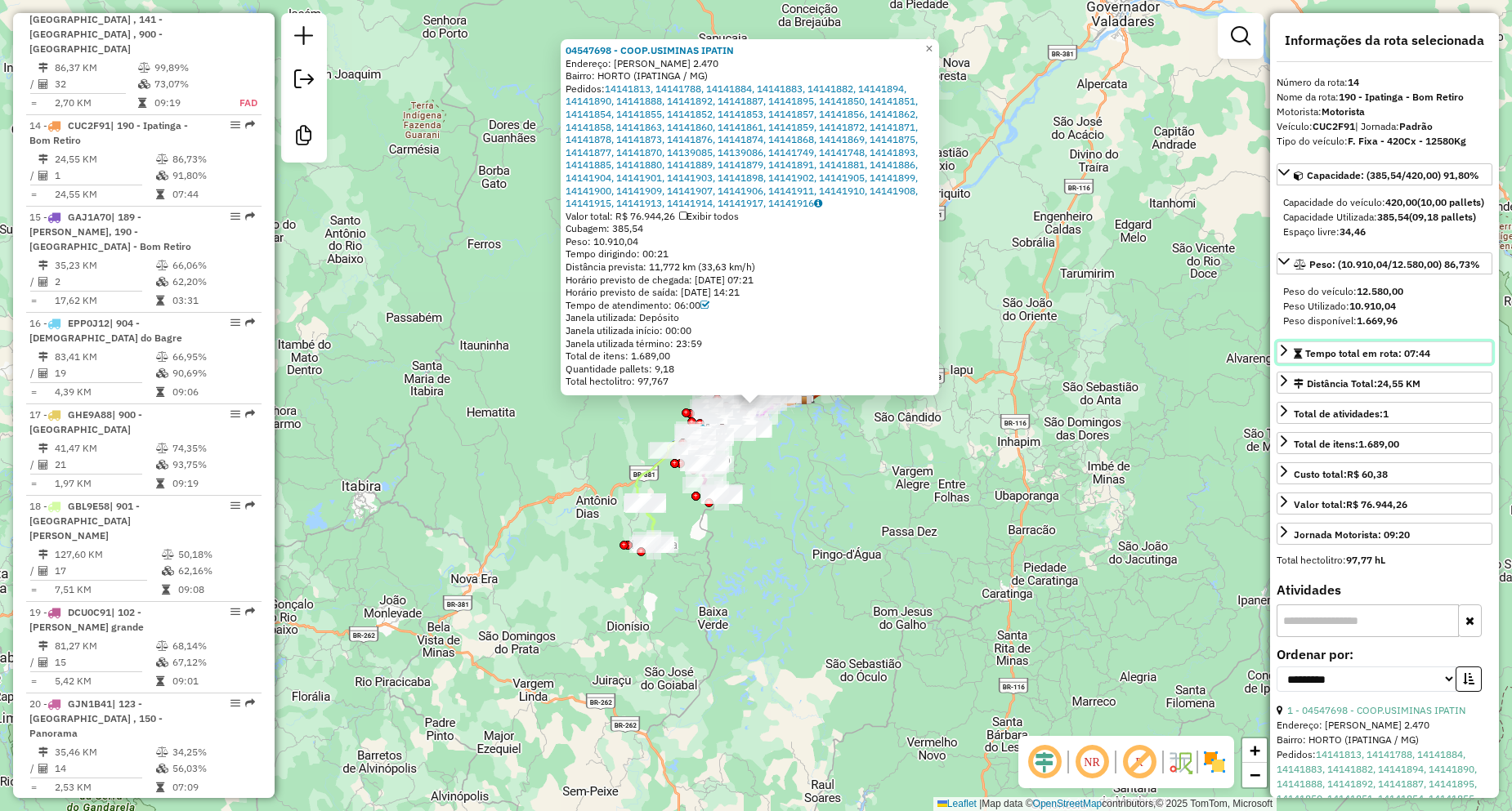
click at [1367, 359] on span "Tempo total em rota: 07:44" at bounding box center [1368, 353] width 125 height 12
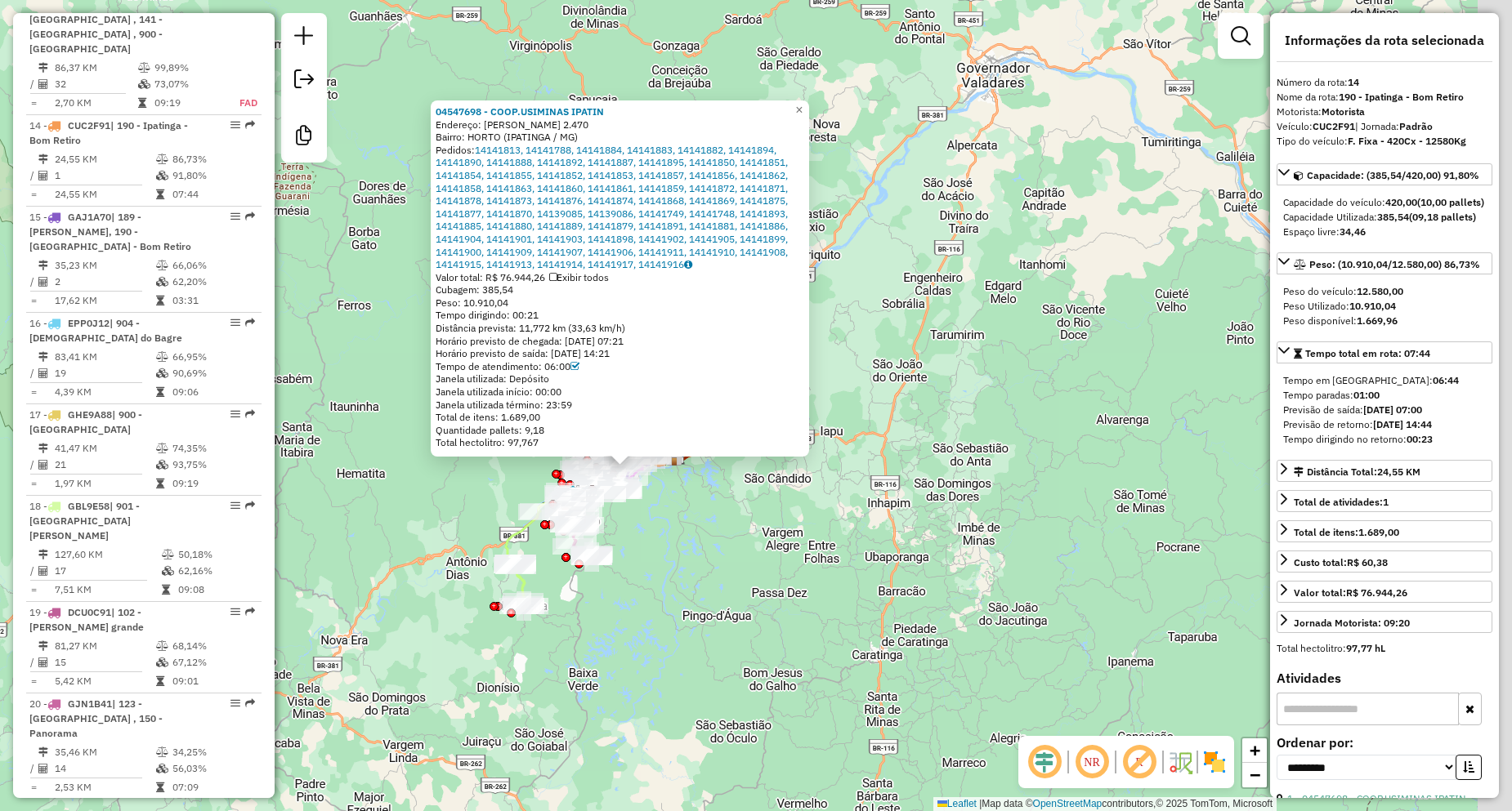
drag, startPoint x: 1032, startPoint y: 511, endPoint x: 959, endPoint y: 549, distance: 82.3
click at [967, 547] on div "04547698 - COOP.[PERSON_NAME]: [PERSON_NAME] 2.470 Bairro: HORTO ([GEOGRAPHIC_D…" at bounding box center [756, 405] width 1512 height 811
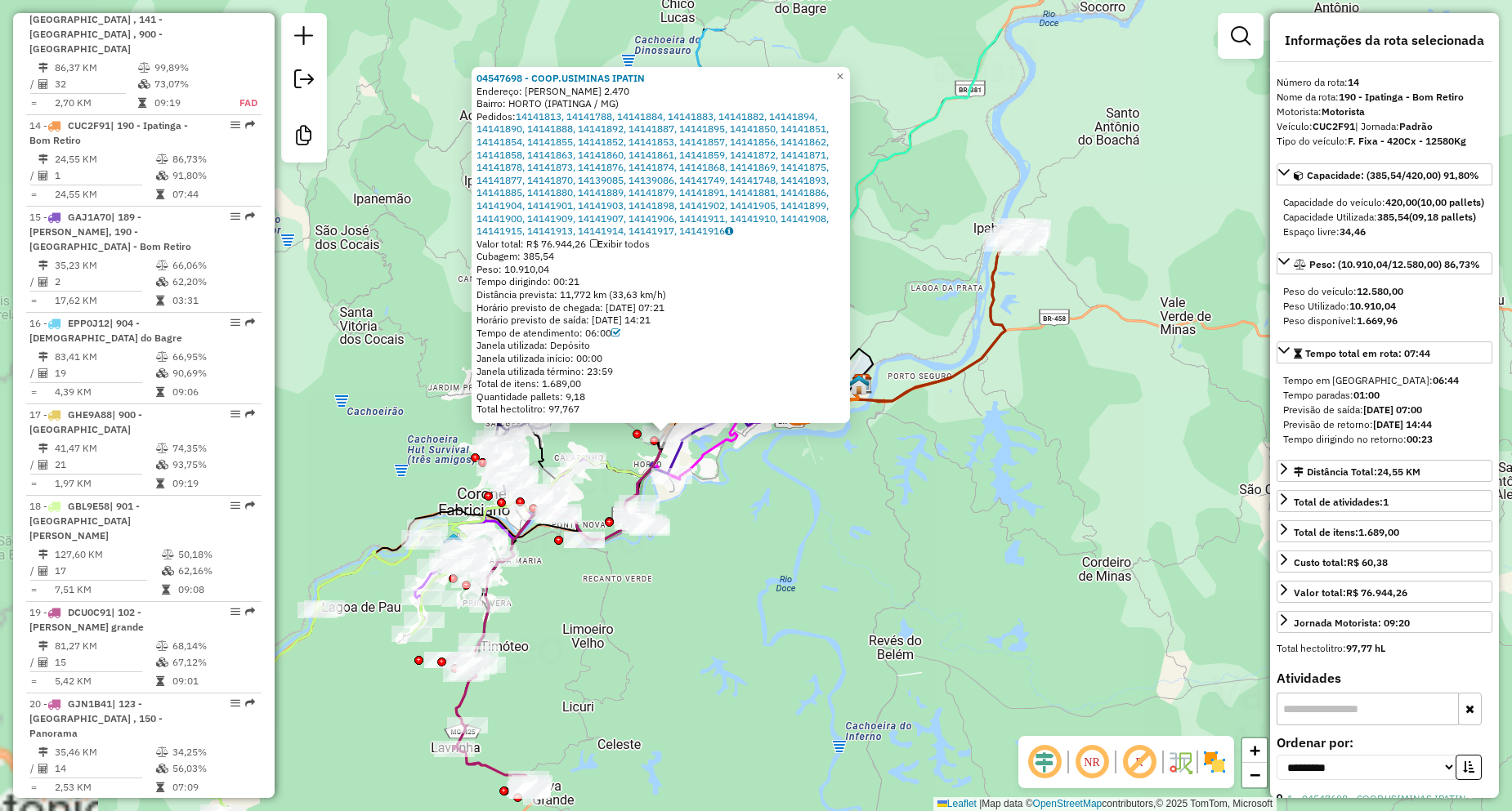
drag, startPoint x: 617, startPoint y: 466, endPoint x: 830, endPoint y: 575, distance: 239.3
click at [830, 575] on div "04547698 - COOP.[PERSON_NAME]: [PERSON_NAME] 2.470 Bairro: HORTO ([GEOGRAPHIC_D…" at bounding box center [756, 405] width 1512 height 811
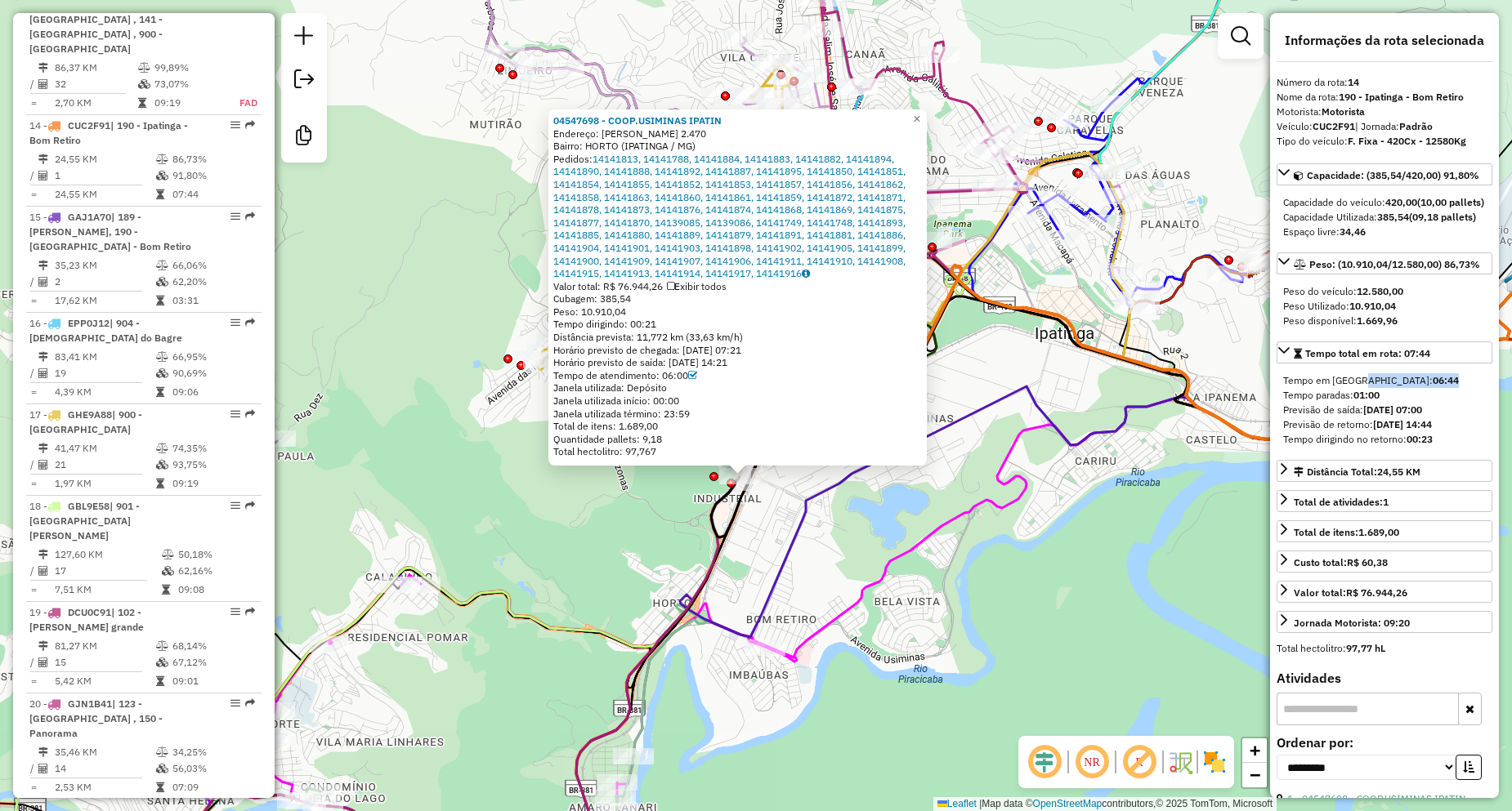
drag, startPoint x: 1386, startPoint y: 407, endPoint x: 1353, endPoint y: 409, distance: 33.1
click at [1353, 388] on div "Tempo em rota: 06:44" at bounding box center [1384, 380] width 203 height 15
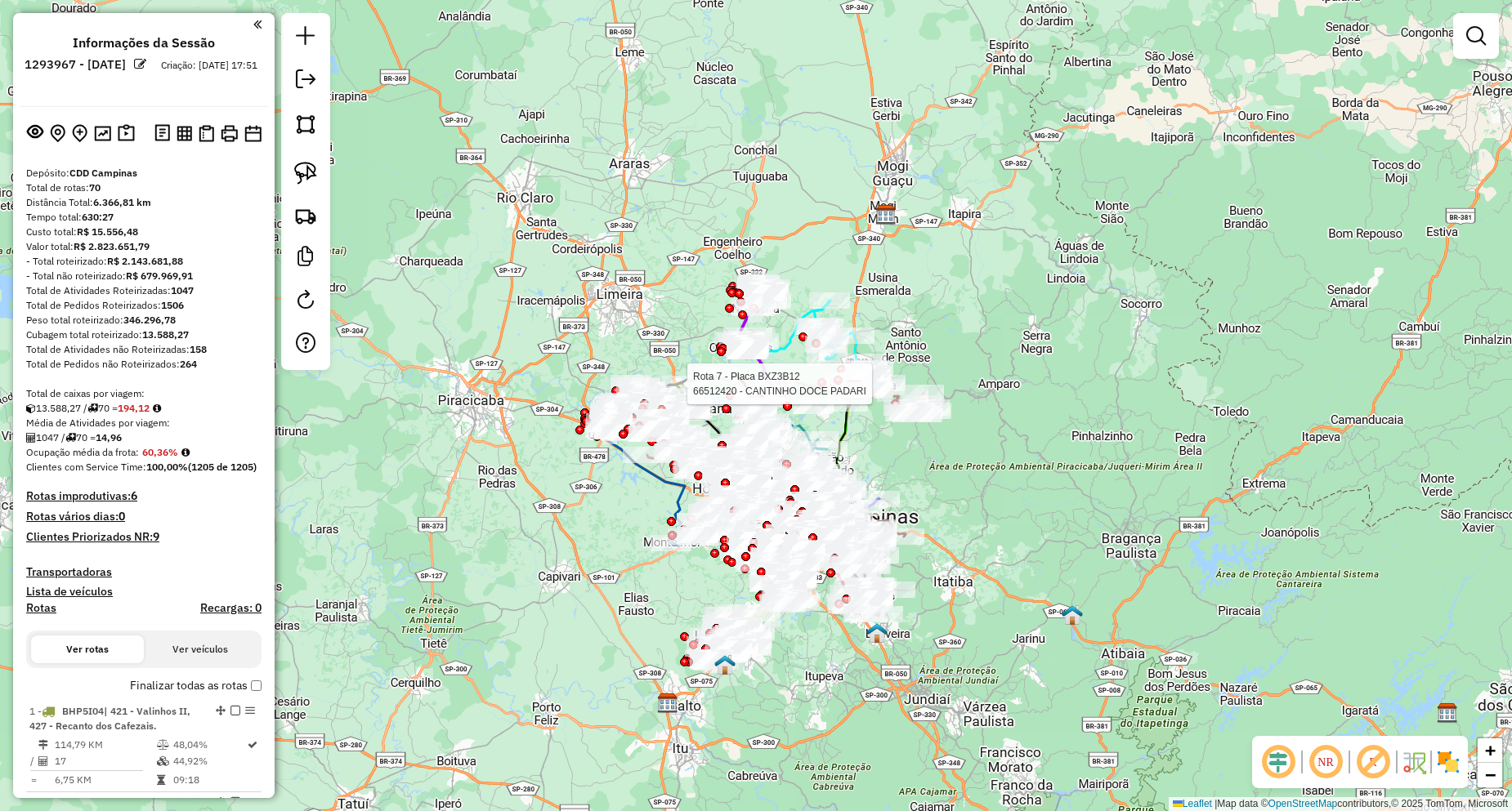
select select "**********"
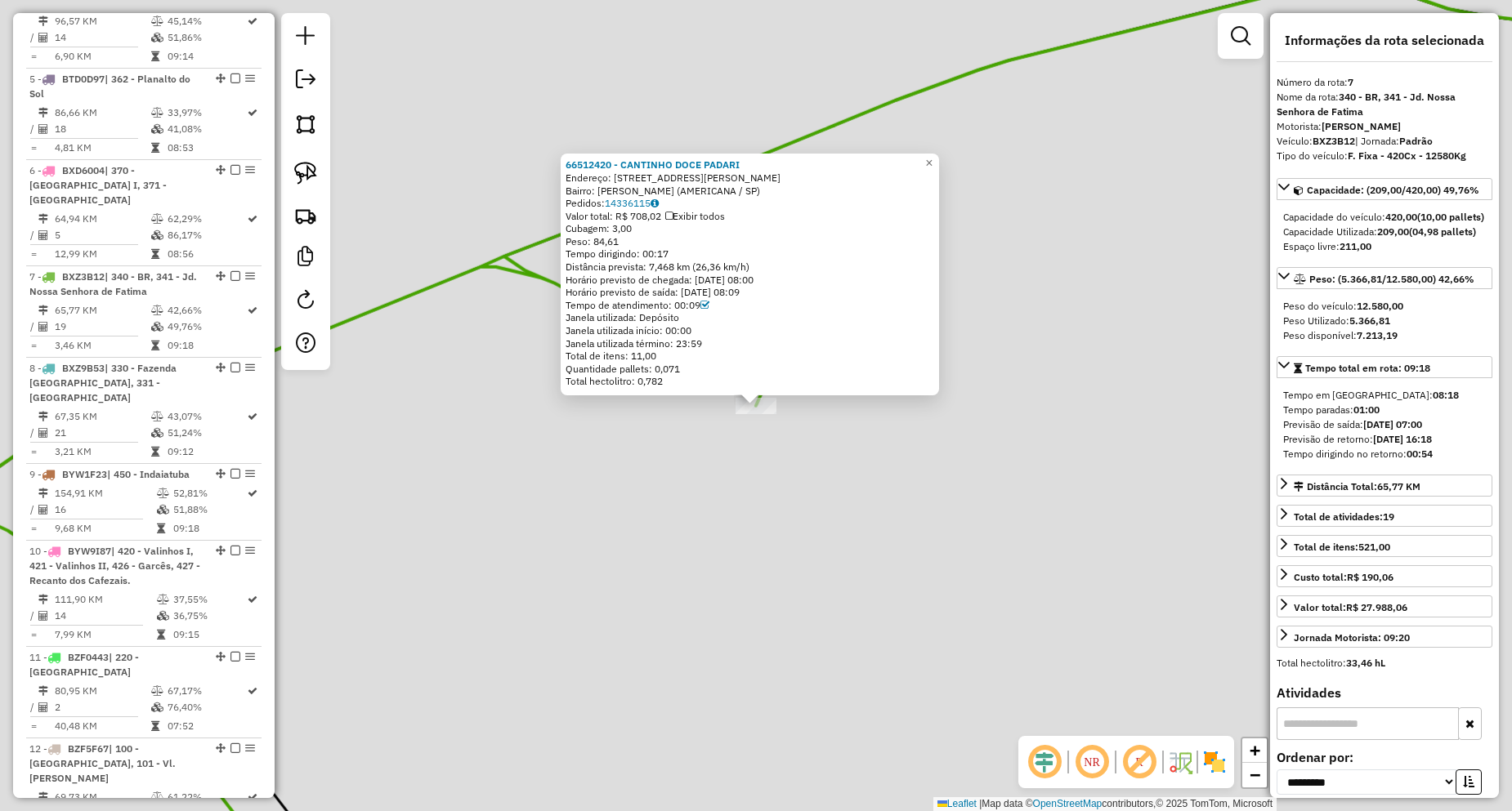
scroll to position [1266, 0]
